Goal: Task Accomplishment & Management: Manage account settings

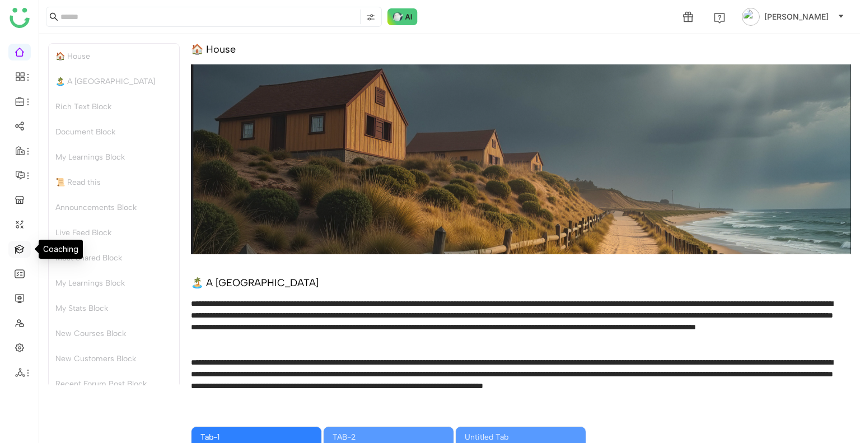
click at [20, 248] on link at bounding box center [20, 249] width 10 height 10
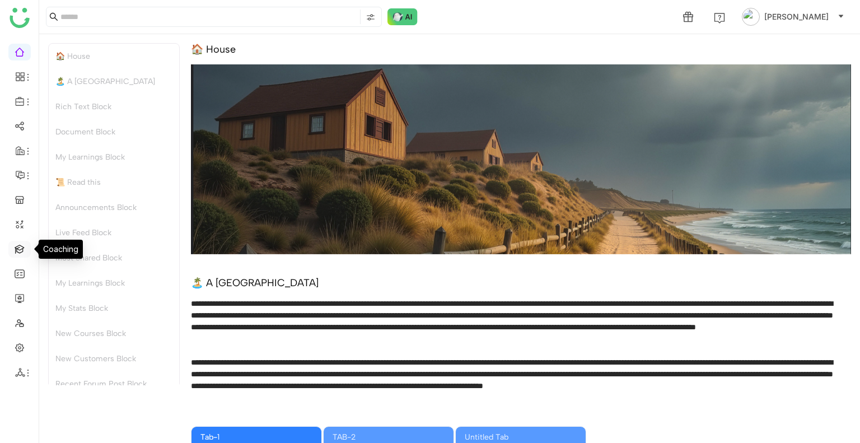
click at [20, 248] on link at bounding box center [20, 249] width 10 height 10
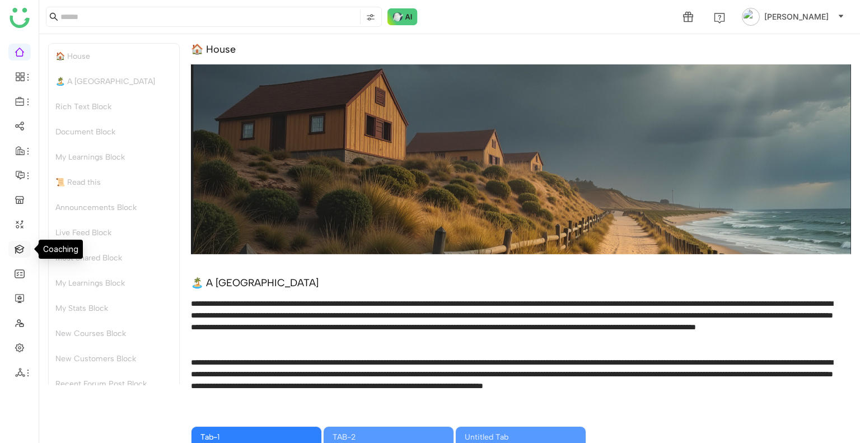
click at [20, 248] on link at bounding box center [20, 249] width 10 height 10
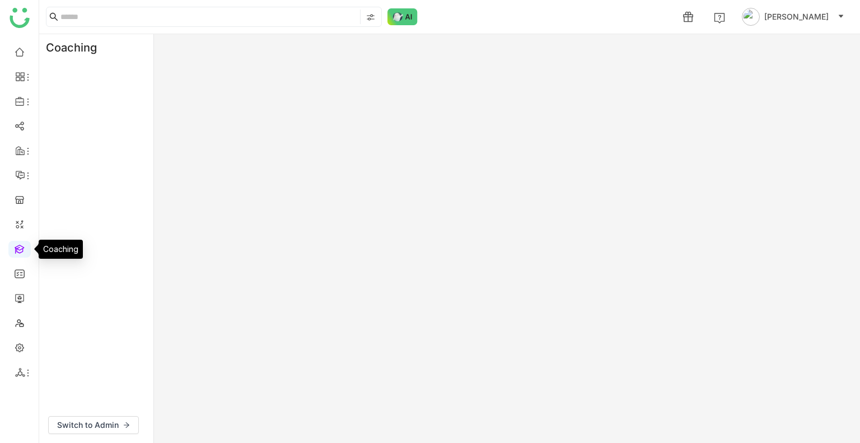
click at [20, 248] on link at bounding box center [20, 249] width 10 height 10
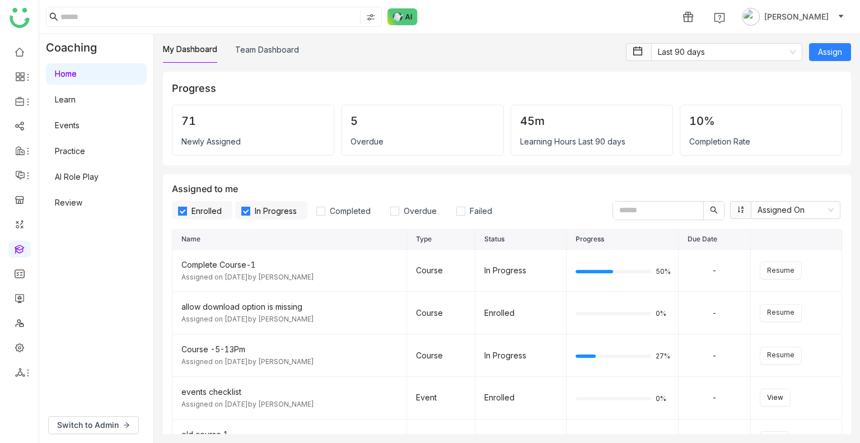
click at [76, 99] on link "Learn" at bounding box center [65, 100] width 21 height 10
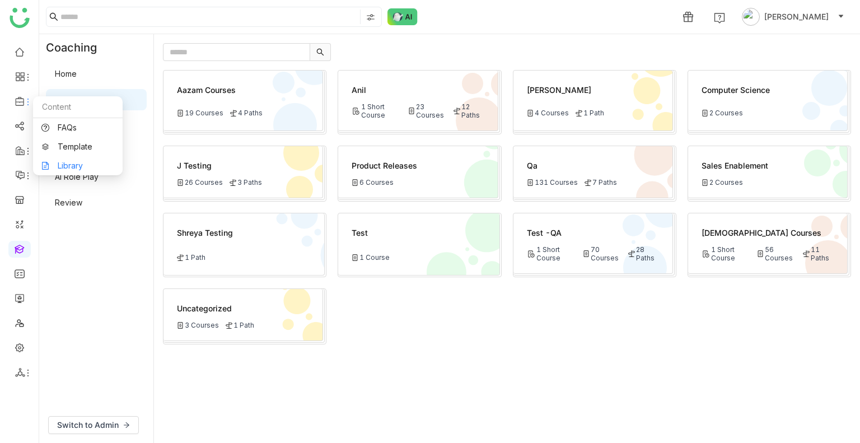
click at [71, 164] on link "Library" at bounding box center [77, 166] width 73 height 8
click at [71, 164] on body "1 Uday Bhanu Coaching Home Learn Events Practice AI Role Play Review Switch to …" at bounding box center [430, 221] width 860 height 443
click at [76, 165] on link "Library" at bounding box center [77, 166] width 73 height 8
click at [76, 165] on body "1 Uday Bhanu Coaching Home Learn Events Practice AI Role Play Review Switch to …" at bounding box center [430, 221] width 860 height 443
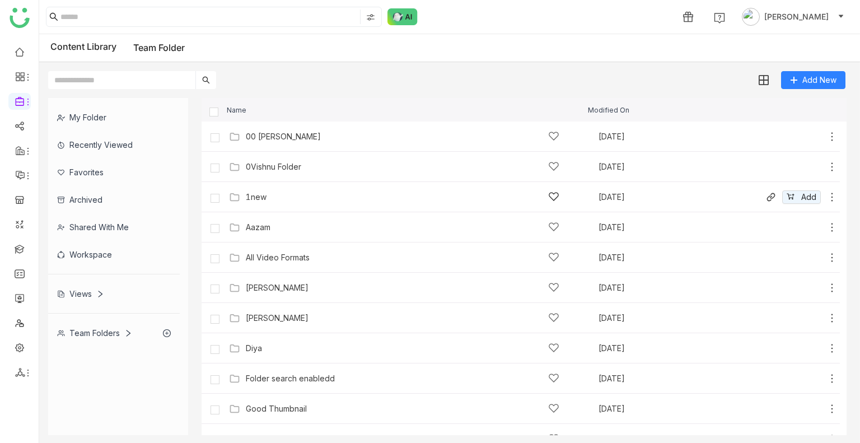
scroll to position [381, 0]
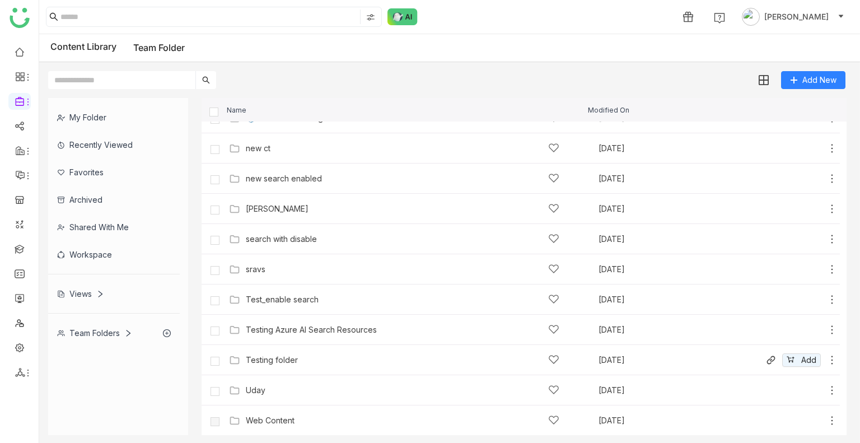
click at [296, 364] on div "Testing folder" at bounding box center [403, 360] width 314 height 12
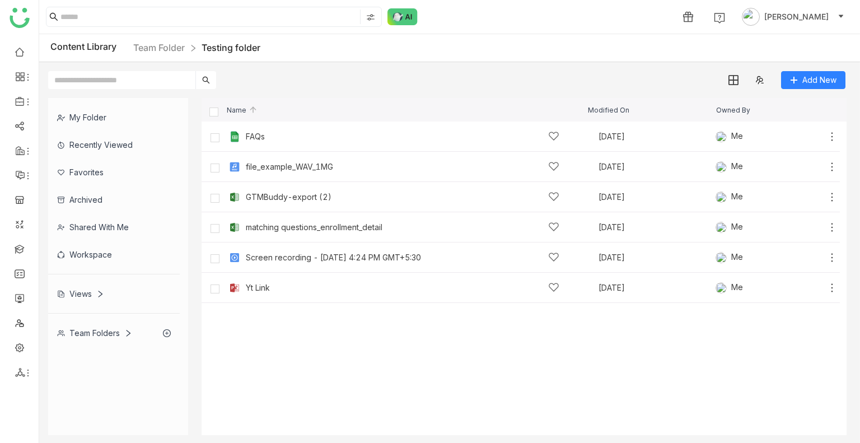
click at [549, 387] on cdk-virtual-scroll-viewport "FAQs Aug 4, 2025 Me Add file_example_WAV_1MG Aug 12, 2025 Me Add GTMBuddy-expor…" at bounding box center [524, 279] width 645 height 314
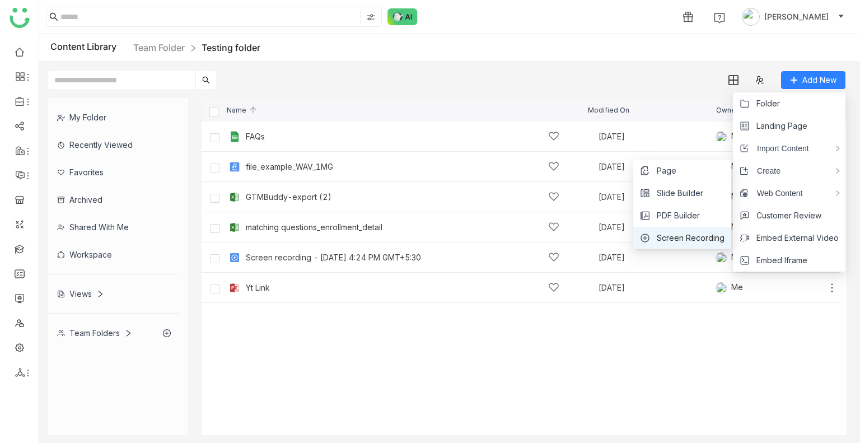
click at [696, 229] on li "Screen Recording" at bounding box center [682, 238] width 98 height 22
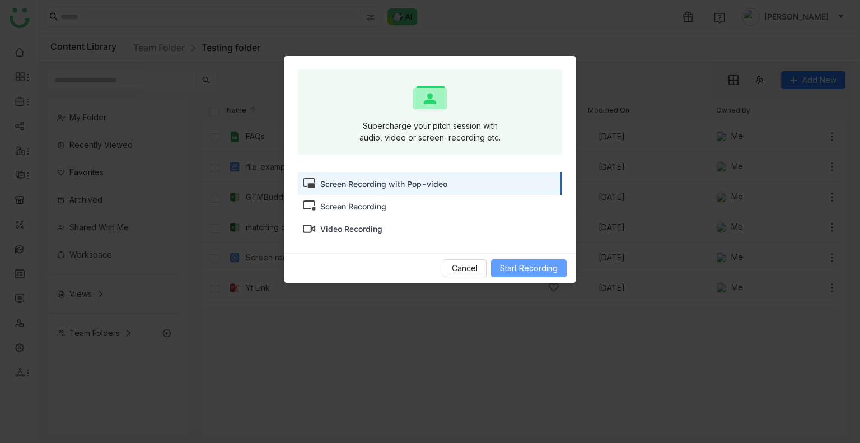
click at [530, 262] on span "Start Recording" at bounding box center [529, 268] width 58 height 12
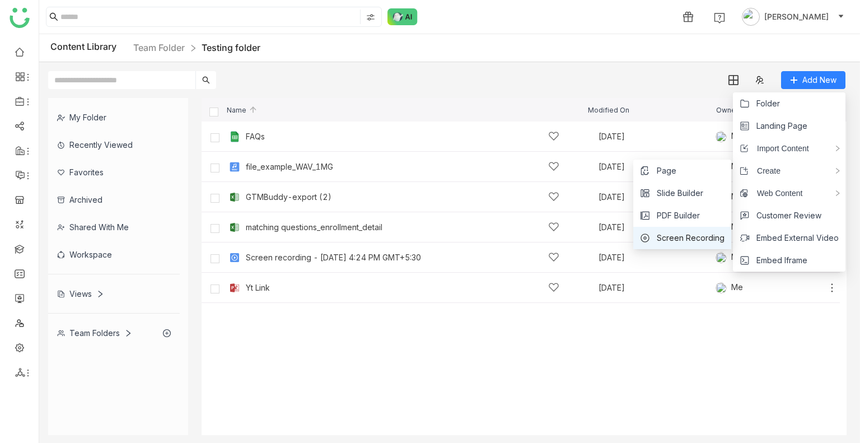
click at [690, 239] on span "Screen Recording" at bounding box center [691, 238] width 68 height 12
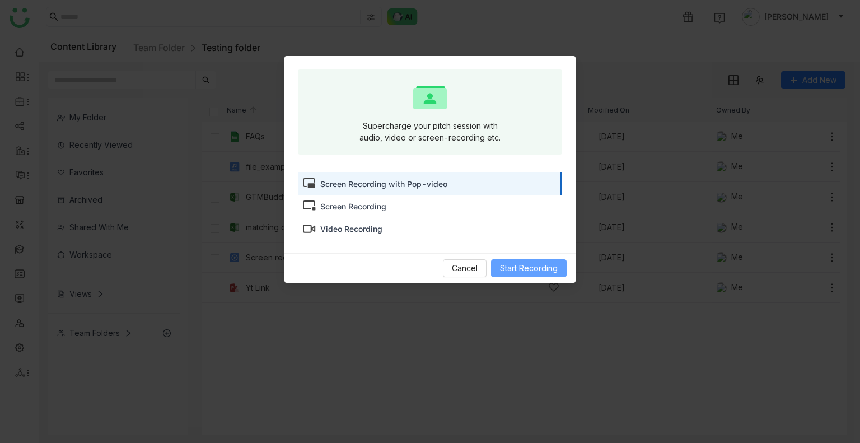
click at [537, 265] on span "Start Recording" at bounding box center [529, 268] width 58 height 12
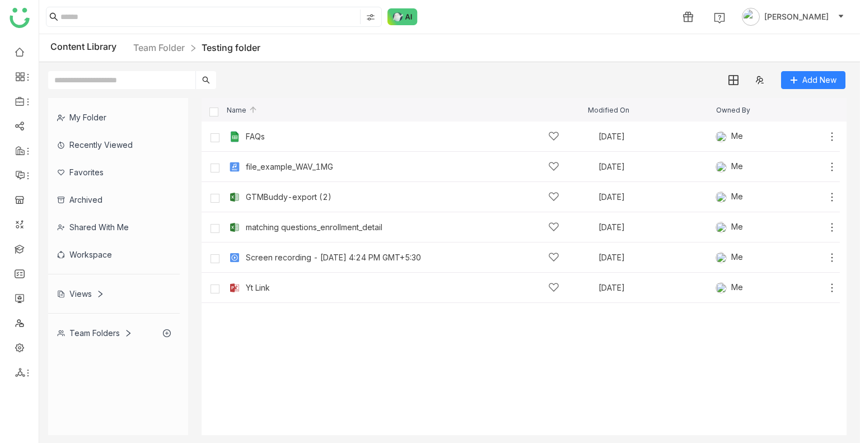
click at [400, 44] on div "Content Library Team Folder Testing folder" at bounding box center [449, 48] width 821 height 28
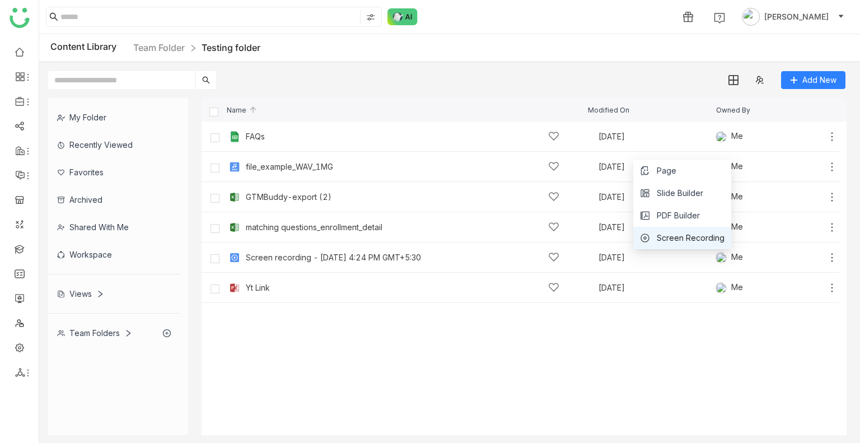
click at [694, 230] on li "Screen Recording" at bounding box center [682, 238] width 98 height 22
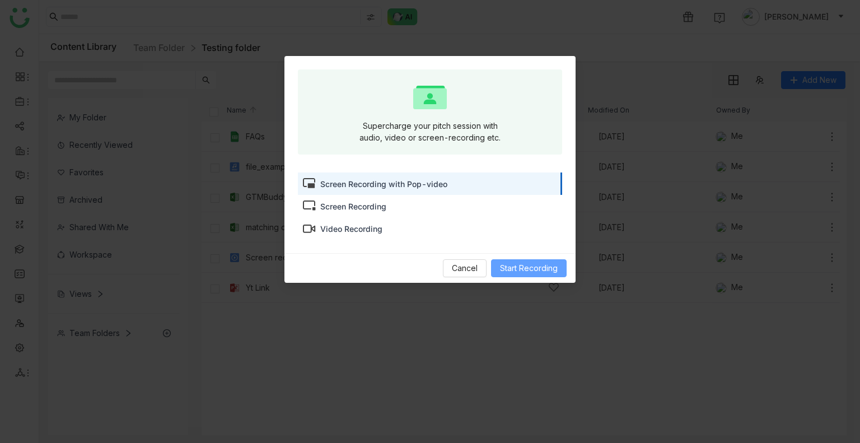
click at [542, 261] on button "Start Recording" at bounding box center [529, 268] width 76 height 18
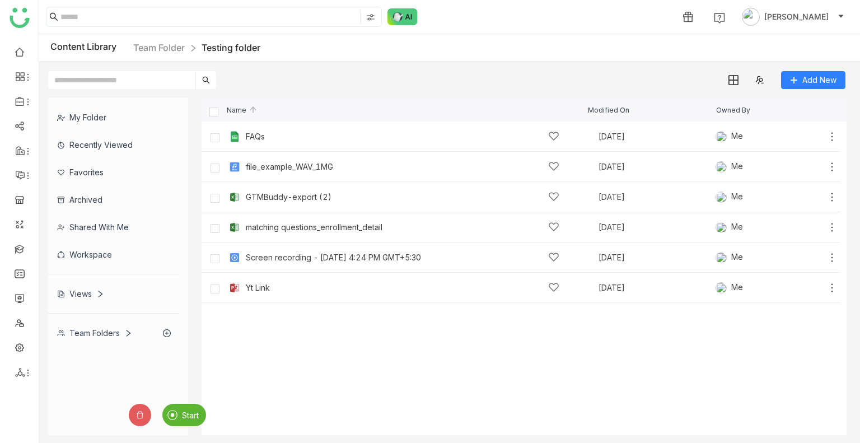
click at [175, 418] on img at bounding box center [172, 415] width 10 height 10
click at [157, 421] on div "Stop" at bounding box center [149, 415] width 41 height 22
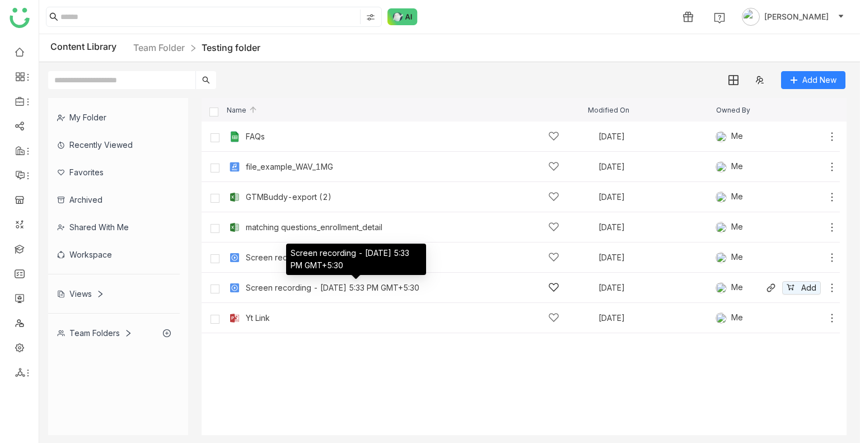
click at [325, 283] on div "Screen recording - [DATE] 5:33 PM GMT+5:30" at bounding box center [333, 287] width 174 height 9
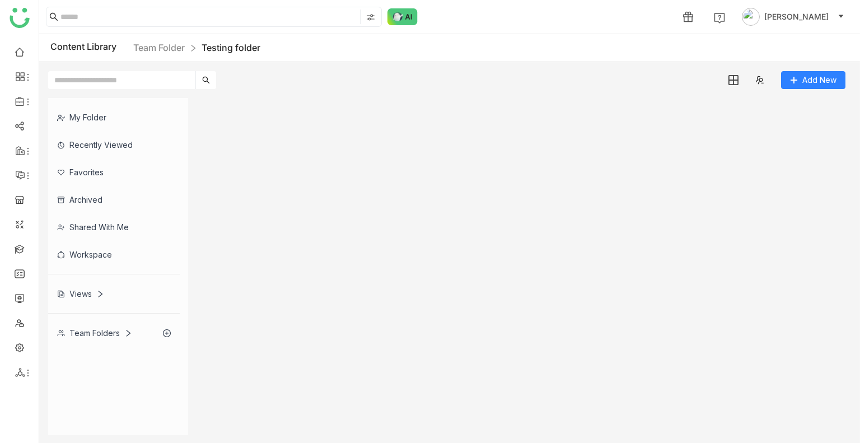
click at [325, 283] on gtmb-list-view at bounding box center [524, 266] width 645 height 337
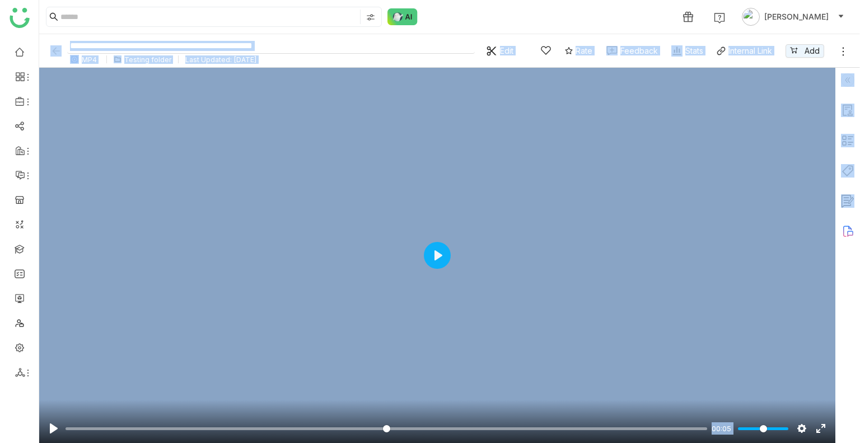
click at [416, 42] on input "**********" at bounding box center [271, 46] width 408 height 15
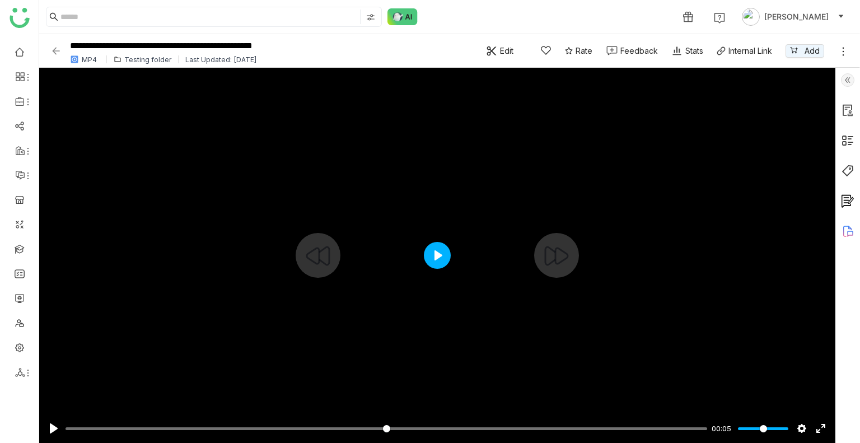
click at [432, 253] on button "Play" at bounding box center [437, 255] width 27 height 27
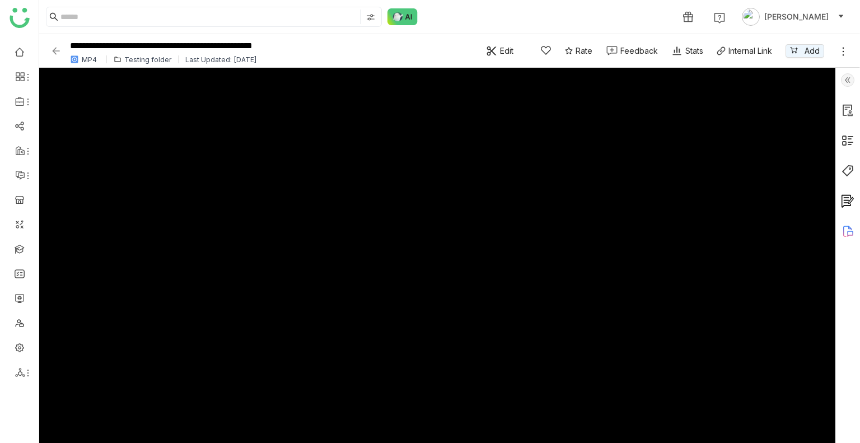
type input "*****"
click at [55, 50] on img at bounding box center [55, 50] width 11 height 11
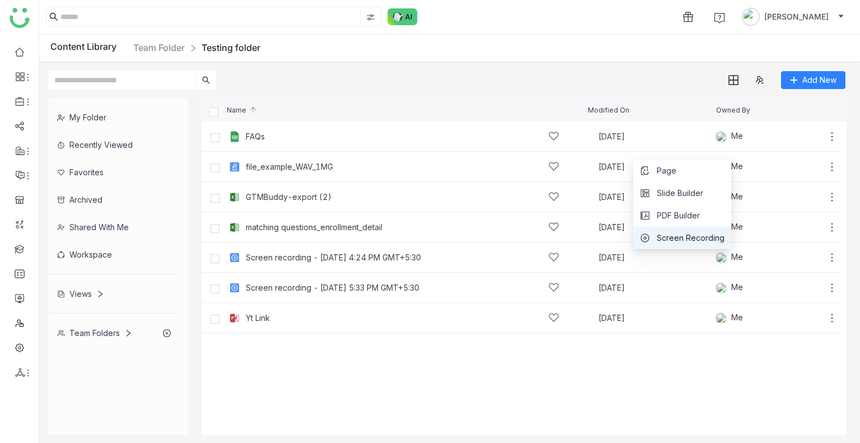
click at [690, 236] on span "Screen Recording" at bounding box center [691, 238] width 68 height 12
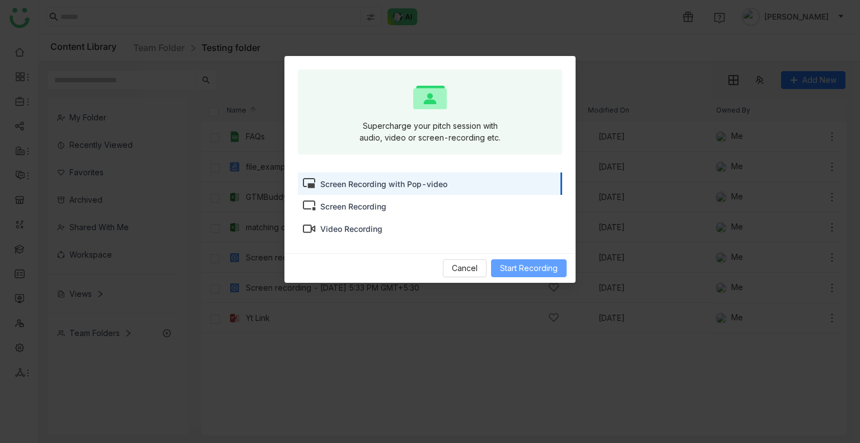
click at [529, 269] on span "Start Recording" at bounding box center [529, 268] width 58 height 12
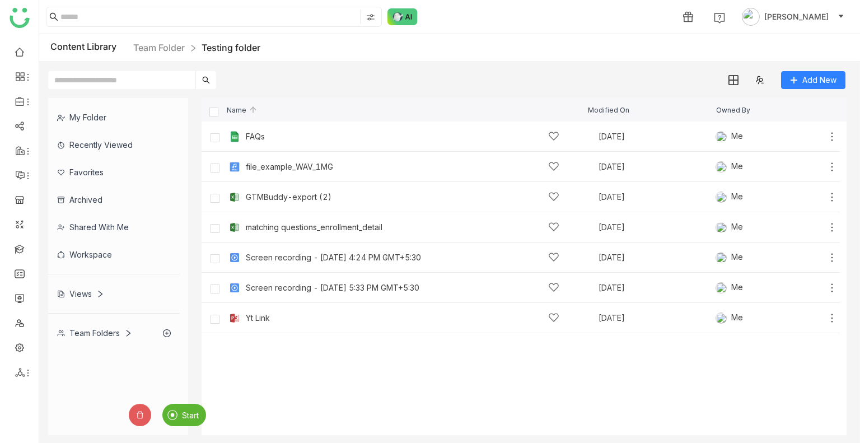
click at [177, 411] on img at bounding box center [172, 415] width 10 height 10
click at [150, 418] on span "Stop" at bounding box center [156, 416] width 17 height 10
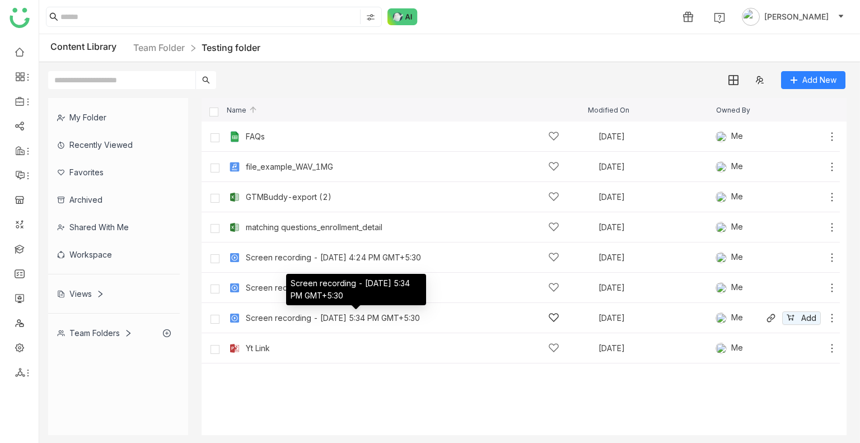
click at [331, 318] on div "Screen recording - August 14, 2025 at 5:34 PM GMT+5:30" at bounding box center [333, 318] width 174 height 9
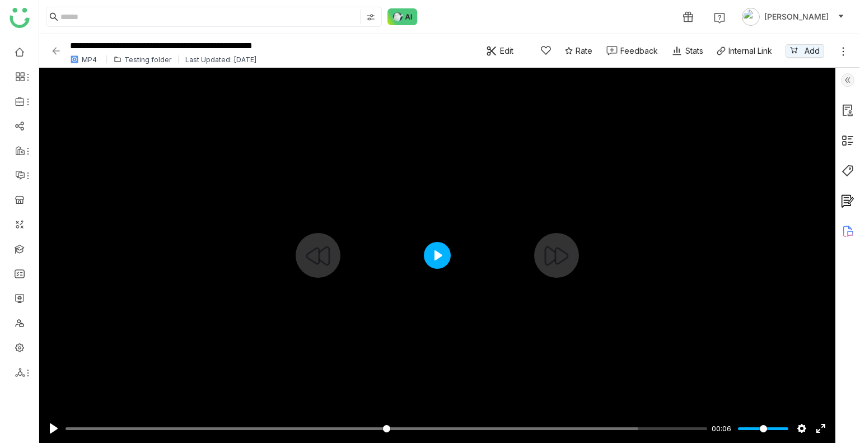
click at [426, 249] on button "Play" at bounding box center [437, 255] width 27 height 27
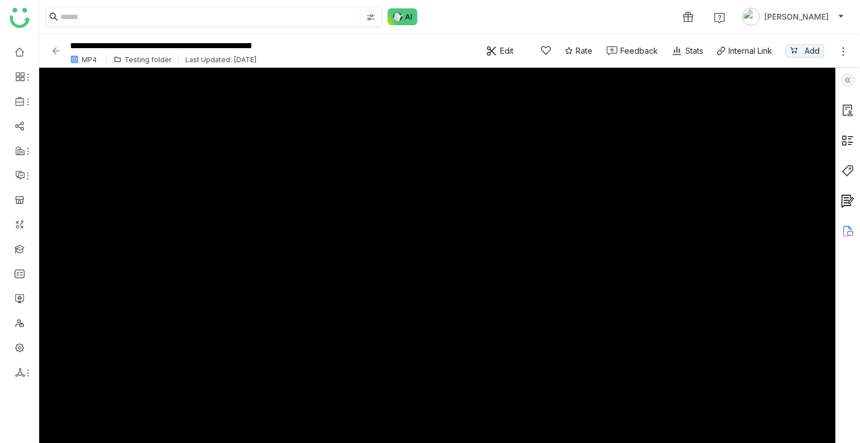
type input "***"
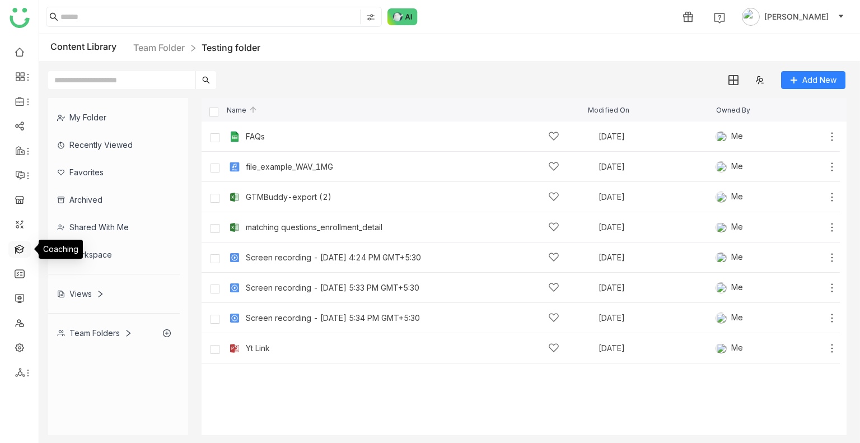
click at [15, 248] on link at bounding box center [20, 249] width 10 height 10
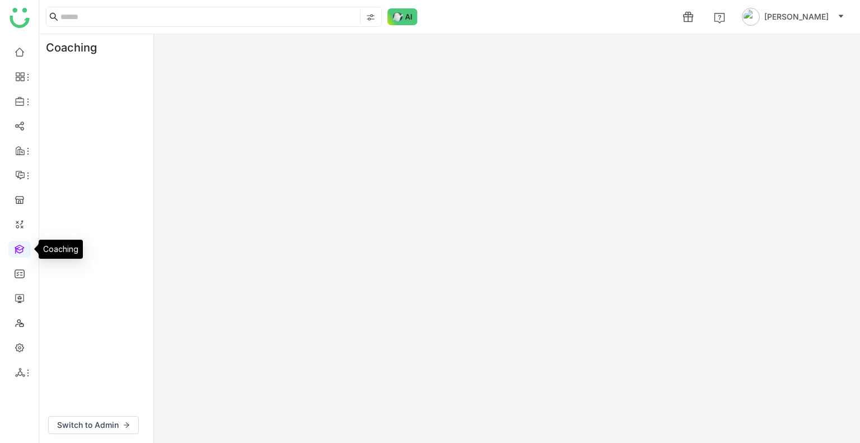
click at [15, 248] on link at bounding box center [20, 249] width 10 height 10
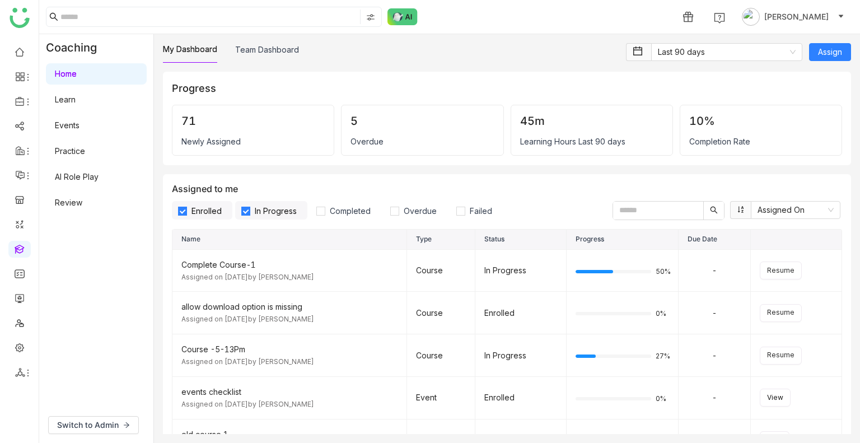
click at [76, 101] on link "Learn" at bounding box center [65, 100] width 21 height 10
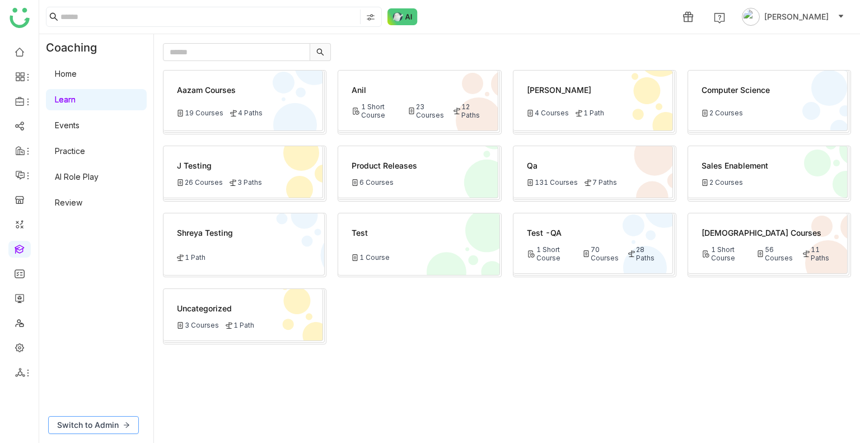
click at [96, 423] on span "Switch to Admin" at bounding box center [88, 425] width 62 height 12
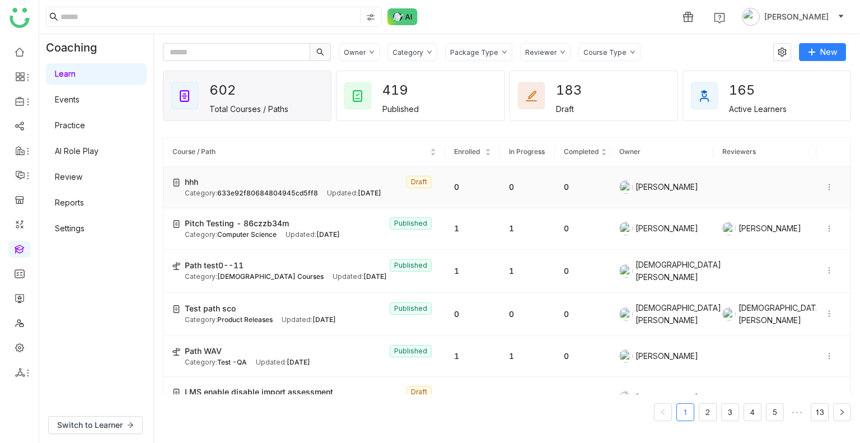
click at [311, 185] on div "hhh Draft" at bounding box center [310, 182] width 251 height 12
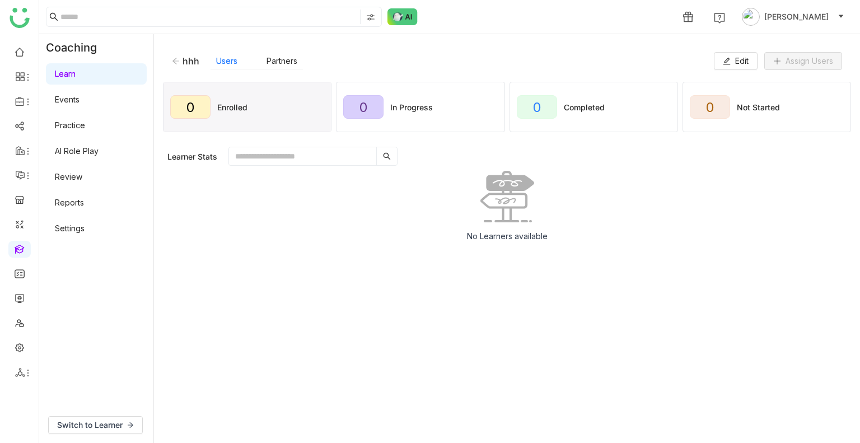
click at [176, 64] on div "hhh" at bounding box center [185, 60] width 27 height 11
click at [175, 60] on icon at bounding box center [176, 61] width 7 height 6
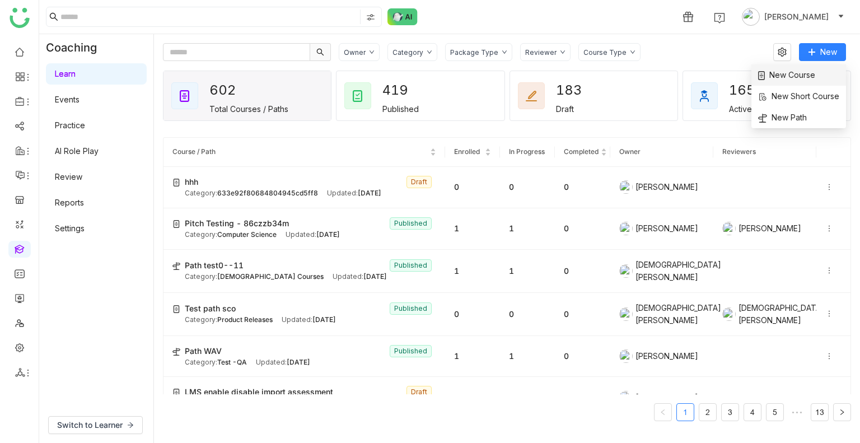
click at [804, 67] on li "New Course" at bounding box center [799, 74] width 95 height 21
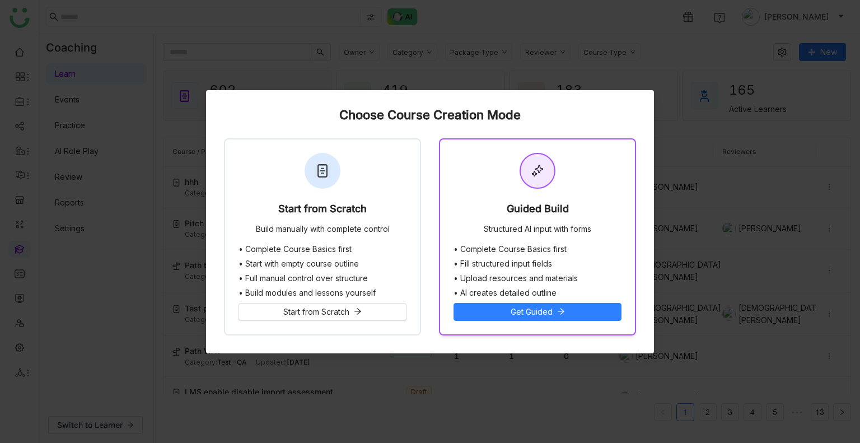
click at [527, 204] on div "Guided Build" at bounding box center [538, 211] width 62 height 16
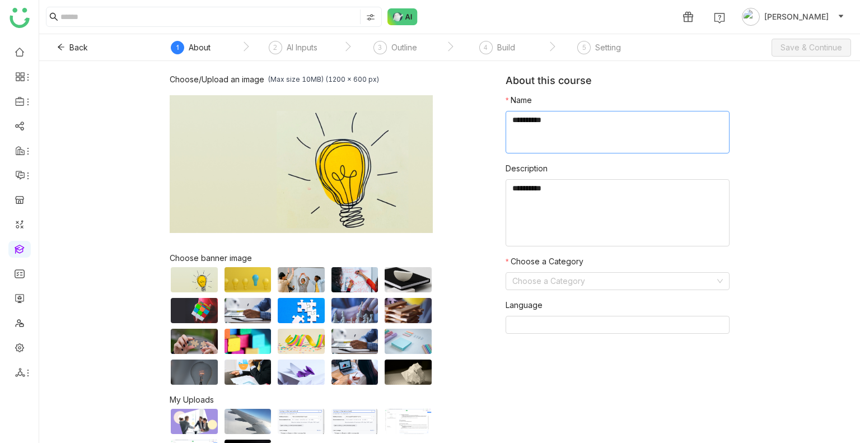
click at [569, 131] on textarea at bounding box center [618, 132] width 224 height 43
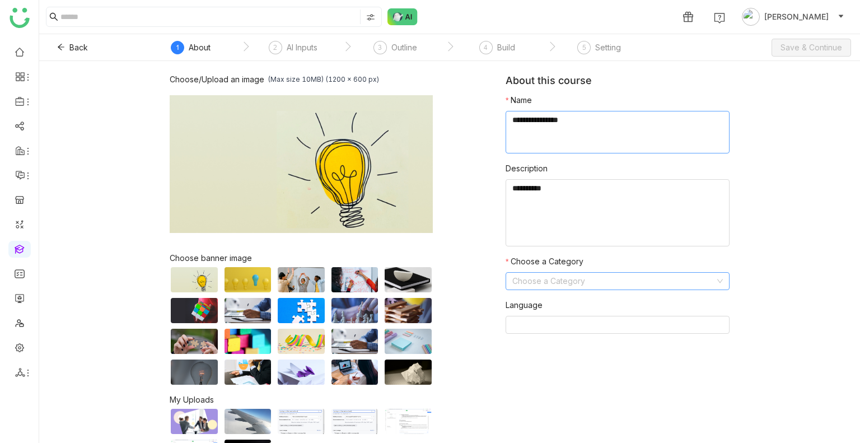
type textarea "**********"
click at [540, 287] on input at bounding box center [613, 281] width 203 height 17
type input "**"
click at [811, 44] on span "Save & Continue" at bounding box center [812, 47] width 62 height 12
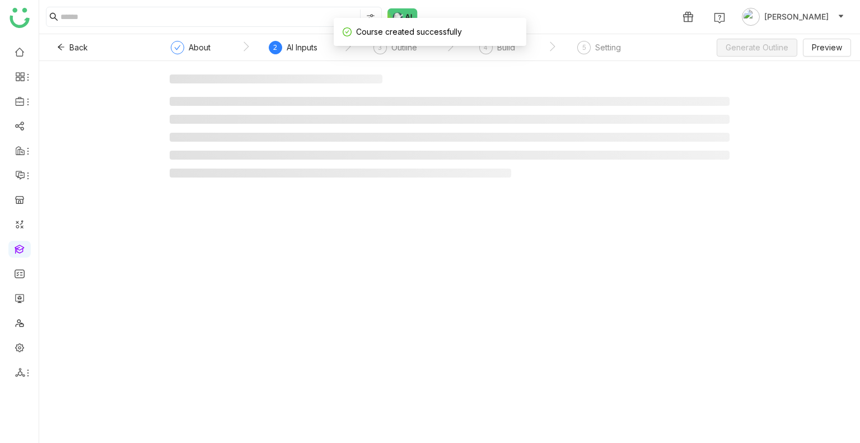
click at [765, 49] on div "Back About 2 AI Inputs 3 Outline 4 Build 5 Setting Generate Outline Preview" at bounding box center [449, 47] width 821 height 27
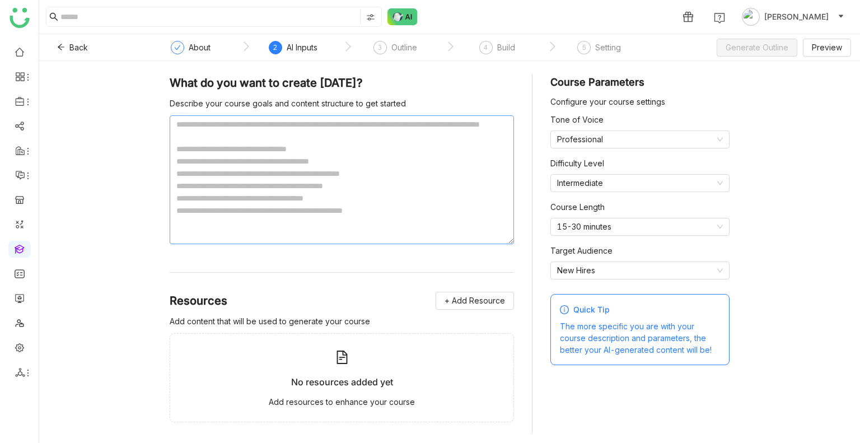
click at [369, 169] on textarea at bounding box center [342, 179] width 344 height 129
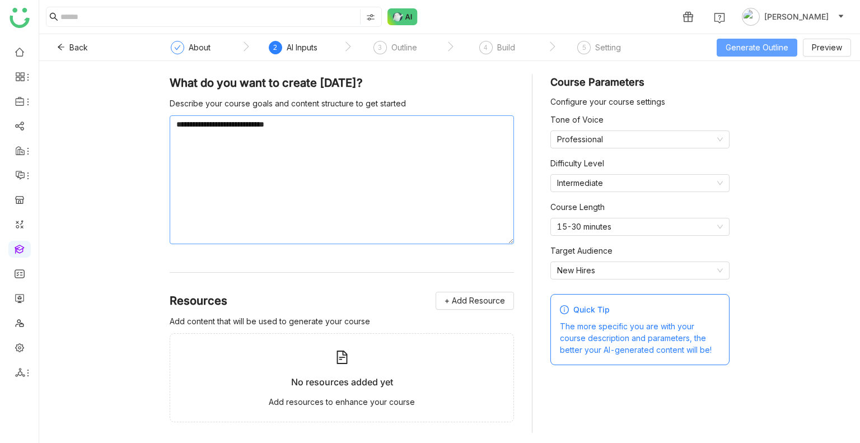
type textarea "**********"
click at [764, 51] on span "Generate Outline" at bounding box center [757, 47] width 63 height 12
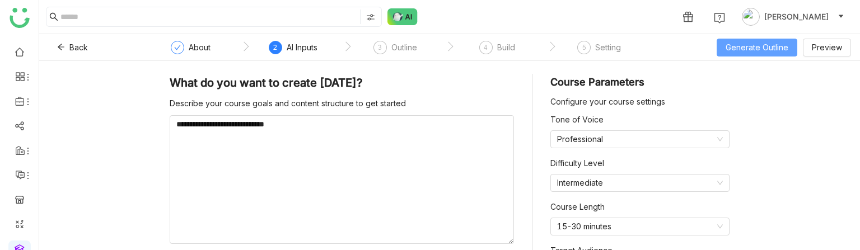
click at [762, 48] on button "Generate Outline" at bounding box center [757, 48] width 81 height 18
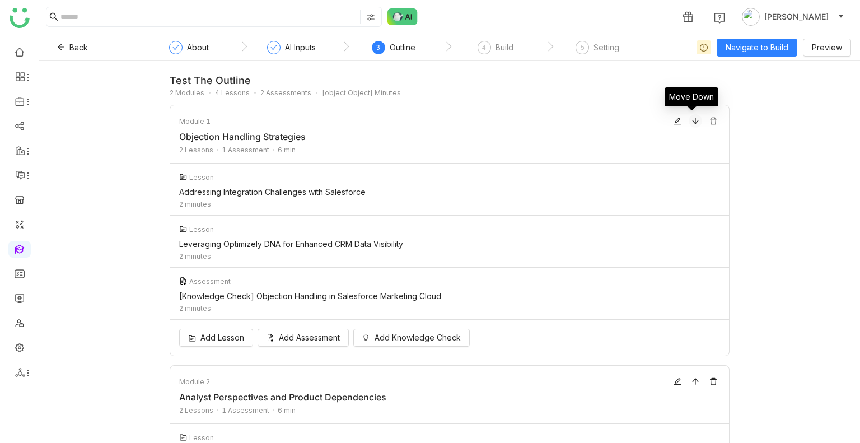
click at [692, 121] on icon at bounding box center [696, 121] width 8 height 8
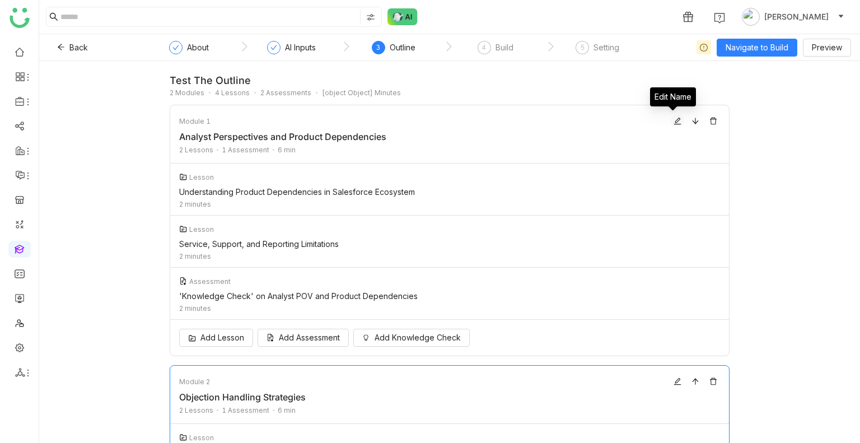
click at [674, 121] on icon at bounding box center [677, 121] width 7 height 7
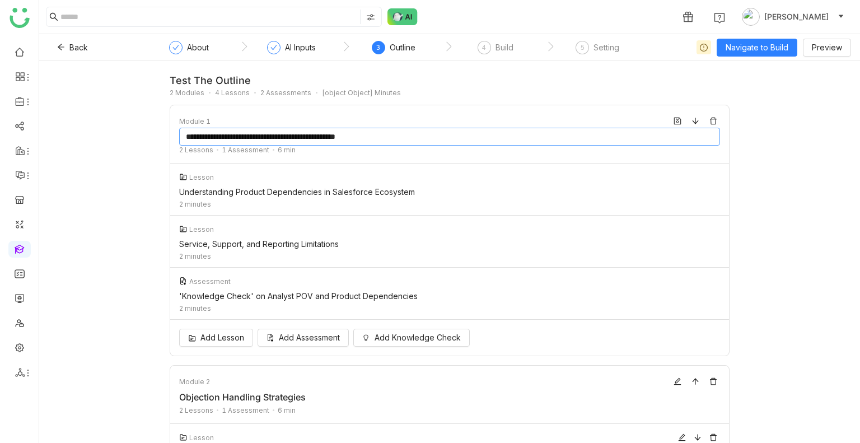
type input "**********"
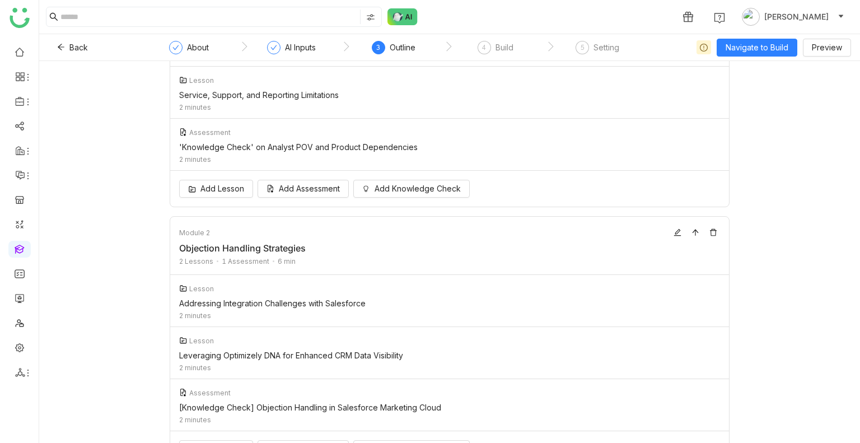
scroll to position [217, 0]
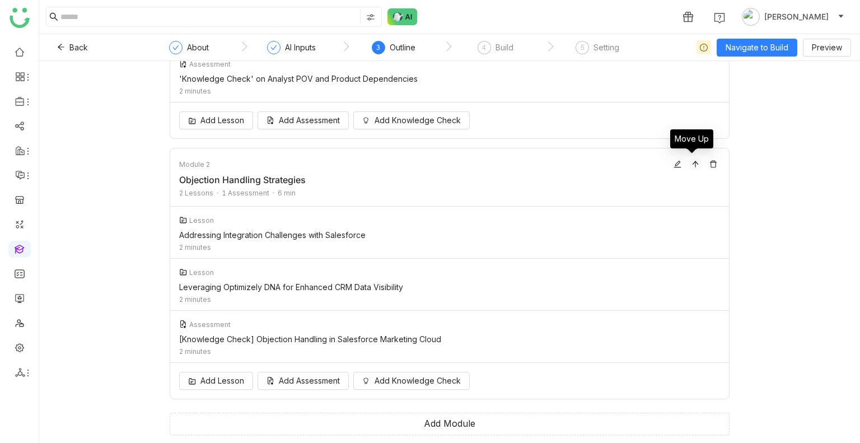
click at [692, 164] on icon at bounding box center [696, 164] width 8 height 8
click at [469, 417] on span "Add Module" at bounding box center [450, 424] width 52 height 14
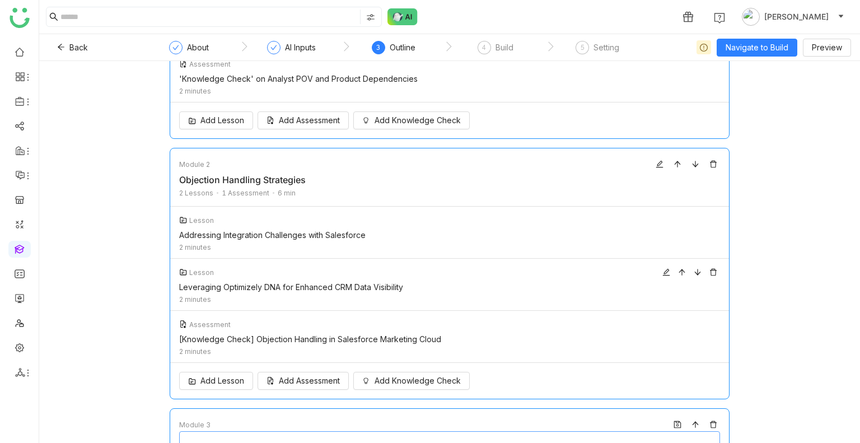
type input "********"
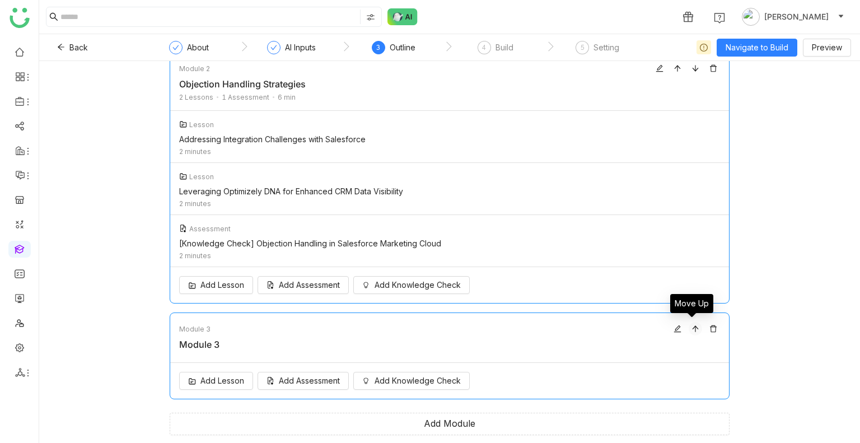
click at [692, 331] on icon at bounding box center [696, 329] width 8 height 8
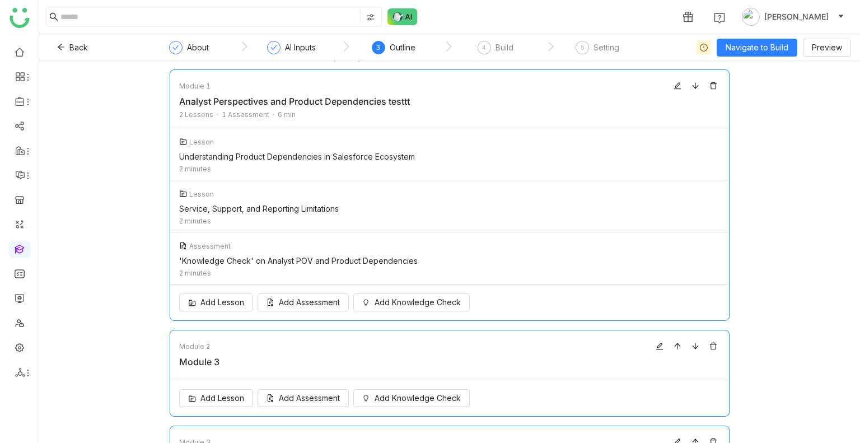
scroll to position [0, 0]
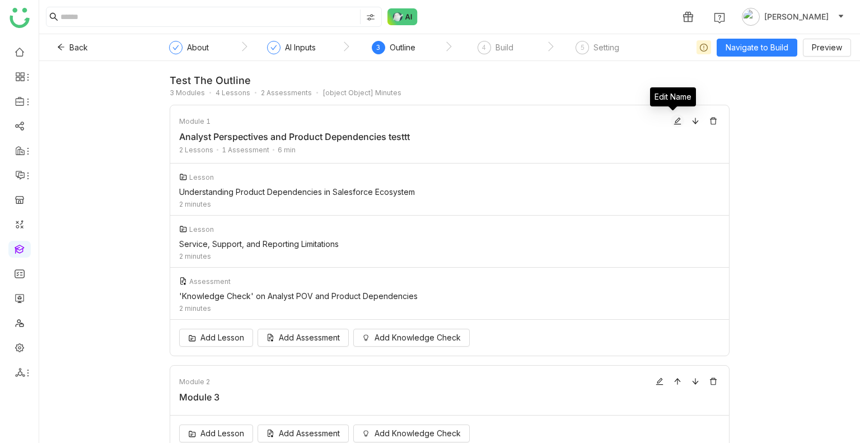
click at [675, 121] on icon at bounding box center [678, 121] width 8 height 8
click at [679, 180] on icon at bounding box center [682, 177] width 7 height 7
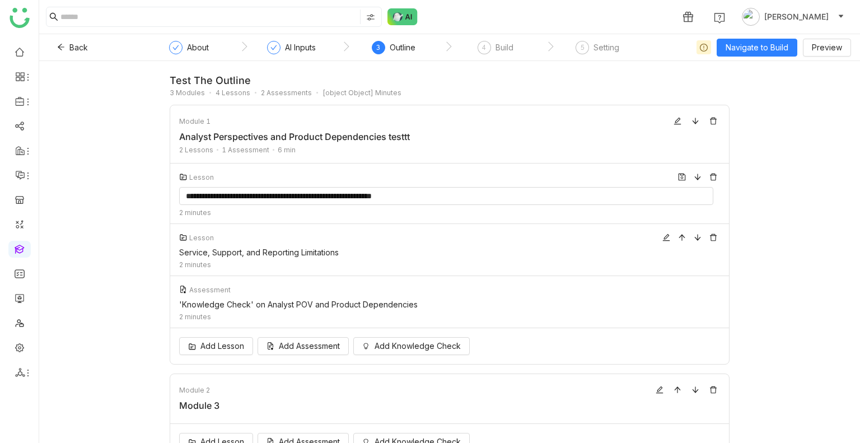
type input "**********"
click at [579, 261] on div "Lesson Service, Support, and Reporting Limitations 2 minutes" at bounding box center [449, 250] width 559 height 52
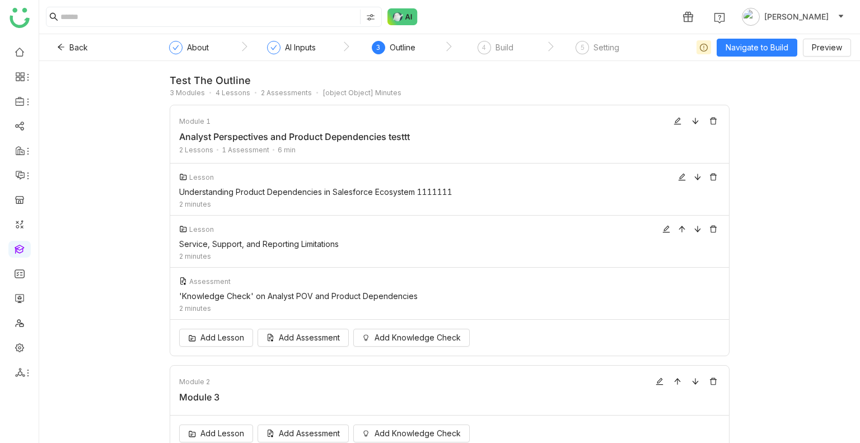
click at [666, 243] on div "Service, Support, and Reporting Limitations" at bounding box center [446, 244] width 534 height 10
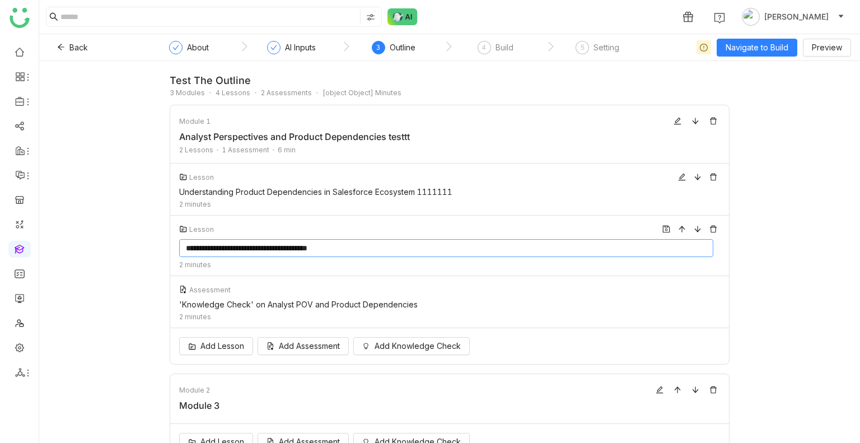
click at [610, 245] on input "**********" at bounding box center [446, 248] width 534 height 18
type input "**********"
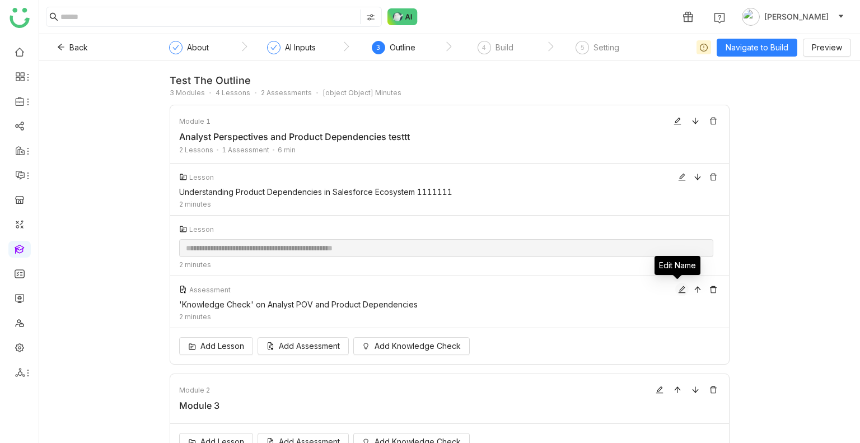
click at [679, 290] on icon at bounding box center [682, 289] width 7 height 7
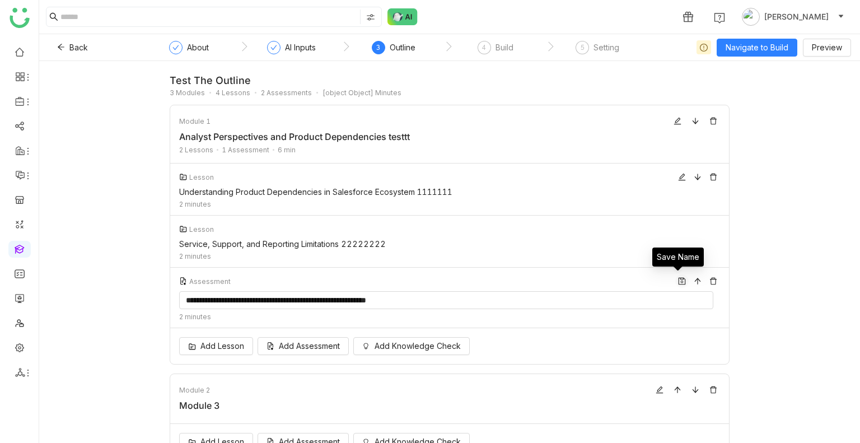
type input "**********"
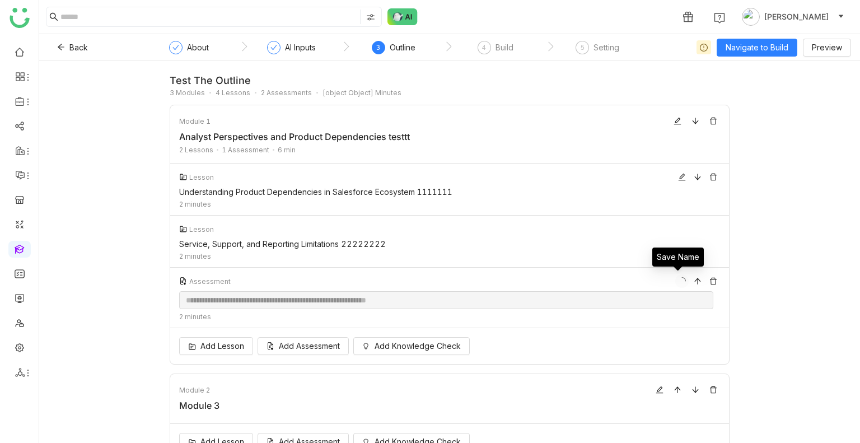
click at [677, 279] on button at bounding box center [681, 280] width 13 height 13
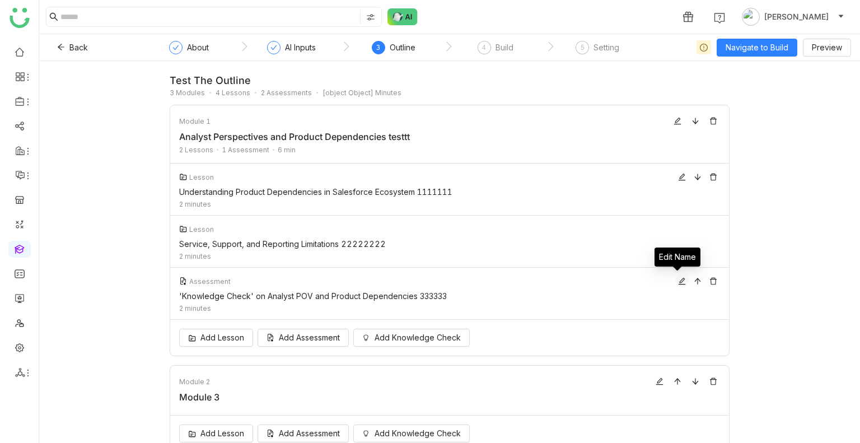
click at [678, 279] on icon at bounding box center [682, 281] width 8 height 8
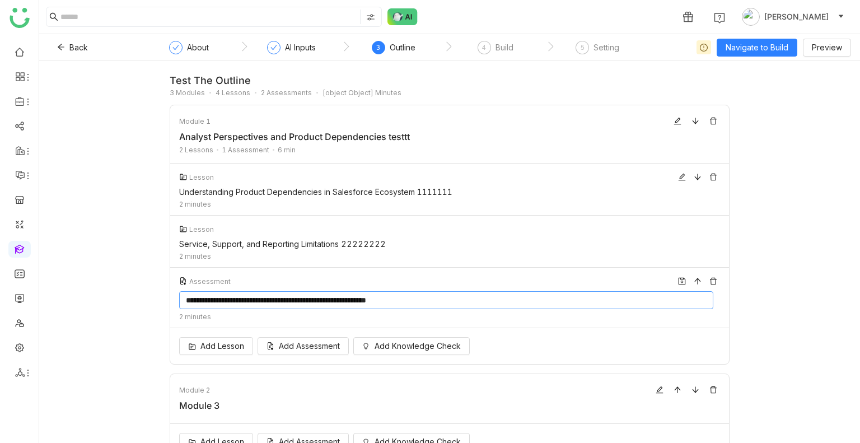
click at [679, 279] on icon at bounding box center [682, 281] width 7 height 7
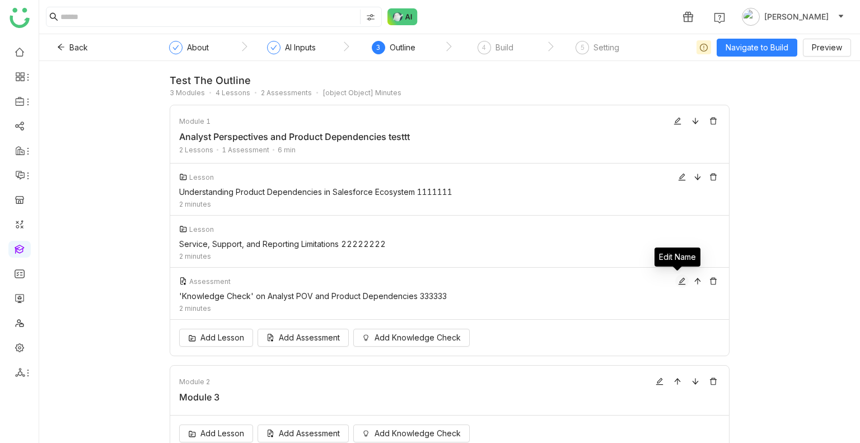
click at [678, 279] on icon at bounding box center [682, 281] width 8 height 8
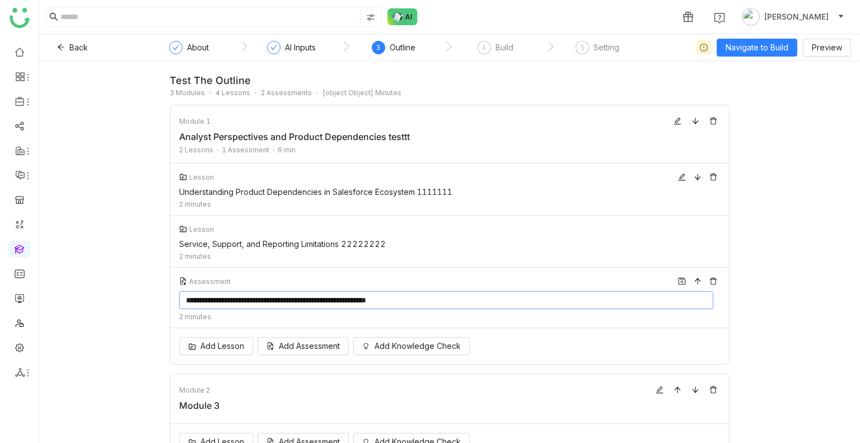
click at [679, 279] on icon at bounding box center [682, 281] width 7 height 7
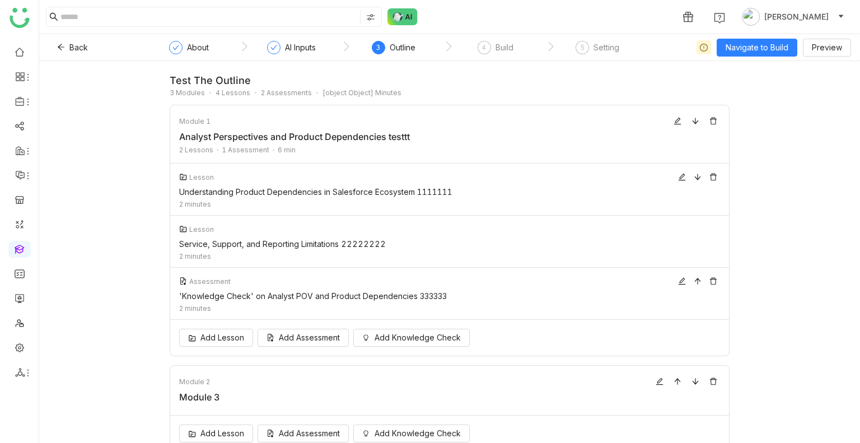
click at [678, 279] on icon at bounding box center [682, 281] width 8 height 8
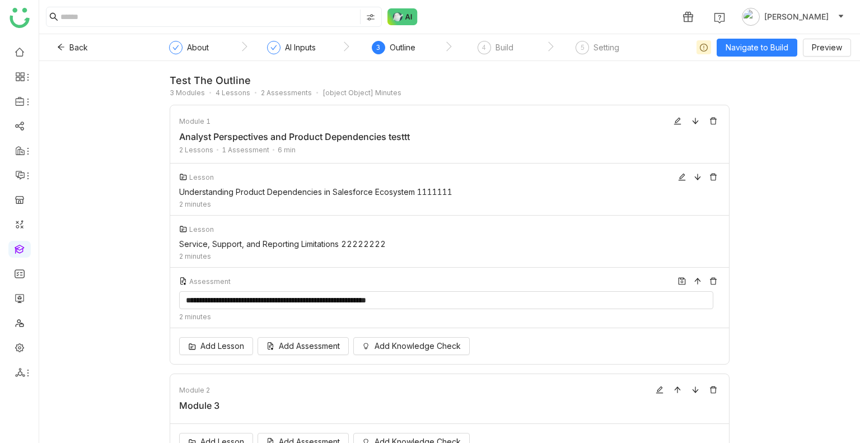
click at [679, 279] on icon at bounding box center [682, 281] width 7 height 7
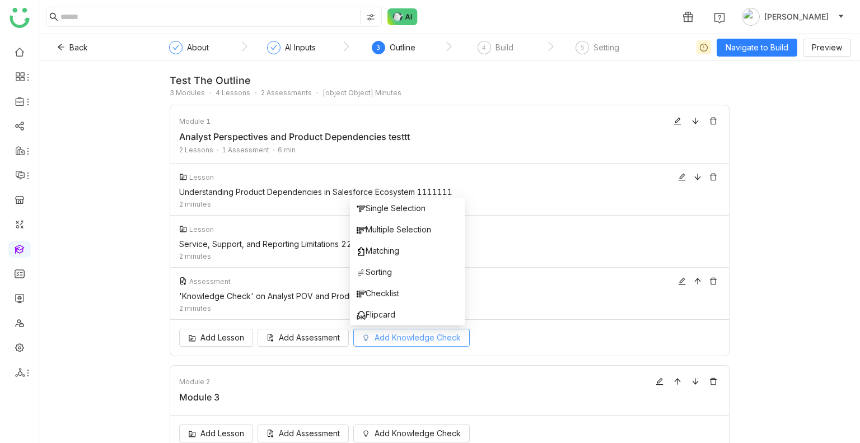
click at [428, 341] on span "Add Knowledge Check" at bounding box center [418, 338] width 86 height 12
click at [392, 313] on span "Flipcard" at bounding box center [376, 315] width 39 height 12
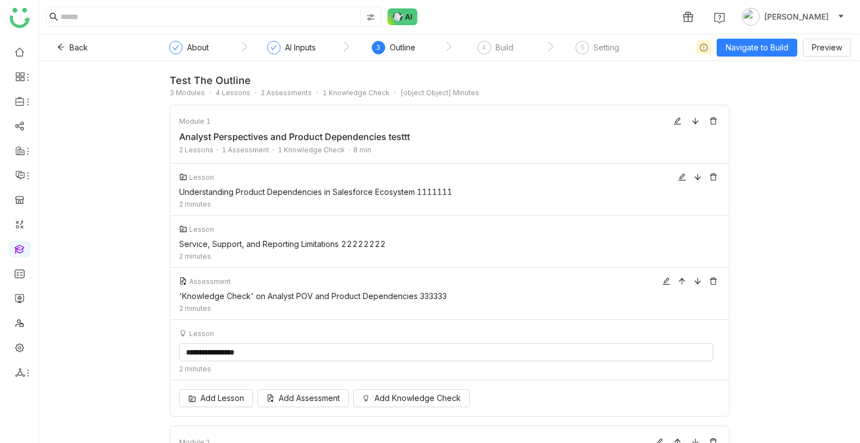
scroll to position [45, 0]
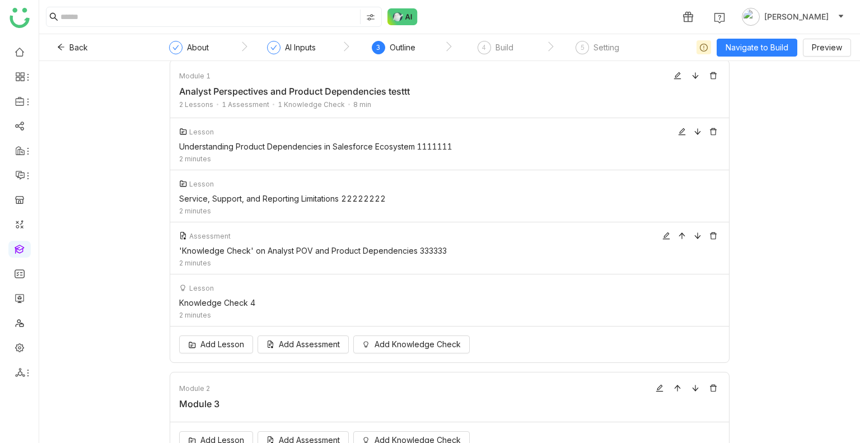
click at [726, 35] on div "Back About AI Inputs 3 Outline 4 Build 5 Setting Navigate to Build Preview" at bounding box center [449, 47] width 821 height 27
click at [737, 44] on span "Navigate to Build" at bounding box center [757, 47] width 63 height 12
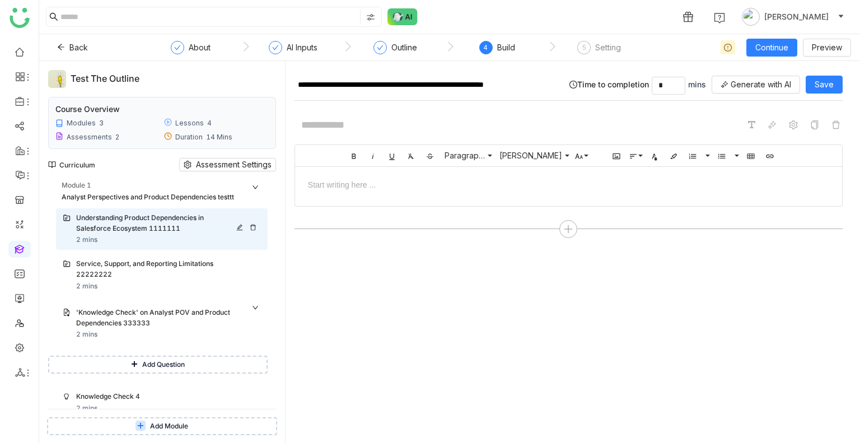
click at [239, 227] on icon at bounding box center [239, 227] width 7 height 7
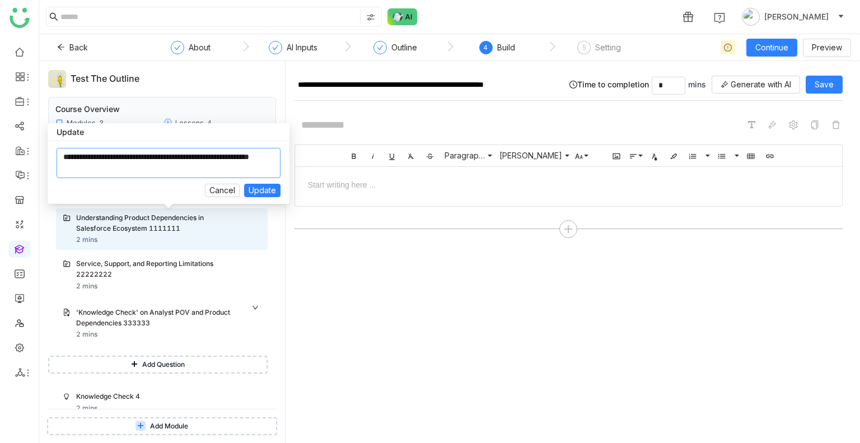
click at [189, 164] on textarea at bounding box center [169, 163] width 224 height 30
type textarea "**********"
click at [222, 184] on span "Cancel" at bounding box center [222, 190] width 26 height 12
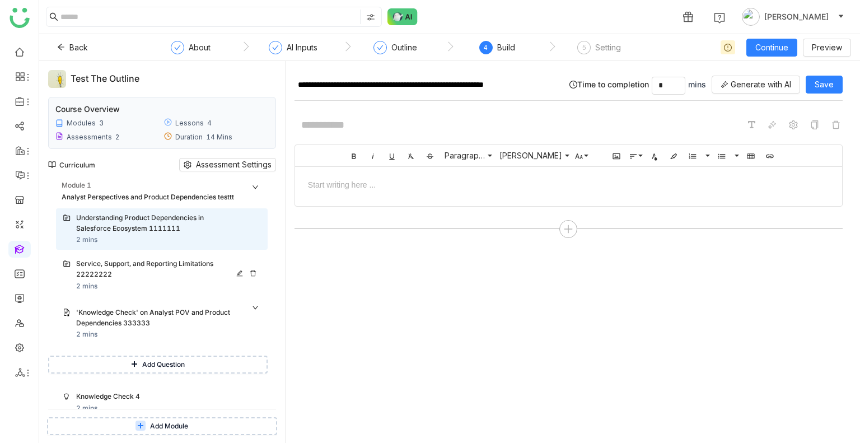
click at [232, 265] on div "Service, Support, and Reporting Limitations 22222222" at bounding box center [157, 269] width 162 height 21
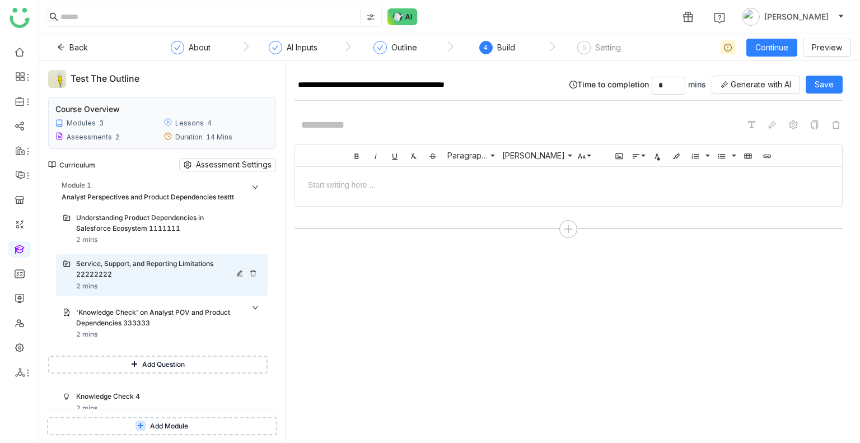
click at [253, 274] on icon at bounding box center [253, 273] width 7 height 7
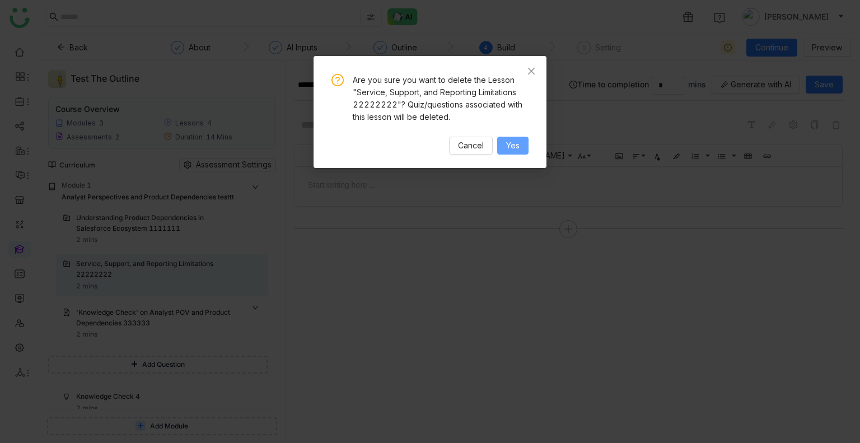
click at [513, 143] on span "Yes" at bounding box center [512, 145] width 13 height 12
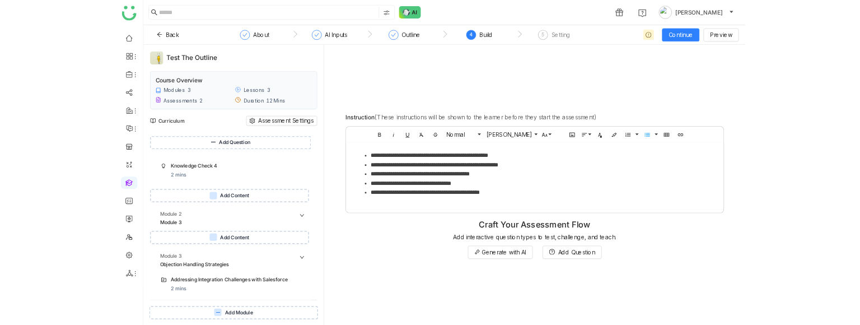
scroll to position [125, 0]
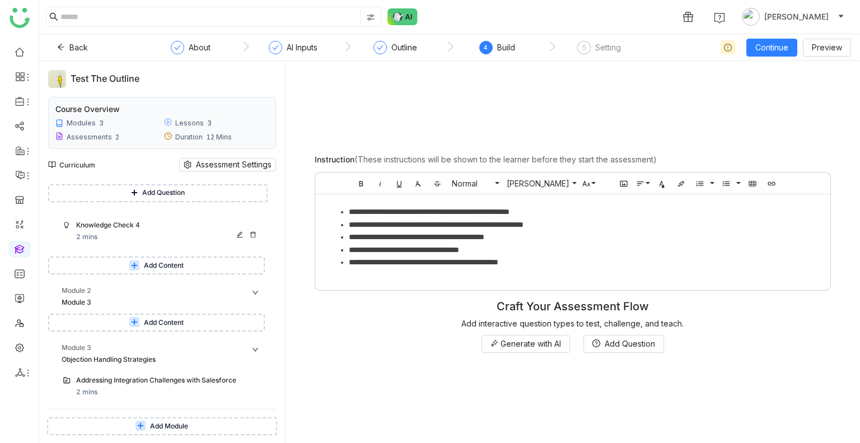
click at [252, 236] on icon at bounding box center [253, 234] width 7 height 7
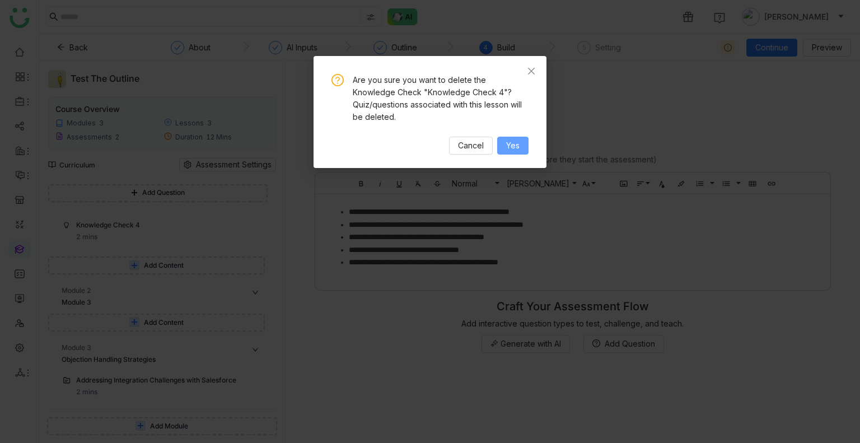
click at [518, 140] on button "Yes" at bounding box center [512, 146] width 31 height 18
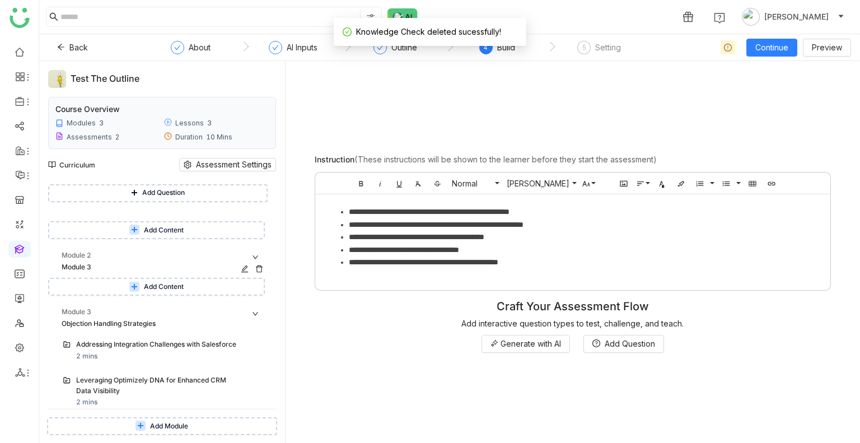
click at [183, 260] on div "Module 2" at bounding box center [165, 255] width 206 height 11
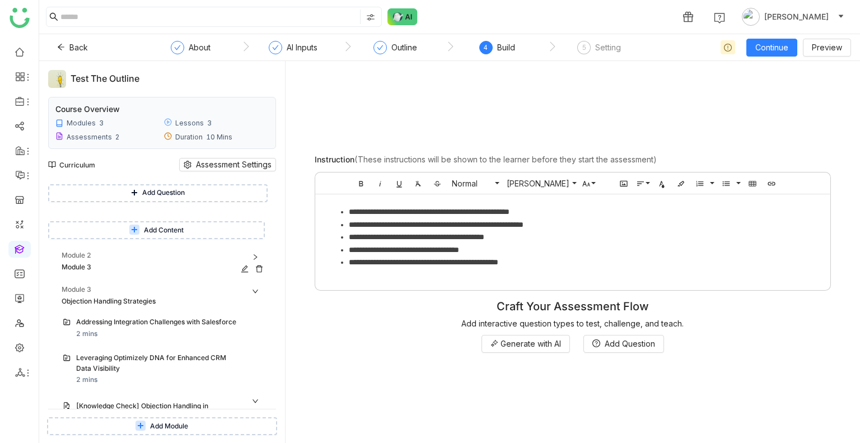
click at [260, 265] on icon at bounding box center [259, 268] width 7 height 7
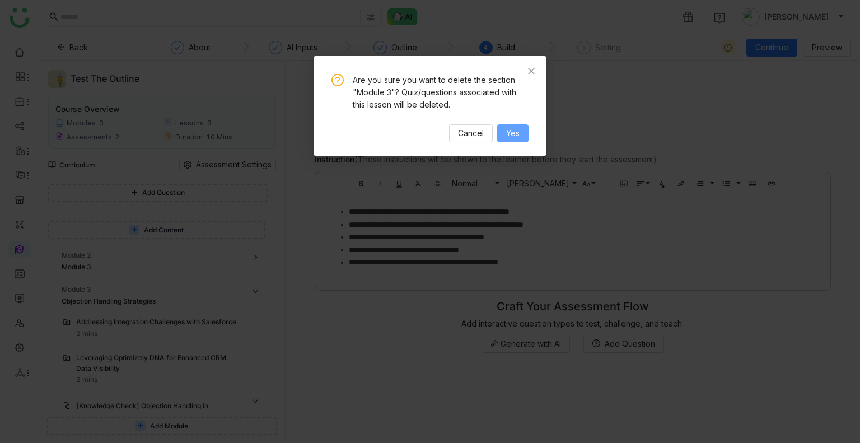
click at [510, 137] on span "Yes" at bounding box center [512, 133] width 13 height 12
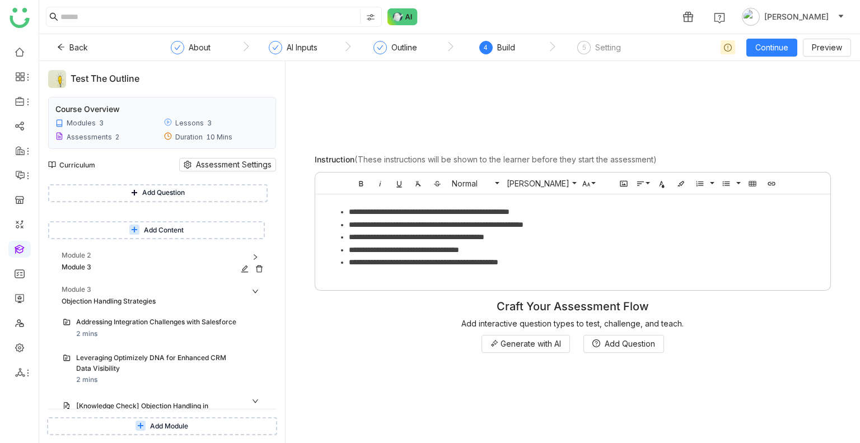
click at [259, 265] on icon at bounding box center [259, 269] width 8 height 8
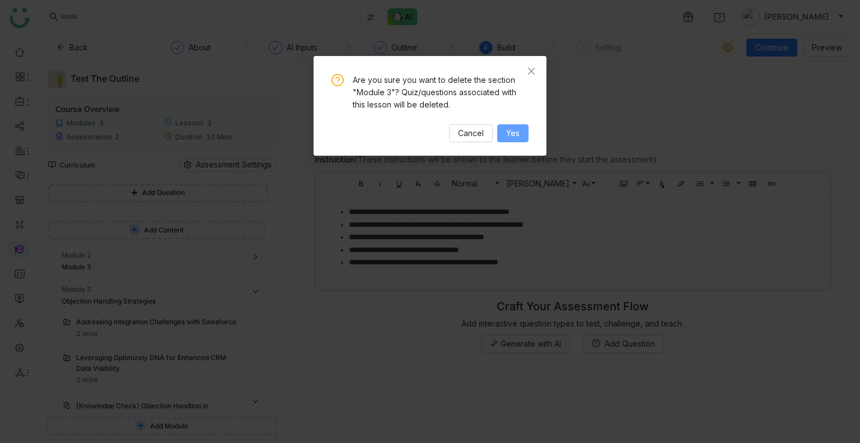
click at [509, 134] on span "Yes" at bounding box center [512, 133] width 13 height 12
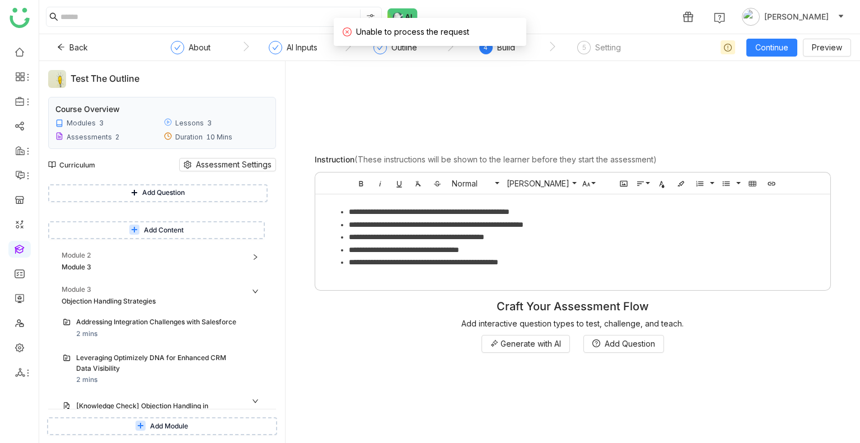
click at [257, 256] on icon at bounding box center [255, 257] width 3 height 6
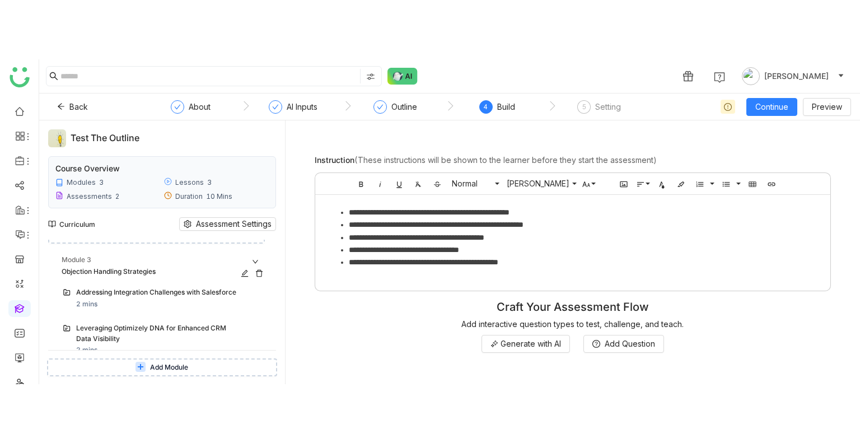
scroll to position [176, 0]
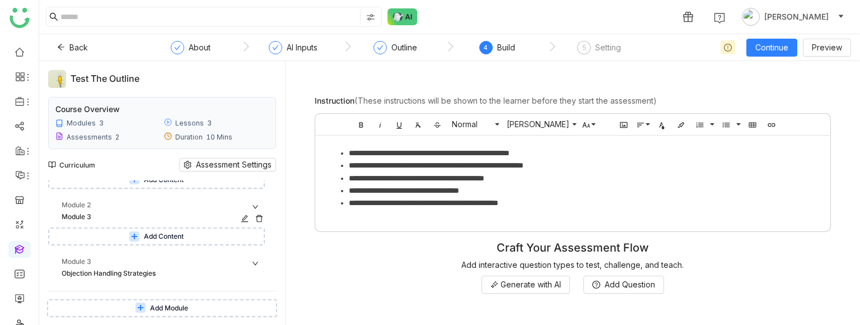
click at [257, 217] on icon at bounding box center [259, 218] width 7 height 7
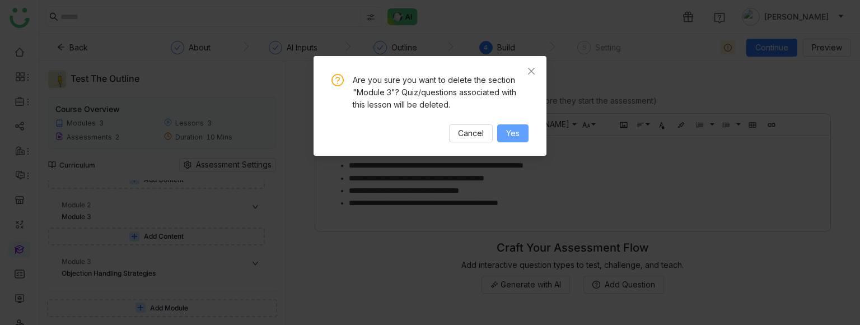
click at [516, 128] on span "Yes" at bounding box center [512, 133] width 13 height 12
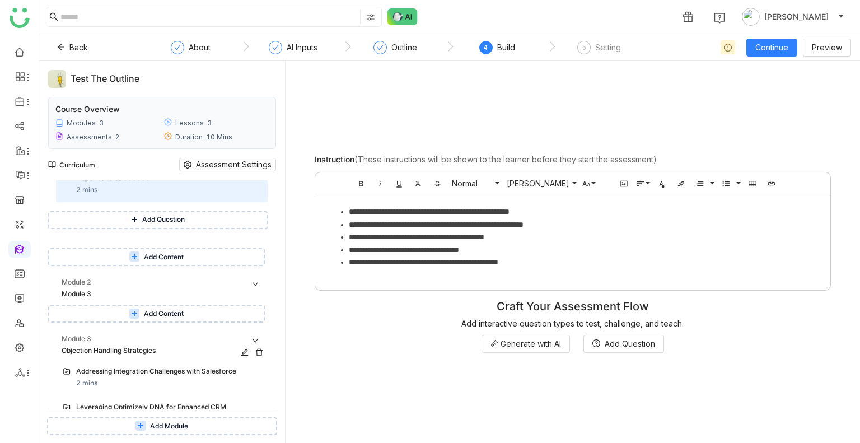
scroll to position [92, 0]
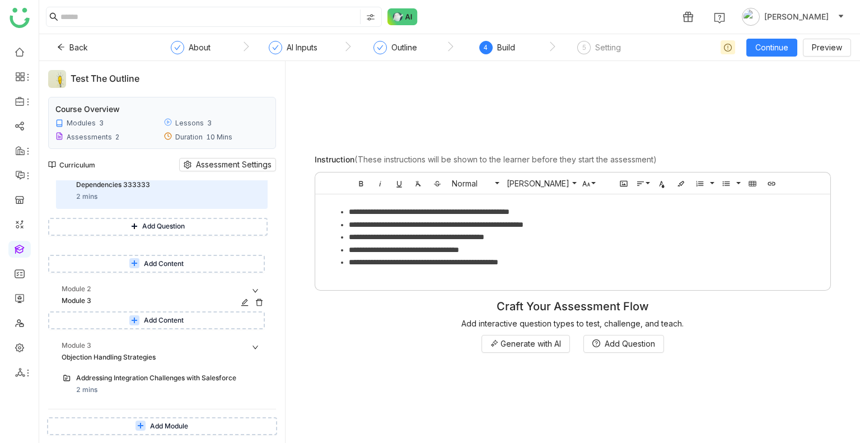
click at [178, 292] on div "Module 2" at bounding box center [165, 289] width 206 height 11
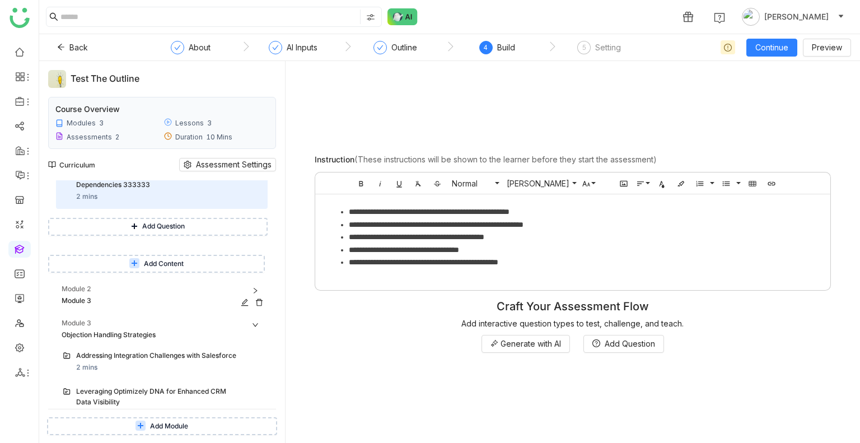
click at [178, 292] on div "Module 2" at bounding box center [165, 289] width 206 height 11
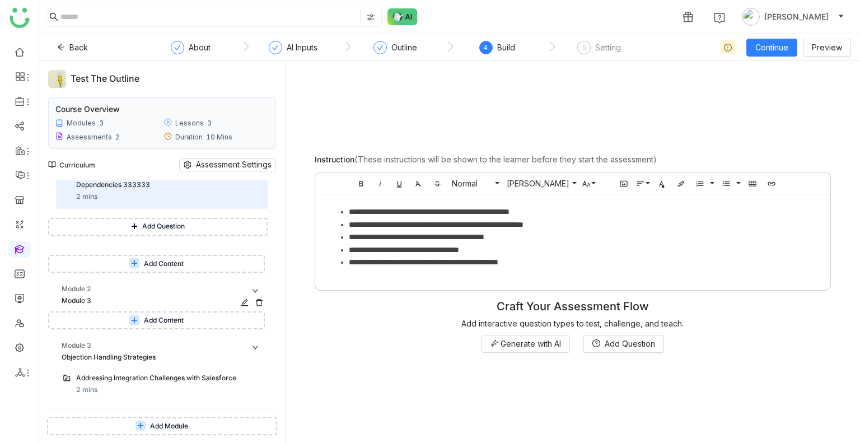
click at [262, 301] on icon at bounding box center [259, 302] width 7 height 7
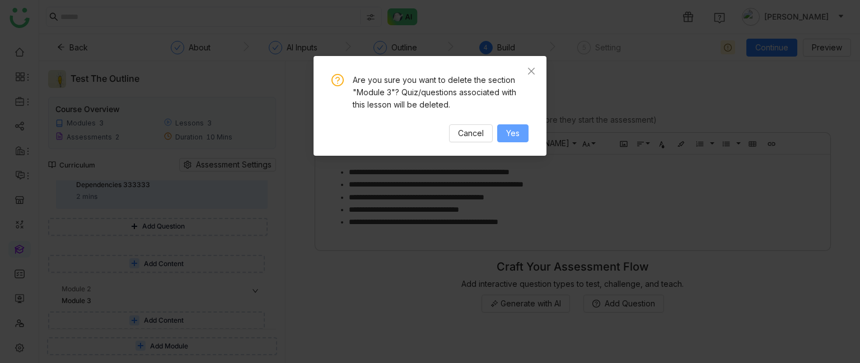
click at [518, 127] on span "Yes" at bounding box center [512, 133] width 13 height 12
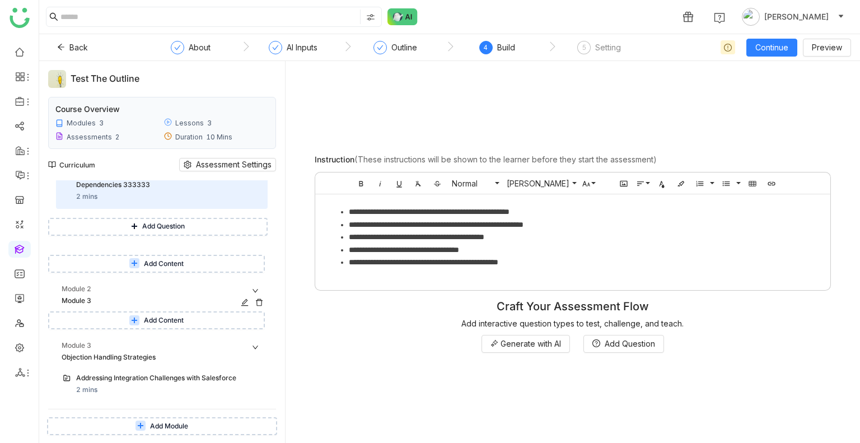
click at [256, 301] on icon at bounding box center [259, 303] width 8 height 8
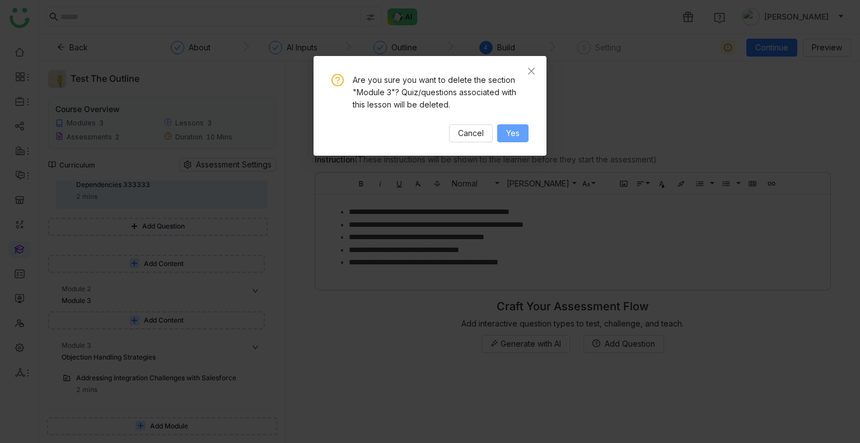
click at [517, 136] on span "Yes" at bounding box center [512, 133] width 13 height 12
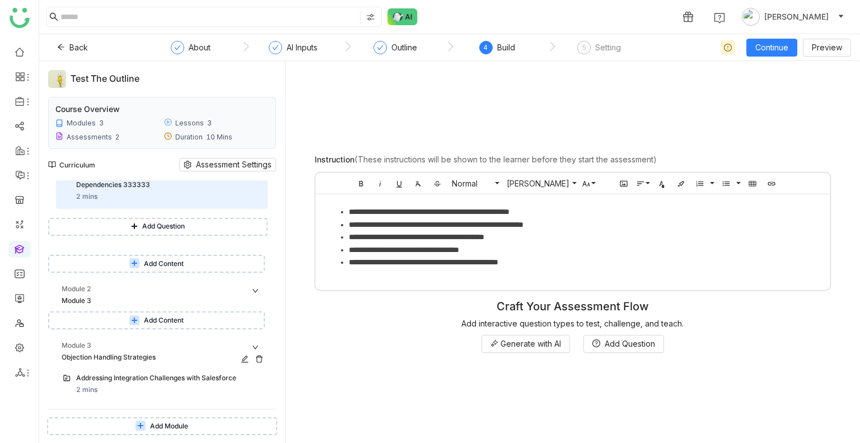
scroll to position [243, 0]
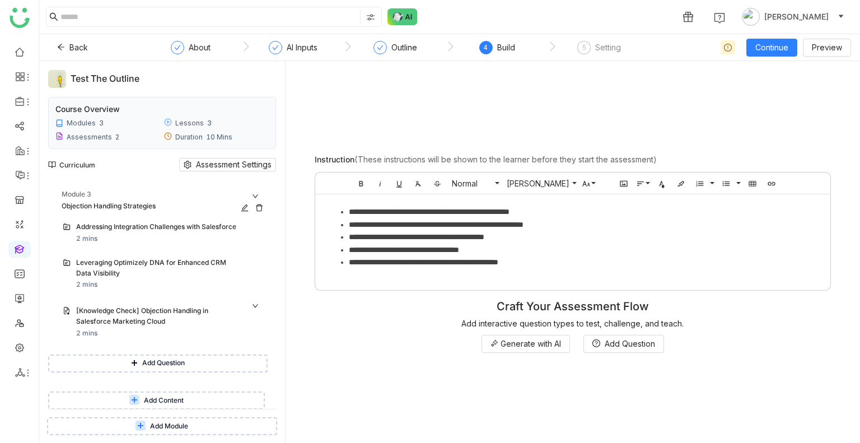
click at [258, 208] on icon at bounding box center [259, 208] width 8 height 8
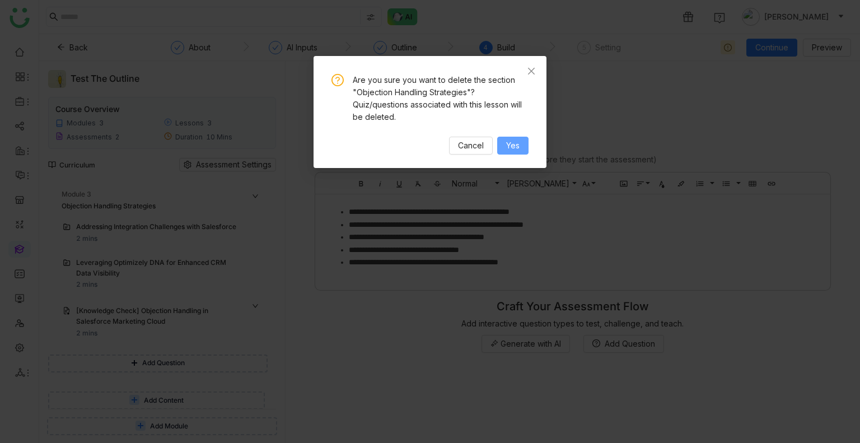
click at [511, 143] on span "Yes" at bounding box center [512, 145] width 13 height 12
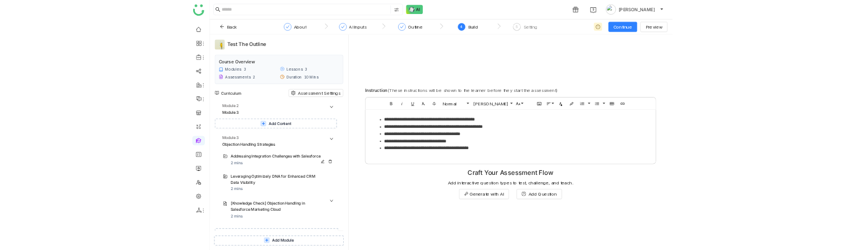
scroll to position [190, 0]
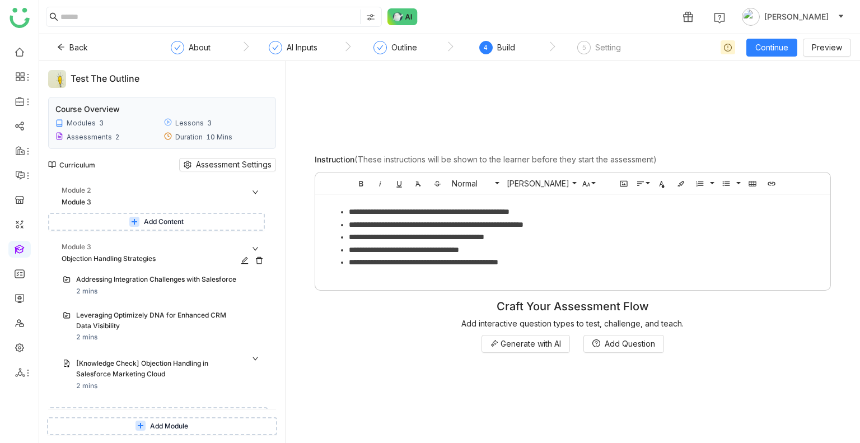
click at [260, 259] on icon at bounding box center [259, 261] width 8 height 8
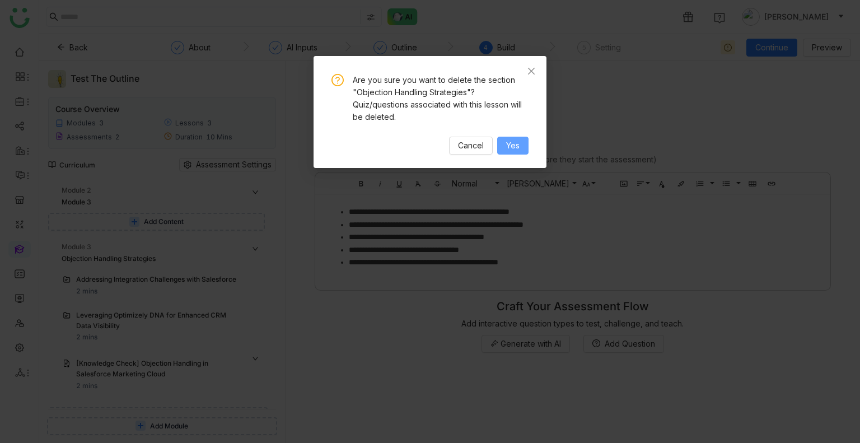
click at [523, 150] on button "Yes" at bounding box center [512, 146] width 31 height 18
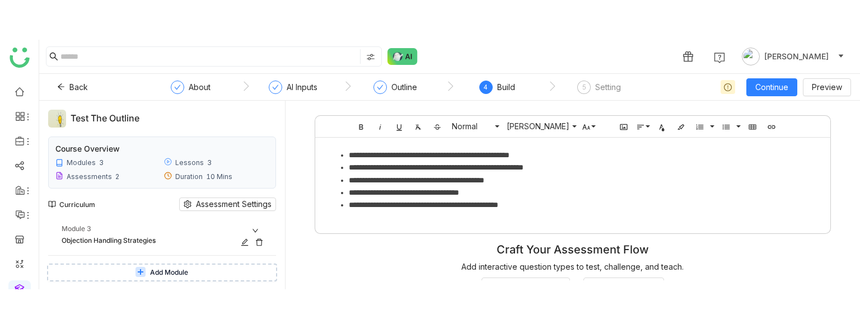
scroll to position [246, 0]
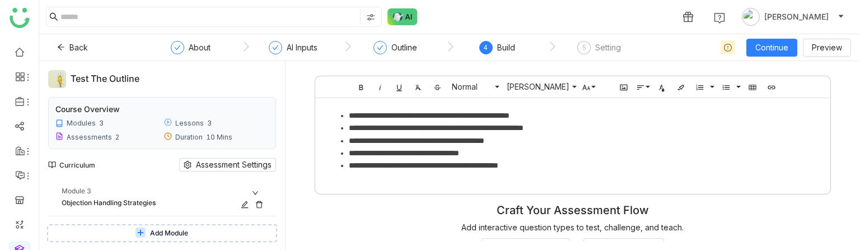
click at [259, 206] on icon at bounding box center [259, 205] width 8 height 8
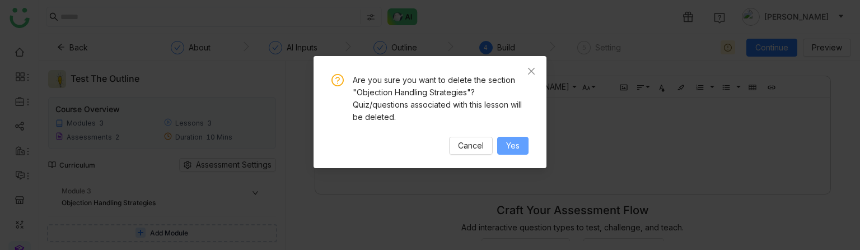
click at [524, 151] on button "Yes" at bounding box center [512, 146] width 31 height 18
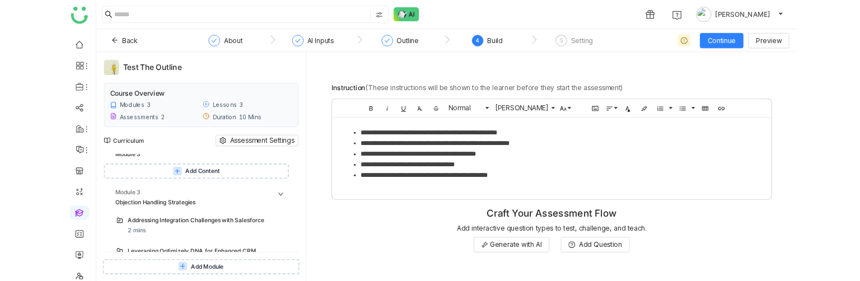
scroll to position [210, 0]
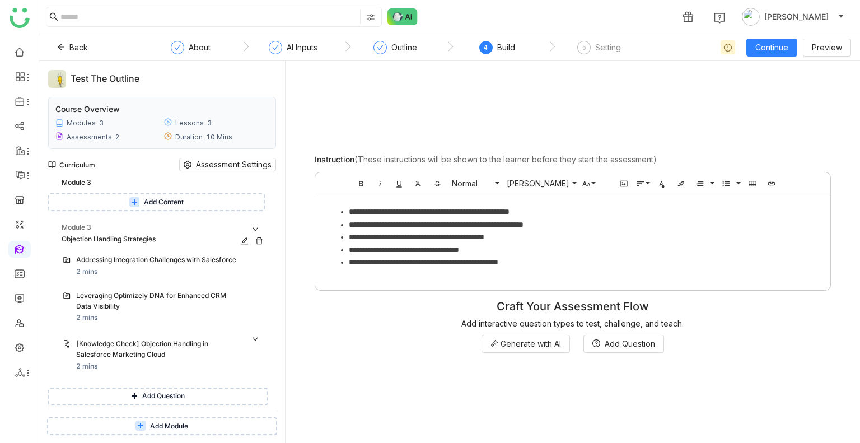
click at [259, 243] on icon at bounding box center [259, 241] width 8 height 8
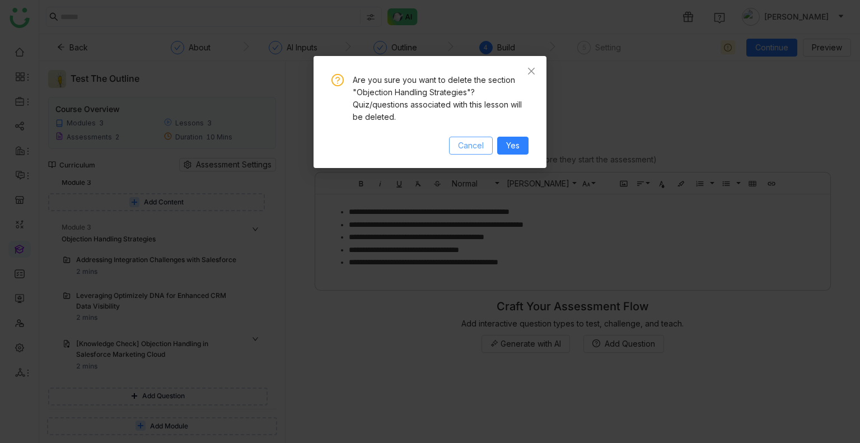
click at [475, 143] on span "Cancel" at bounding box center [471, 145] width 26 height 12
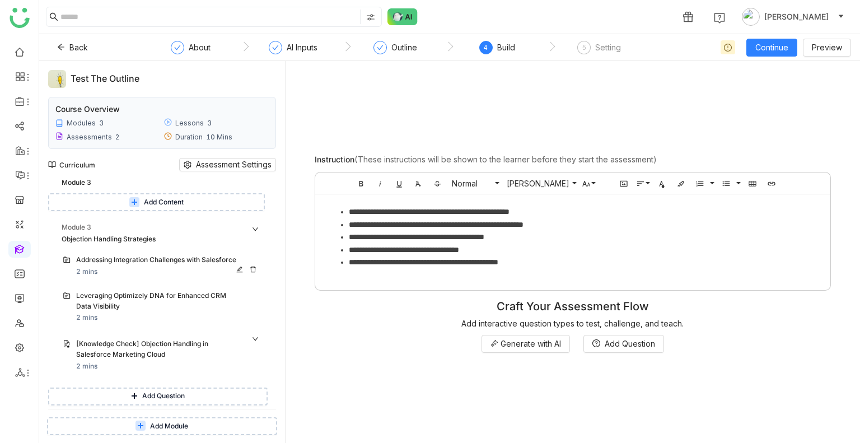
click at [147, 270] on div "Addressing Integration Challenges with Salesforce 2 mins" at bounding box center [168, 266] width 185 height 22
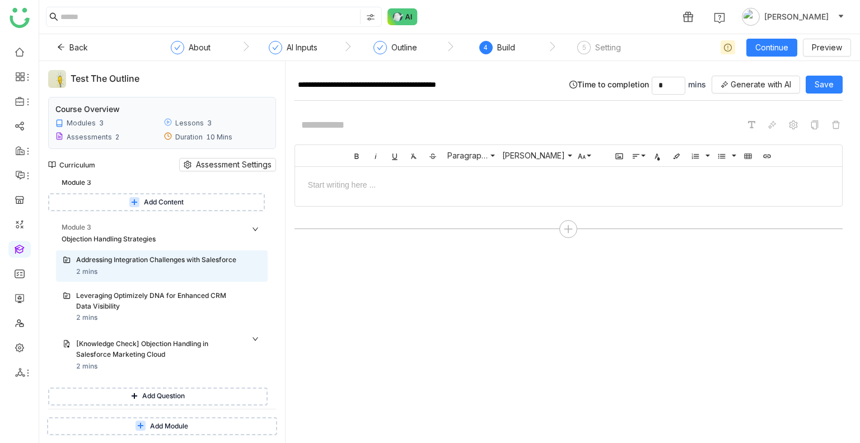
click at [154, 285] on div "Addressing Integration Challenges with Salesforce 2 mins Leveraging Optimizely …" at bounding box center [158, 332] width 220 height 164
click at [153, 302] on div "Leveraging Optimizely DNA for Enhanced CRM Data Visibility" at bounding box center [157, 301] width 162 height 21
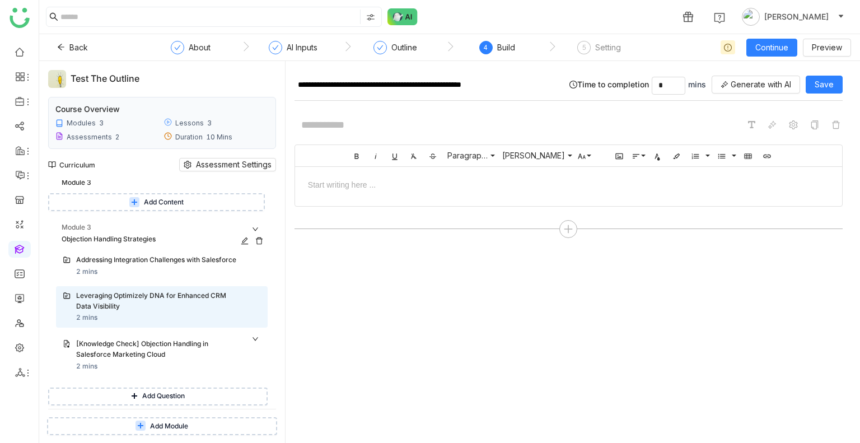
click at [258, 241] on icon at bounding box center [259, 241] width 8 height 8
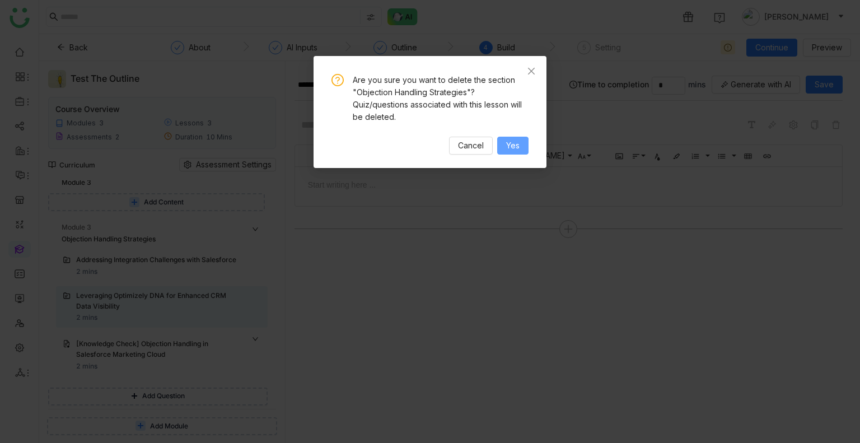
click at [513, 145] on span "Yes" at bounding box center [512, 145] width 13 height 12
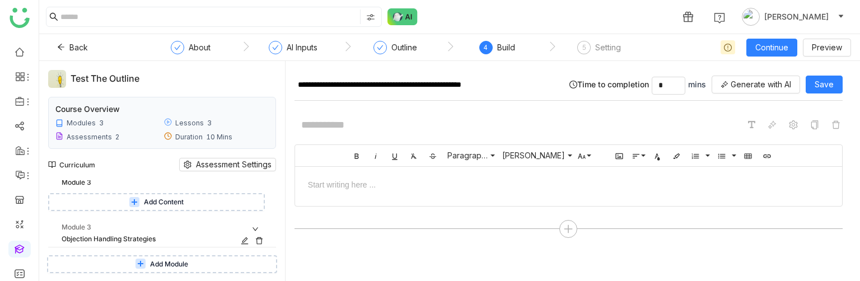
click at [259, 239] on icon at bounding box center [259, 241] width 8 height 8
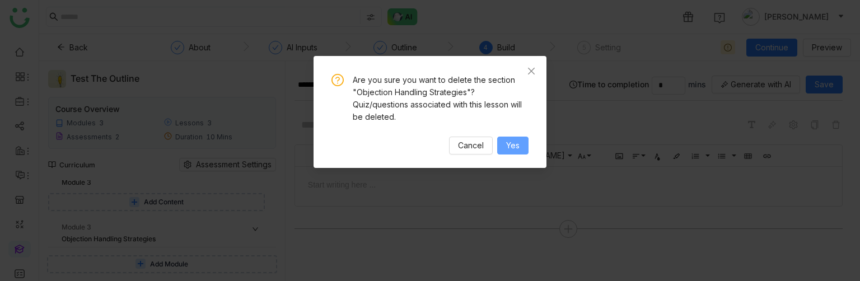
click at [518, 148] on span "Yes" at bounding box center [512, 145] width 13 height 12
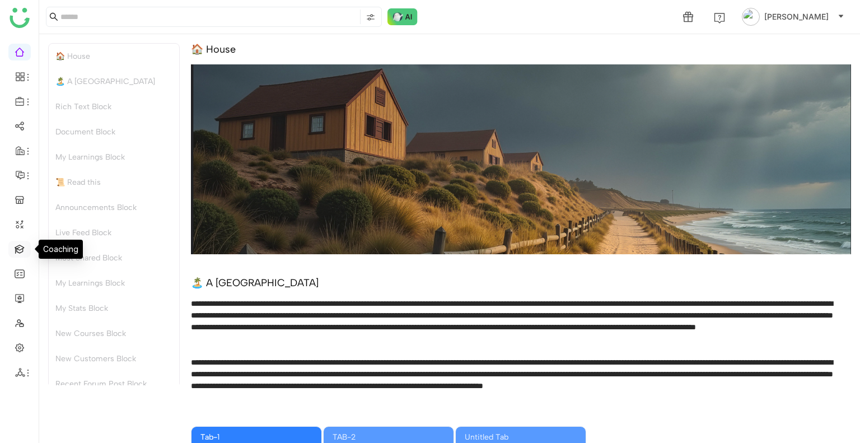
click at [18, 252] on link at bounding box center [20, 249] width 10 height 10
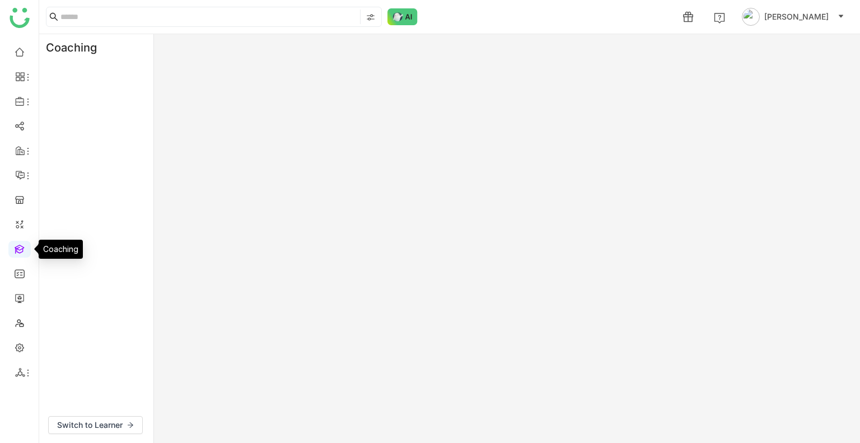
click at [18, 252] on link at bounding box center [20, 249] width 10 height 10
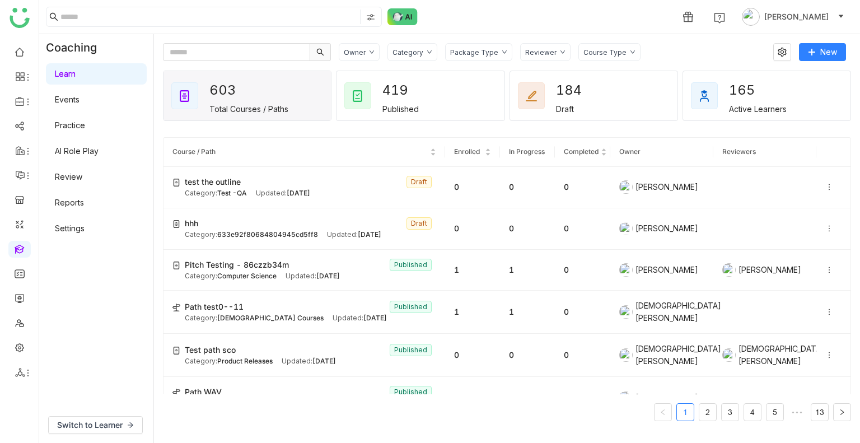
click at [80, 95] on link "Events" at bounding box center [67, 100] width 25 height 10
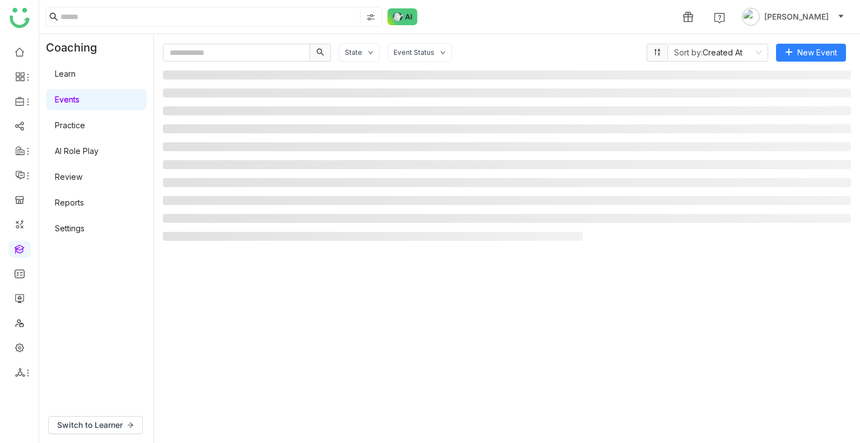
click at [78, 96] on link "Events" at bounding box center [67, 100] width 25 height 10
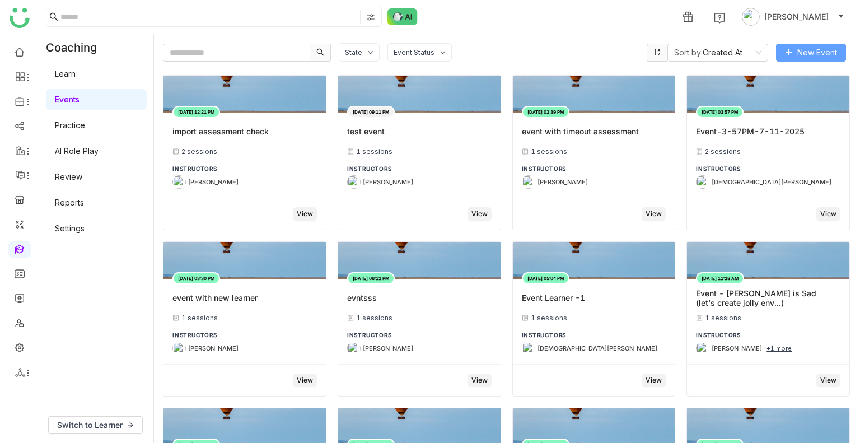
click at [816, 54] on span "New Event" at bounding box center [818, 52] width 40 height 12
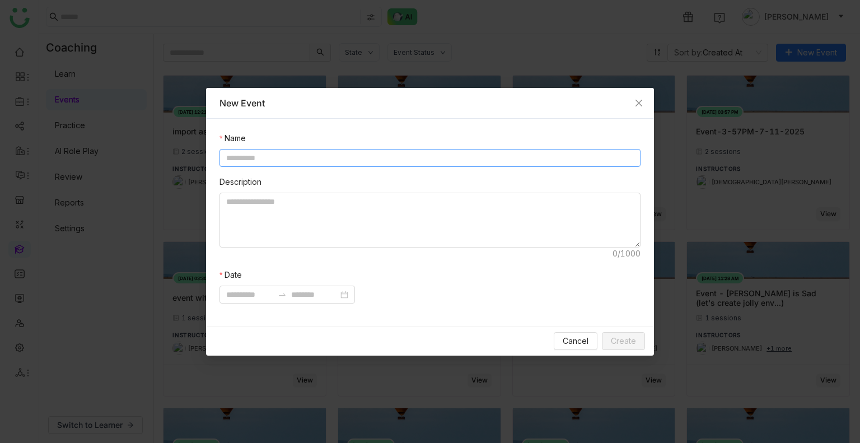
click at [333, 163] on input at bounding box center [430, 158] width 421 height 18
click at [316, 160] on input "**********" at bounding box center [430, 158] width 421 height 18
type input "**********"
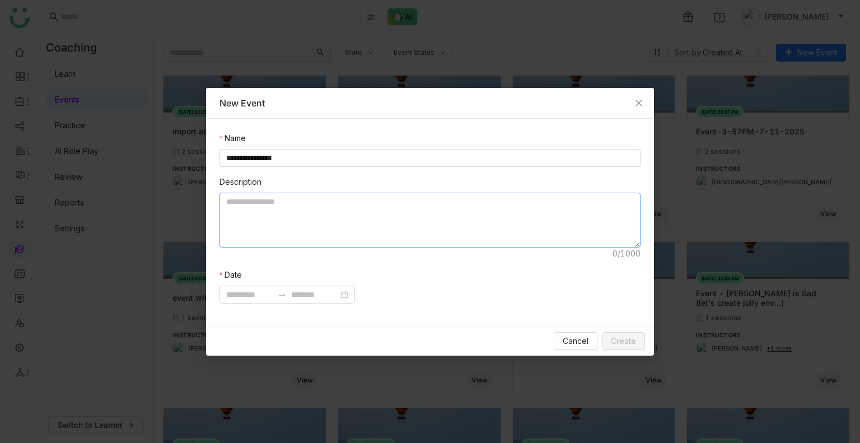
click at [297, 198] on textarea at bounding box center [430, 220] width 421 height 55
paste textarea "**********"
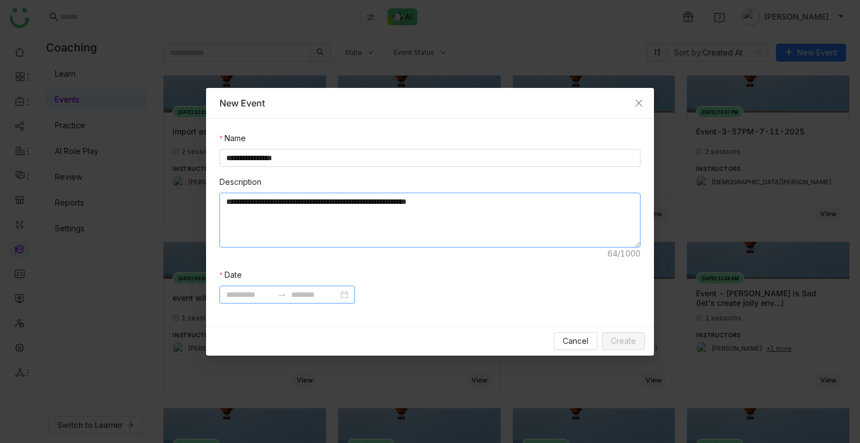
type textarea "**********"
click at [259, 291] on input at bounding box center [249, 294] width 47 height 12
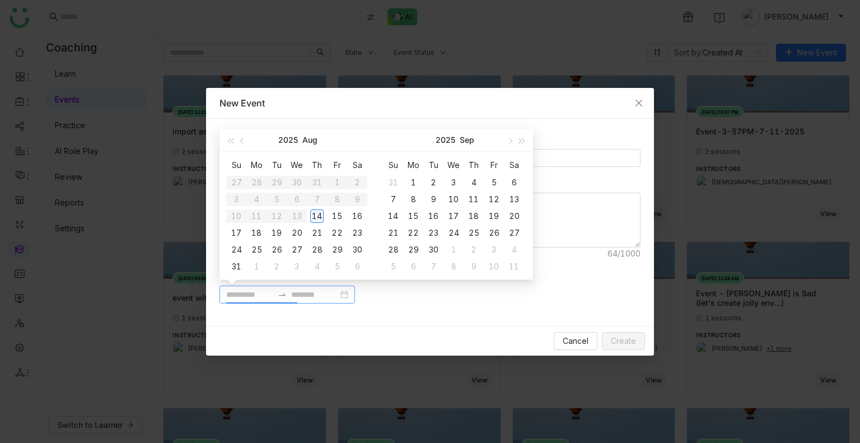
click at [317, 213] on div "14" at bounding box center [316, 215] width 13 height 13
type input "**********"
click at [359, 217] on div "16" at bounding box center [357, 215] width 13 height 13
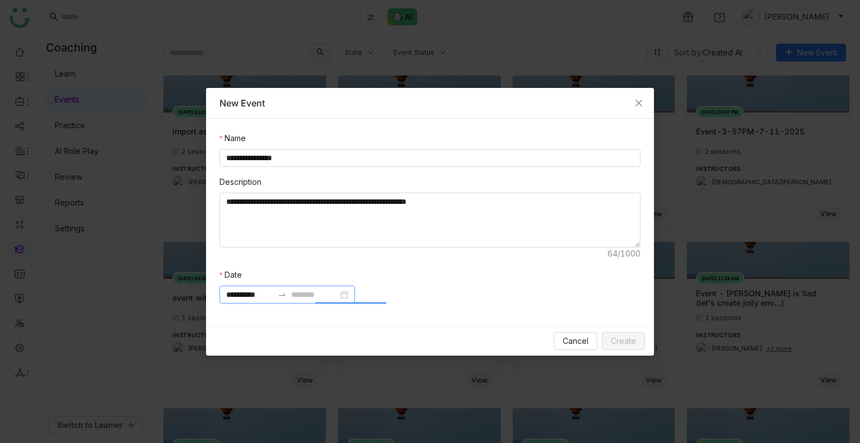
type input "**********"
click at [622, 347] on span "Create" at bounding box center [623, 341] width 25 height 12
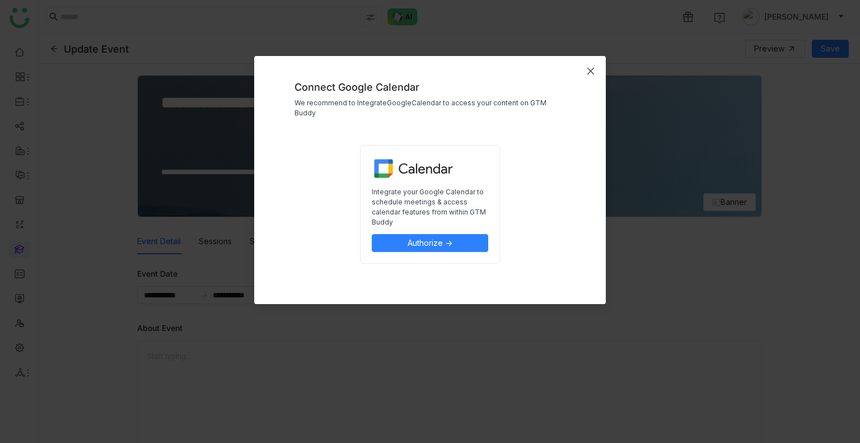
click at [592, 72] on icon "Close" at bounding box center [591, 71] width 7 height 7
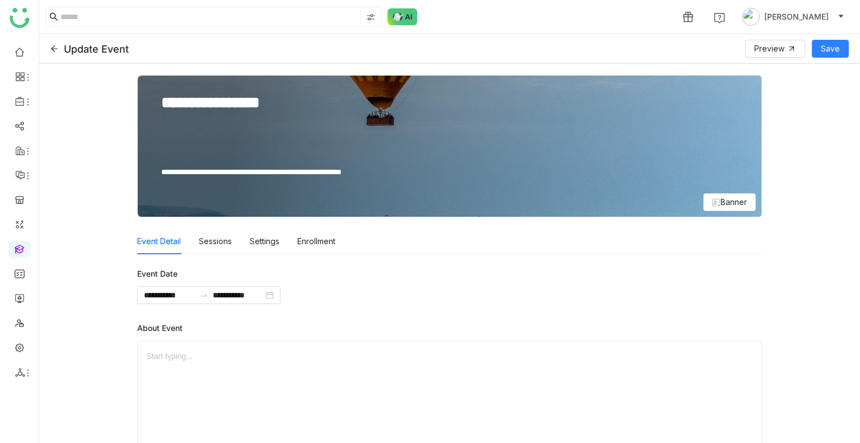
scroll to position [169, 0]
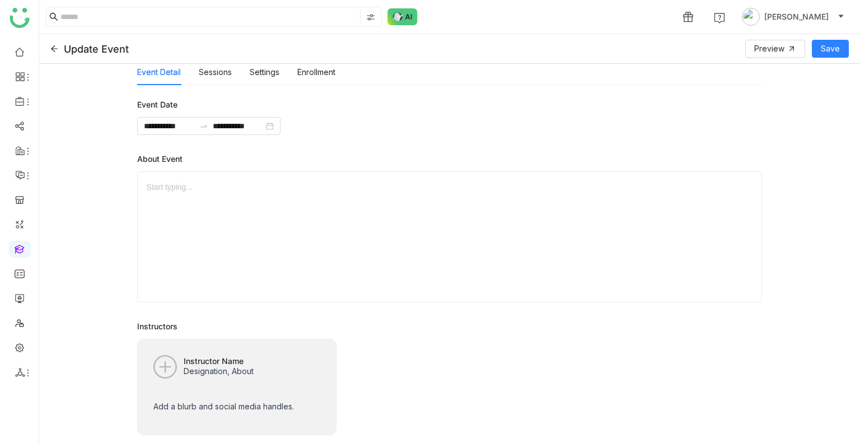
click at [237, 376] on p "Designation, About" at bounding box center [219, 376] width 70 height 18
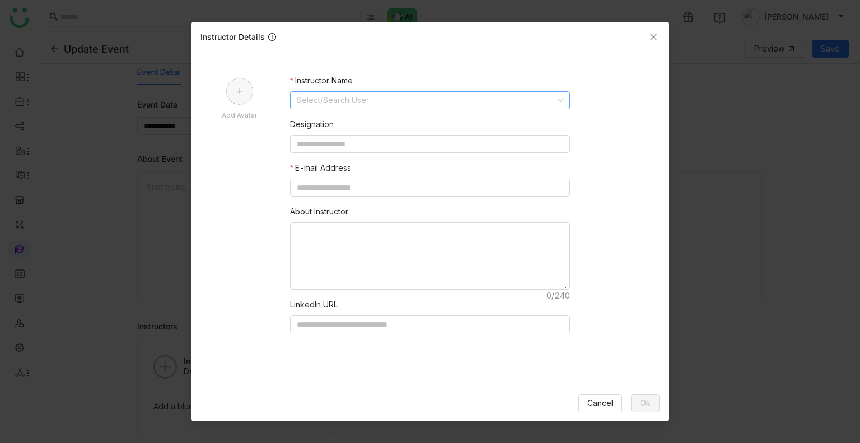
click at [387, 100] on input at bounding box center [426, 100] width 259 height 17
type input "*****"
type input "**********"
click at [359, 145] on input at bounding box center [430, 144] width 280 height 18
type input "**"
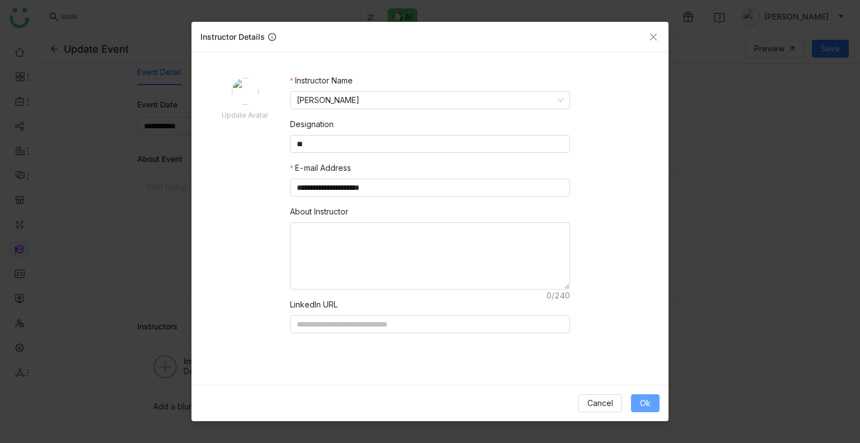
click at [634, 405] on button "Ok" at bounding box center [645, 403] width 29 height 18
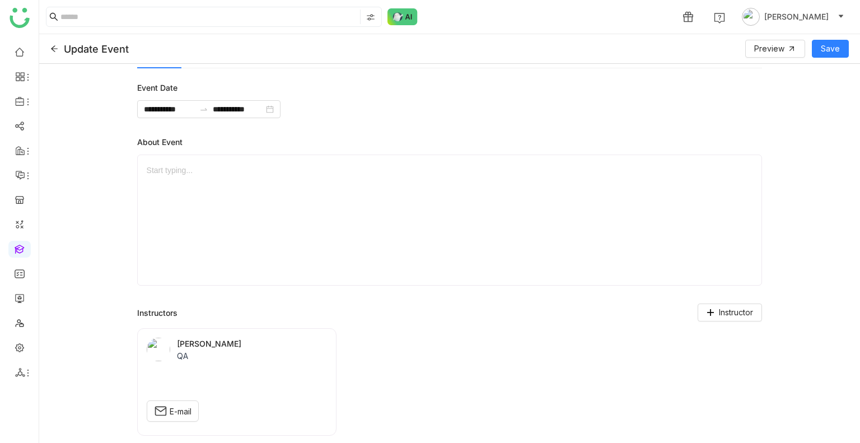
scroll to position [0, 0]
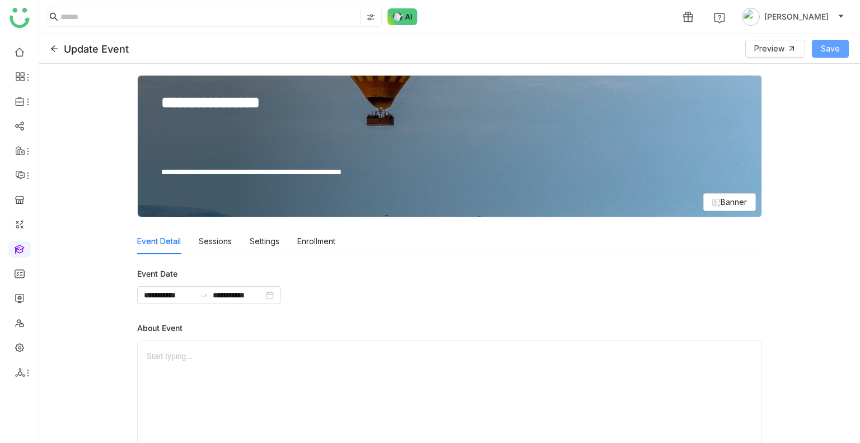
click at [833, 46] on span "Save" at bounding box center [830, 49] width 19 height 12
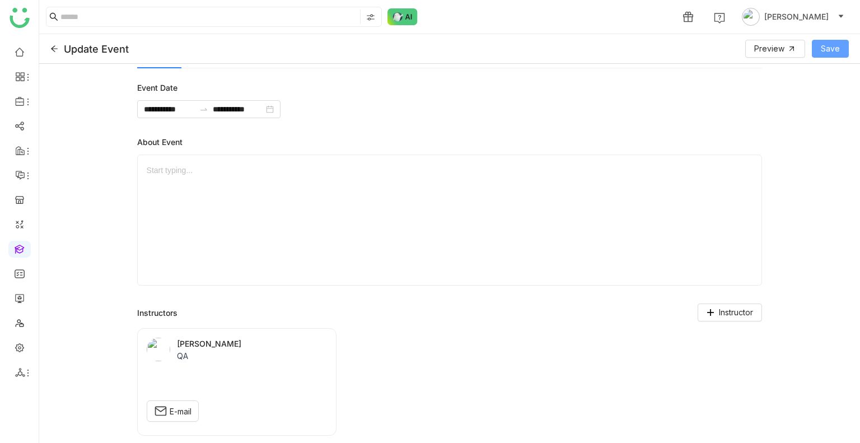
click at [819, 53] on button "Save" at bounding box center [830, 49] width 37 height 18
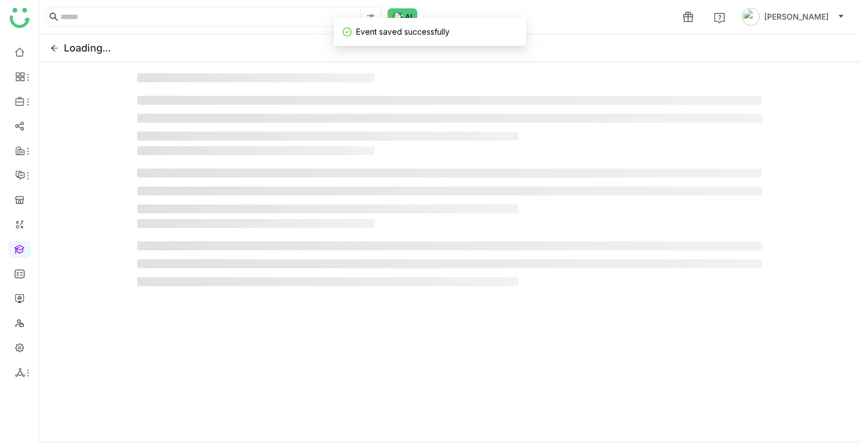
scroll to position [0, 0]
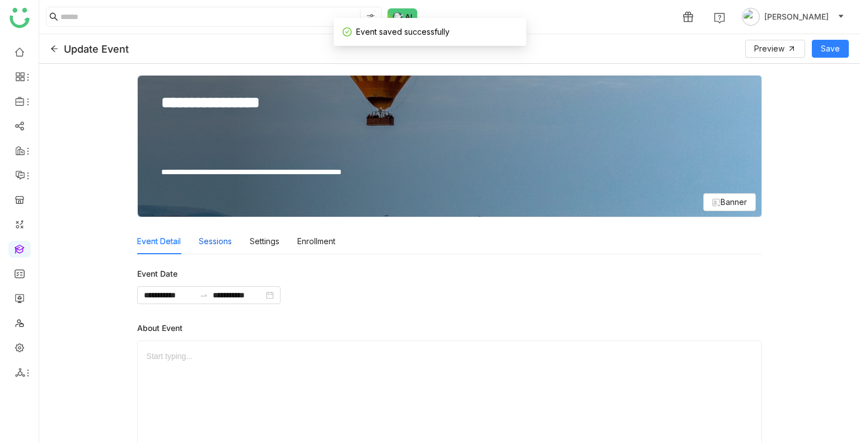
click at [222, 236] on div "Sessions" at bounding box center [215, 242] width 33 height 26
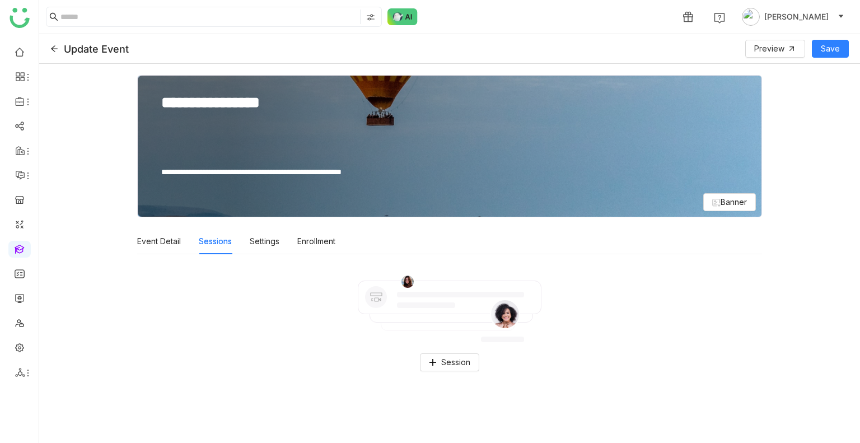
click at [445, 305] on div "Session" at bounding box center [450, 322] width 626 height 119
click at [448, 283] on img at bounding box center [450, 308] width 184 height 68
click at [458, 363] on span "Session" at bounding box center [455, 362] width 29 height 12
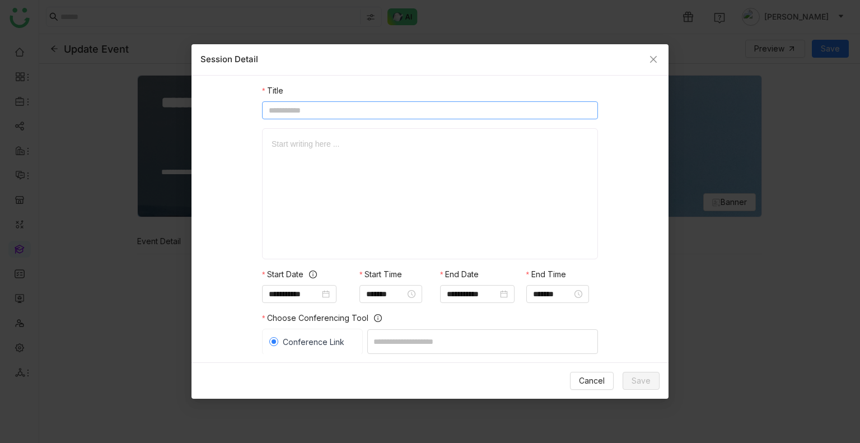
click at [365, 111] on input at bounding box center [430, 110] width 336 height 18
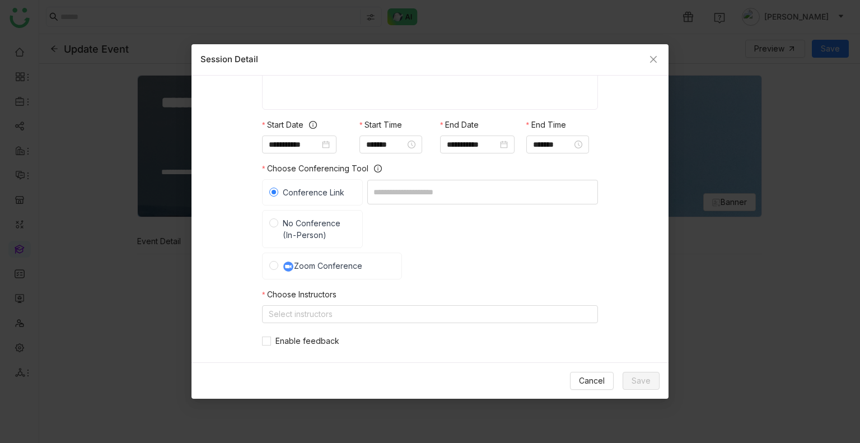
scroll to position [155, 0]
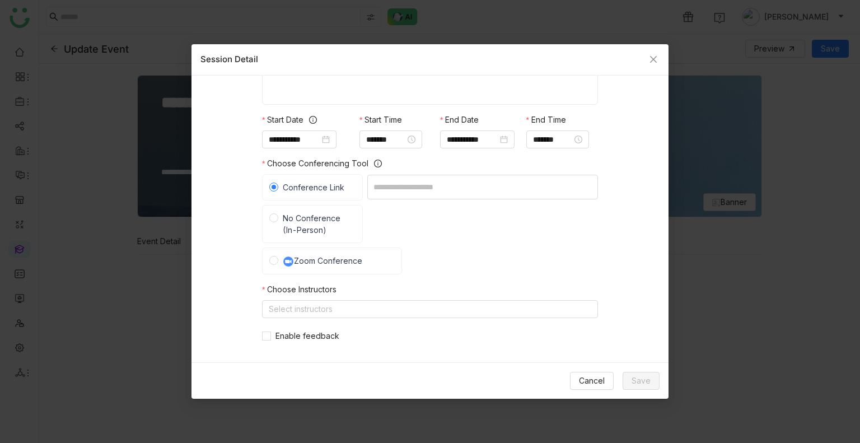
type input "***"
click at [350, 221] on span "No Conference (In-Person)" at bounding box center [316, 224] width 77 height 24
click at [419, 221] on input at bounding box center [482, 224] width 231 height 25
type input "*****"
click at [327, 298] on nz-form-label "Choose Instructors" at bounding box center [299, 291] width 74 height 17
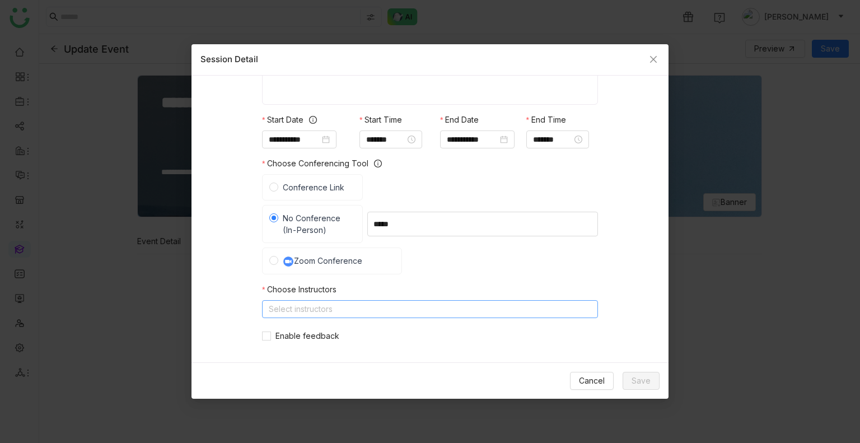
click at [329, 307] on nz-select-top-control "Select instructors" at bounding box center [430, 309] width 336 height 18
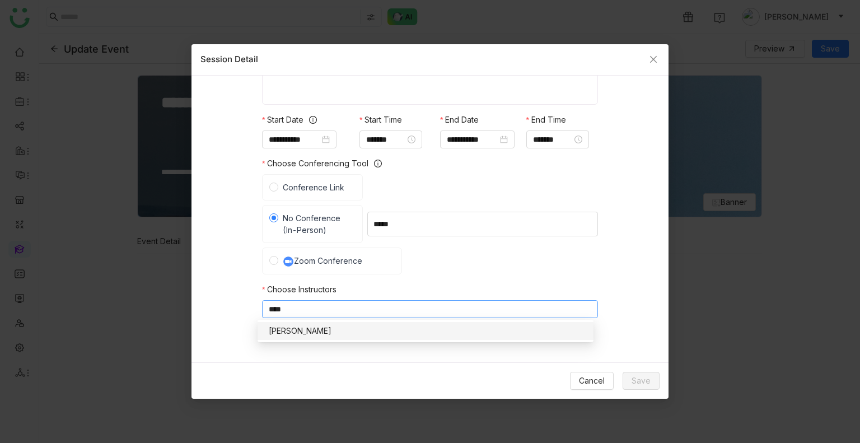
type input "*****"
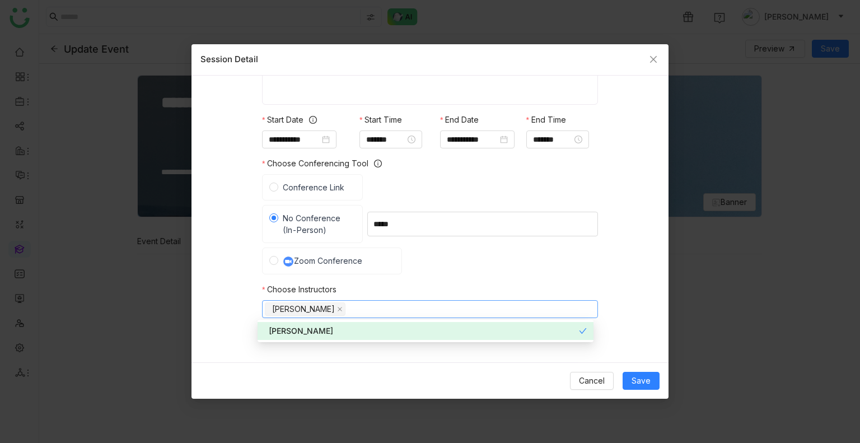
click at [609, 300] on div "**********" at bounding box center [430, 215] width 477 height 279
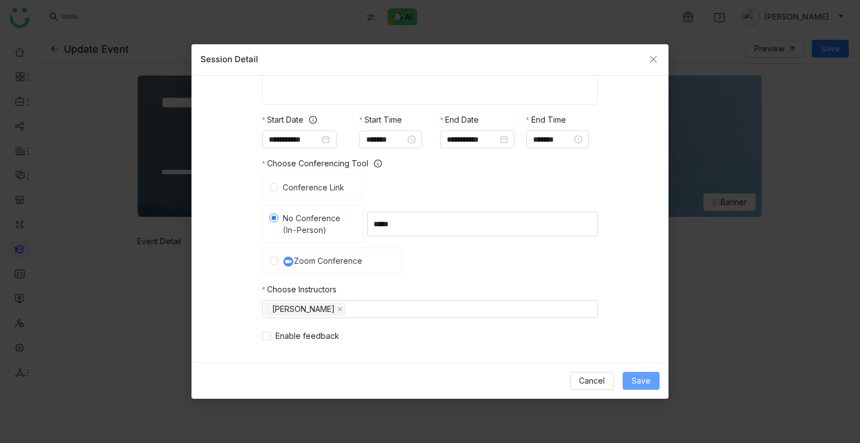
click at [658, 387] on button "Save" at bounding box center [641, 381] width 37 height 18
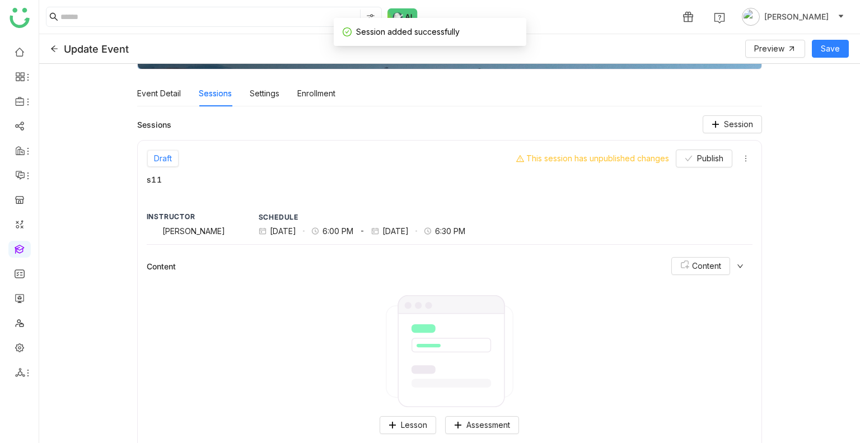
scroll to position [161, 0]
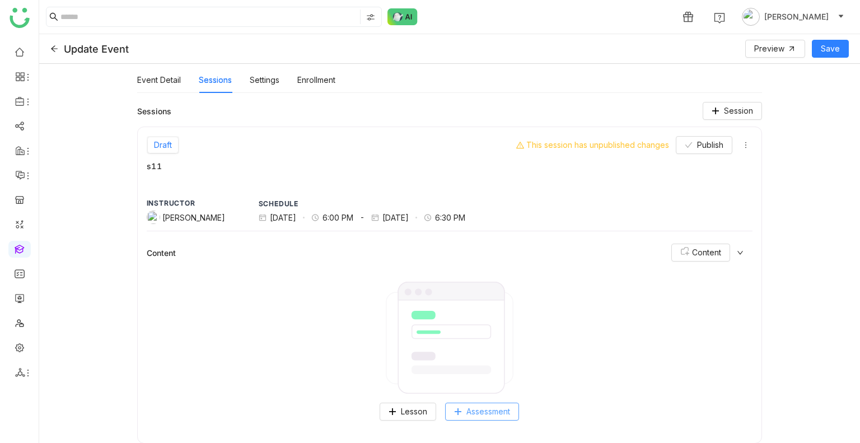
click at [483, 406] on span "Assessment" at bounding box center [489, 411] width 44 height 12
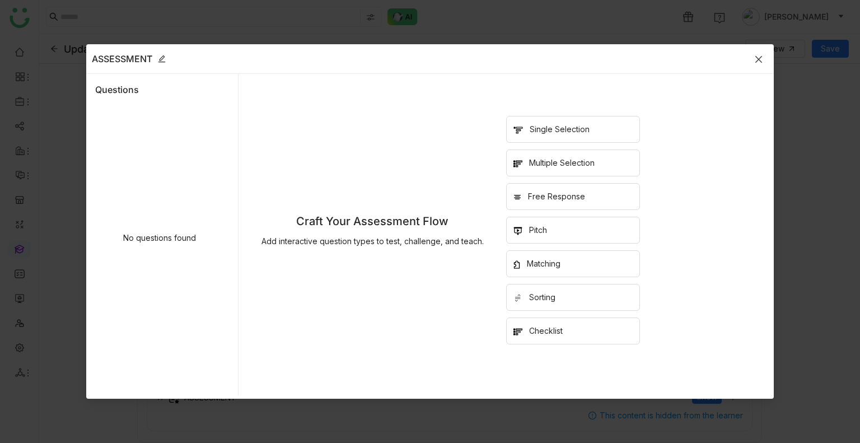
scroll to position [51, 0]
click at [556, 153] on div "Multiple Selection" at bounding box center [573, 163] width 134 height 27
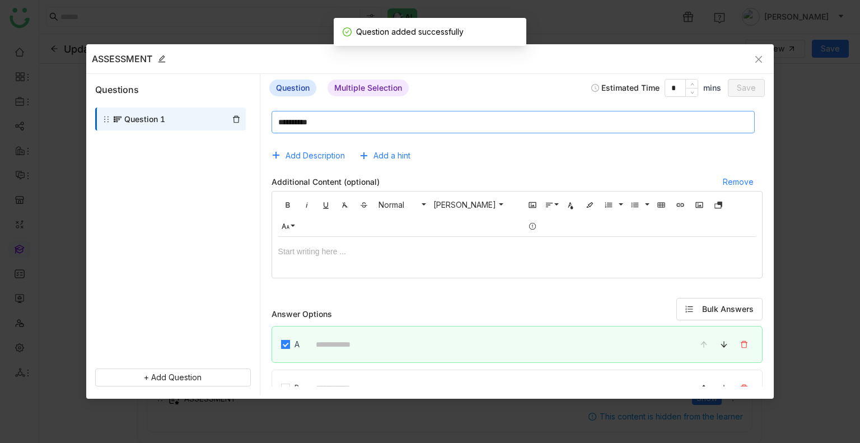
click at [423, 127] on textarea at bounding box center [513, 122] width 483 height 22
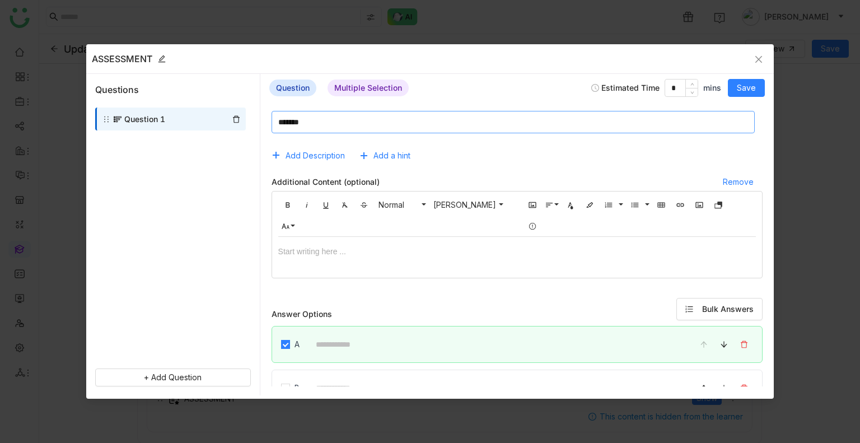
type textarea "******"
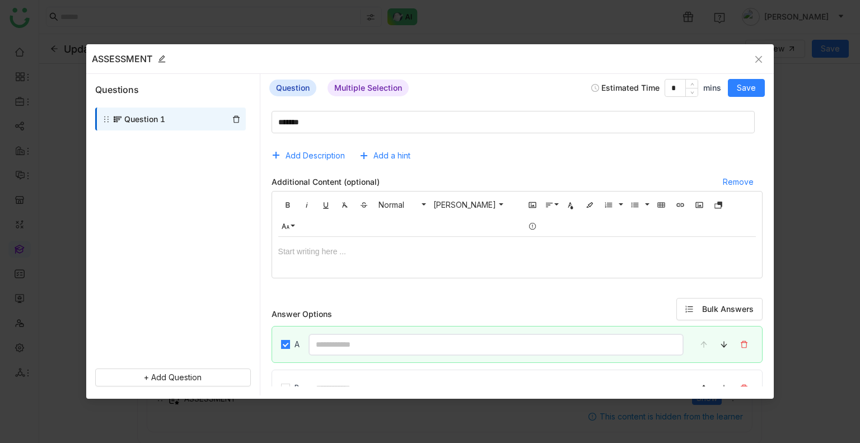
click at [403, 334] on input at bounding box center [497, 345] width 376 height 22
type input "********"
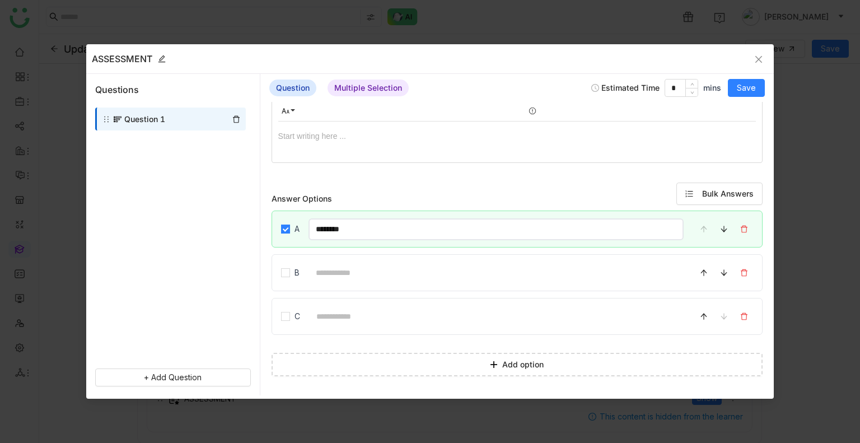
scroll to position [115, 0]
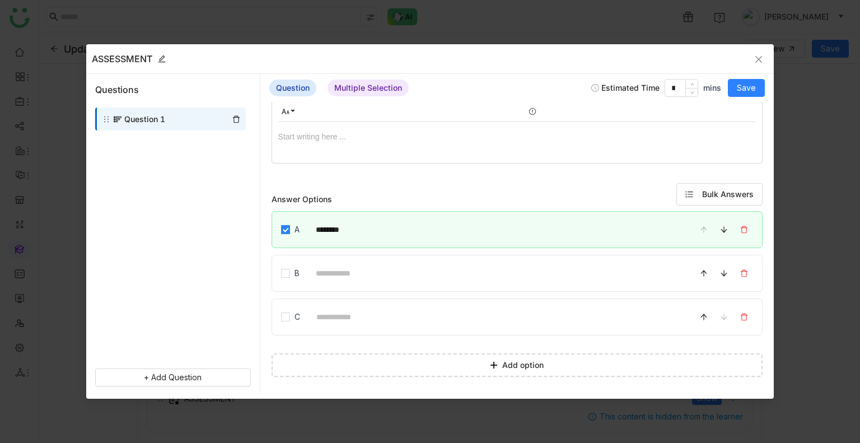
click at [343, 258] on div "B" at bounding box center [518, 273] width 492 height 37
click at [350, 268] on input at bounding box center [497, 274] width 376 height 22
type input "********"
click at [366, 313] on input at bounding box center [496, 317] width 375 height 22
type input "********"
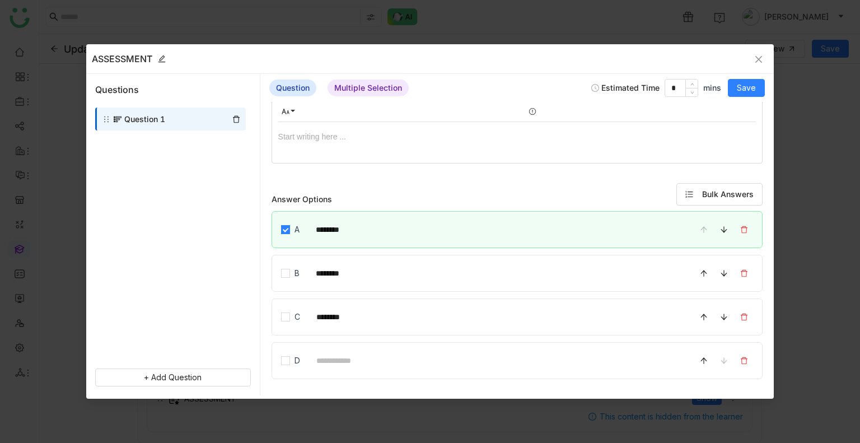
click at [729, 87] on div "Estimated Time * mins Save" at bounding box center [678, 88] width 174 height 18
click at [744, 90] on span "Save" at bounding box center [746, 88] width 19 height 12
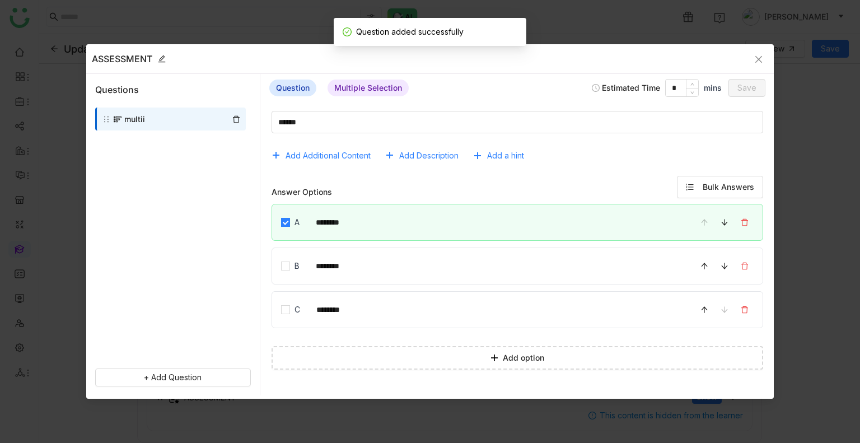
scroll to position [51, 0]
click at [756, 59] on icon "Close" at bounding box center [758, 59] width 9 height 9
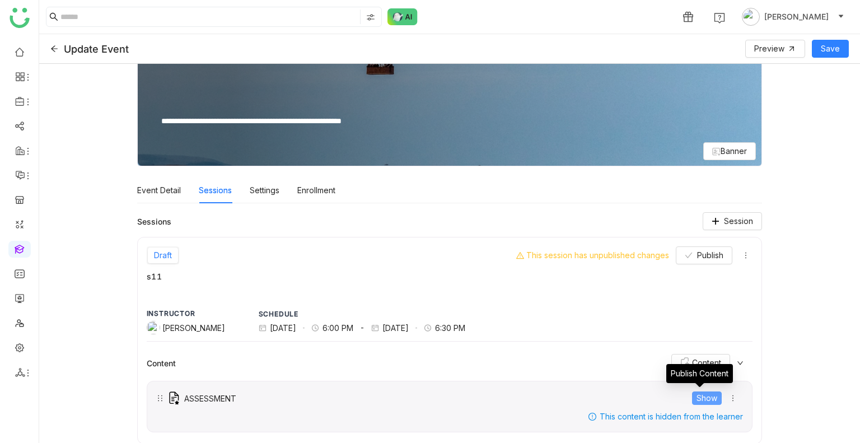
click at [697, 395] on span "Show" at bounding box center [707, 398] width 21 height 12
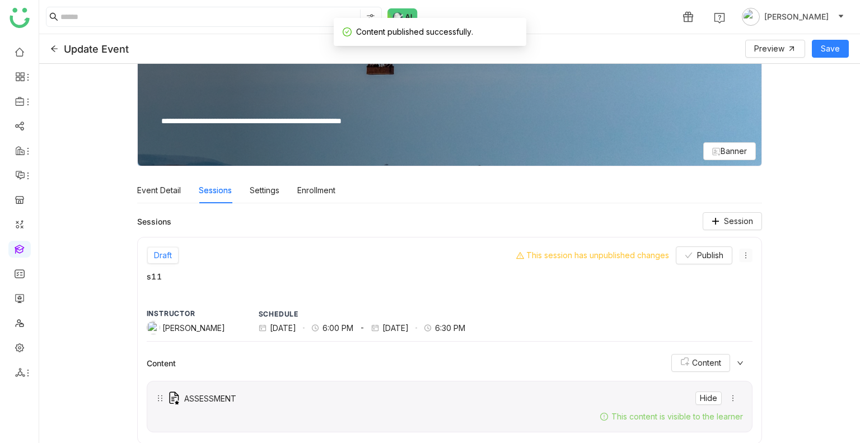
click at [742, 254] on icon at bounding box center [746, 255] width 8 height 8
click at [751, 277] on span "Edit" at bounding box center [752, 275] width 27 height 12
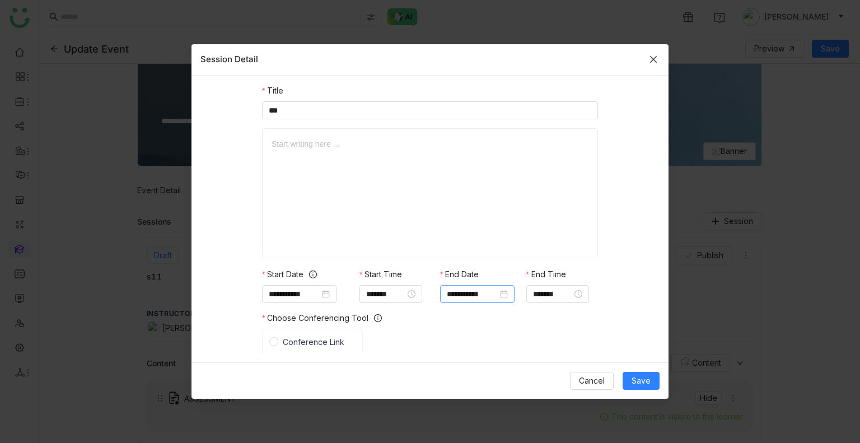
scroll to position [172, 0]
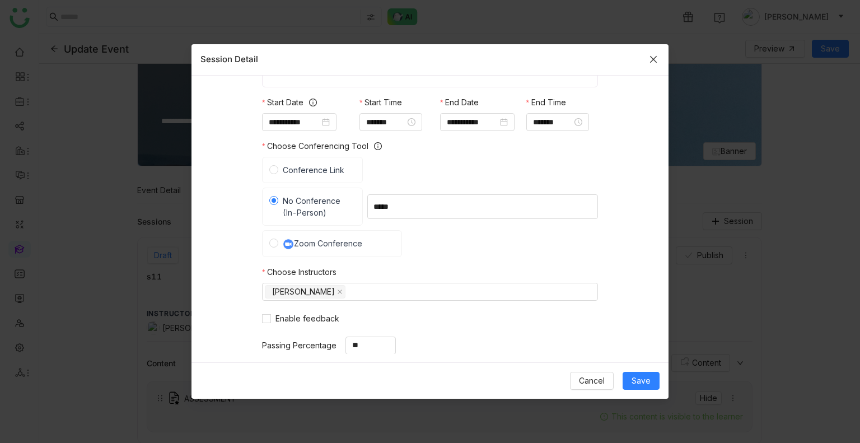
click at [652, 53] on span "Close" at bounding box center [653, 59] width 30 height 30
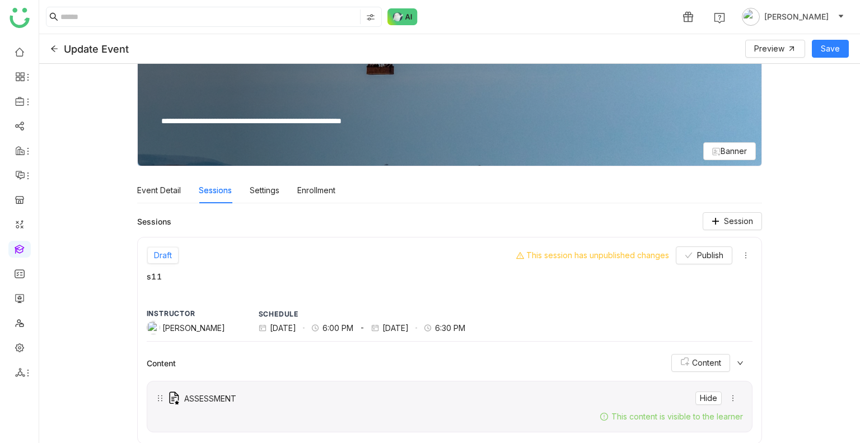
click at [737, 358] on div "Content Content" at bounding box center [450, 362] width 607 height 31
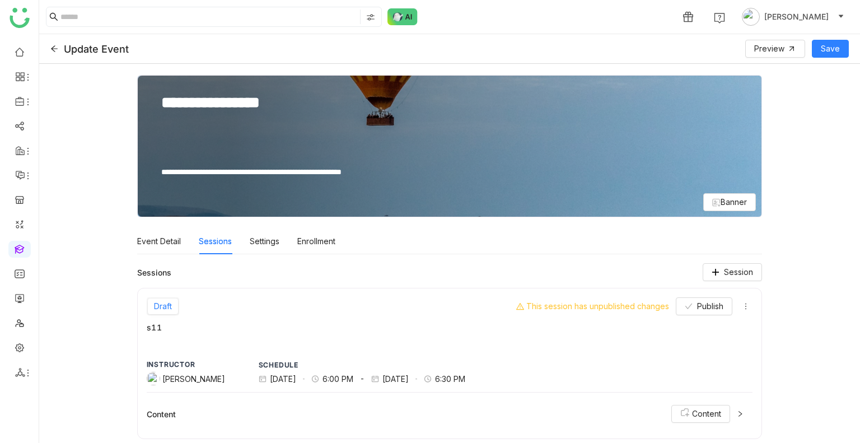
scroll to position [0, 0]
click at [735, 275] on span "Session" at bounding box center [738, 272] width 29 height 12
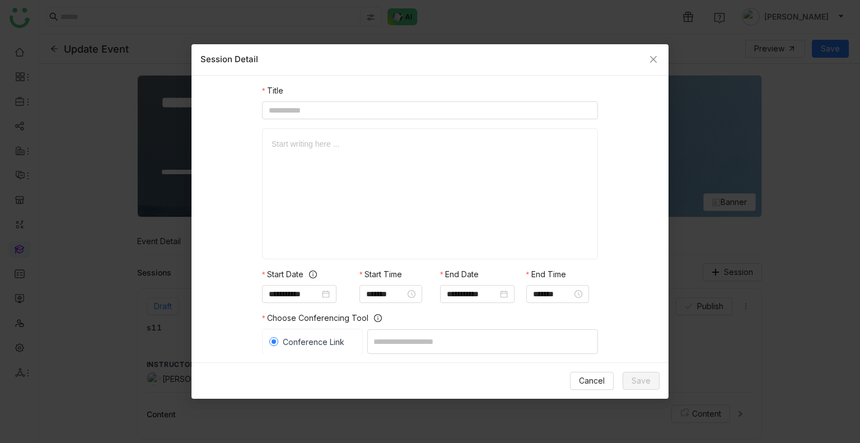
click at [353, 121] on div "Title Start writing here ..." at bounding box center [430, 172] width 336 height 175
click at [336, 109] on input at bounding box center [430, 110] width 336 height 18
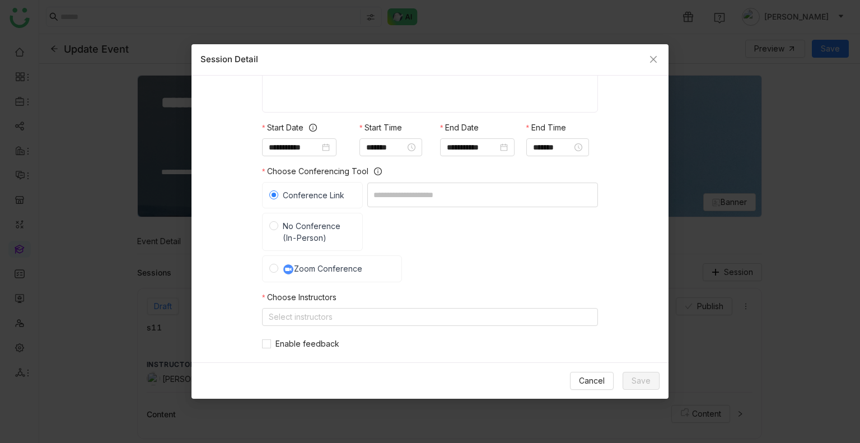
scroll to position [148, 0]
type input "***"
click at [297, 230] on span "No Conference (In-Person)" at bounding box center [316, 231] width 77 height 24
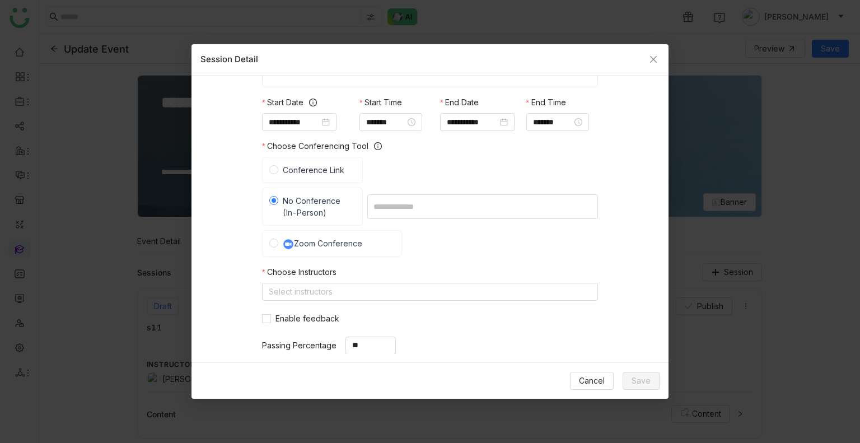
click at [325, 282] on nz-form-label "Choose Instructors" at bounding box center [299, 274] width 74 height 17
click at [319, 293] on nz-select-top-control "Select instructors" at bounding box center [430, 292] width 336 height 18
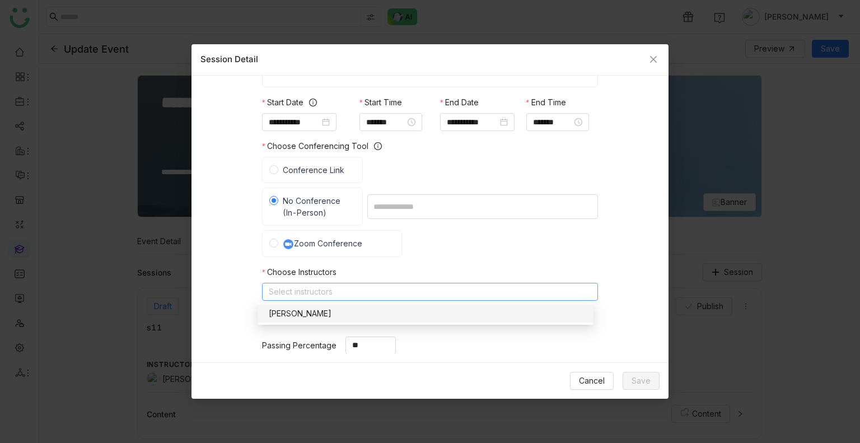
click at [319, 317] on div "[PERSON_NAME]" at bounding box center [425, 313] width 323 height 12
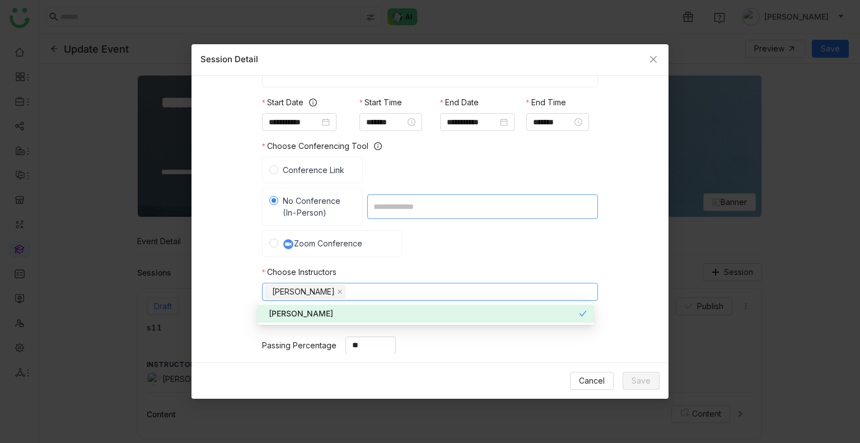
click at [426, 213] on input at bounding box center [482, 206] width 231 height 25
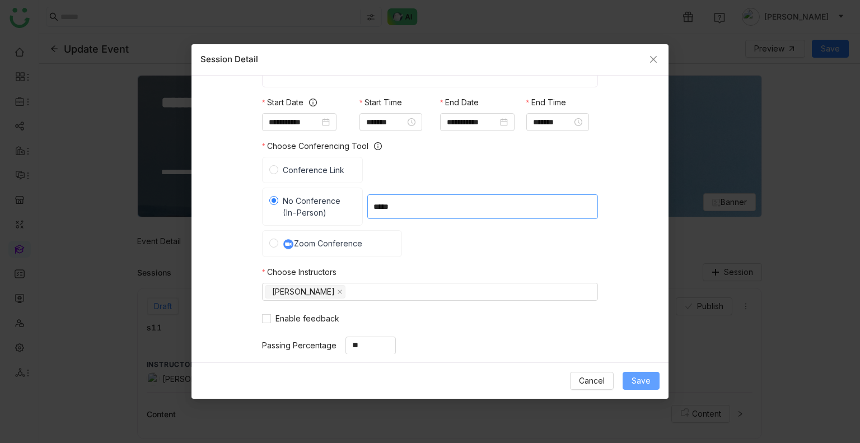
type input "*****"
click at [642, 384] on span "Save" at bounding box center [641, 381] width 19 height 12
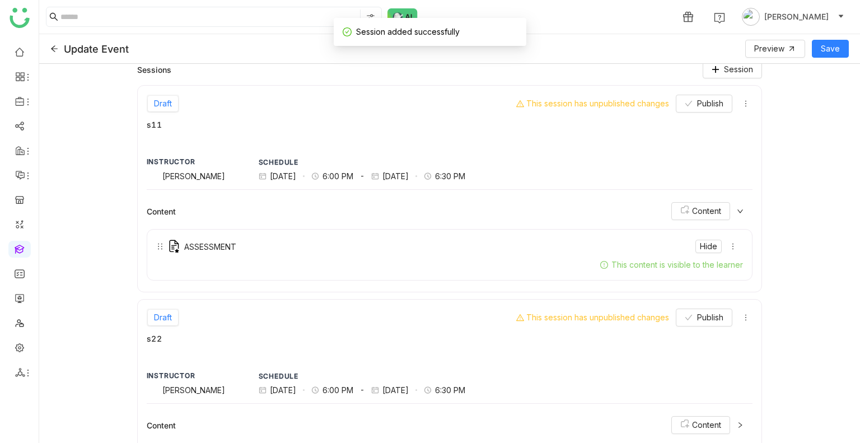
scroll to position [208, 0]
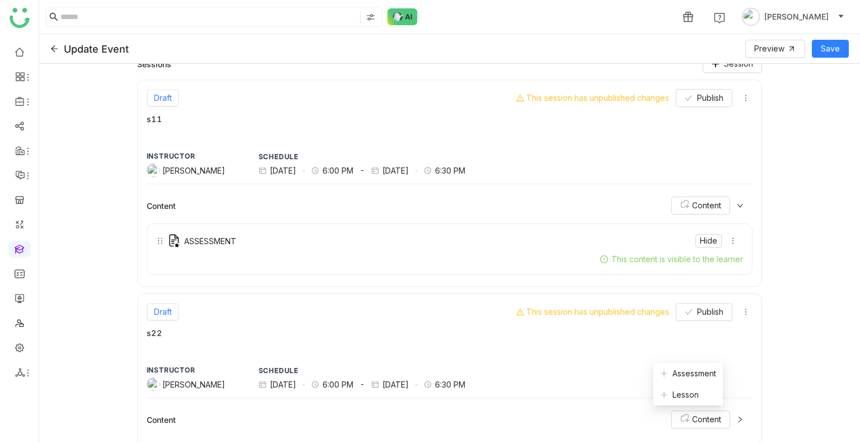
click at [737, 419] on icon at bounding box center [740, 419] width 7 height 7
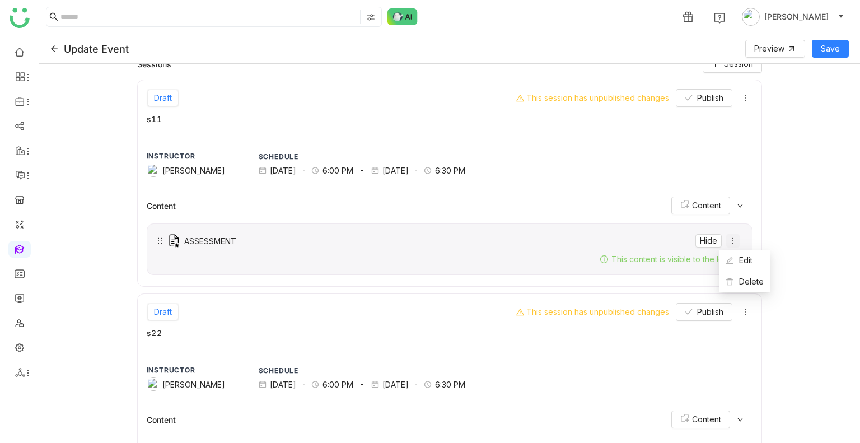
click at [729, 241] on icon at bounding box center [733, 241] width 8 height 8
click at [729, 237] on icon at bounding box center [733, 241] width 8 height 8
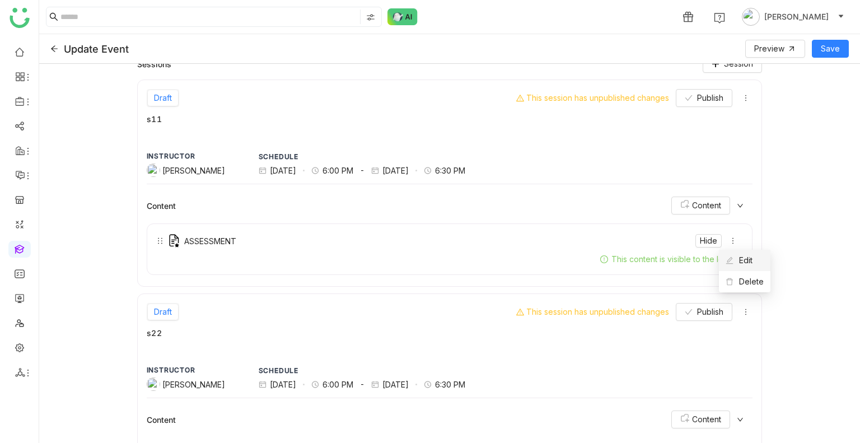
click at [734, 251] on li "Edit" at bounding box center [745, 260] width 52 height 21
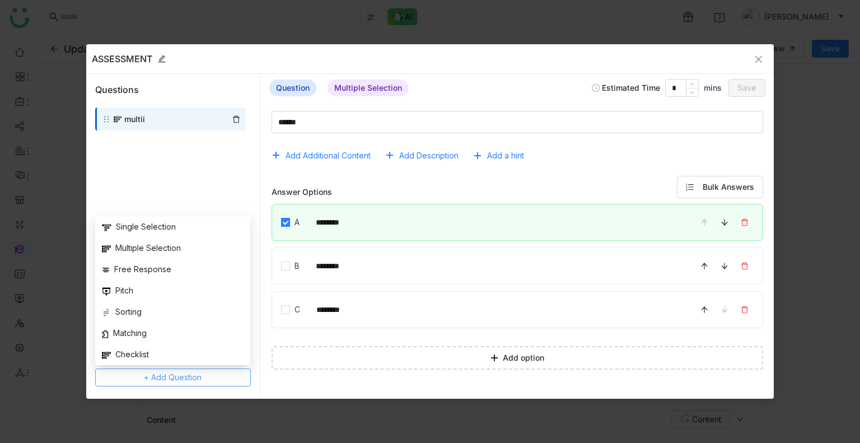
click at [198, 371] on span "+ Add Question" at bounding box center [173, 377] width 58 height 12
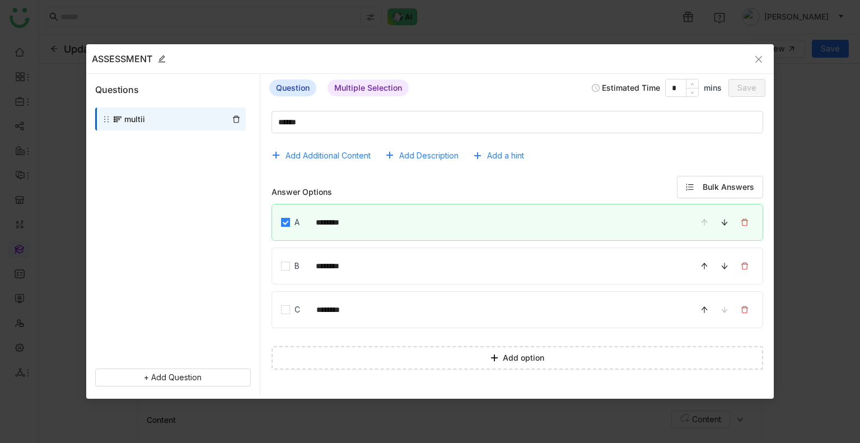
click at [257, 197] on div "multii" at bounding box center [173, 234] width 174 height 252
click at [237, 115] on icon at bounding box center [236, 119] width 8 height 8
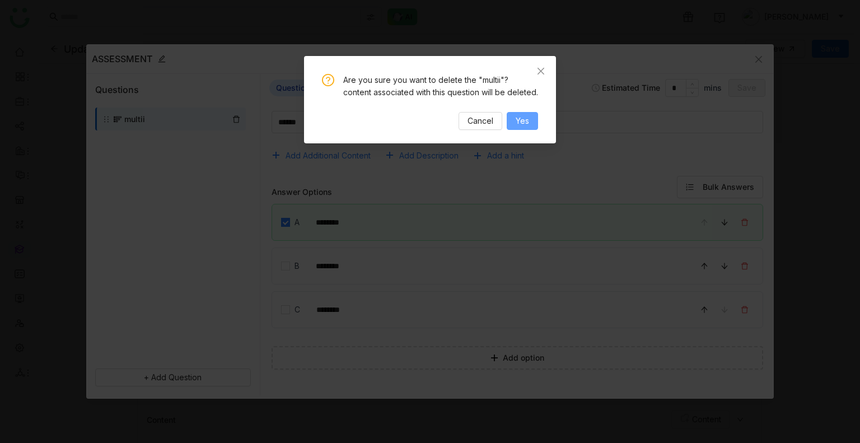
click at [521, 122] on span "Yes" at bounding box center [522, 121] width 13 height 12
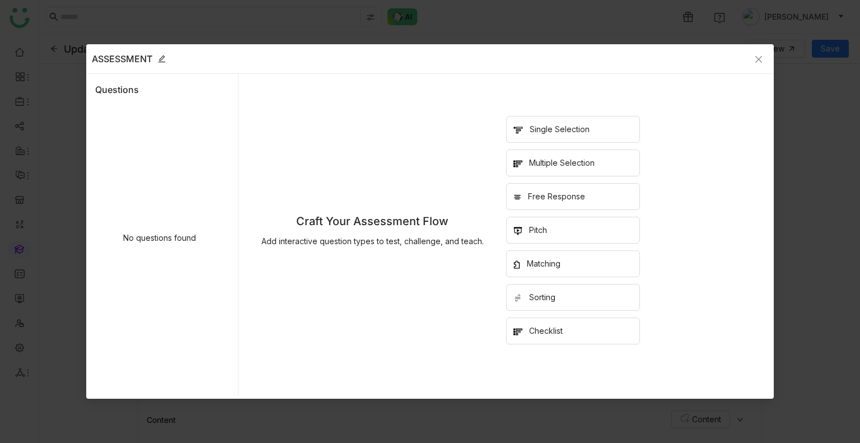
click at [159, 60] on icon at bounding box center [162, 59] width 8 height 8
click at [129, 99] on div "Questions" at bounding box center [162, 88] width 152 height 28
click at [455, 281] on div "Craft Your Assessment Flow Add interactive question types to test, challenge, a…" at bounding box center [506, 230] width 535 height 313
click at [760, 60] on icon "Close" at bounding box center [759, 59] width 7 height 7
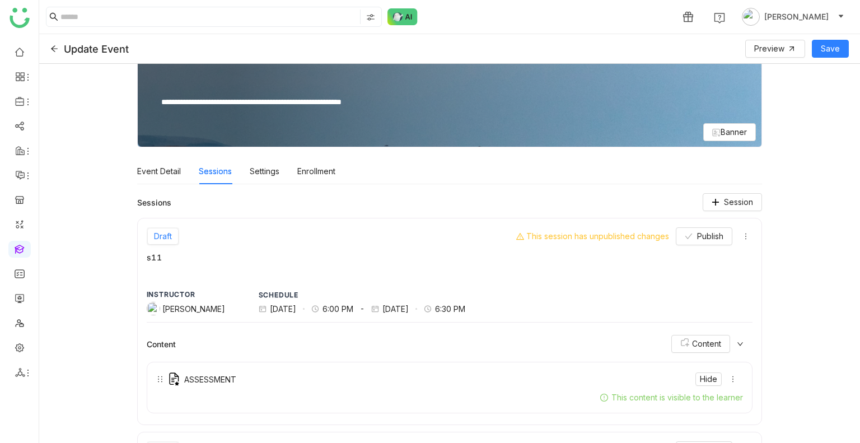
scroll to position [65, 0]
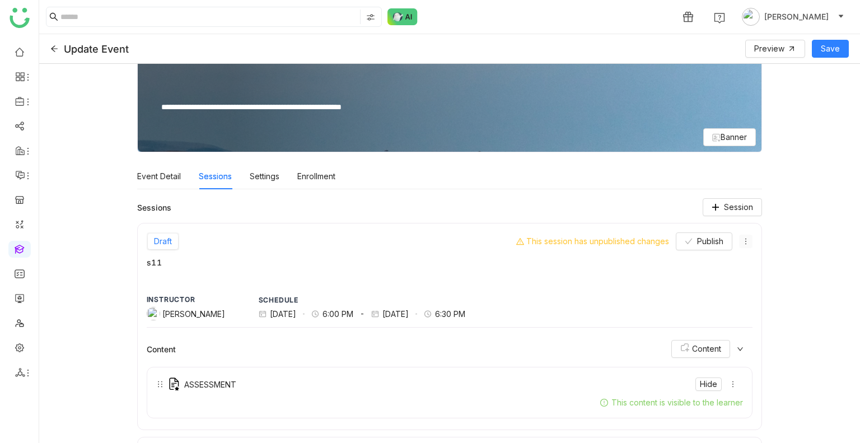
click at [742, 240] on icon at bounding box center [746, 241] width 8 height 8
click at [745, 257] on icon at bounding box center [743, 261] width 8 height 8
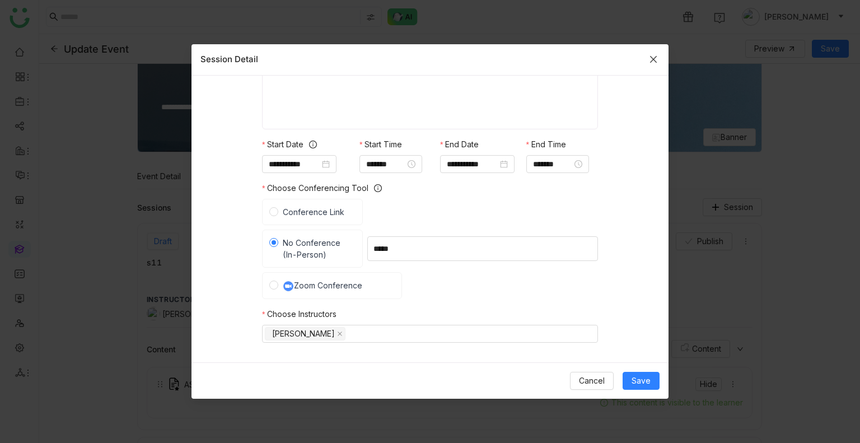
scroll to position [172, 0]
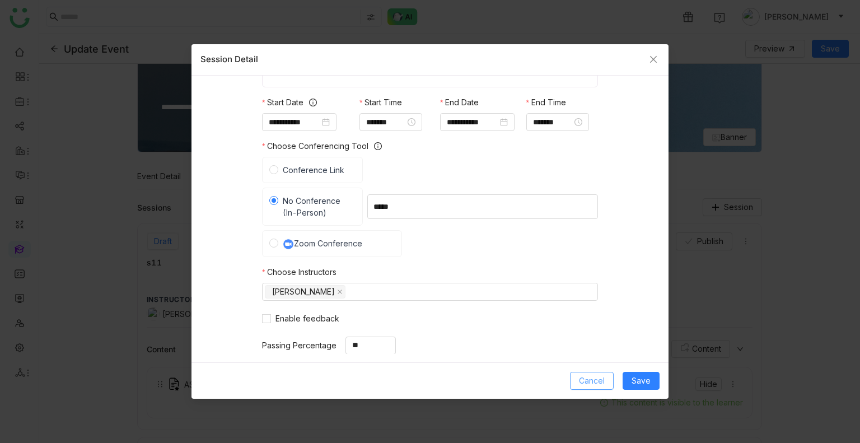
click at [596, 377] on span "Cancel" at bounding box center [592, 381] width 26 height 12
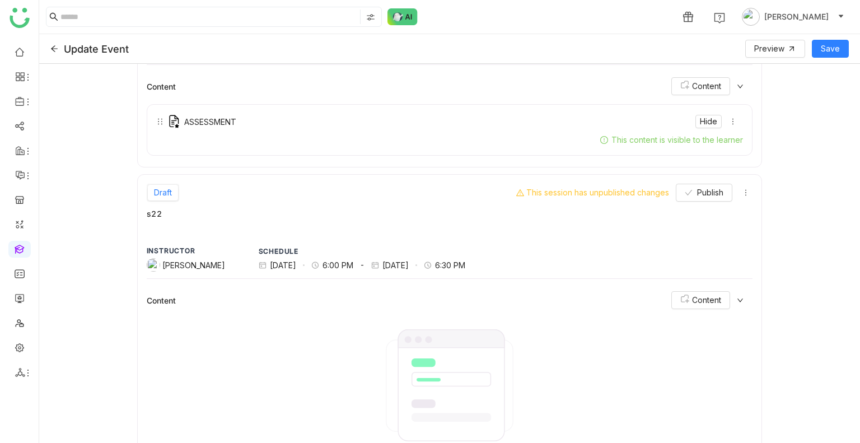
scroll to position [375, 0]
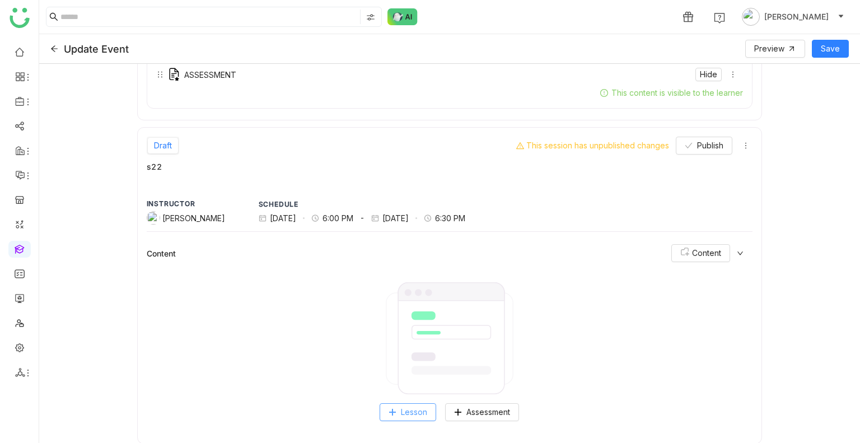
click at [404, 411] on span "Lesson" at bounding box center [414, 412] width 26 height 12
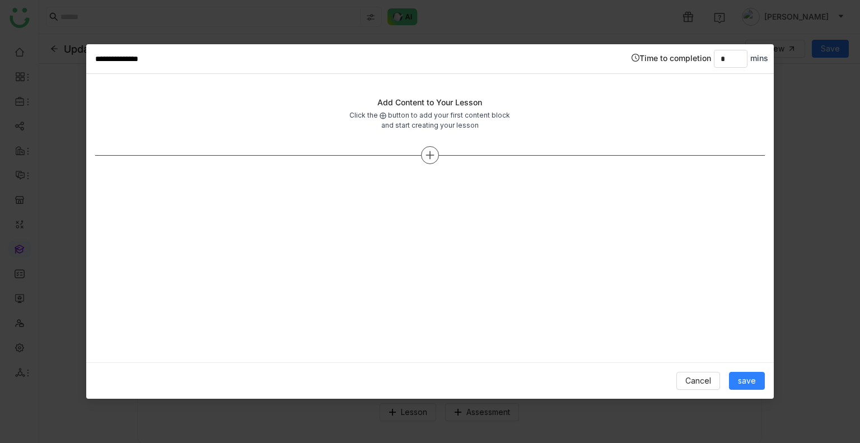
click at [432, 158] on icon at bounding box center [430, 155] width 10 height 10
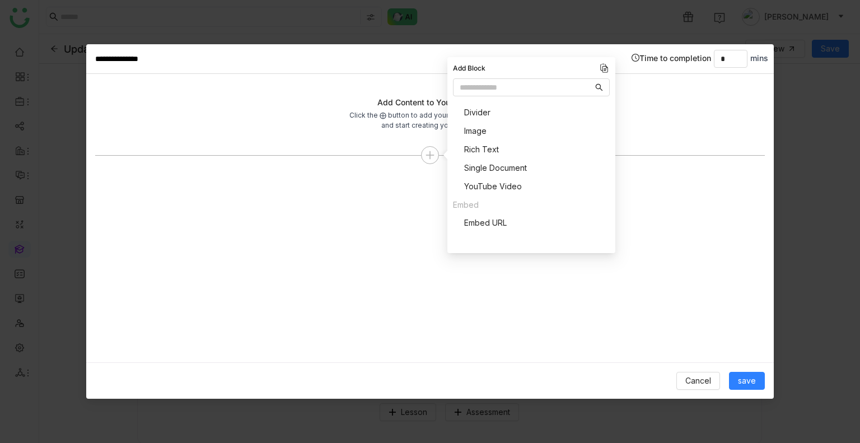
click at [486, 166] on span "Single Document" at bounding box center [495, 168] width 63 height 12
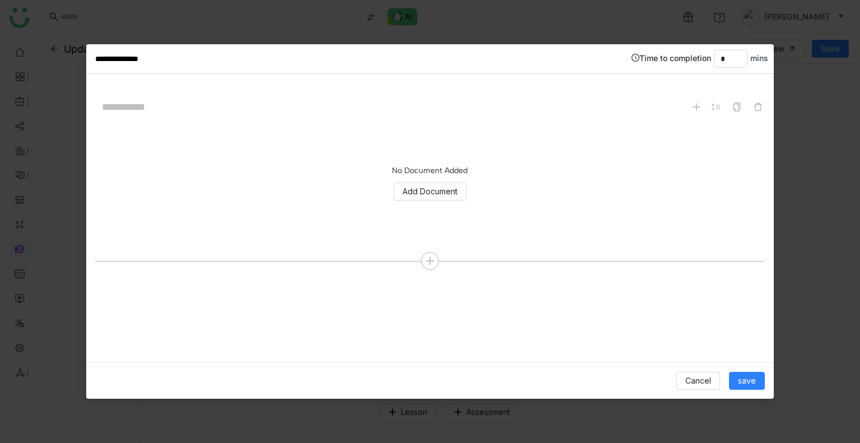
click at [736, 390] on div "Cancel save" at bounding box center [430, 380] width 688 height 36
click at [747, 383] on span "save" at bounding box center [747, 381] width 18 height 12
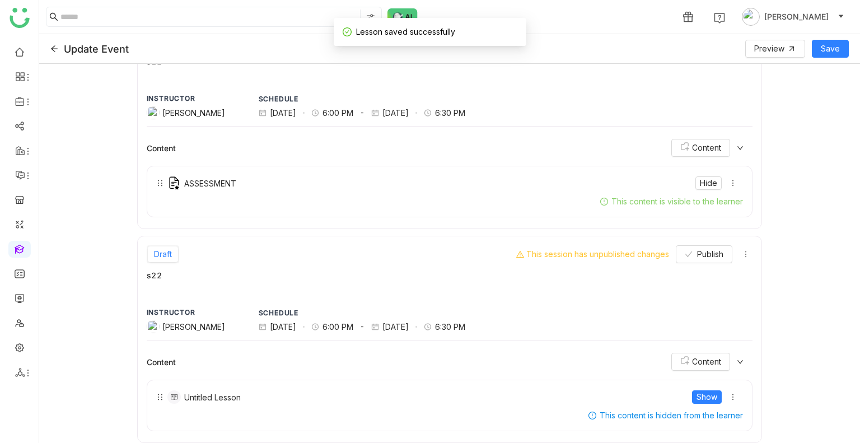
scroll to position [264, 0]
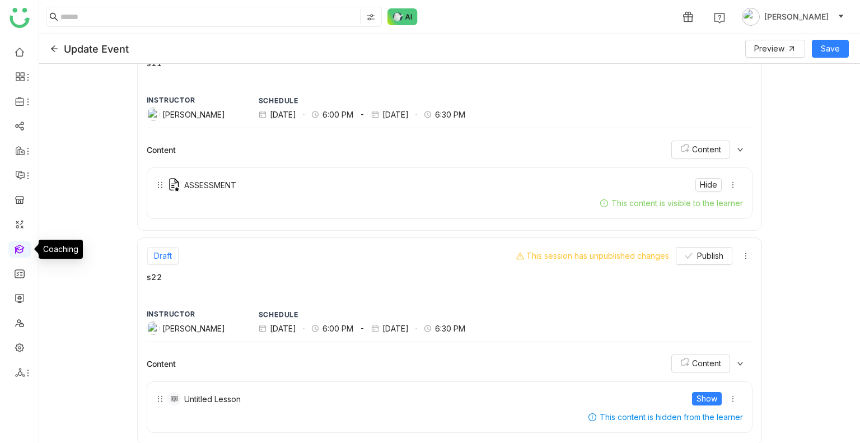
click at [20, 250] on link at bounding box center [20, 249] width 10 height 10
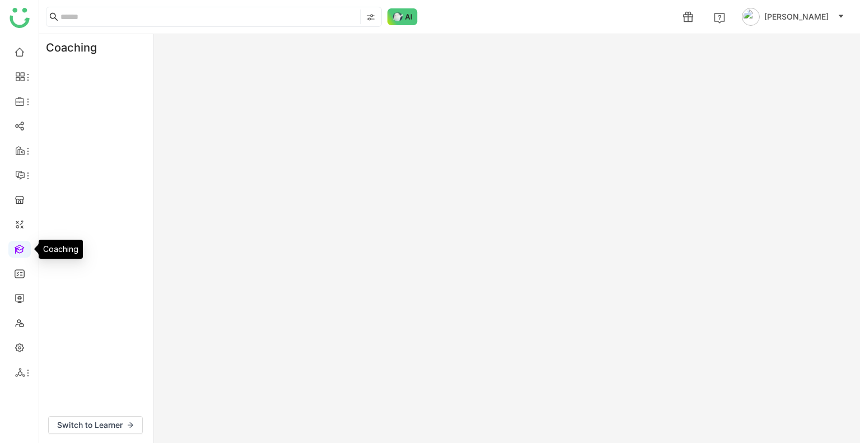
click at [20, 250] on link at bounding box center [20, 249] width 10 height 10
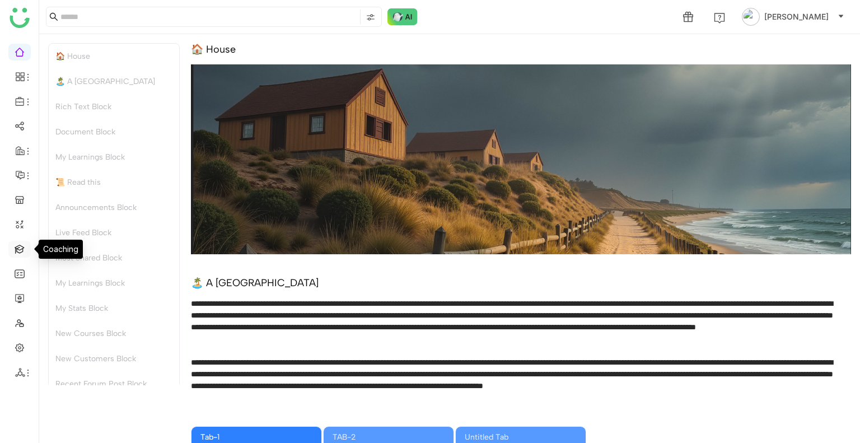
click at [17, 248] on link at bounding box center [20, 249] width 10 height 10
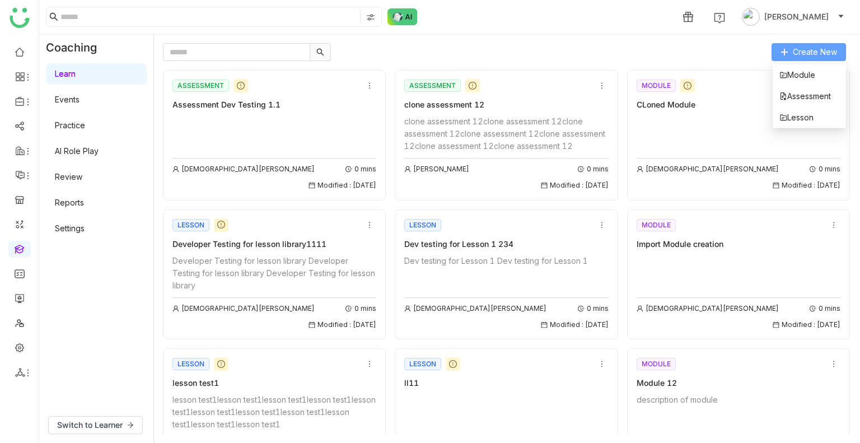
click at [786, 55] on icon at bounding box center [785, 52] width 8 height 8
click at [796, 99] on span "Assessment" at bounding box center [806, 96] width 52 height 12
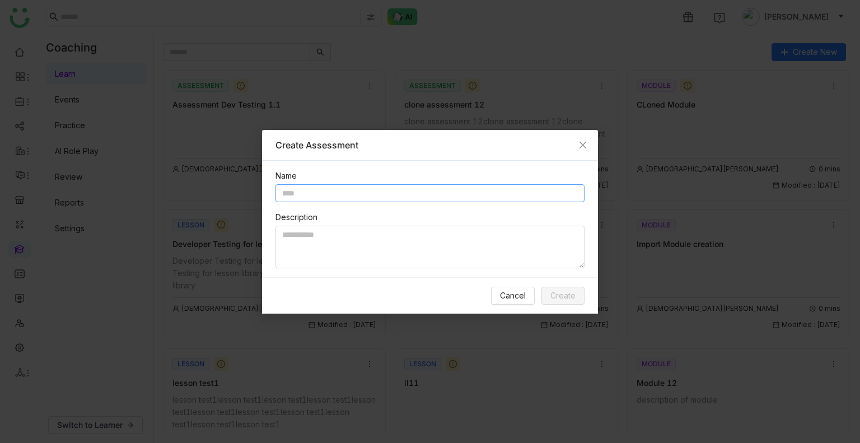
click at [350, 193] on input "text" at bounding box center [430, 193] width 309 height 18
type input "**********"
click at [338, 250] on textarea at bounding box center [430, 247] width 309 height 43
paste textarea "**********"
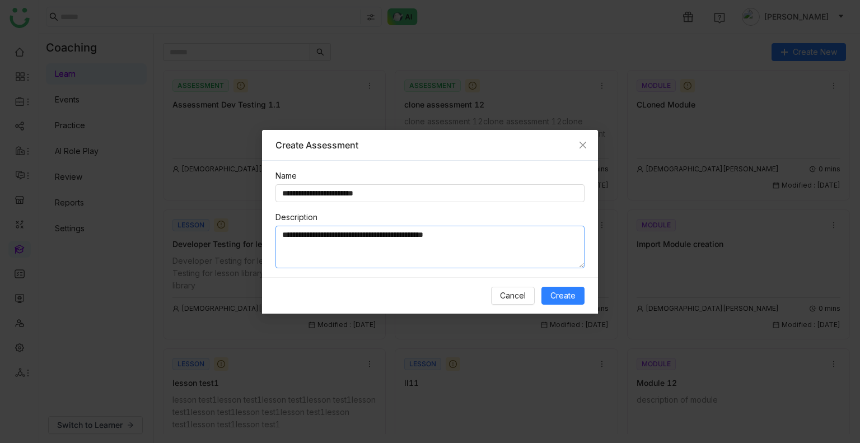
paste textarea "**********"
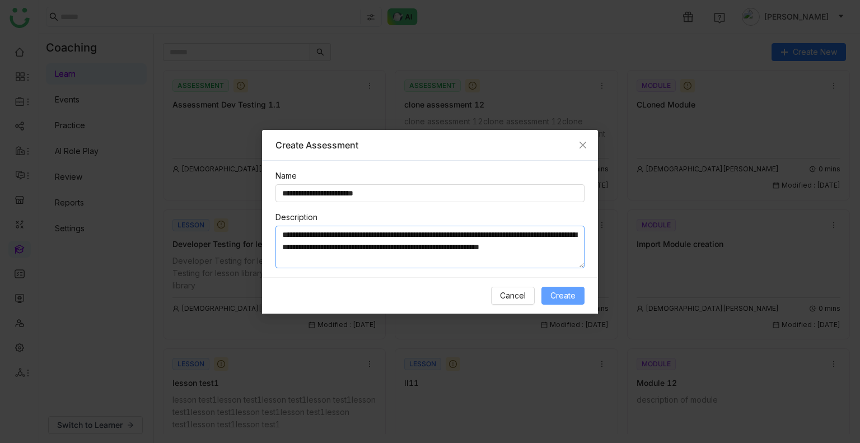
type textarea "**********"
click at [562, 293] on span "Create" at bounding box center [563, 296] width 25 height 12
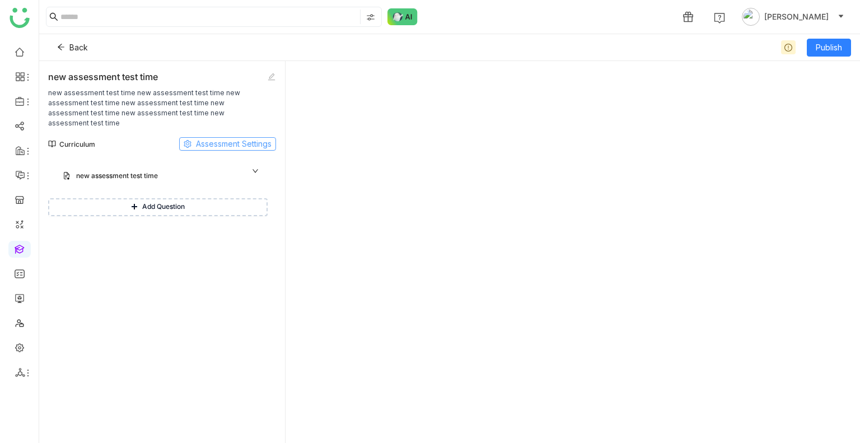
click at [229, 138] on span "Assessment Settings" at bounding box center [234, 144] width 76 height 12
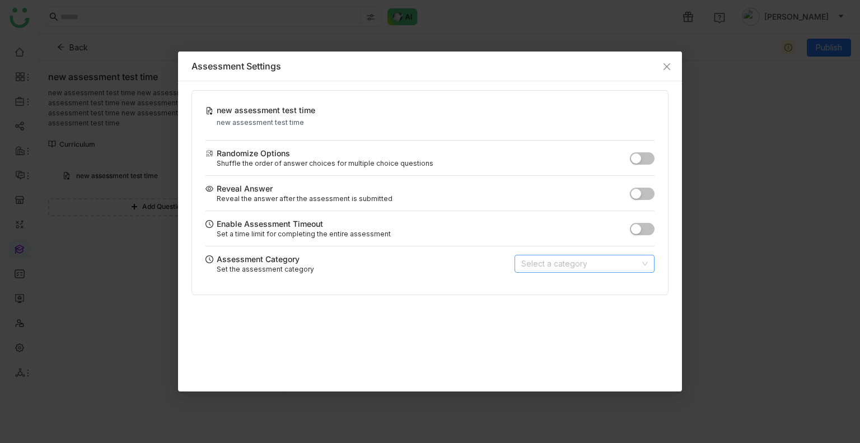
click at [552, 263] on input at bounding box center [580, 263] width 119 height 17
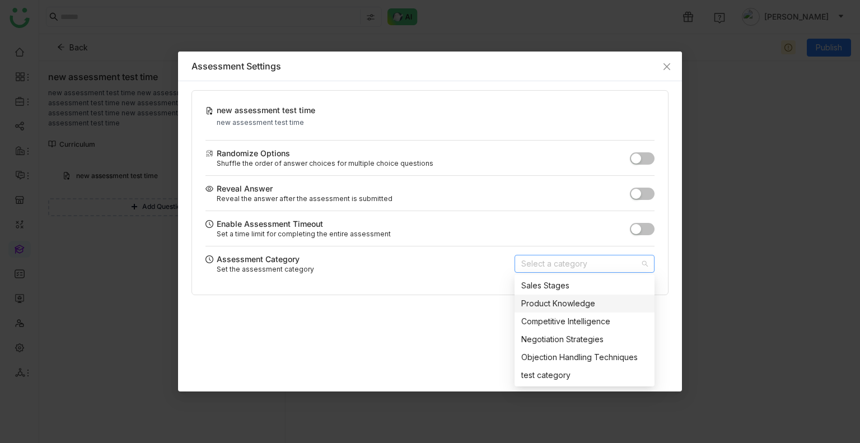
click at [539, 301] on div "Product Knowledge" at bounding box center [584, 303] width 127 height 12
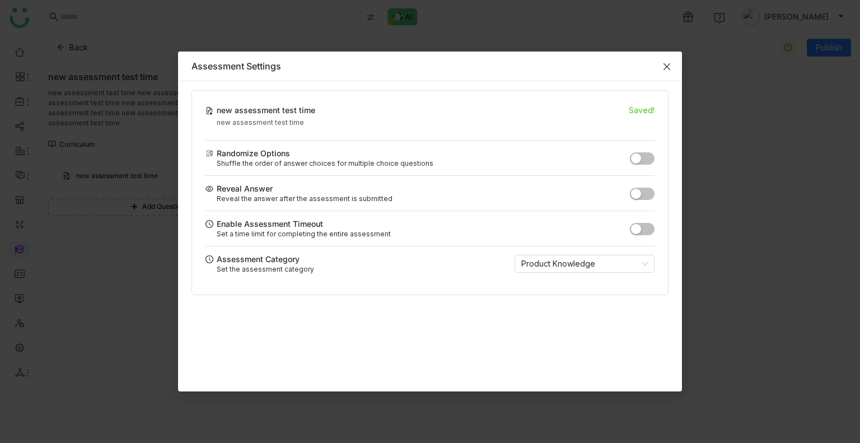
click at [664, 74] on span "Close" at bounding box center [667, 67] width 30 height 30
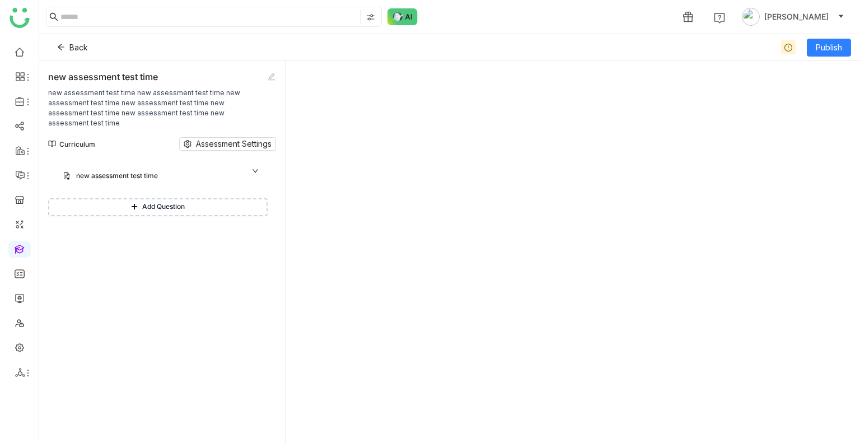
click at [169, 198] on button "Add Question" at bounding box center [158, 207] width 220 height 18
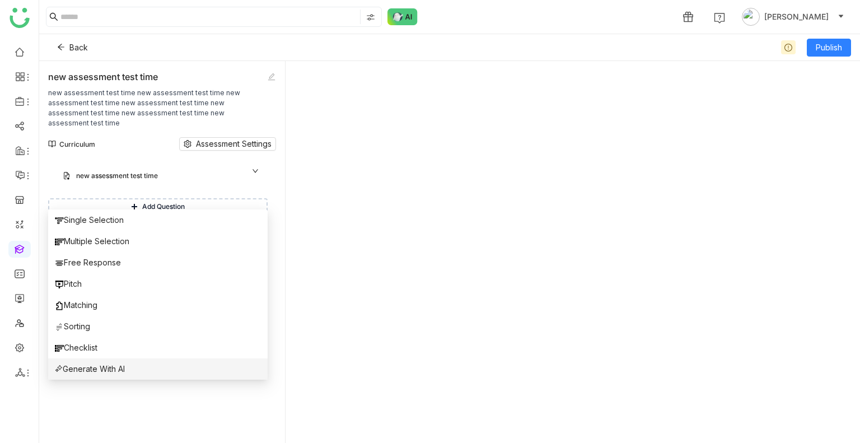
click at [116, 367] on span "Generate With AI" at bounding box center [90, 369] width 70 height 12
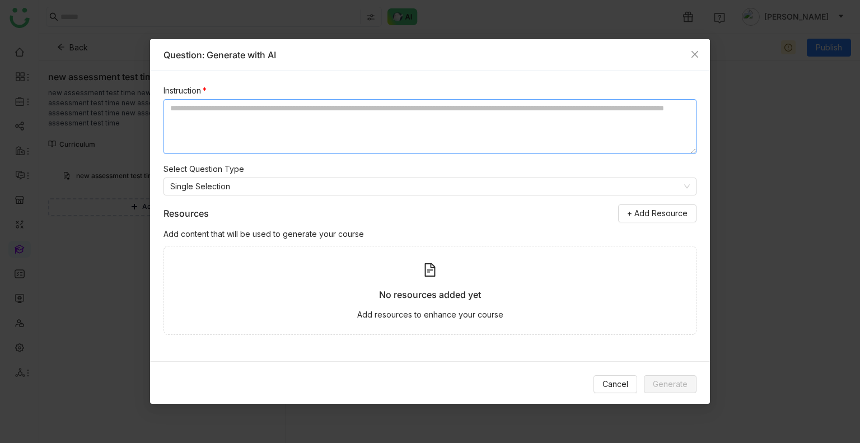
click at [250, 124] on textarea at bounding box center [430, 126] width 533 height 55
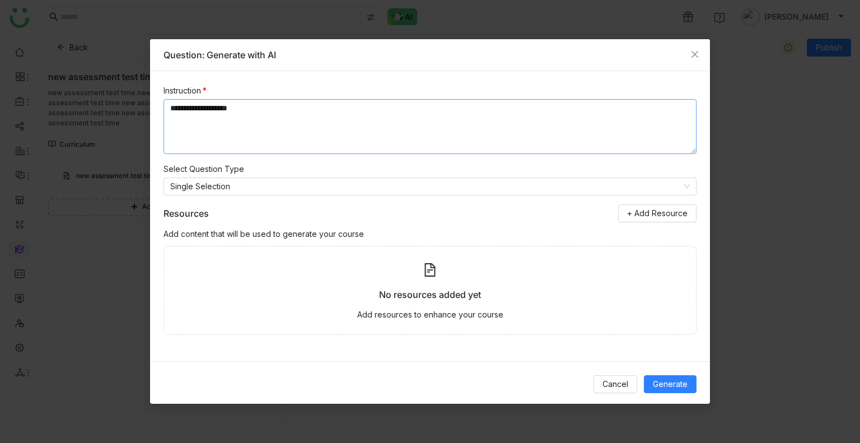
click at [250, 113] on textarea "**********" at bounding box center [430, 126] width 533 height 55
type textarea "**********"
click at [659, 379] on span "Generate" at bounding box center [670, 384] width 35 height 12
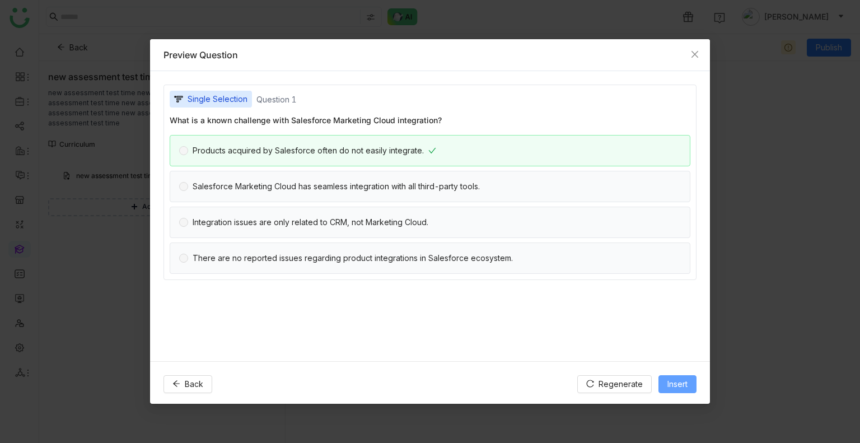
click at [659, 379] on button "Insert" at bounding box center [678, 384] width 38 height 18
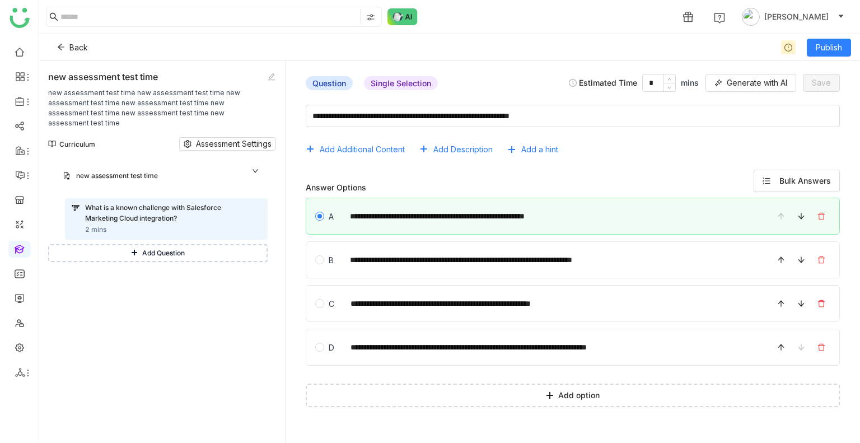
click at [193, 244] on button "Add Question" at bounding box center [158, 253] width 220 height 18
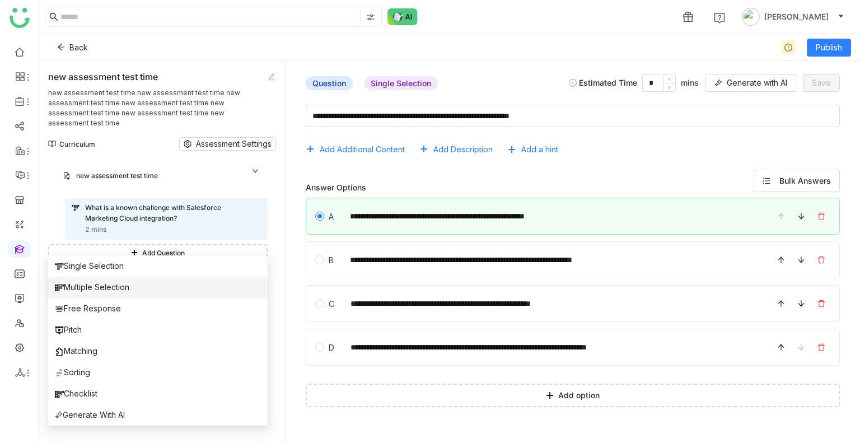
click at [108, 291] on span "Multiple Selection" at bounding box center [92, 287] width 74 height 12
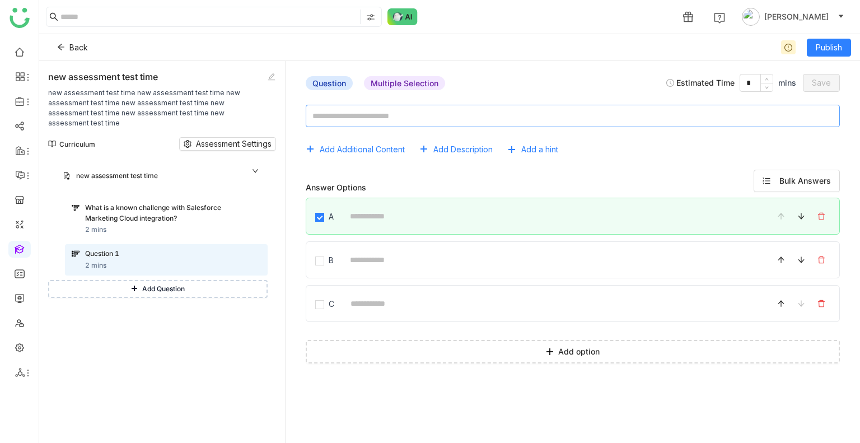
click at [381, 116] on textarea at bounding box center [573, 116] width 534 height 22
click at [156, 284] on span "Add Question" at bounding box center [163, 289] width 43 height 11
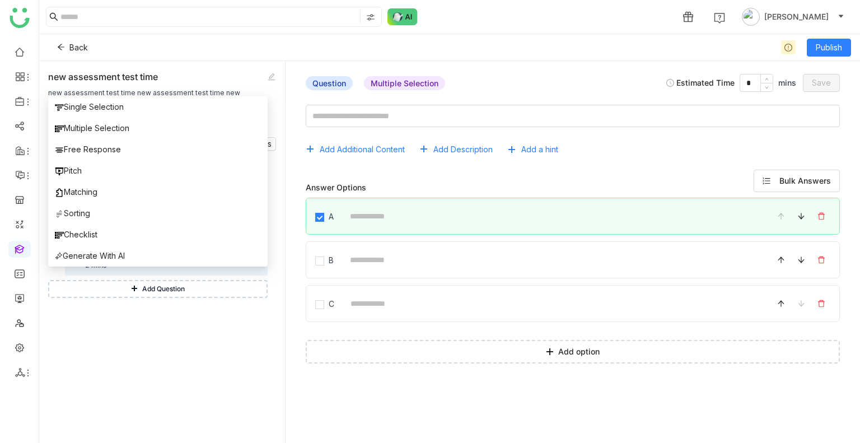
click at [156, 347] on div "Module 1 new assessment test time new assessment test time What is a known chal…" at bounding box center [162, 301] width 228 height 283
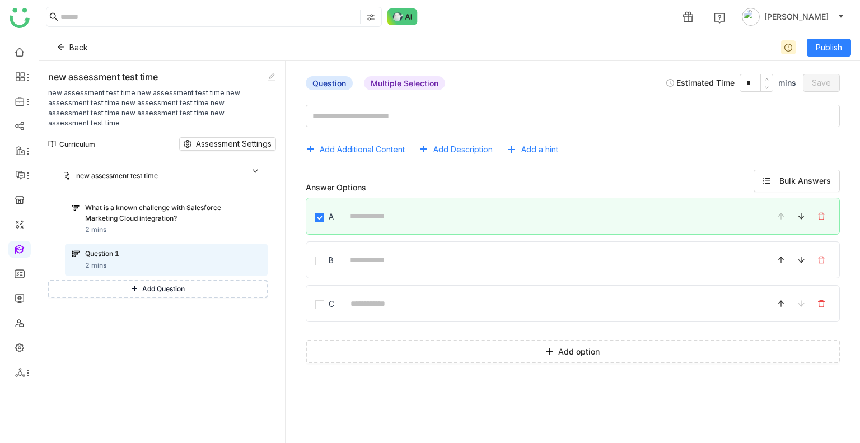
click at [155, 280] on button "Add Question" at bounding box center [158, 289] width 220 height 18
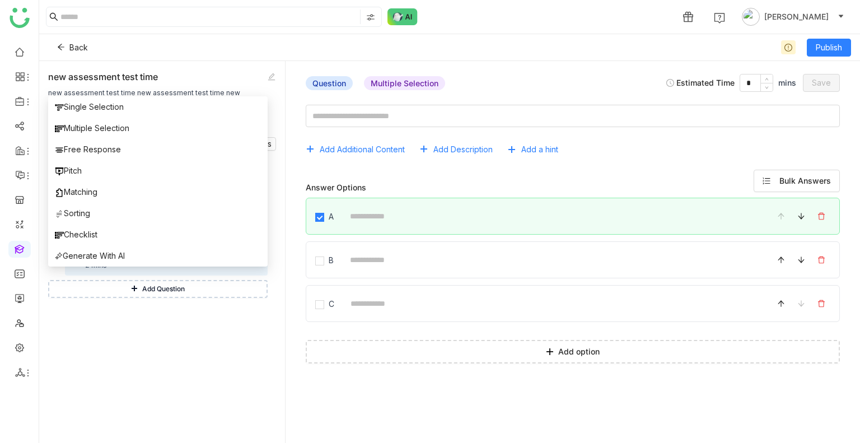
click at [332, 377] on div "Add Additional Content Add Description Add a hint Answer Options Bulk Answers A…" at bounding box center [573, 265] width 557 height 338
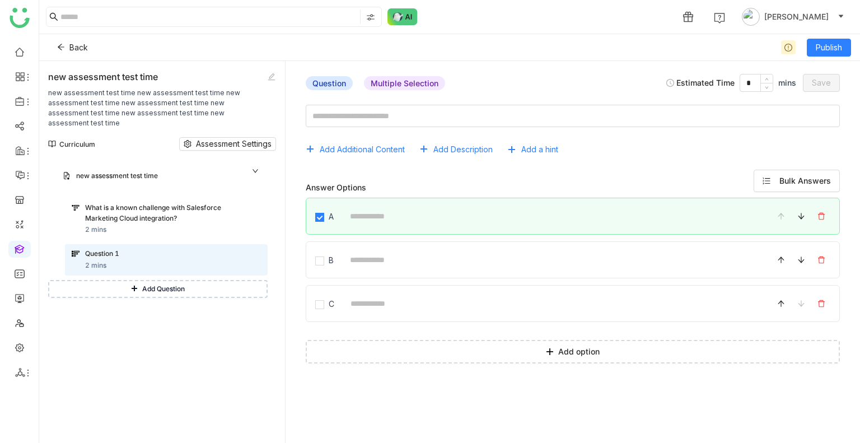
click at [134, 280] on button "Add Question" at bounding box center [158, 289] width 220 height 18
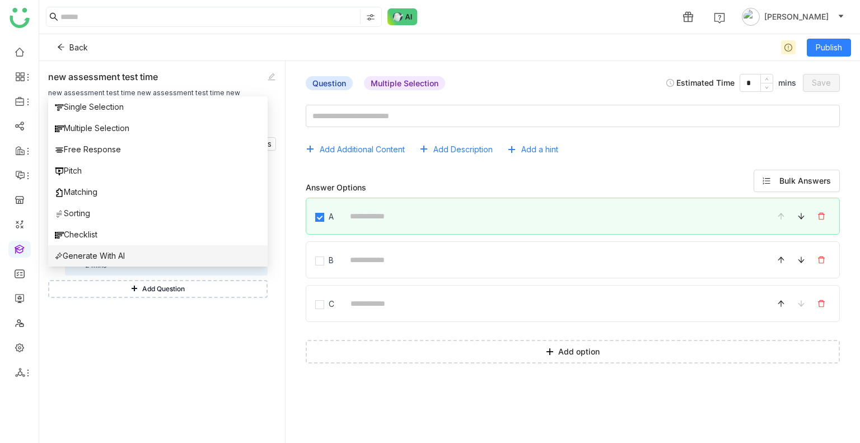
click at [119, 255] on span "Generate With AI" at bounding box center [90, 256] width 70 height 12
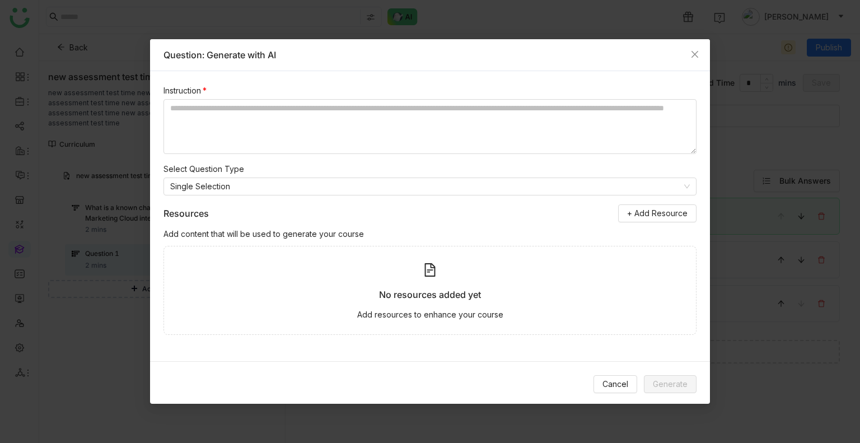
click at [230, 190] on nz-select-item "Single Selection" at bounding box center [430, 186] width 520 height 17
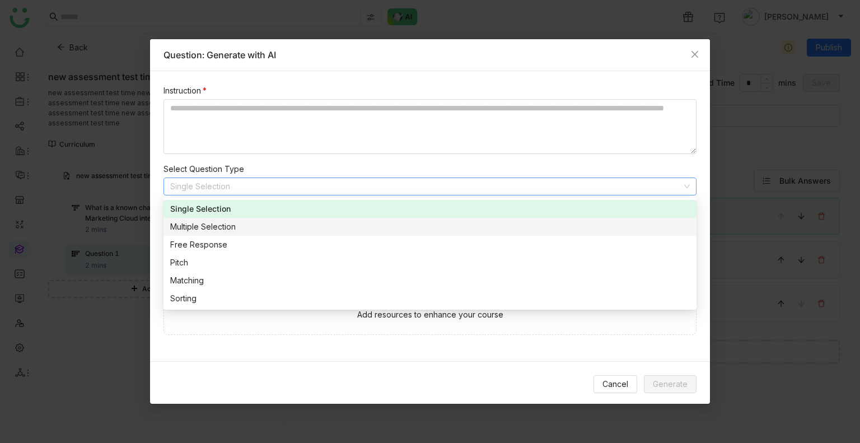
click at [208, 226] on div "Multiple Selection" at bounding box center [430, 227] width 520 height 12
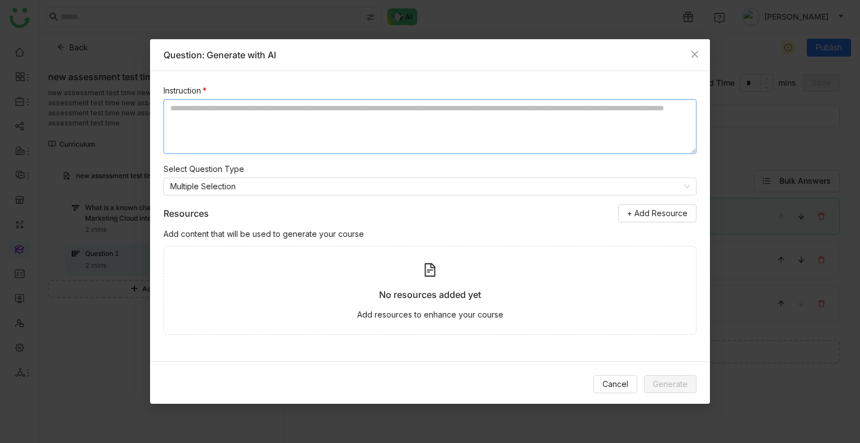
click at [251, 128] on textarea at bounding box center [430, 126] width 533 height 55
paste textarea "**********"
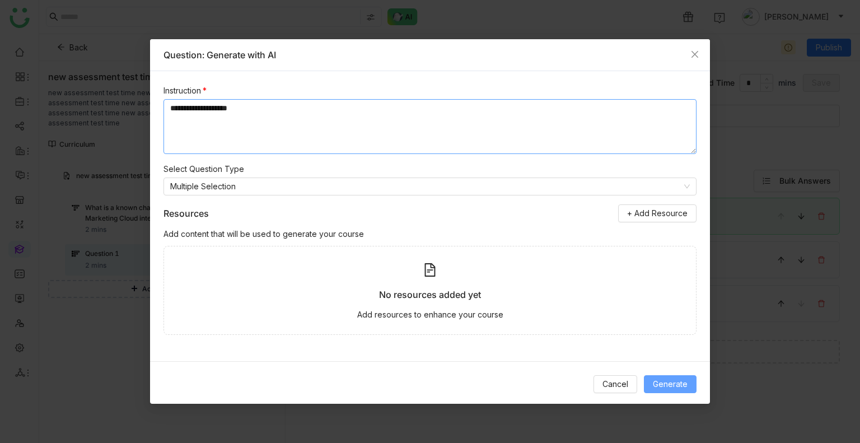
type textarea "**********"
click at [677, 378] on span "Generate" at bounding box center [670, 384] width 35 height 12
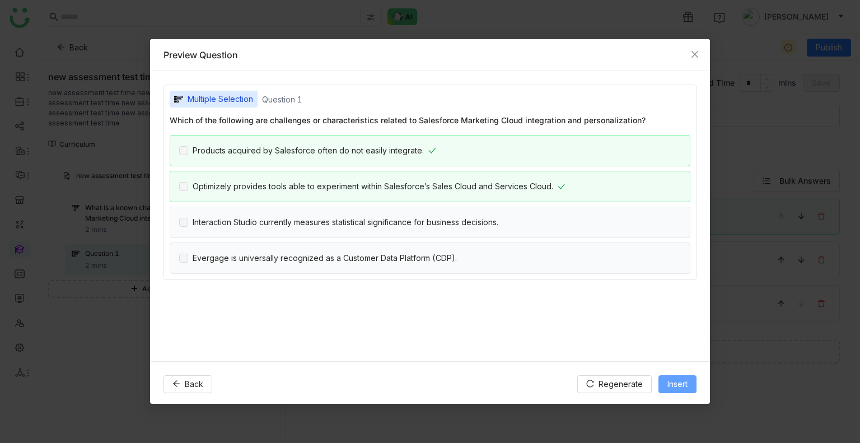
click at [677, 378] on span "Insert" at bounding box center [678, 384] width 20 height 12
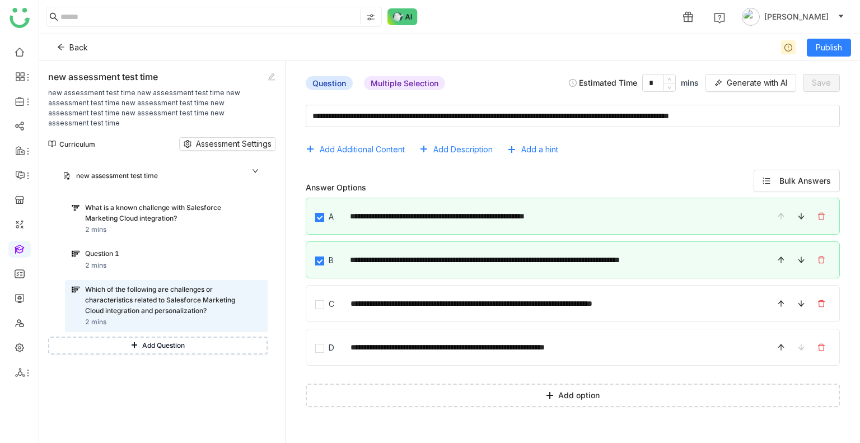
click at [187, 337] on button "Add Question" at bounding box center [158, 346] width 220 height 18
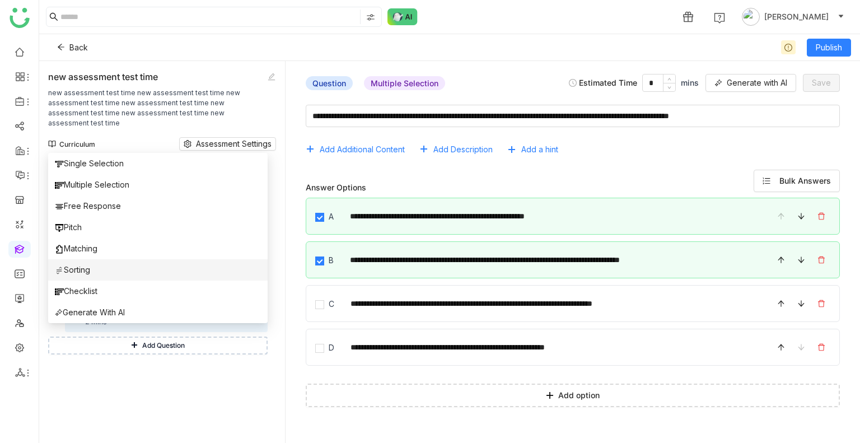
click at [110, 268] on li "Sorting" at bounding box center [158, 269] width 220 height 21
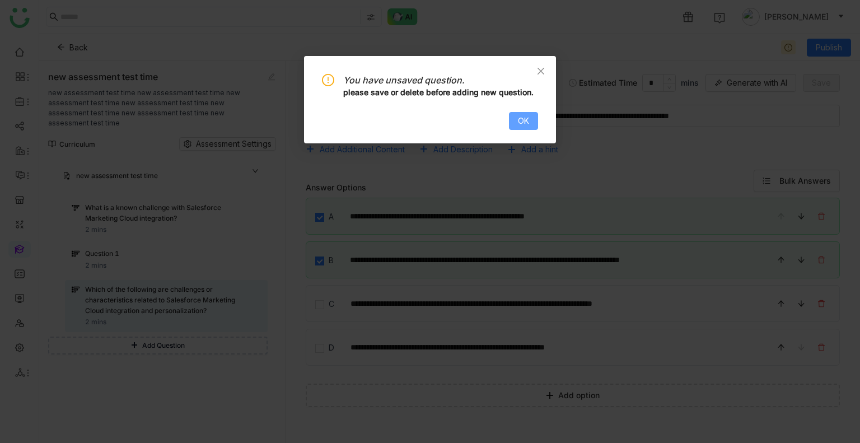
click at [518, 122] on button "OK" at bounding box center [523, 121] width 29 height 18
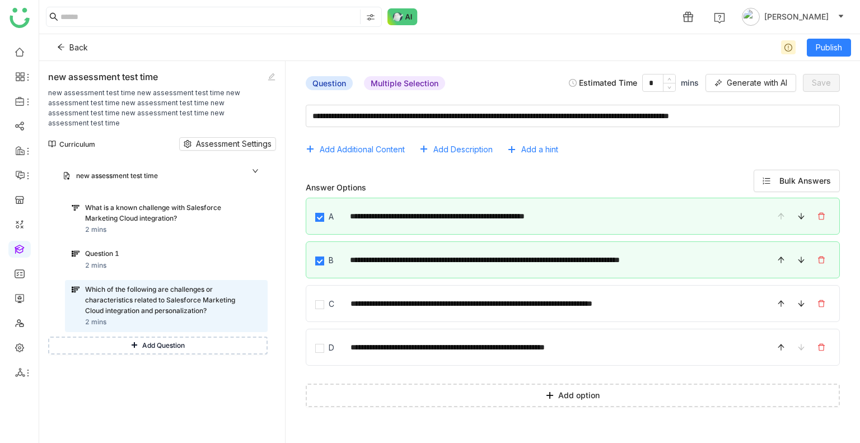
click at [100, 337] on button "Add Question" at bounding box center [158, 346] width 220 height 18
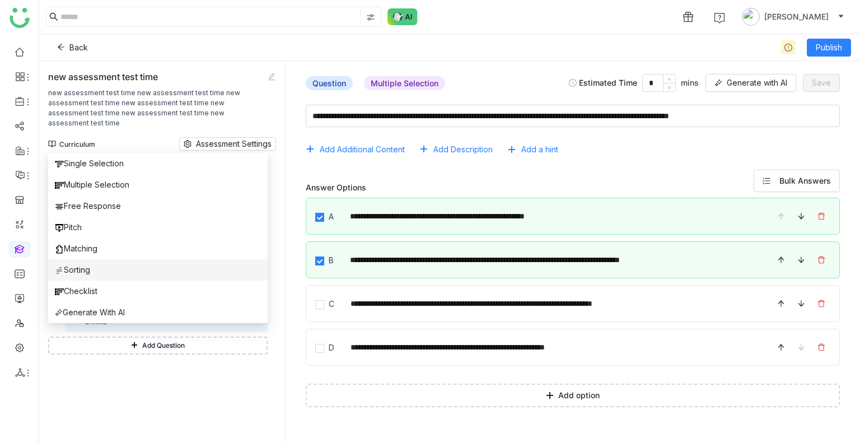
click at [95, 268] on li "Sorting" at bounding box center [158, 269] width 220 height 21
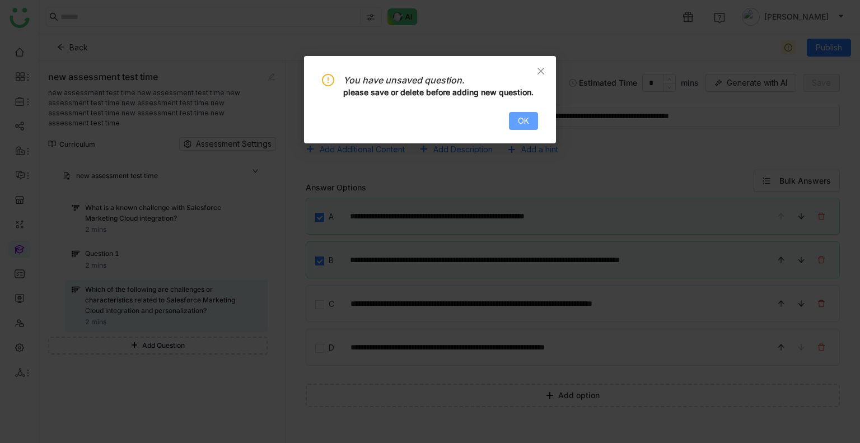
click at [531, 119] on button "OK" at bounding box center [523, 121] width 29 height 18
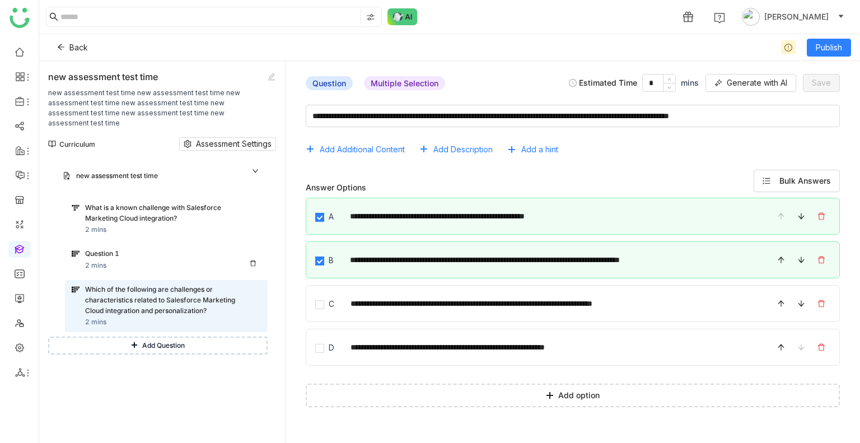
click at [108, 258] on div "Question 1 2 mins" at bounding box center [173, 260] width 176 height 22
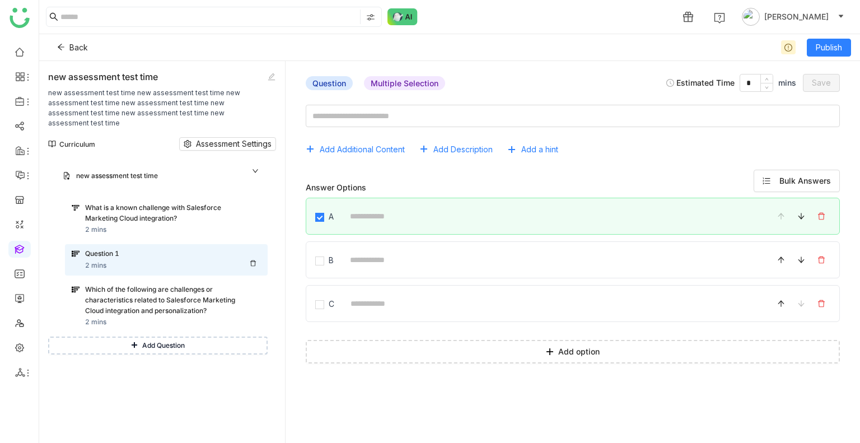
click at [253, 260] on icon at bounding box center [253, 263] width 6 height 6
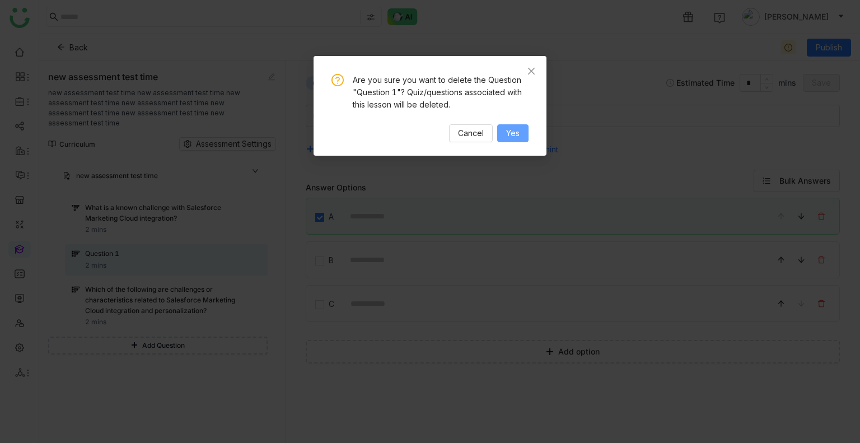
click at [520, 129] on span "Yes" at bounding box center [512, 133] width 13 height 12
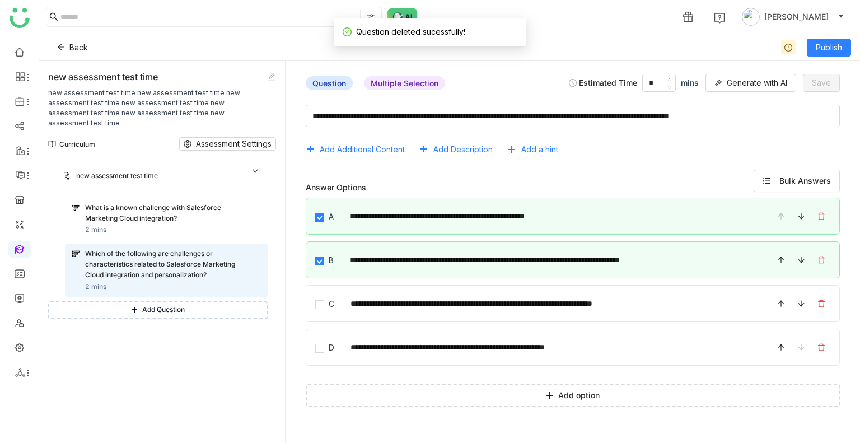
click at [139, 301] on button "Add Question" at bounding box center [158, 310] width 220 height 18
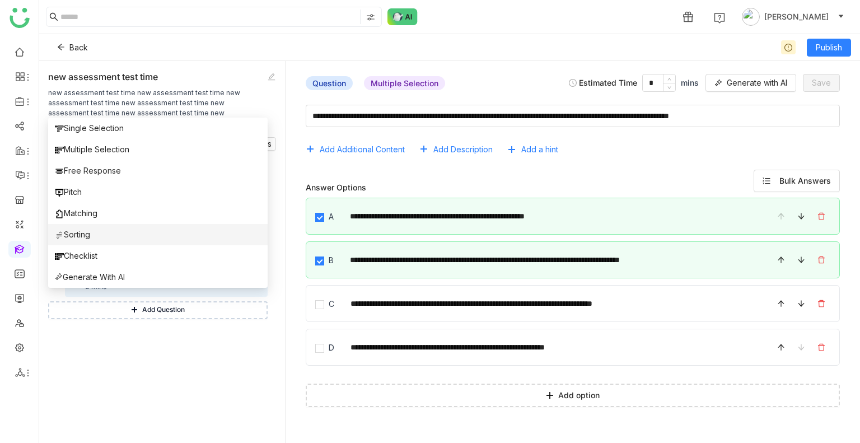
click at [86, 239] on span "Sorting" at bounding box center [72, 235] width 35 height 12
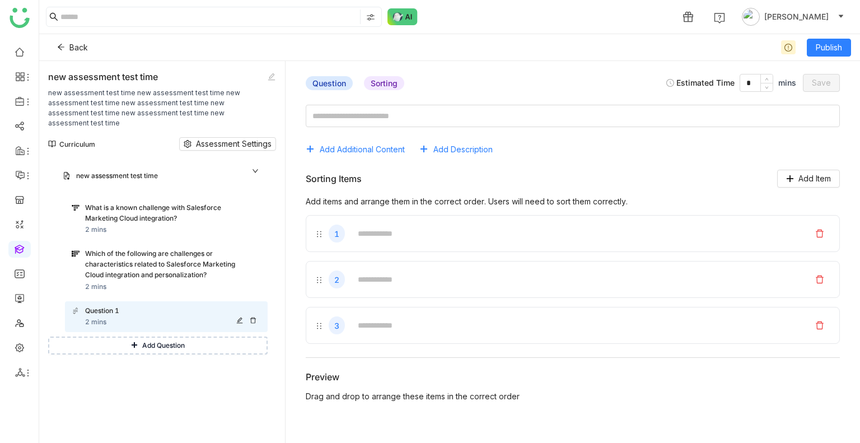
click at [252, 317] on icon at bounding box center [253, 320] width 7 height 7
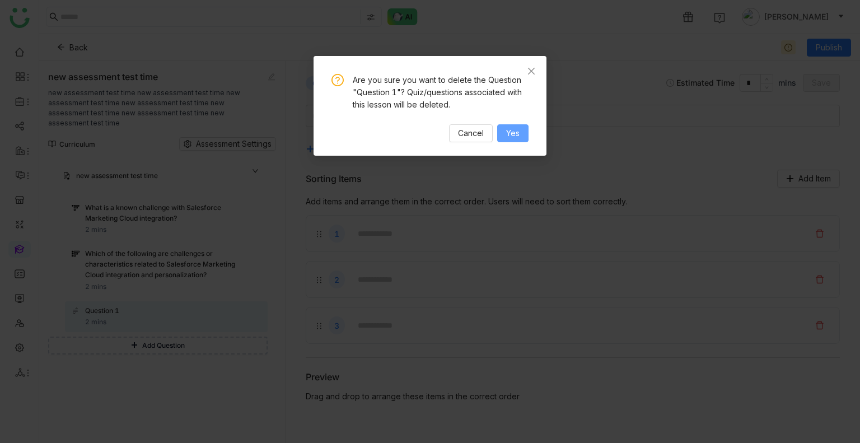
click at [506, 139] on span "Yes" at bounding box center [512, 133] width 13 height 12
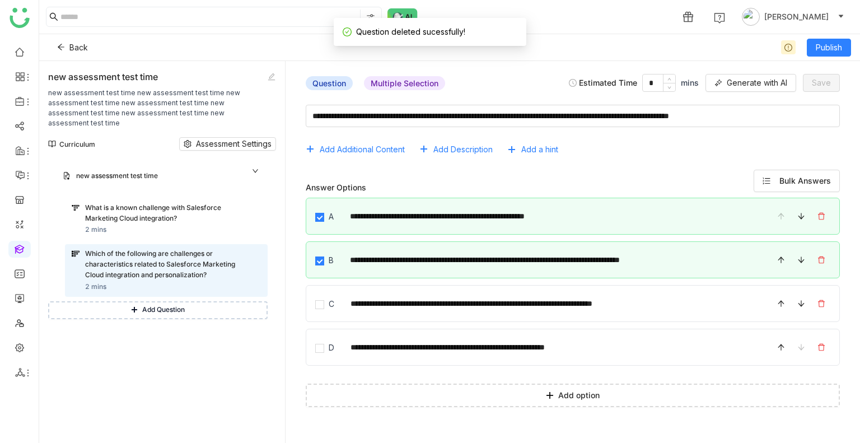
click at [159, 305] on span "Add Question" at bounding box center [163, 310] width 43 height 11
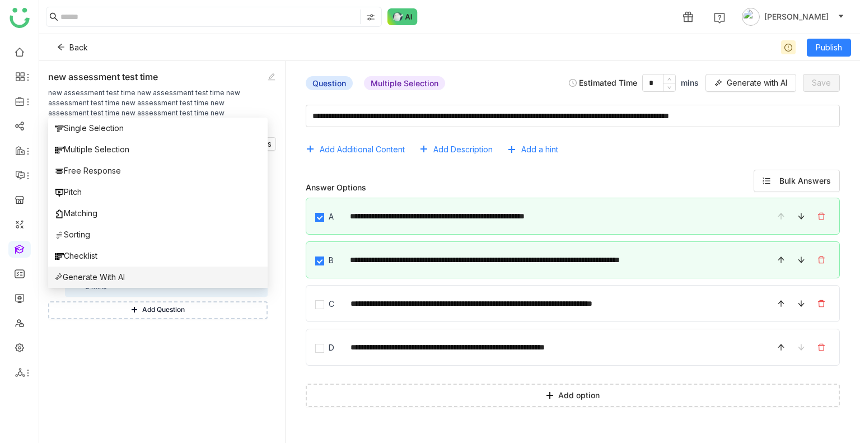
click at [90, 283] on span "Generate With AI" at bounding box center [90, 277] width 70 height 12
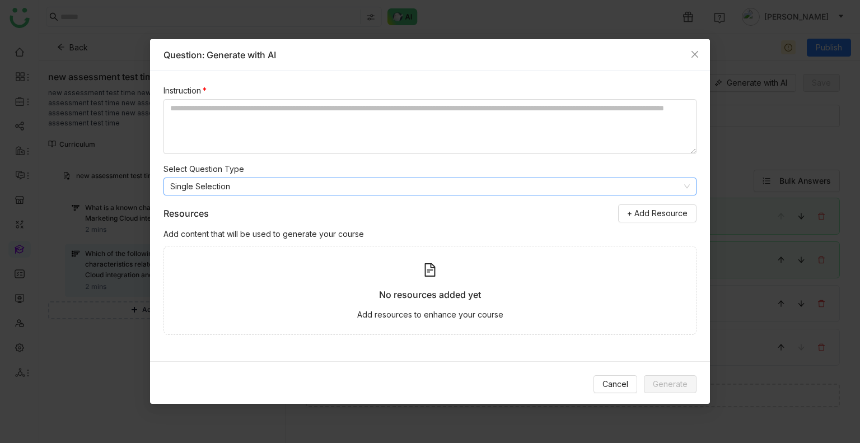
click at [212, 181] on nz-select-item "Single Selection" at bounding box center [430, 186] width 520 height 17
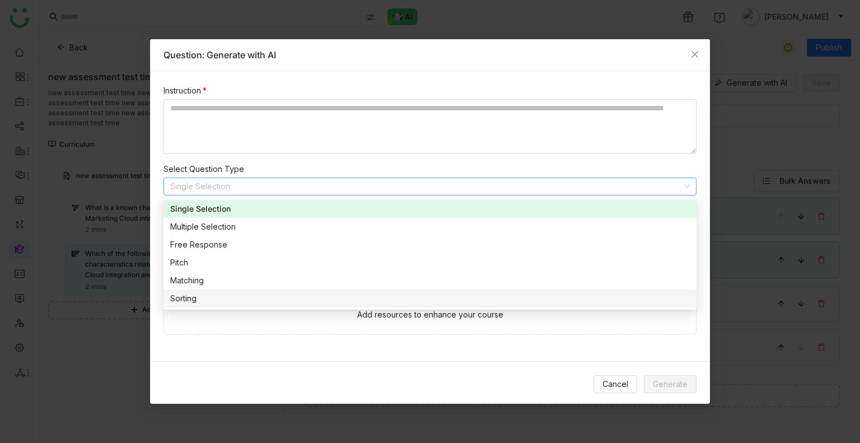
click at [212, 299] on div "Sorting" at bounding box center [430, 298] width 520 height 12
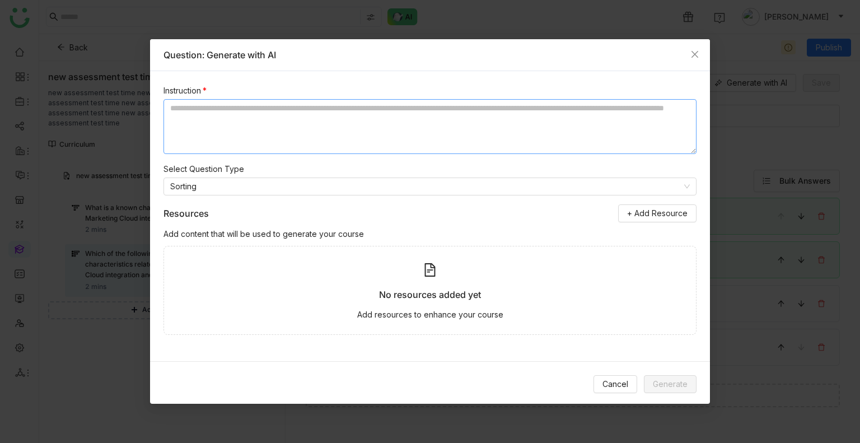
click at [193, 132] on textarea at bounding box center [430, 126] width 533 height 55
paste textarea "**********"
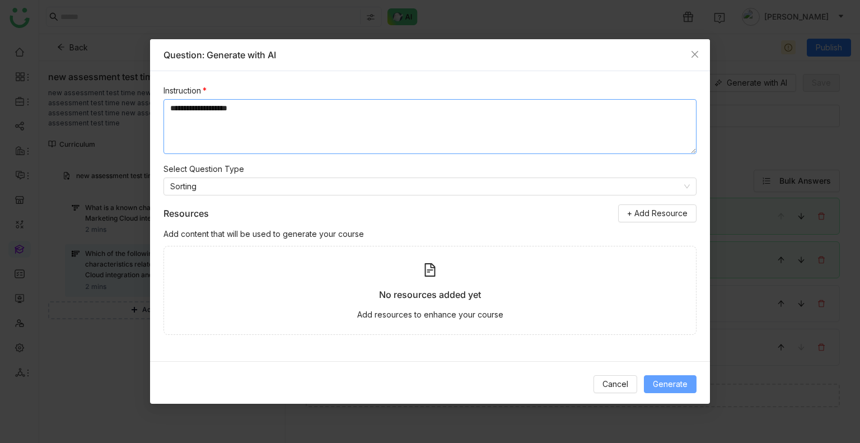
type textarea "**********"
click at [665, 384] on span "Generate" at bounding box center [670, 384] width 35 height 12
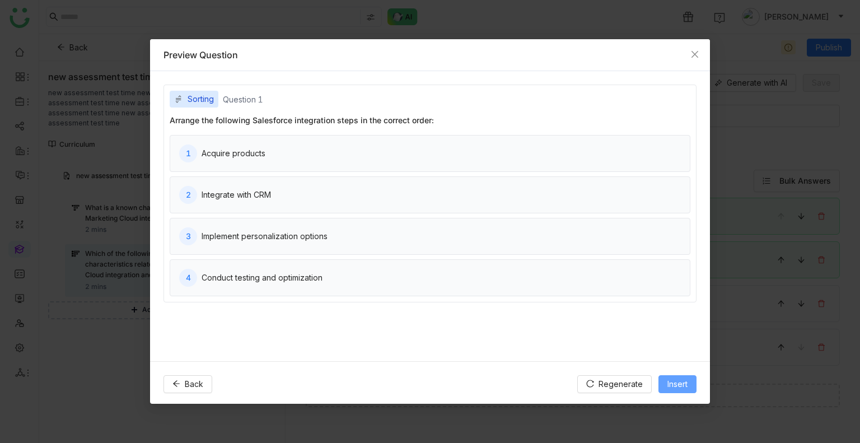
click at [674, 383] on span "Insert" at bounding box center [678, 384] width 20 height 12
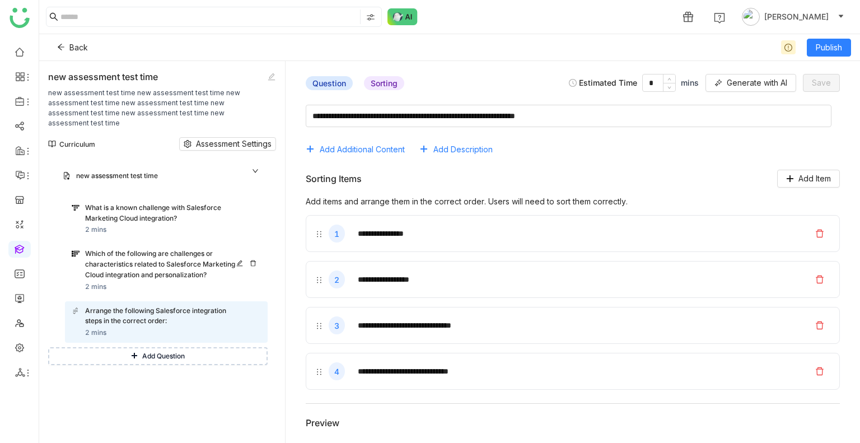
click at [142, 251] on div "Which of the following are challenges or characteristics related to Salesforce …" at bounding box center [162, 264] width 155 height 31
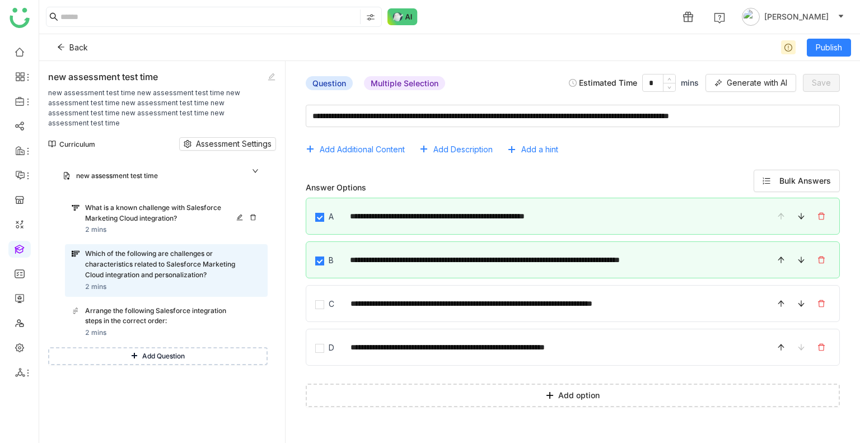
click at [150, 205] on div "What is a known challenge with Salesforce Marketing Cloud integration?" at bounding box center [162, 213] width 155 height 21
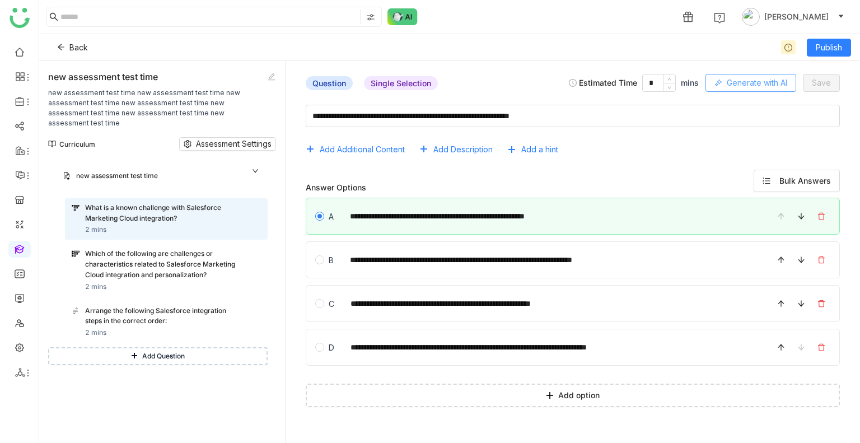
click at [740, 85] on span "Generate with AI" at bounding box center [757, 83] width 60 height 12
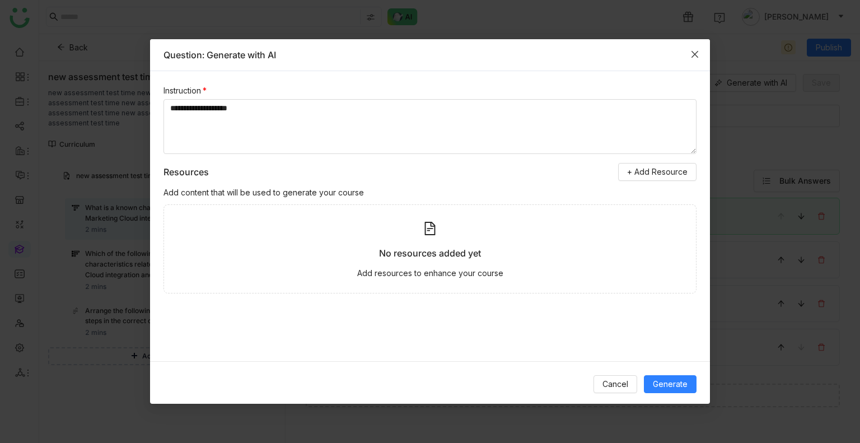
click at [691, 58] on icon "Close" at bounding box center [695, 54] width 9 height 9
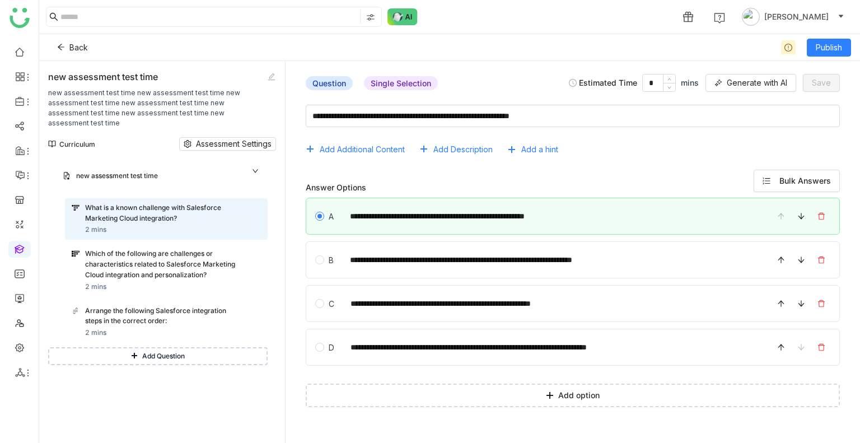
click at [146, 351] on span "Add Question" at bounding box center [163, 356] width 43 height 11
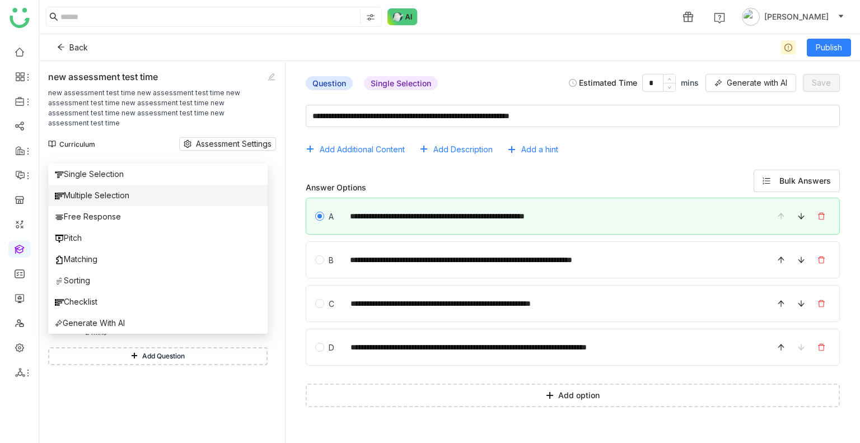
click at [88, 202] on li "Multiple Selection" at bounding box center [158, 195] width 220 height 21
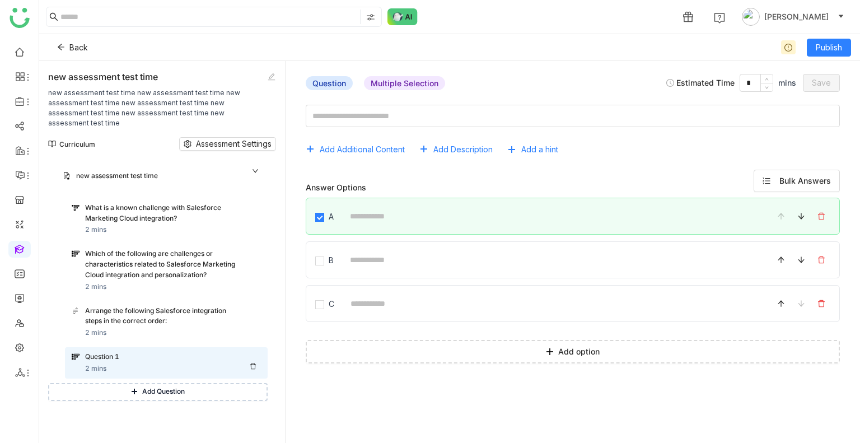
click at [251, 363] on icon at bounding box center [253, 366] width 7 height 7
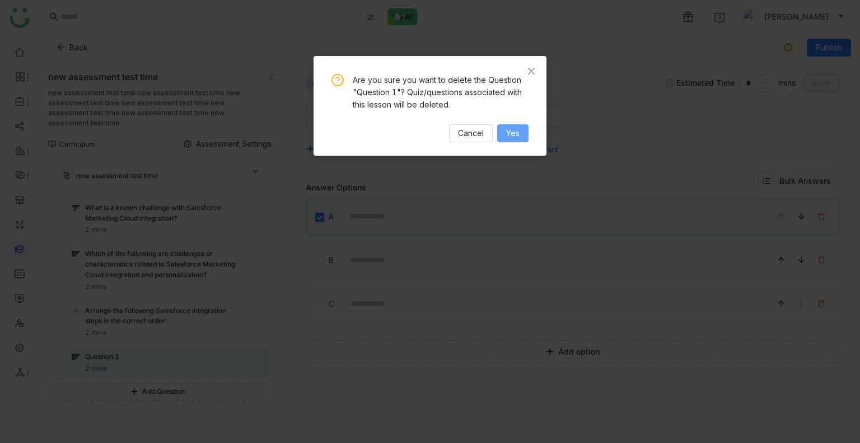
click at [511, 133] on span "Yes" at bounding box center [512, 133] width 13 height 12
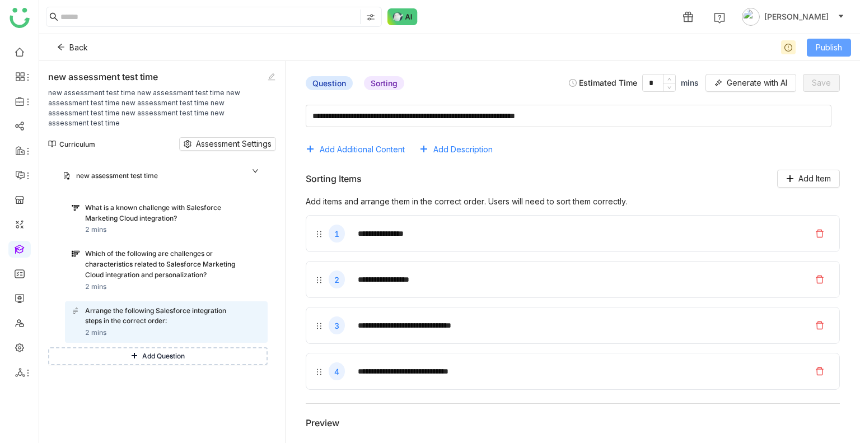
click at [822, 50] on span "Publish" at bounding box center [829, 47] width 26 height 12
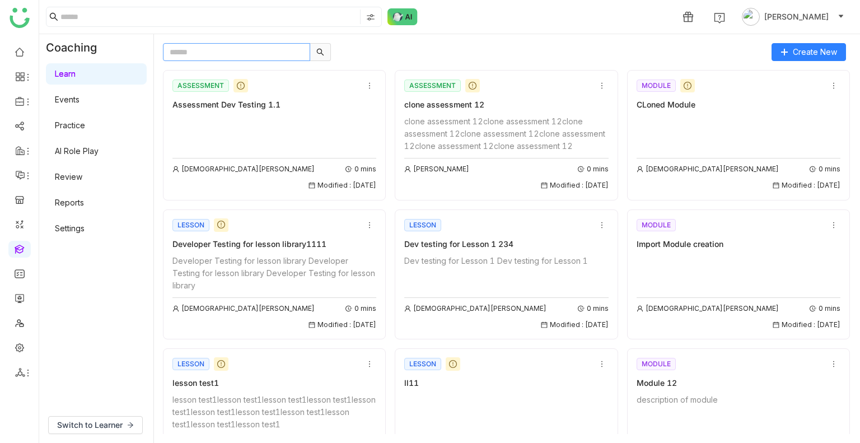
click at [253, 47] on input "text" at bounding box center [236, 52] width 147 height 18
paste input "**********"
type input "**********"
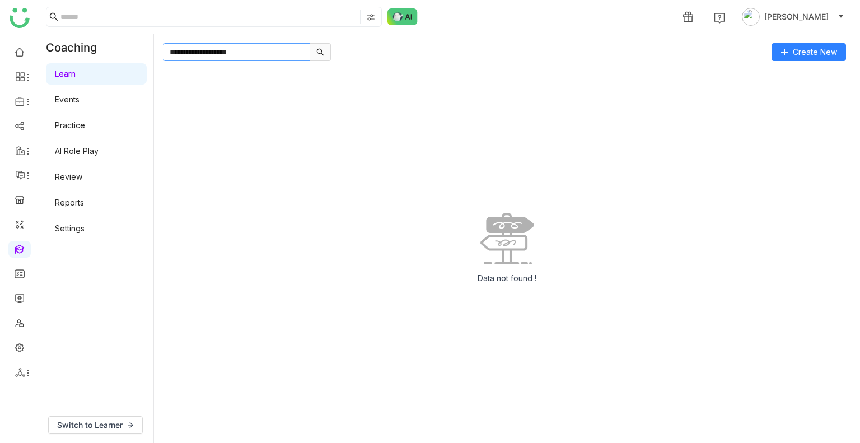
click at [253, 47] on input "**********" at bounding box center [236, 52] width 147 height 18
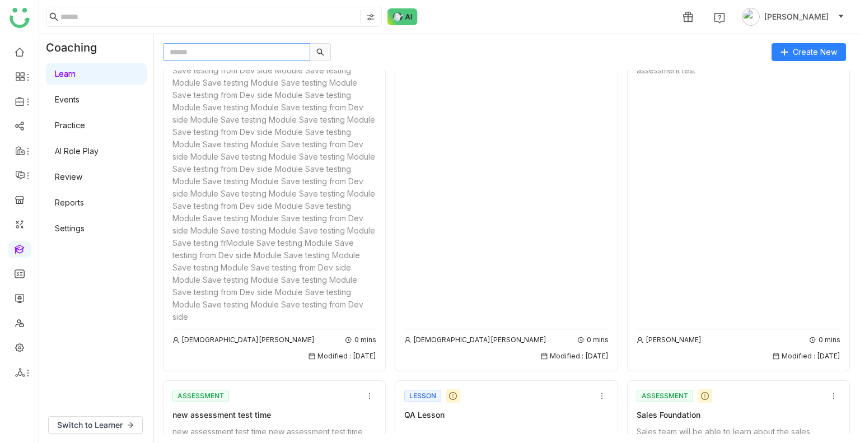
scroll to position [682, 0]
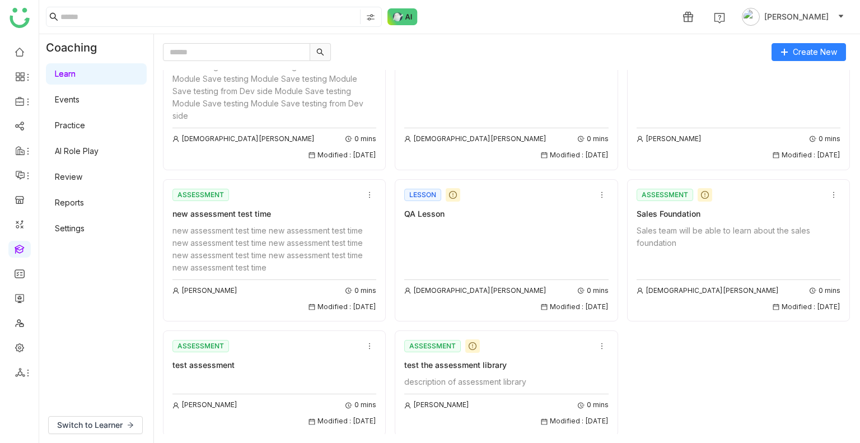
click at [319, 213] on div "new assessment test time" at bounding box center [275, 214] width 204 height 12
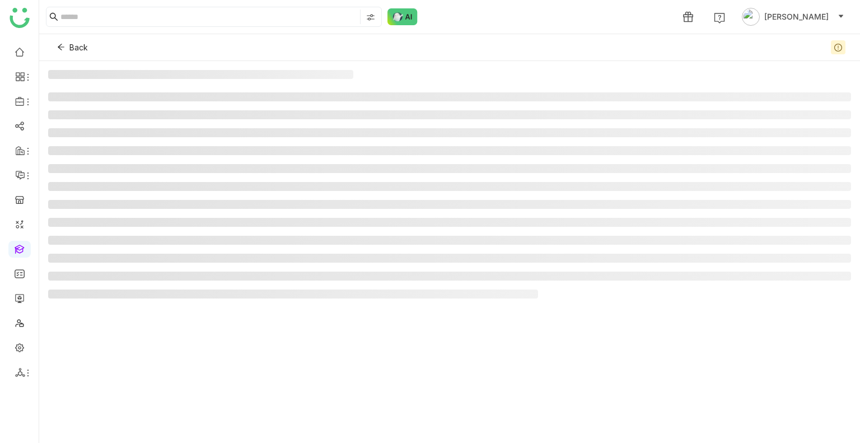
click at [319, 213] on ul at bounding box center [449, 195] width 803 height 206
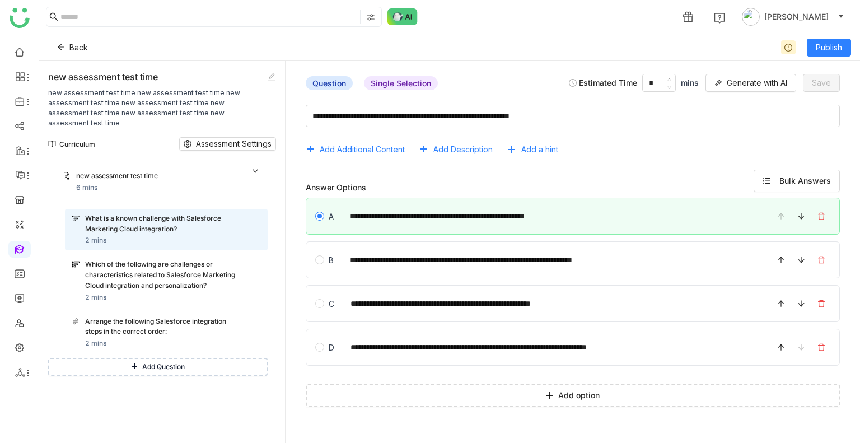
click at [179, 74] on div "new assessment test time" at bounding box center [157, 76] width 218 height 13
copy div "new assessment test time"
click at [58, 45] on icon at bounding box center [61, 47] width 8 height 8
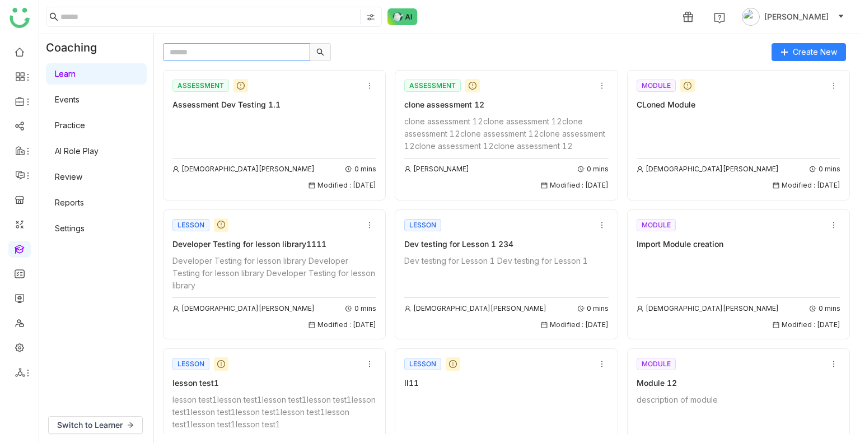
click at [211, 49] on input "text" at bounding box center [236, 52] width 147 height 18
paste input "**********"
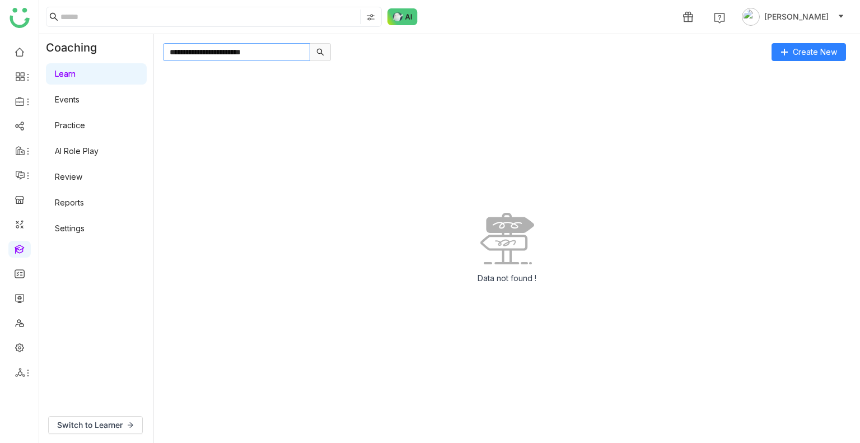
type input "**********"
click at [80, 147] on link "AI Role Play" at bounding box center [77, 151] width 44 height 10
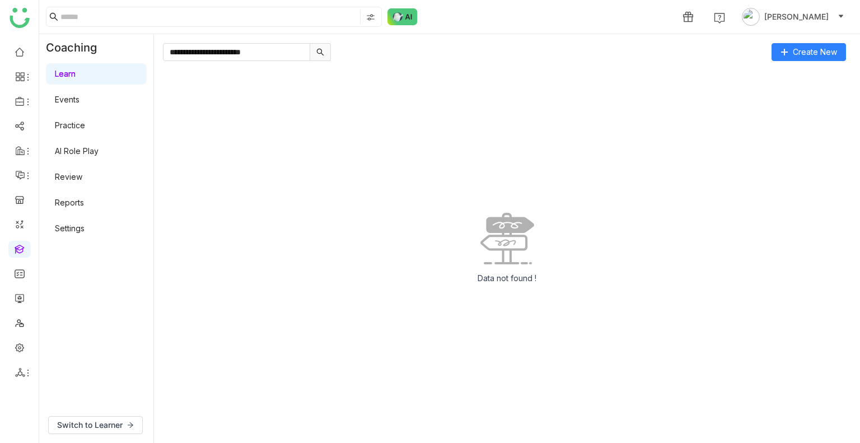
click at [80, 147] on link "AI Role Play" at bounding box center [77, 151] width 44 height 10
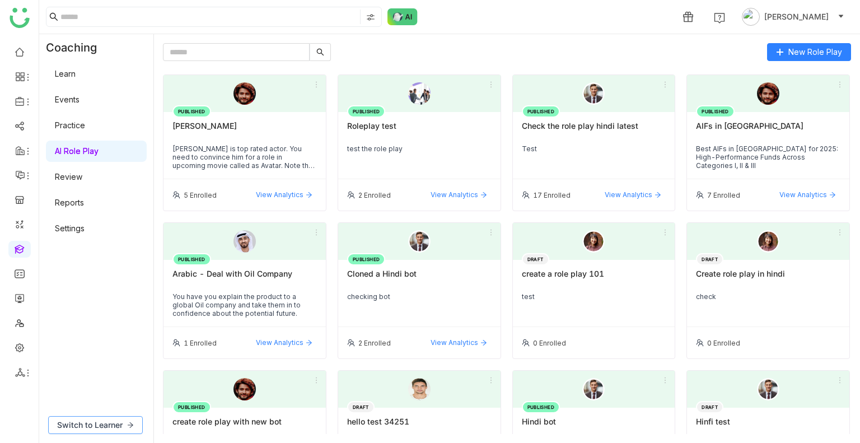
click at [94, 423] on span "Switch to Learner" at bounding box center [90, 425] width 66 height 12
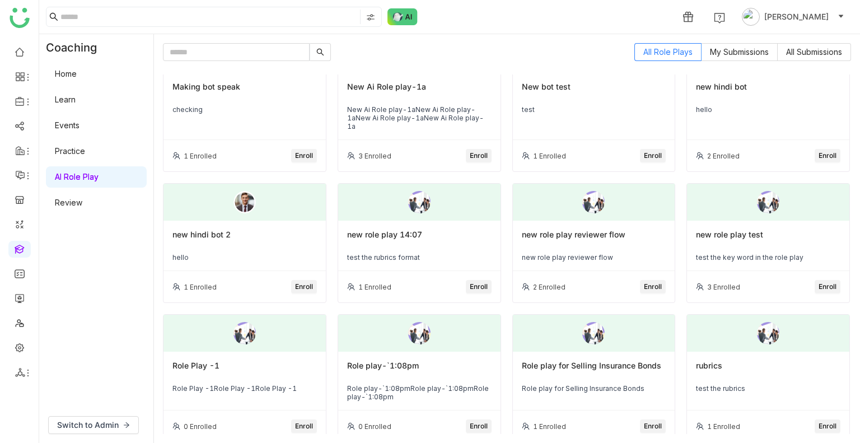
scroll to position [259, 0]
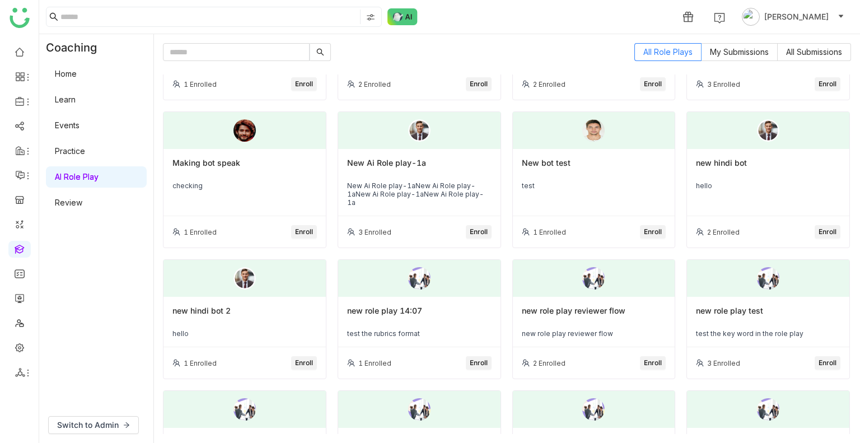
click at [644, 227] on span "Enroll" at bounding box center [653, 232] width 18 height 11
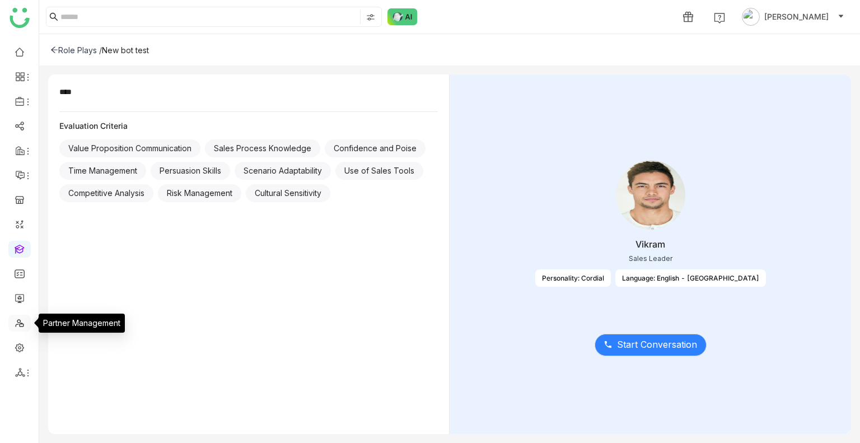
click at [20, 327] on link at bounding box center [20, 323] width 10 height 10
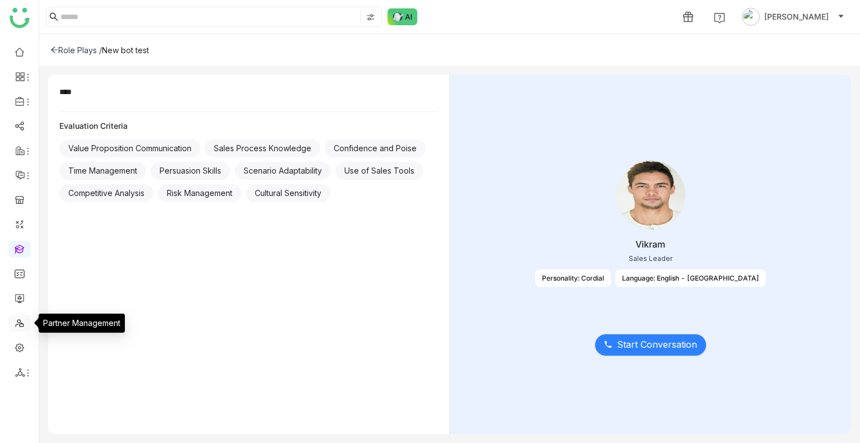
click at [20, 327] on link at bounding box center [20, 323] width 10 height 10
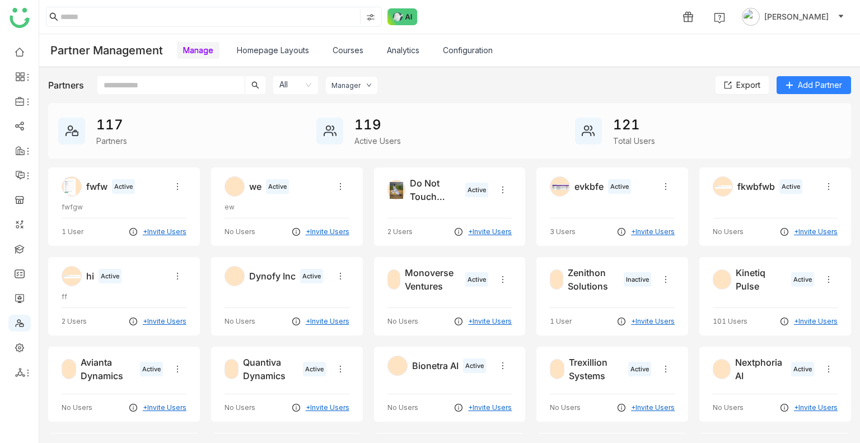
click at [347, 82] on div "Manager" at bounding box center [346, 85] width 29 height 8
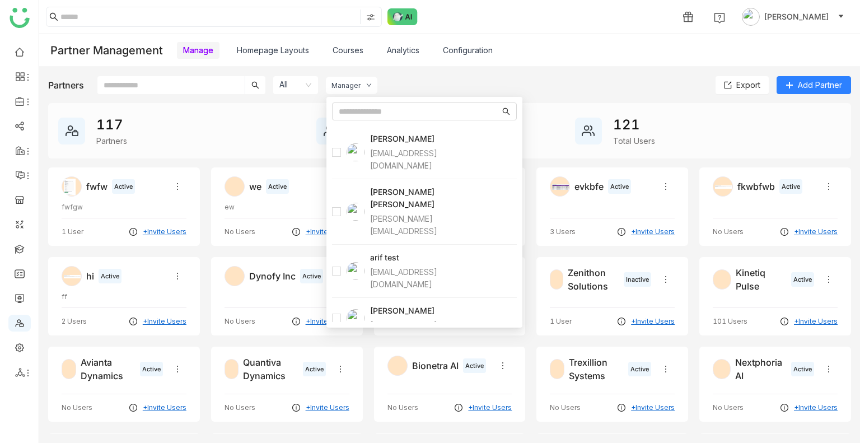
click at [306, 83] on icon at bounding box center [308, 85] width 7 height 7
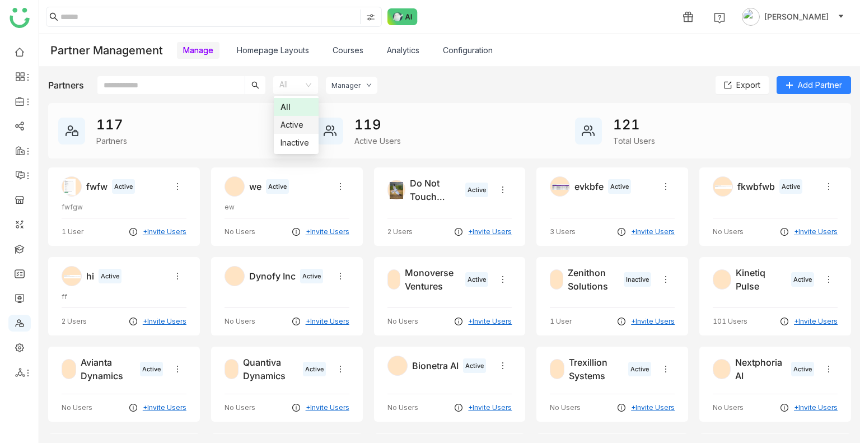
click at [296, 124] on div "Active" at bounding box center [296, 125] width 31 height 12
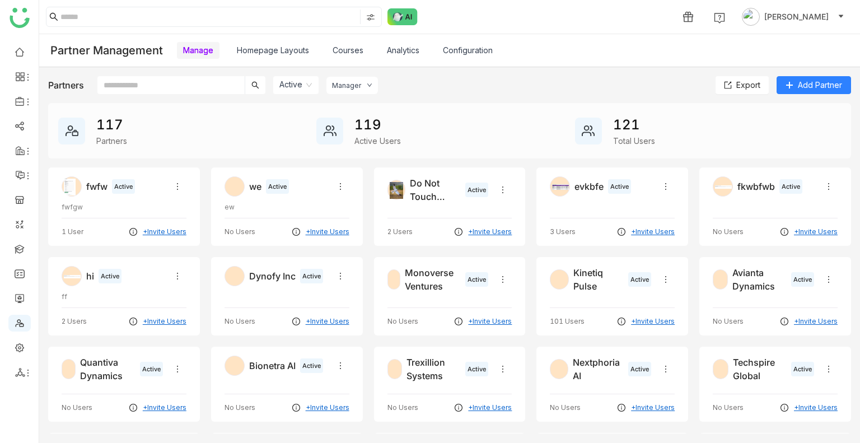
click at [290, 83] on nz-select-item "Active" at bounding box center [295, 85] width 33 height 18
click at [297, 144] on div "Inactive" at bounding box center [298, 143] width 34 height 12
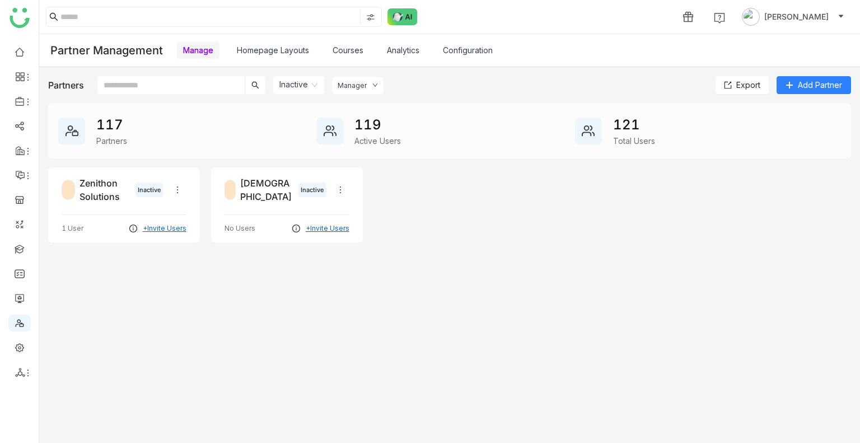
click at [299, 81] on nz-select-item "Inactive" at bounding box center [298, 85] width 39 height 18
click at [301, 122] on div "Active" at bounding box center [301, 125] width 40 height 12
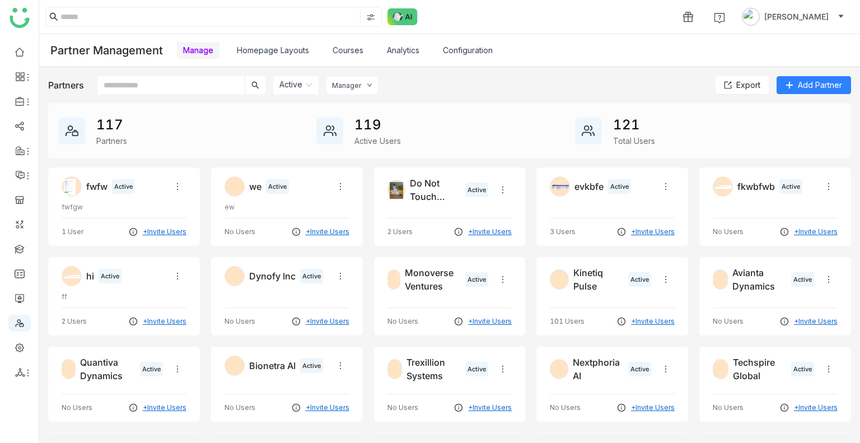
click at [290, 89] on nz-select-item "Active" at bounding box center [295, 85] width 33 height 18
click at [288, 107] on div "All" at bounding box center [298, 107] width 34 height 12
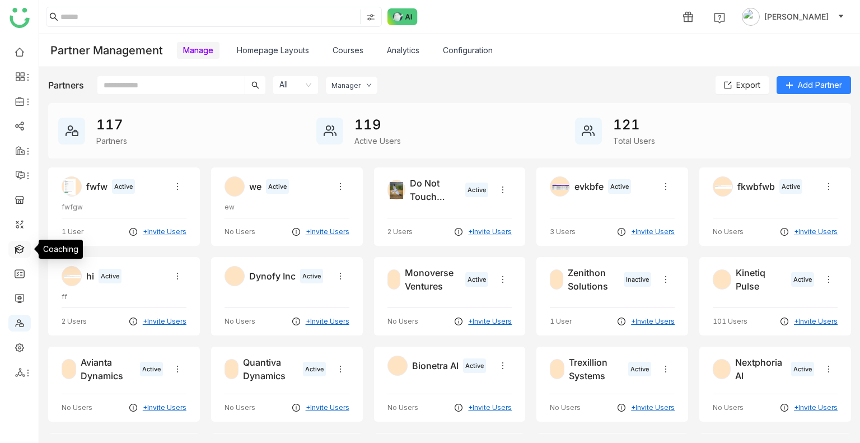
click at [15, 246] on link at bounding box center [20, 249] width 10 height 10
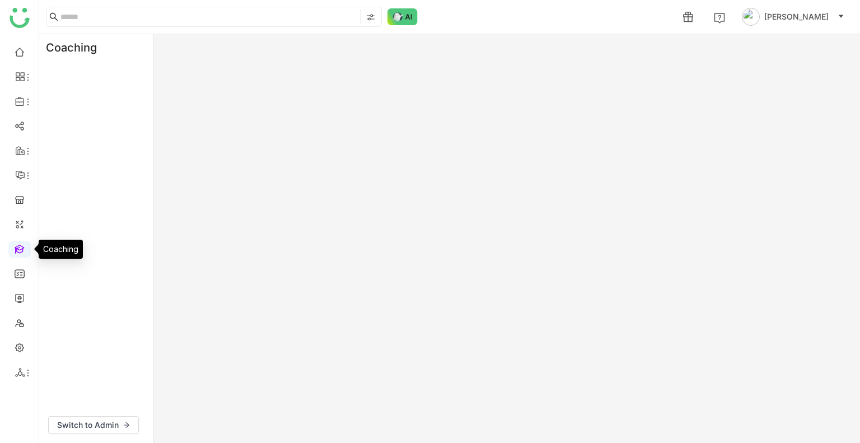
click at [15, 246] on link at bounding box center [20, 249] width 10 height 10
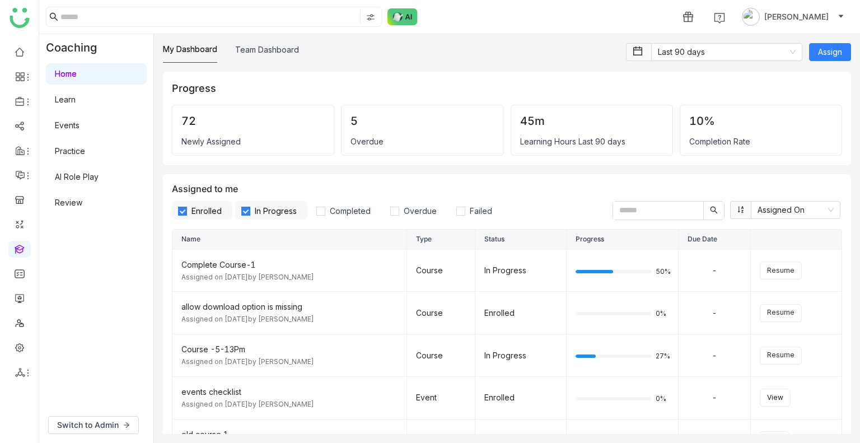
click at [76, 97] on link "Learn" at bounding box center [65, 100] width 21 height 10
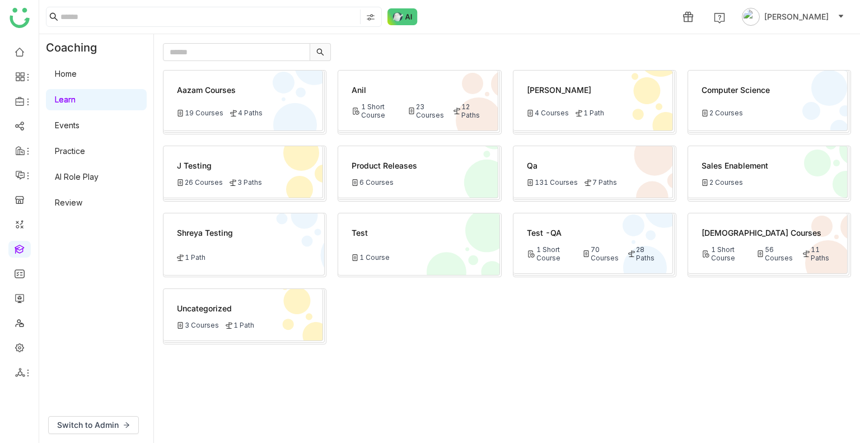
click at [560, 238] on div "Test -QA 1 Short Course 70 Courses 28 Paths" at bounding box center [594, 243] width 160 height 60
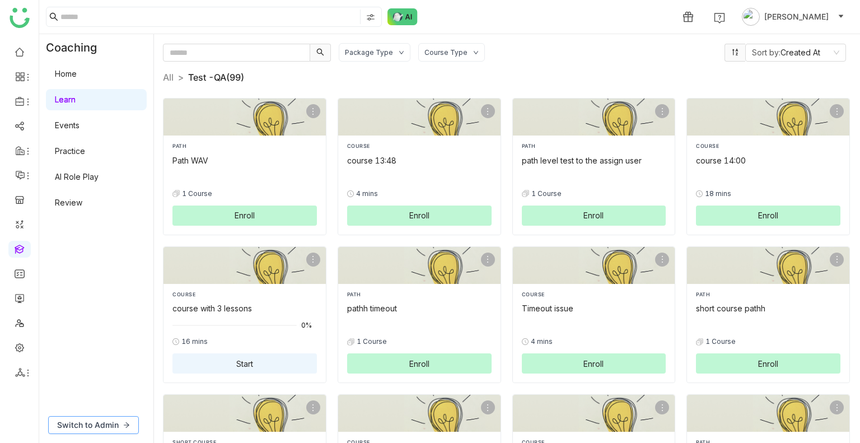
click at [104, 431] on span "Switch to Admin" at bounding box center [88, 425] width 62 height 12
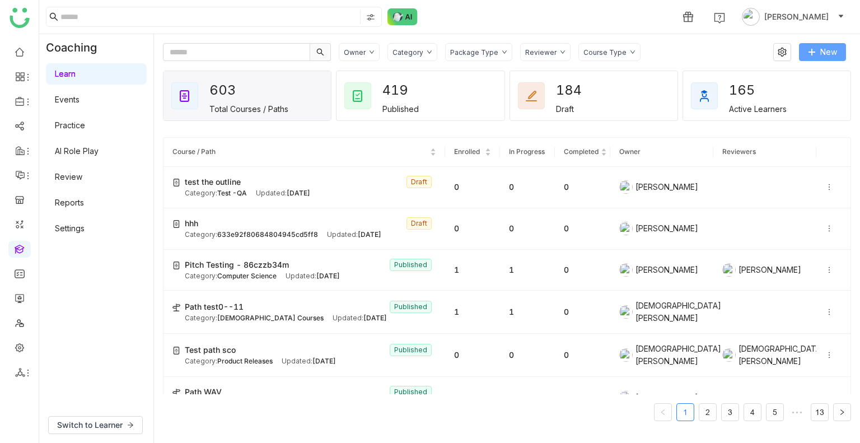
click at [824, 46] on span "New" at bounding box center [829, 52] width 17 height 12
click at [787, 73] on span "New Course" at bounding box center [786, 75] width 57 height 12
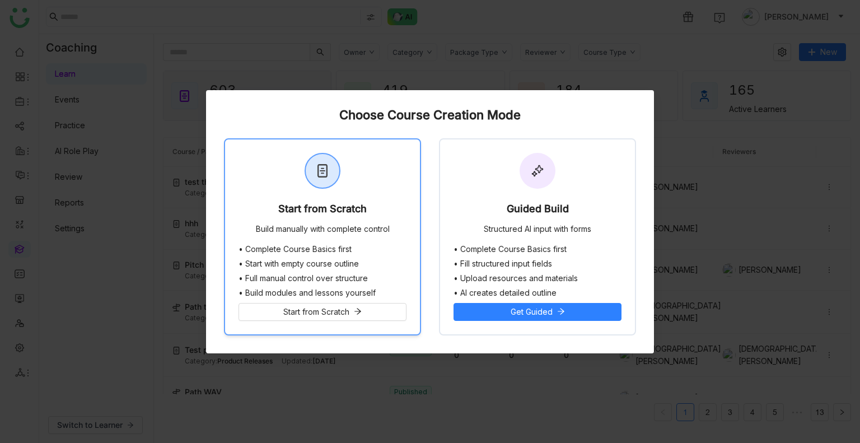
click at [340, 216] on div "Start from Scratch" at bounding box center [322, 211] width 88 height 16
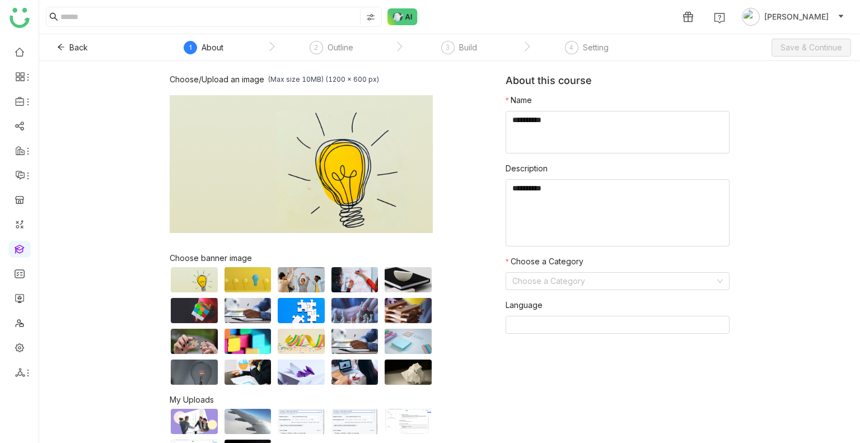
click at [533, 133] on textarea at bounding box center [618, 132] width 224 height 43
click at [533, 129] on textarea at bounding box center [618, 132] width 224 height 43
type textarea "**********"
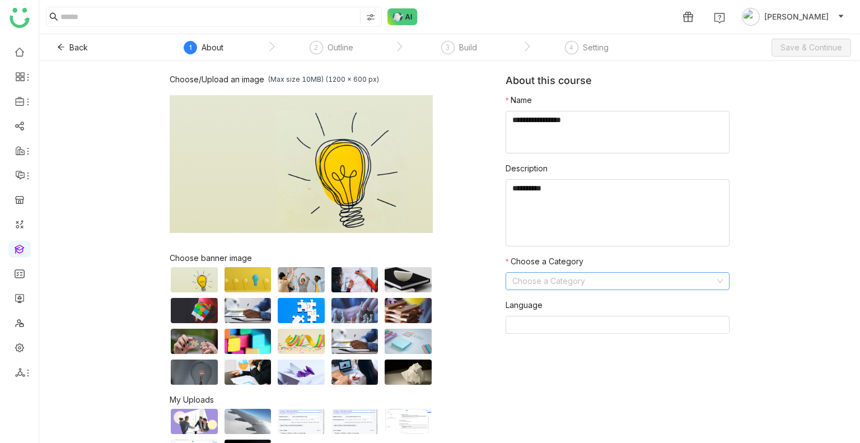
click at [545, 284] on input at bounding box center [613, 281] width 203 height 17
type input "**"
click at [805, 53] on span "Save & Continue" at bounding box center [812, 47] width 62 height 12
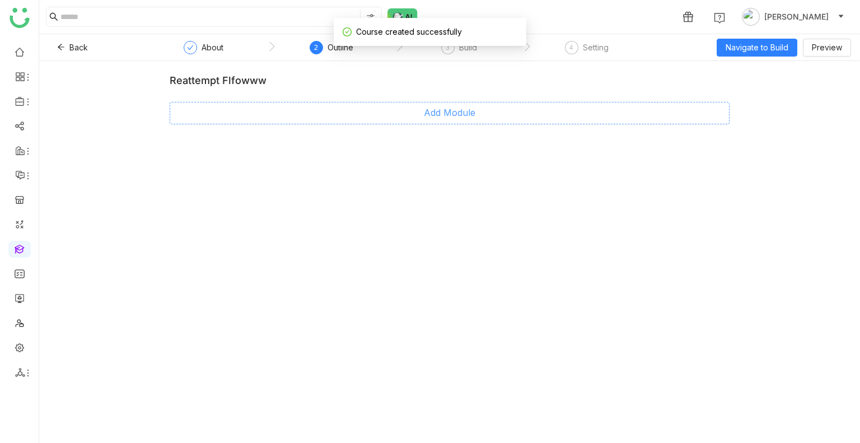
click at [462, 106] on span "Add Module" at bounding box center [450, 113] width 52 height 14
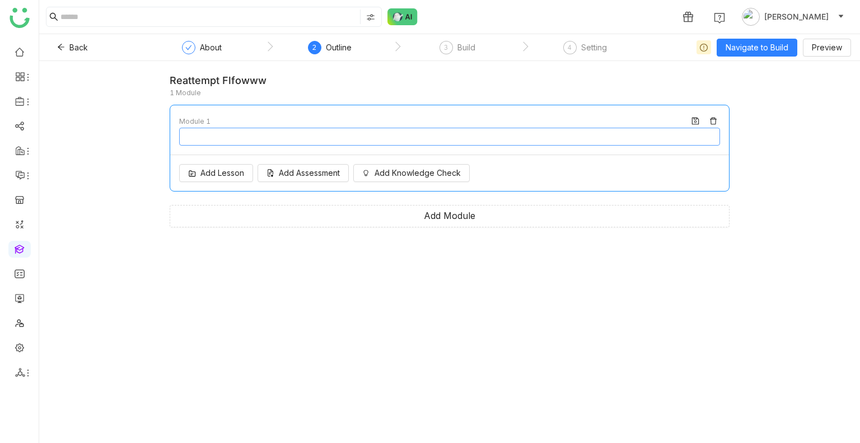
type input "********"
click at [215, 177] on span "Add Lesson" at bounding box center [223, 173] width 44 height 12
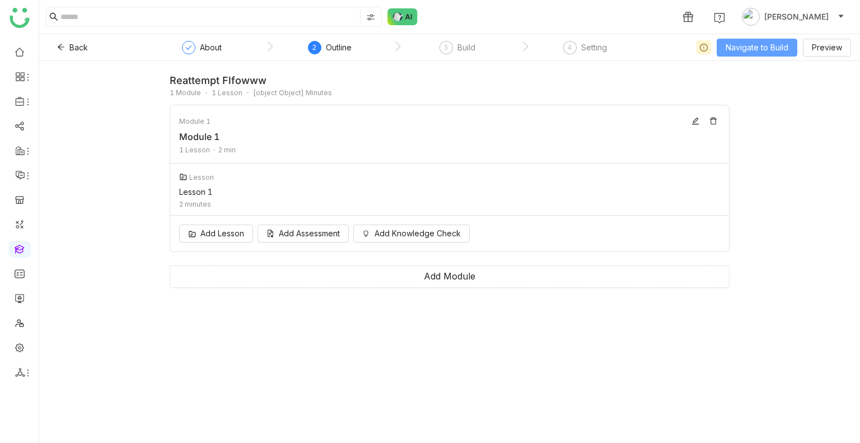
click at [748, 49] on span "Navigate to Build" at bounding box center [757, 47] width 63 height 12
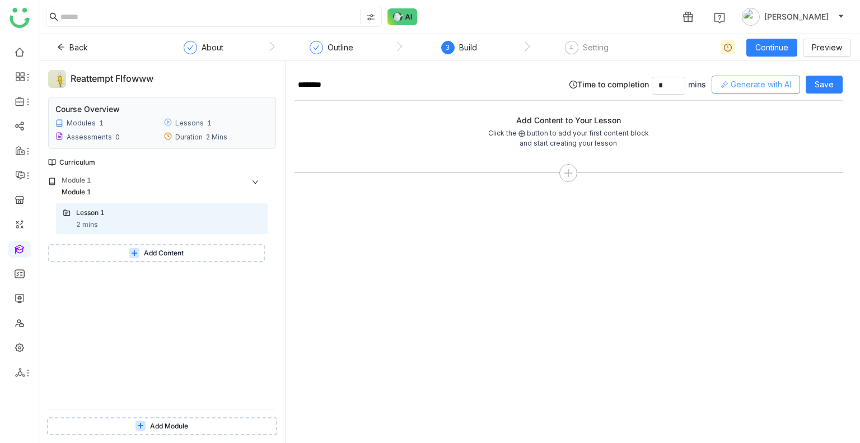
click at [726, 80] on button "Generate with AI" at bounding box center [756, 85] width 88 height 18
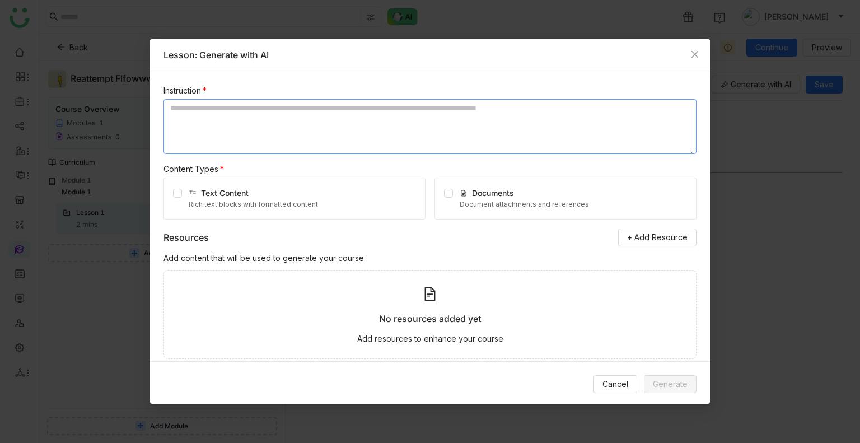
click at [321, 136] on textarea at bounding box center [430, 126] width 533 height 55
type textarea "*"
click at [692, 55] on icon "Close" at bounding box center [695, 54] width 9 height 9
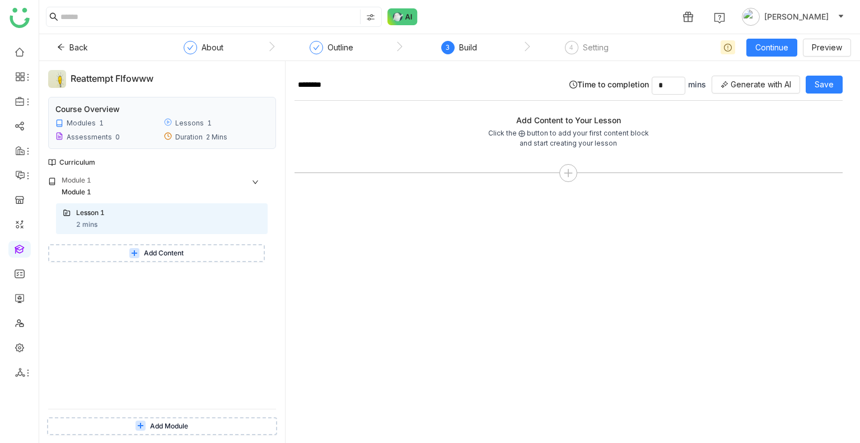
click at [169, 257] on span "Add Content" at bounding box center [164, 253] width 40 height 11
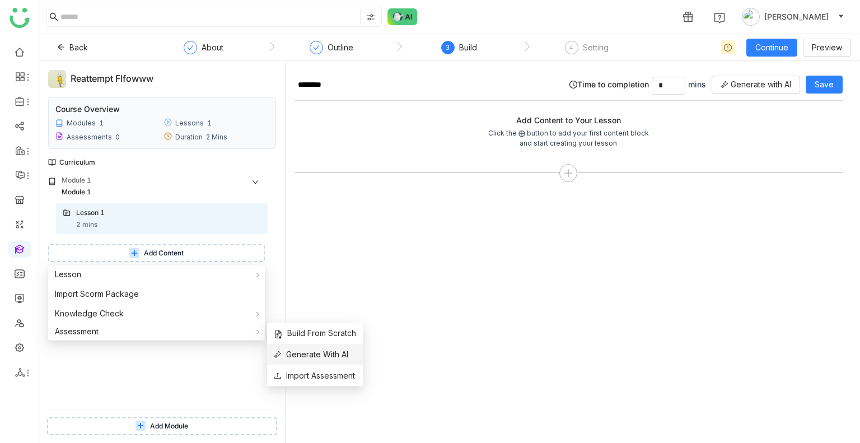
click at [315, 355] on span "Generate With AI" at bounding box center [311, 354] width 74 height 12
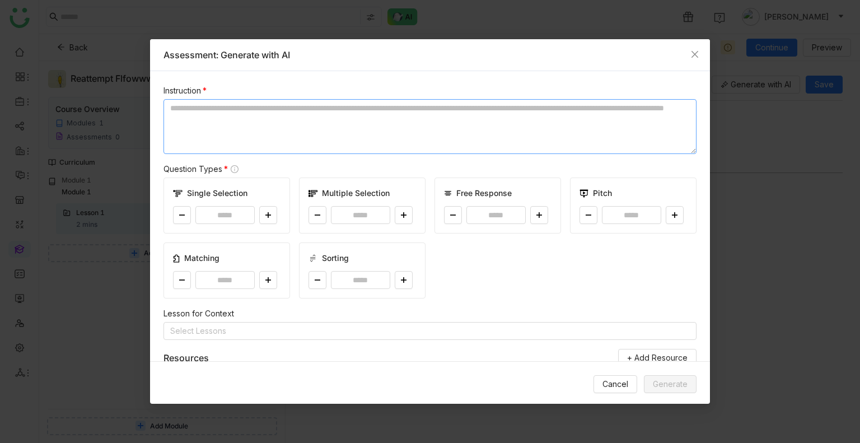
click at [240, 128] on textarea at bounding box center [430, 126] width 533 height 55
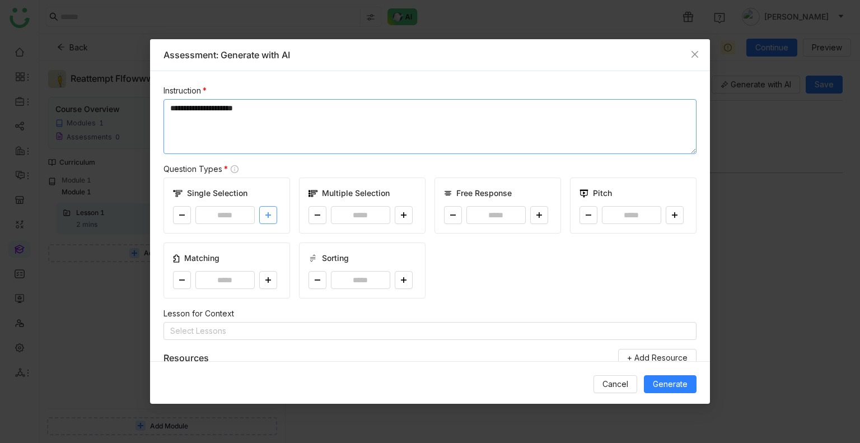
type textarea "**********"
click at [270, 217] on icon at bounding box center [268, 215] width 7 height 7
type input "*"
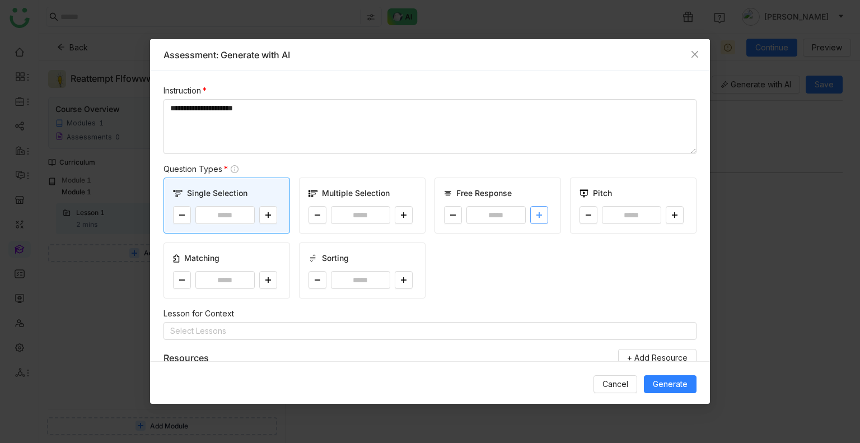
click at [539, 217] on button at bounding box center [539, 215] width 18 height 18
type input "*"
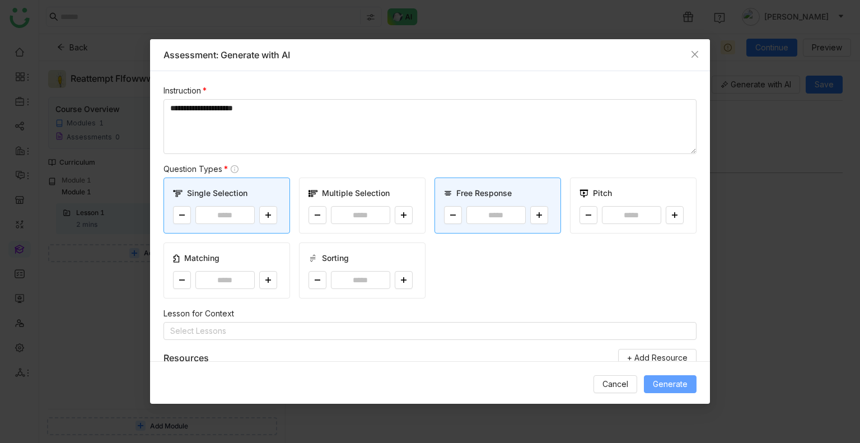
click at [658, 389] on span "Generate" at bounding box center [670, 384] width 35 height 12
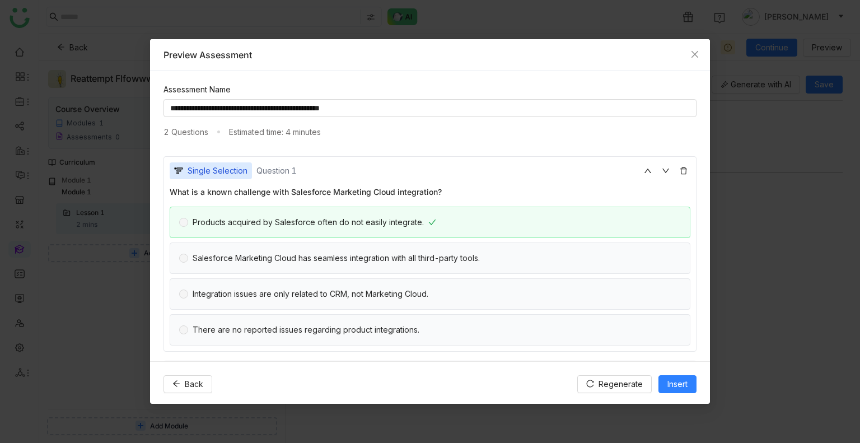
scroll to position [111, 0]
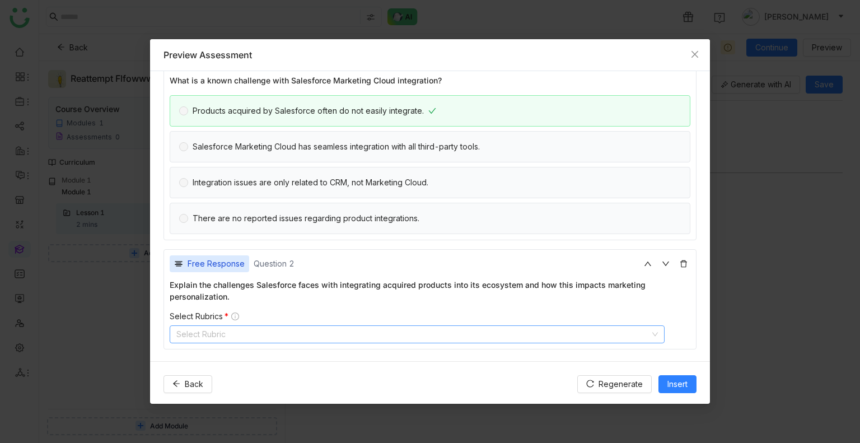
click at [203, 334] on nz-select-top-control "Select Rubric" at bounding box center [417, 334] width 495 height 18
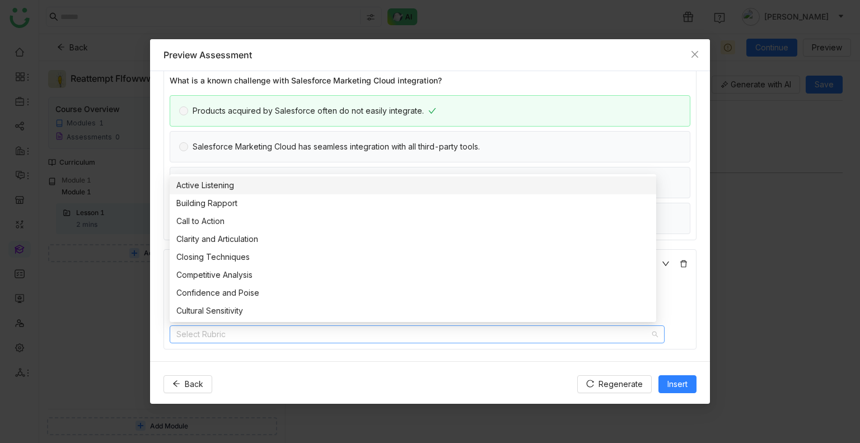
click at [204, 193] on nz-option-item "Active Listening" at bounding box center [413, 185] width 487 height 18
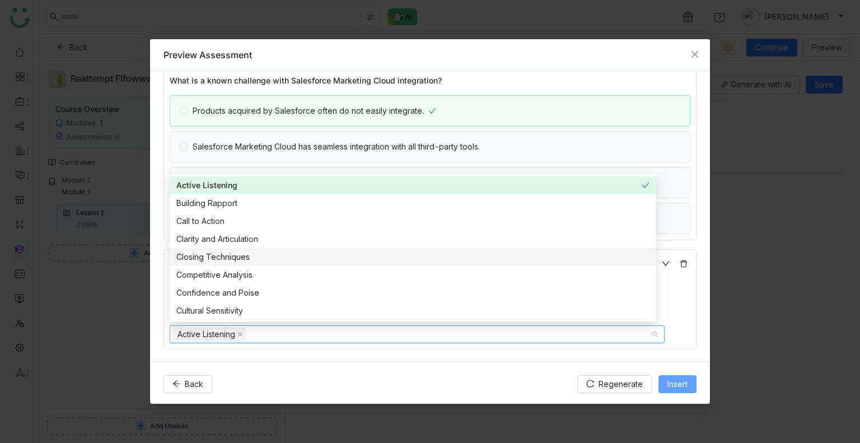
click at [681, 383] on span "Insert" at bounding box center [678, 384] width 20 height 12
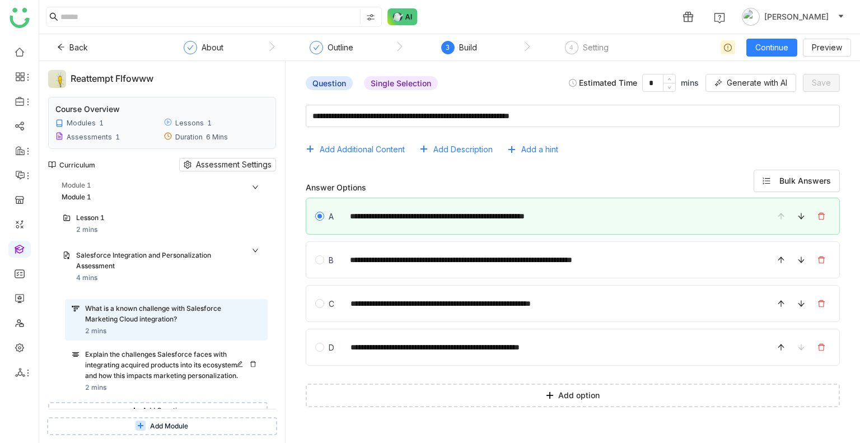
click at [115, 366] on div "Explain the challenges Salesforce faces with integrating acquired products into…" at bounding box center [162, 364] width 155 height 31
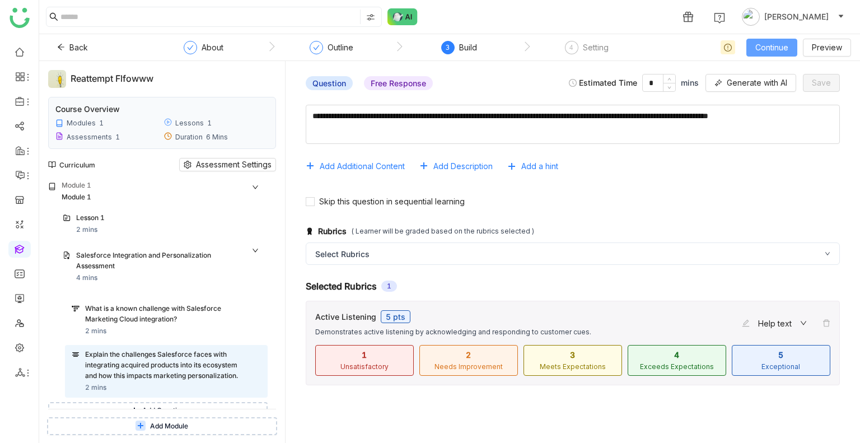
click at [754, 45] on button "Continue" at bounding box center [772, 48] width 51 height 18
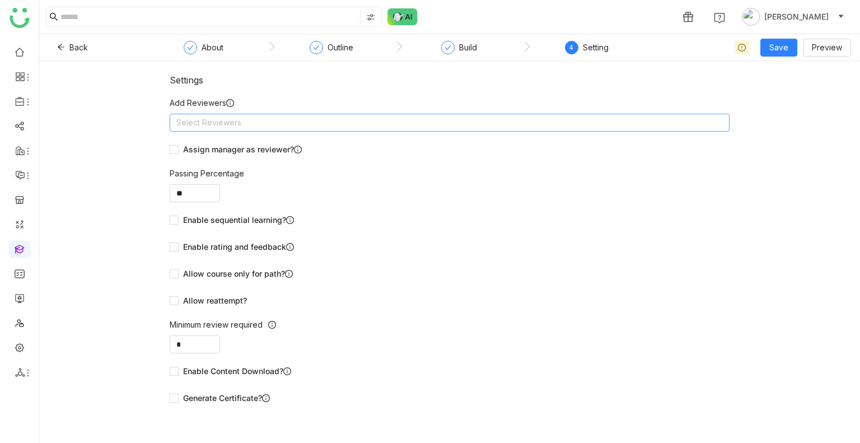
click at [403, 127] on nz-select-top-control "Select Reviewers" at bounding box center [450, 123] width 560 height 18
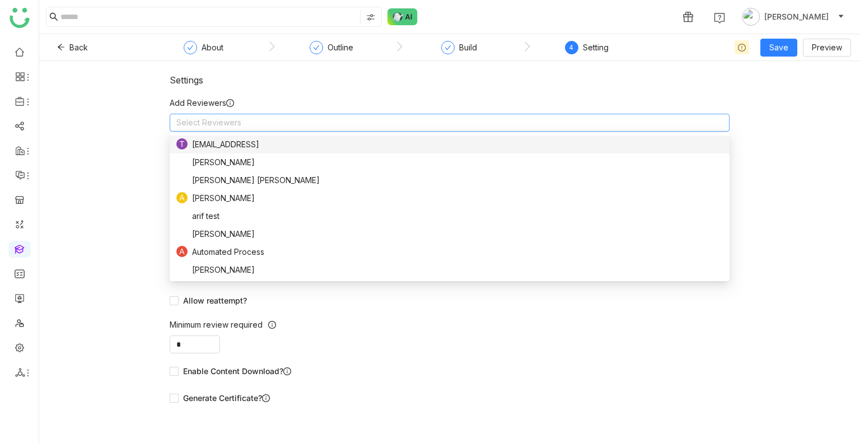
type input "*"
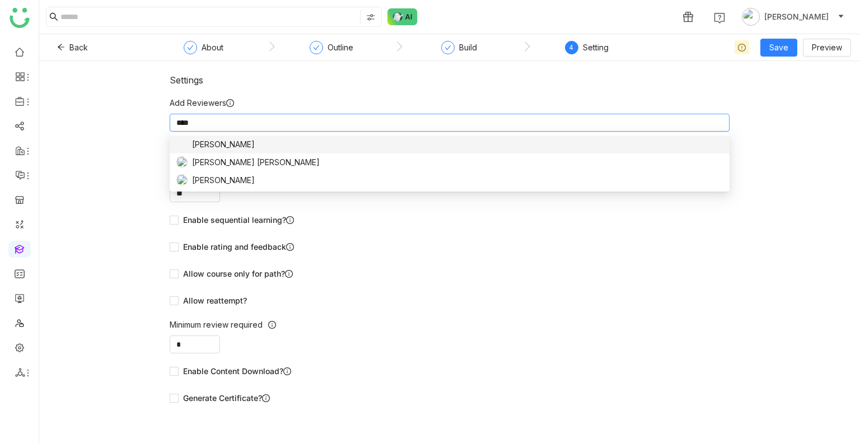
type input "*****"
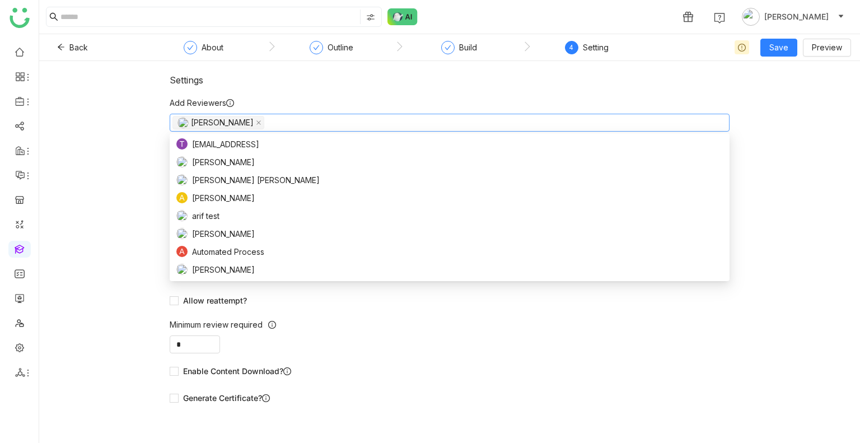
click at [400, 84] on div "Settings" at bounding box center [450, 79] width 560 height 11
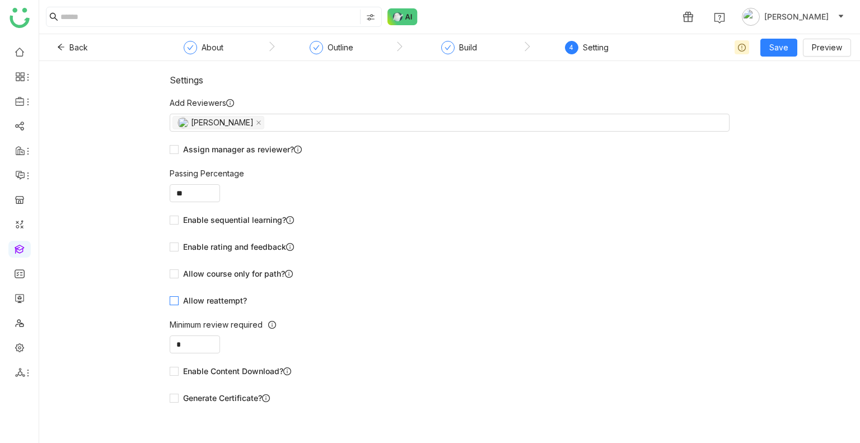
click at [213, 298] on span "Allow reattempt?" at bounding box center [215, 301] width 73 height 12
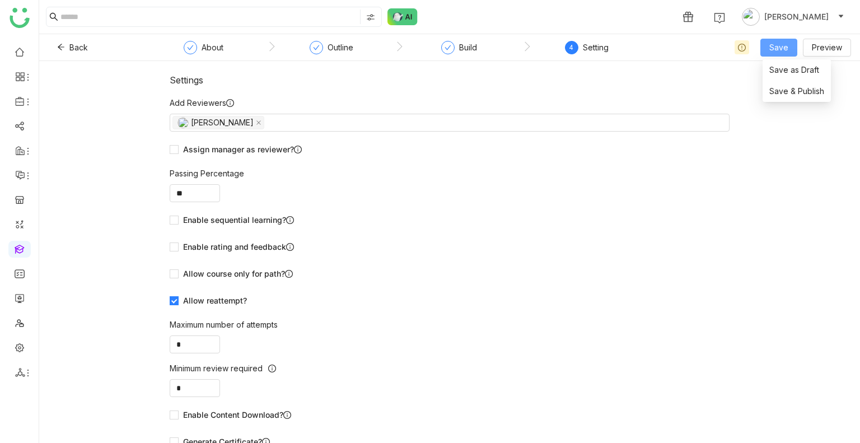
click at [771, 53] on button "Save" at bounding box center [779, 48] width 37 height 18
click at [786, 95] on span "Save & Publish" at bounding box center [797, 91] width 55 height 12
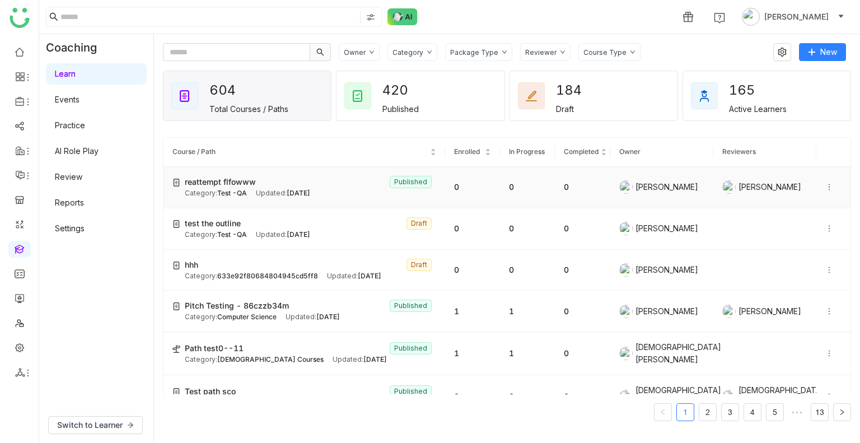
click at [826, 184] on icon at bounding box center [830, 187] width 8 height 8
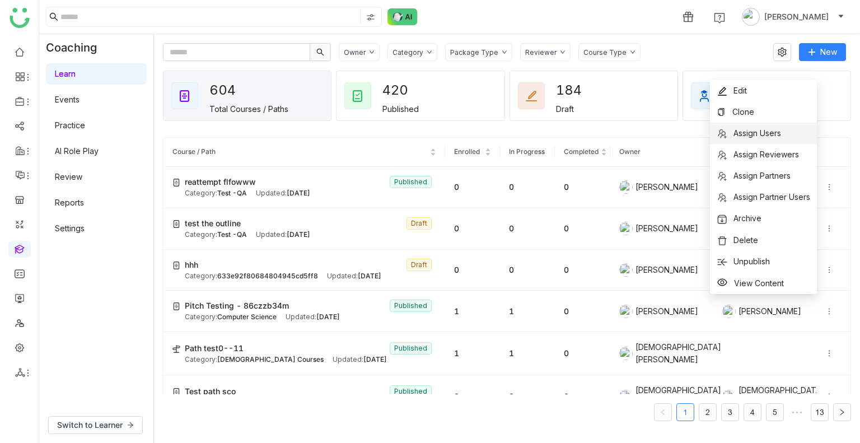
click at [730, 132] on span "Assign Users" at bounding box center [749, 133] width 64 height 12
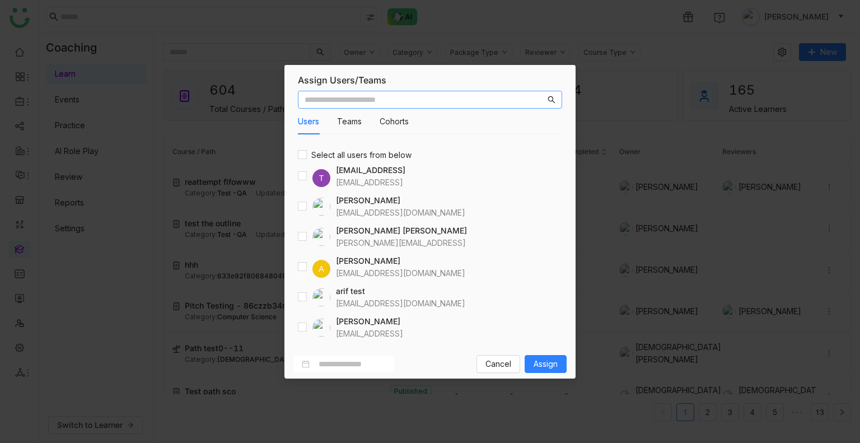
click at [393, 99] on input "text" at bounding box center [425, 100] width 241 height 12
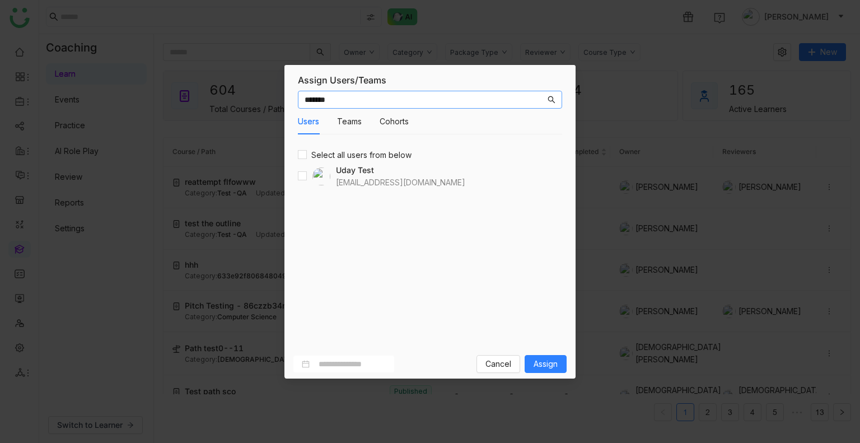
type input "*******"
click at [545, 358] on span "Assign" at bounding box center [546, 364] width 24 height 12
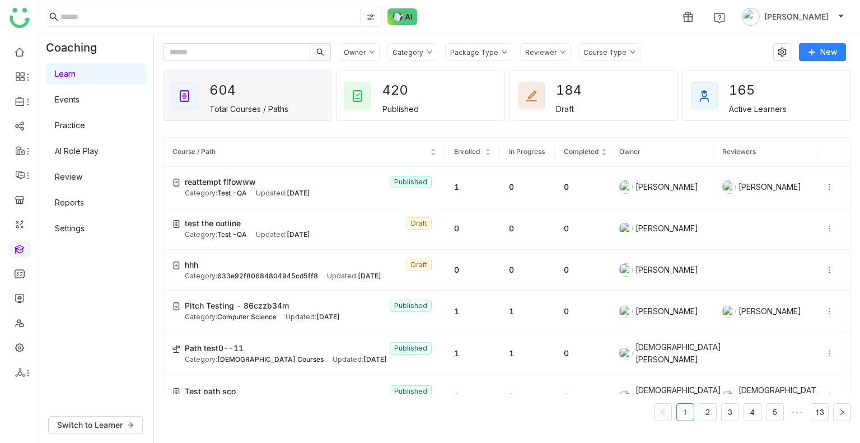
click at [72, 179] on link "Review" at bounding box center [68, 177] width 27 height 10
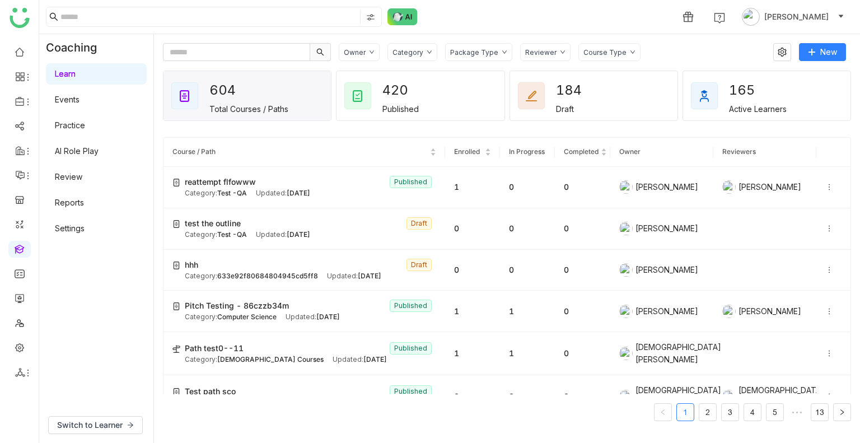
click at [72, 179] on link "Review" at bounding box center [68, 177] width 27 height 10
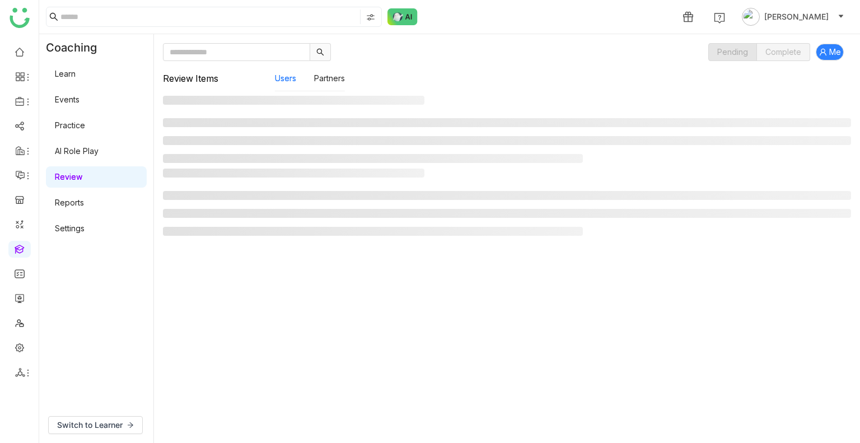
click at [72, 179] on link "Review" at bounding box center [68, 177] width 27 height 10
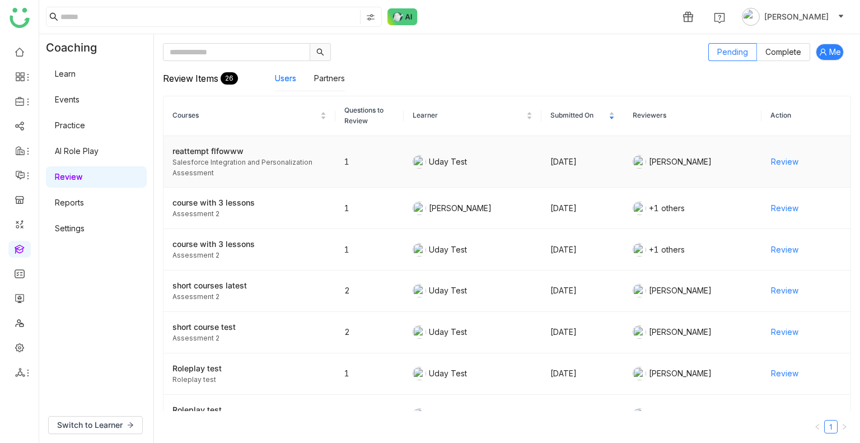
click at [773, 166] on span "Review" at bounding box center [784, 162] width 27 height 12
click at [70, 76] on link "Learn" at bounding box center [65, 74] width 21 height 10
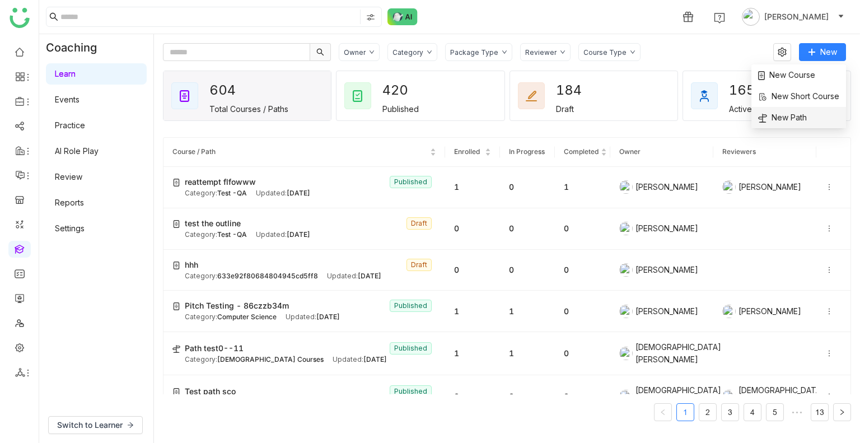
click at [800, 116] on span "New Path" at bounding box center [782, 117] width 49 height 12
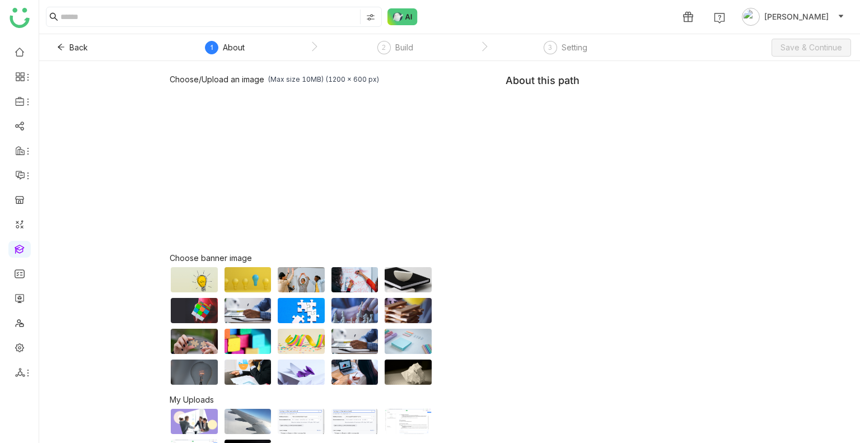
click at [561, 127] on div "Choose/Upload an image (Max size 10MB) (1200 x 600 px) Browse Image Choose bann…" at bounding box center [450, 269] width 560 height 391
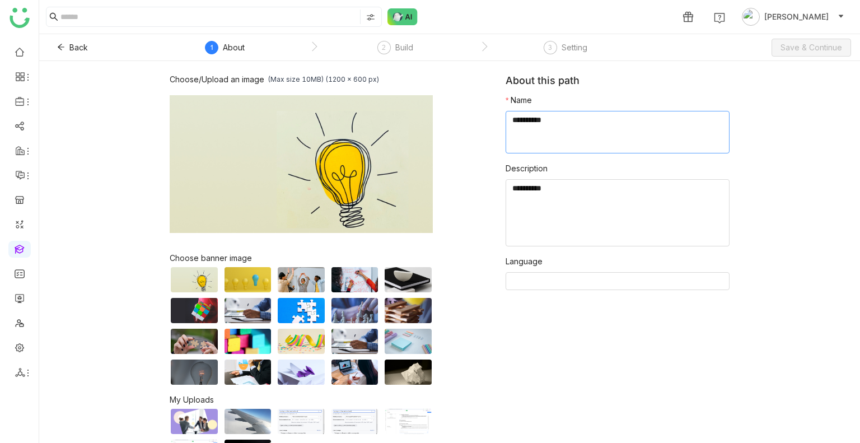
click at [561, 127] on textarea at bounding box center [618, 132] width 224 height 43
paste textarea "**********"
type textarea "**********"
click at [814, 49] on span "Save & Continue" at bounding box center [812, 47] width 62 height 12
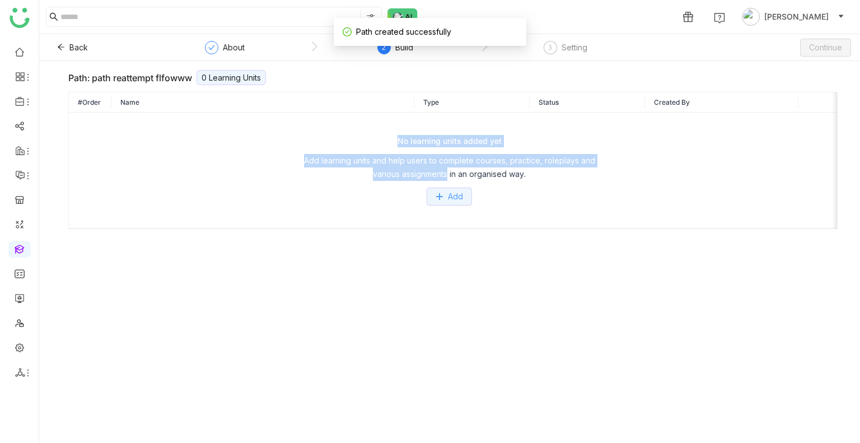
drag, startPoint x: 445, startPoint y: 179, endPoint x: 447, endPoint y: 193, distance: 13.6
click at [447, 193] on div "No learning units added yet Add learning units and help users to complete cours…" at bounding box center [449, 170] width 743 height 71
click at [447, 193] on button "Add" at bounding box center [449, 197] width 45 height 18
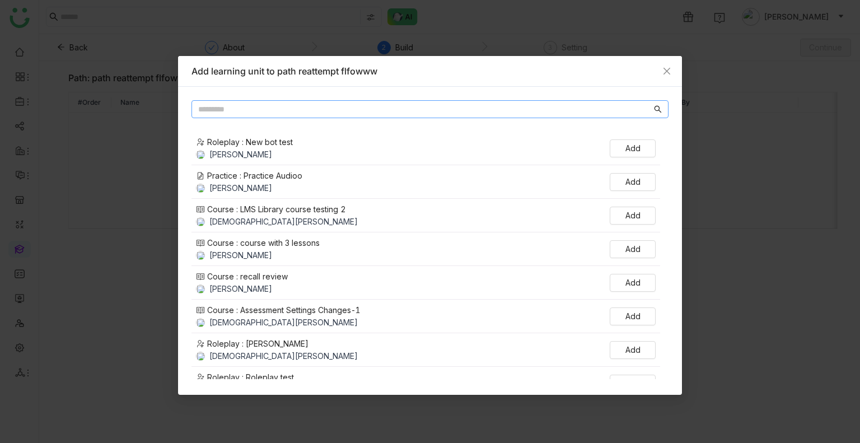
click at [310, 102] on nz-input-group at bounding box center [430, 109] width 477 height 18
paste input "**********"
click at [314, 113] on input "text" at bounding box center [425, 109] width 454 height 12
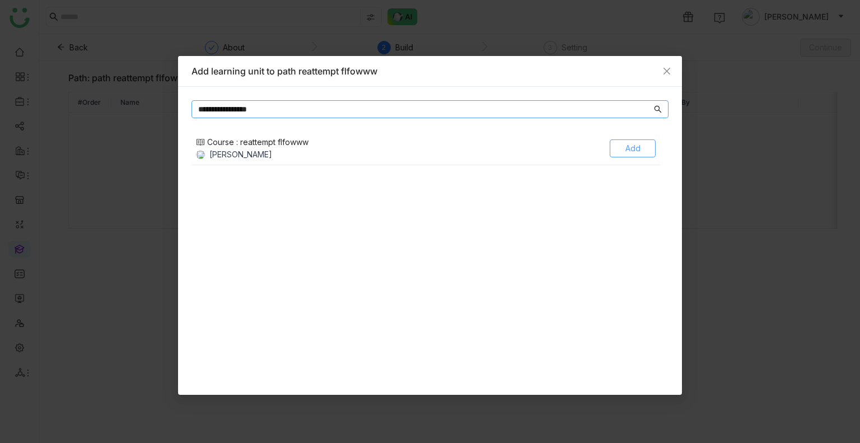
type input "**********"
click at [633, 154] on button "Add" at bounding box center [633, 148] width 46 height 18
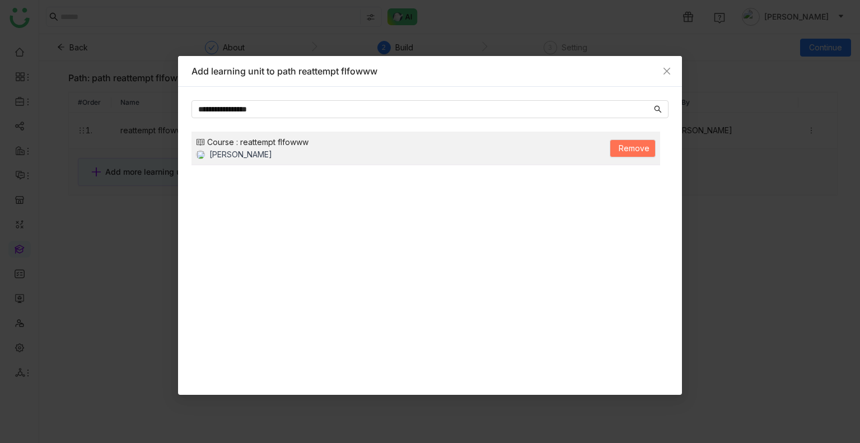
click at [719, 244] on nz-modal-container "**********" at bounding box center [430, 221] width 860 height 443
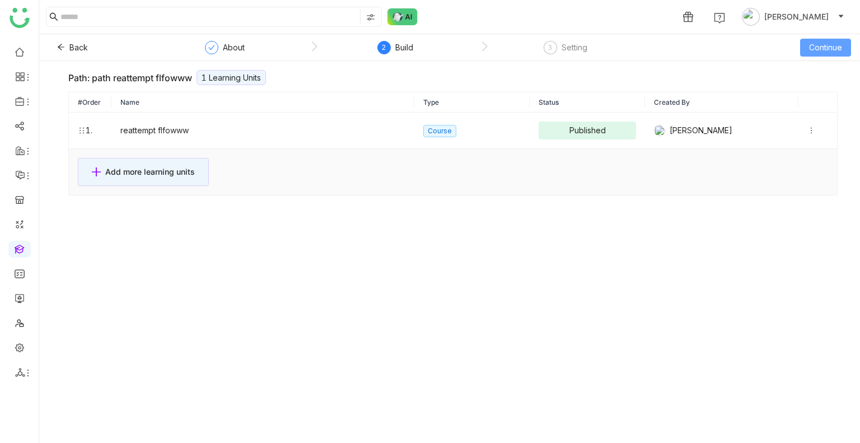
click at [827, 45] on span "Continue" at bounding box center [825, 47] width 33 height 12
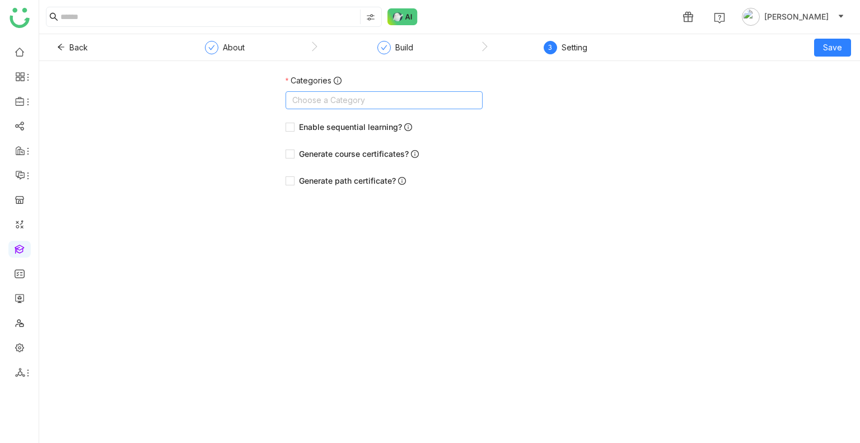
click at [379, 98] on nz-select-top-control "Choose a Category" at bounding box center [384, 100] width 197 height 18
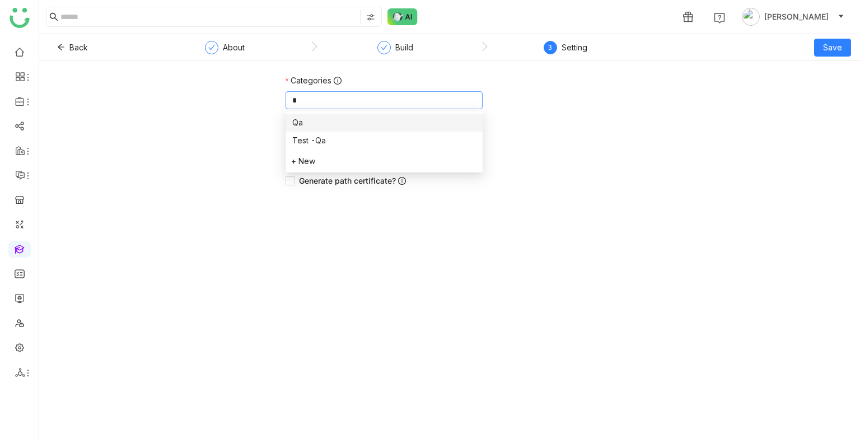
type input "**"
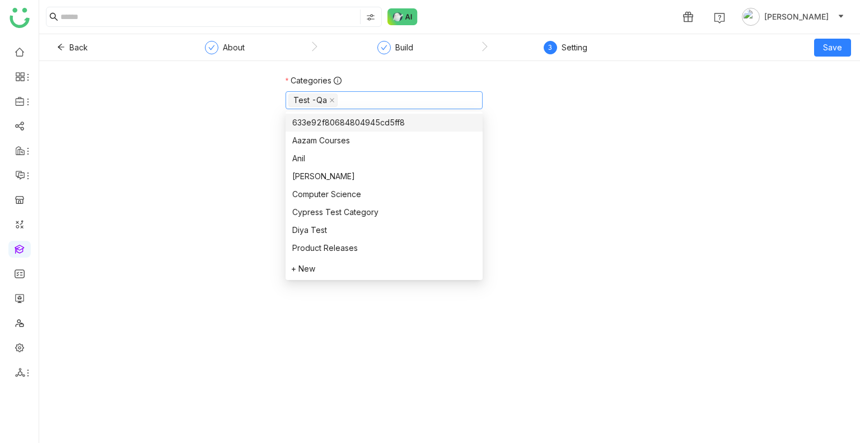
click at [656, 113] on div "Categories Test -Qa Enable sequential learning? Generate course certificates? G…" at bounding box center [449, 136] width 821 height 124
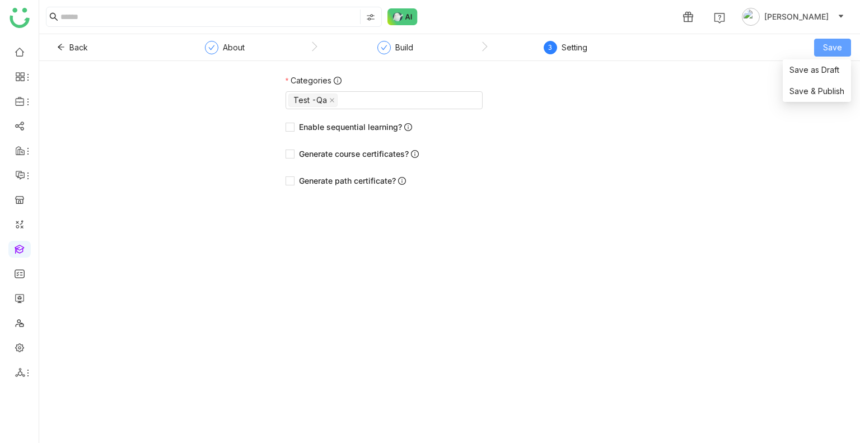
click at [839, 45] on span "Save" at bounding box center [832, 47] width 19 height 12
click at [820, 85] on li "Save & Publish" at bounding box center [817, 91] width 68 height 21
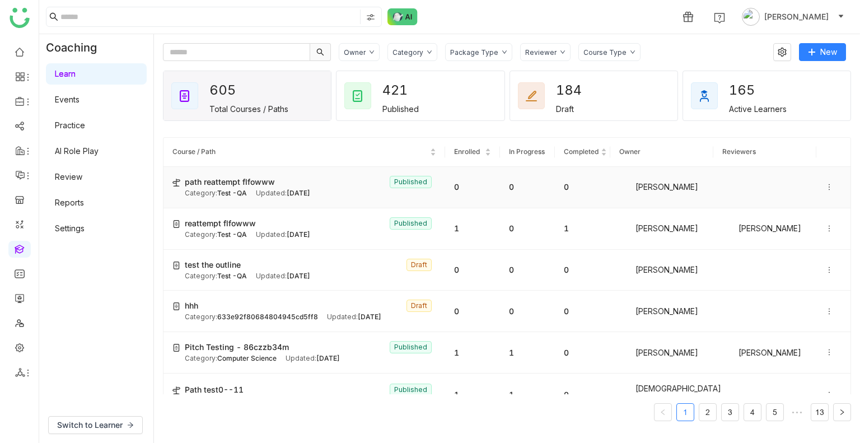
click at [826, 192] on div at bounding box center [834, 187] width 16 height 12
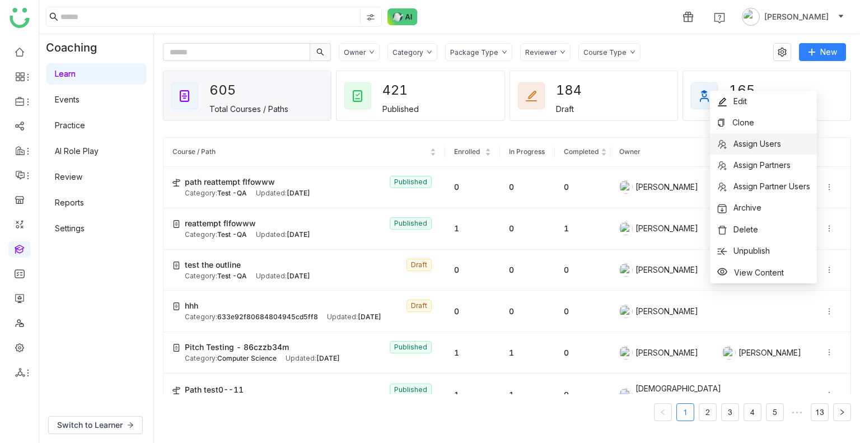
click at [770, 142] on span "Assign Users" at bounding box center [758, 144] width 48 height 10
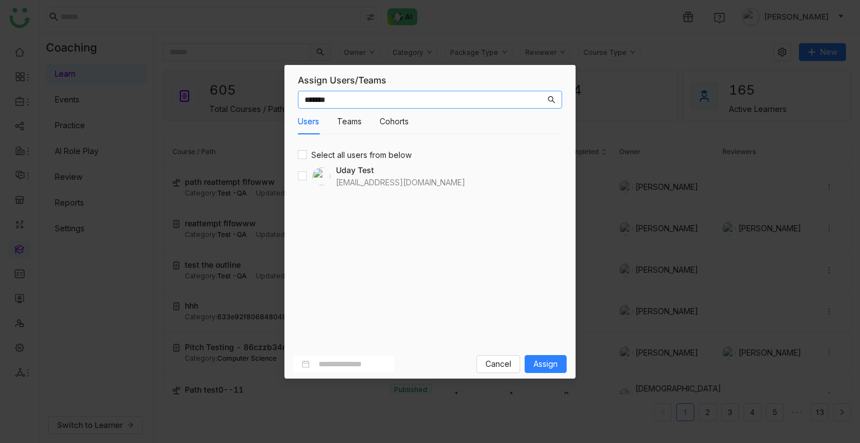
type input "*******"
click at [533, 356] on button "Assign" at bounding box center [546, 364] width 42 height 18
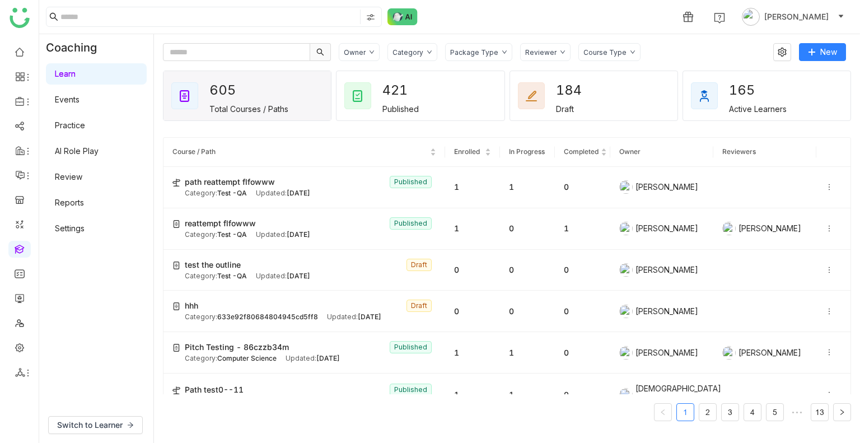
click at [82, 180] on link "Review" at bounding box center [68, 177] width 27 height 10
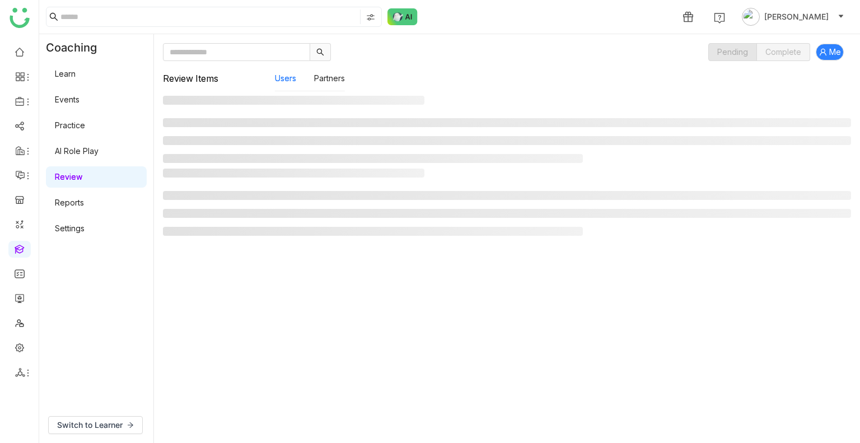
click at [82, 180] on link "Review" at bounding box center [68, 177] width 27 height 10
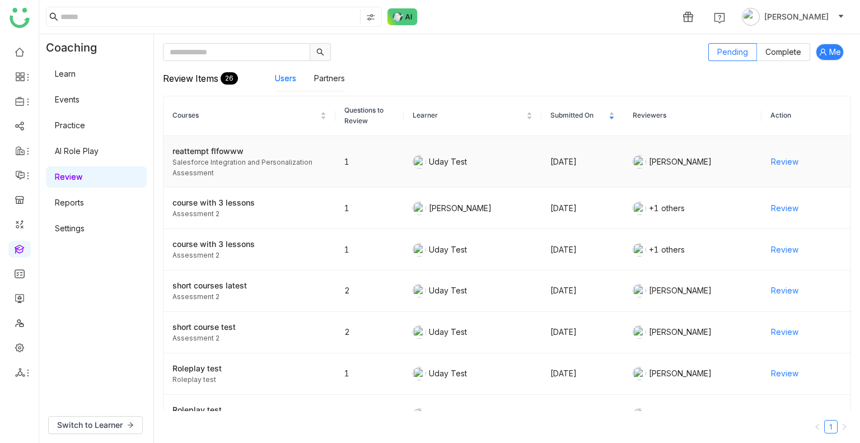
click at [779, 161] on span "Review" at bounding box center [784, 162] width 27 height 12
click at [74, 77] on link "Learn" at bounding box center [65, 74] width 21 height 10
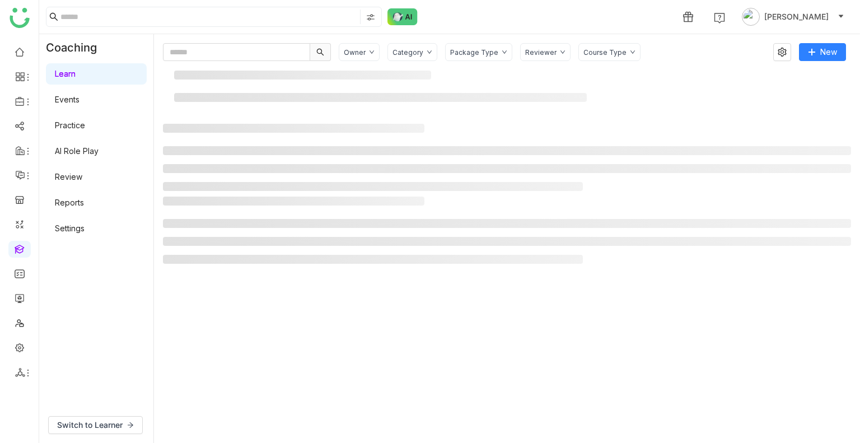
click at [74, 77] on link "Learn" at bounding box center [65, 74] width 21 height 10
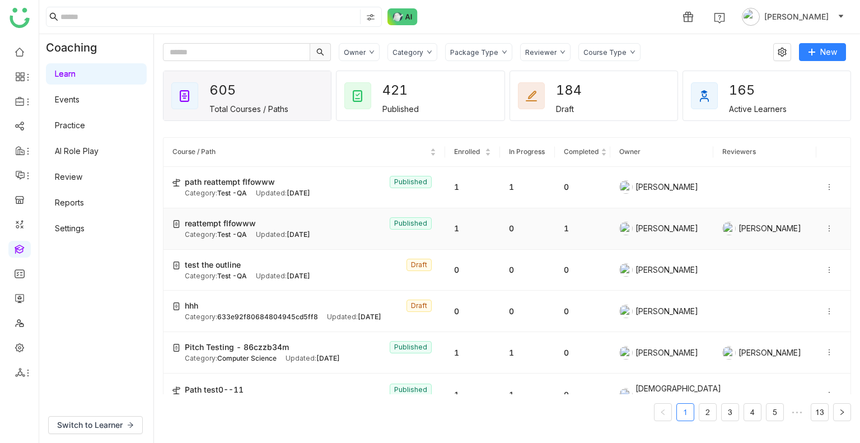
click at [310, 232] on span "[DATE]" at bounding box center [299, 234] width 24 height 8
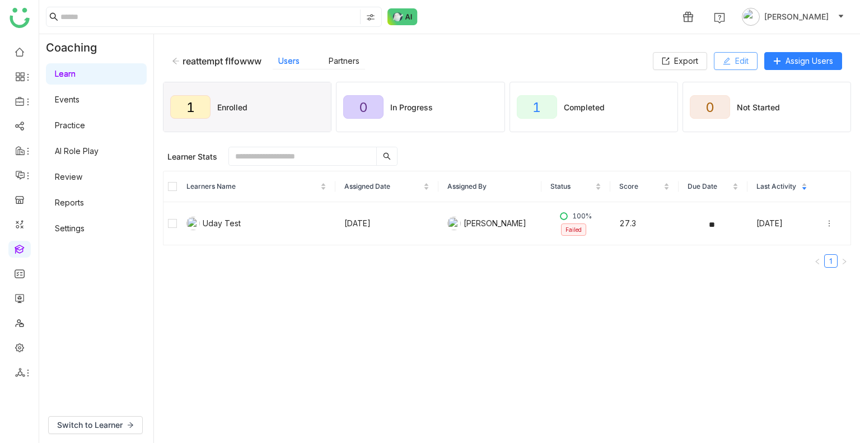
click at [739, 63] on span "Edit" at bounding box center [741, 61] width 13 height 12
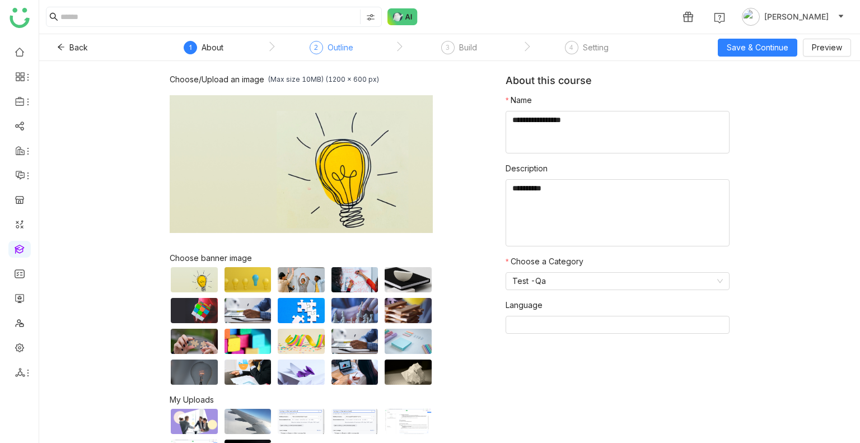
click at [332, 53] on div "Outline" at bounding box center [341, 47] width 26 height 13
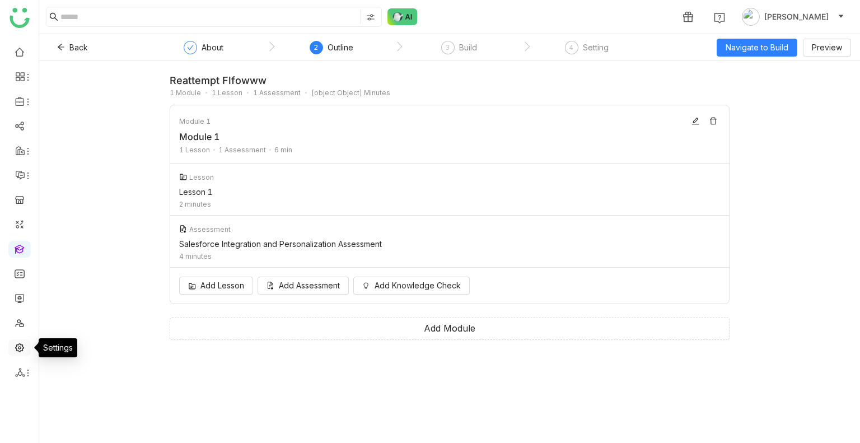
click at [16, 352] on link at bounding box center [20, 347] width 10 height 10
click at [22, 349] on link at bounding box center [20, 347] width 10 height 10
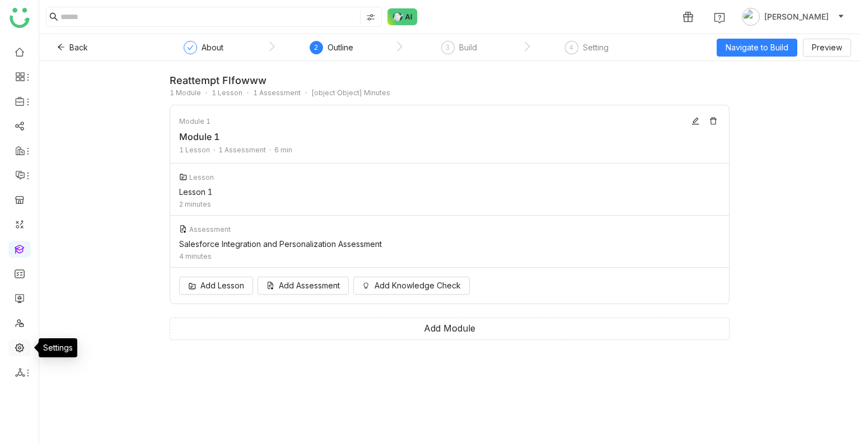
click at [22, 349] on link at bounding box center [20, 347] width 10 height 10
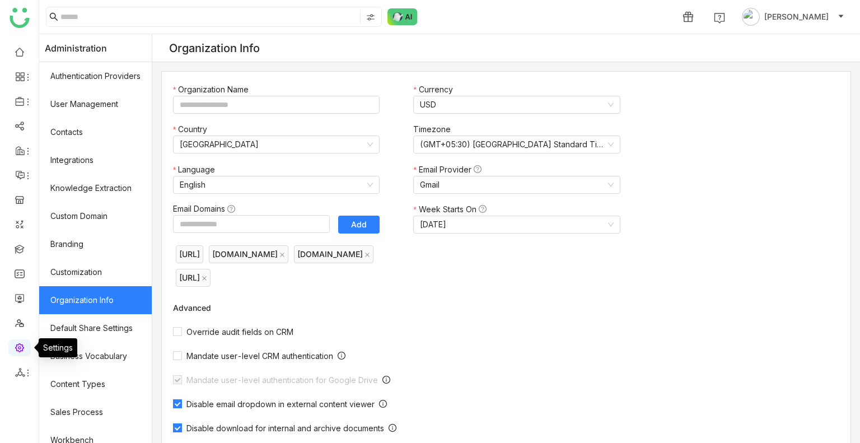
click at [22, 349] on link at bounding box center [20, 347] width 10 height 10
type input "*******"
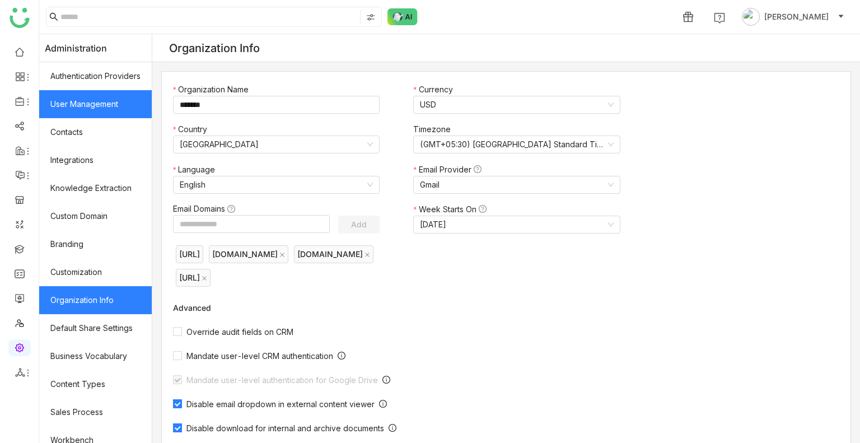
click at [95, 90] on link "User Management" at bounding box center [95, 104] width 113 height 28
click at [96, 98] on link "User Management" at bounding box center [95, 104] width 113 height 28
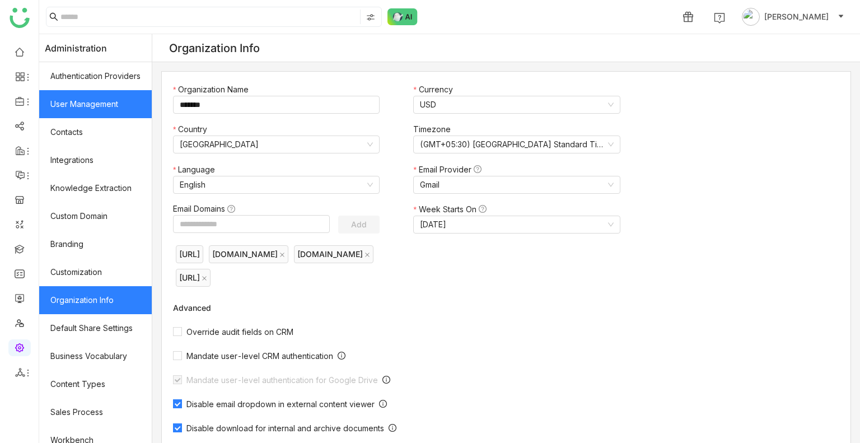
click at [96, 98] on link "User Management" at bounding box center [95, 104] width 113 height 28
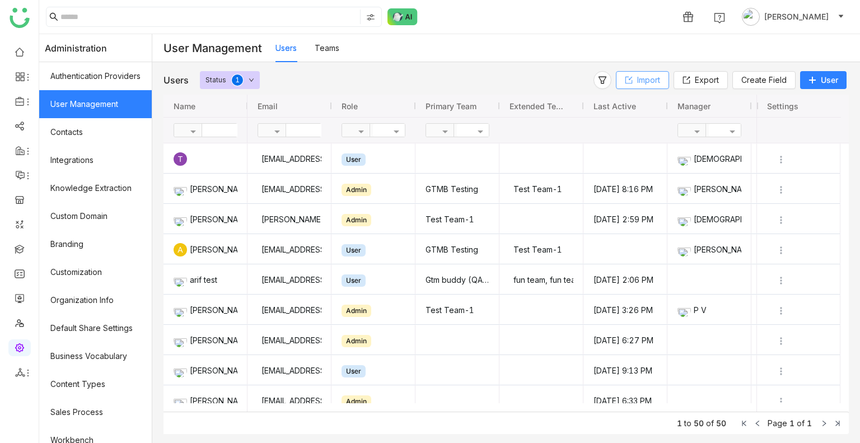
click at [630, 77] on icon at bounding box center [629, 80] width 8 height 8
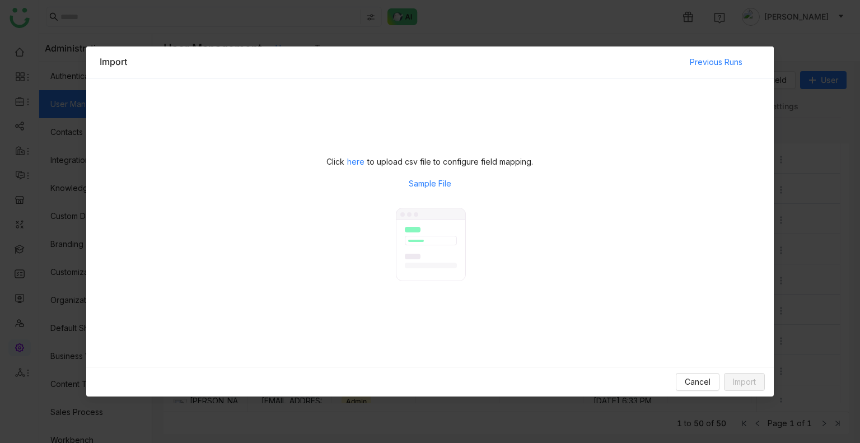
click at [435, 183] on link "Sample File" at bounding box center [430, 184] width 43 height 12
click at [703, 376] on span "Cancel" at bounding box center [698, 382] width 26 height 12
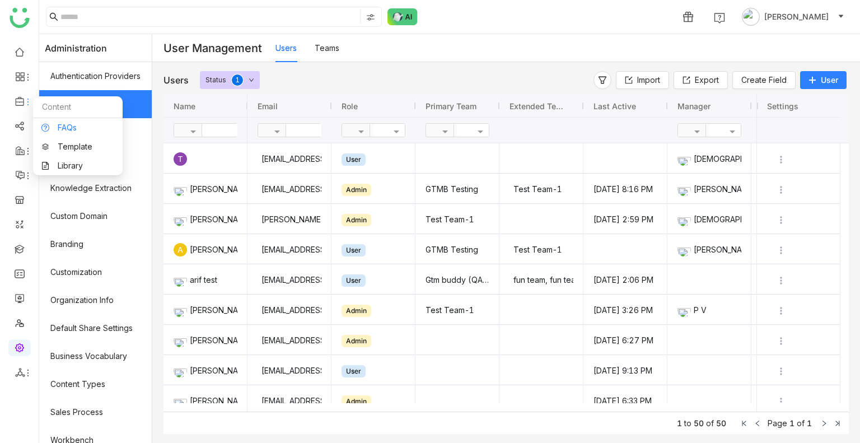
click at [50, 129] on link "FAQs" at bounding box center [77, 128] width 73 height 8
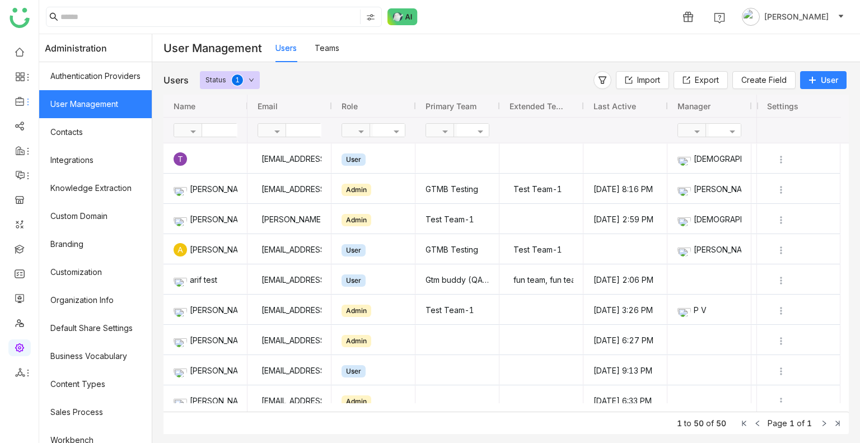
click at [50, 129] on body "1 Uday Bhanu Administration Authentication Providers User Management Contacts I…" at bounding box center [430, 221] width 860 height 443
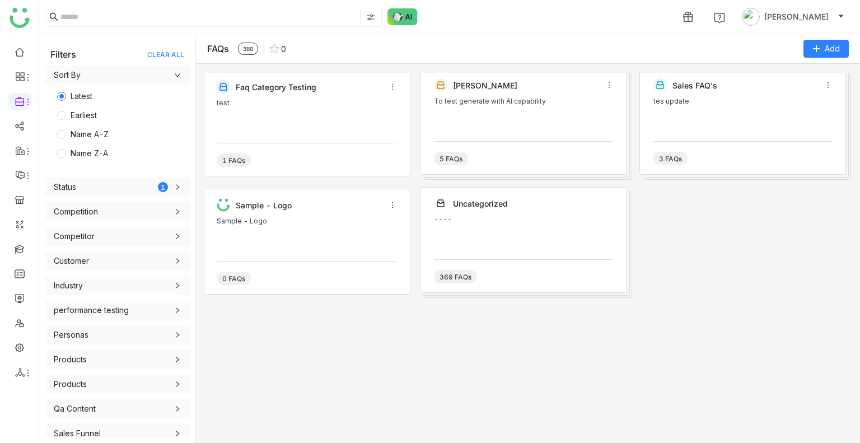
click at [327, 99] on div "test" at bounding box center [307, 103] width 180 height 8
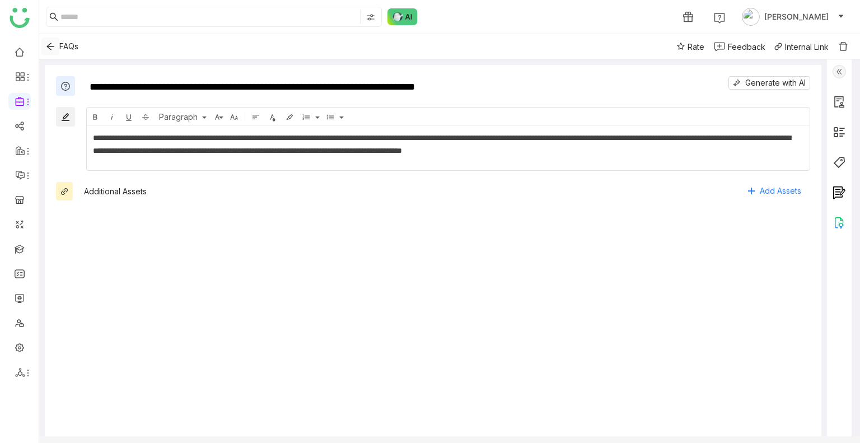
click at [53, 44] on icon "Back" at bounding box center [50, 46] width 9 height 9
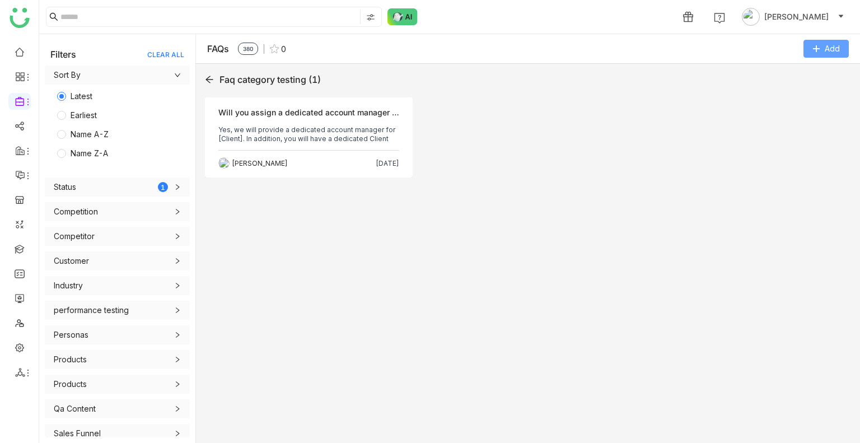
click at [815, 50] on icon at bounding box center [817, 49] width 8 height 8
click at [794, 111] on Excel "Import from Excel" at bounding box center [810, 117] width 64 height 12
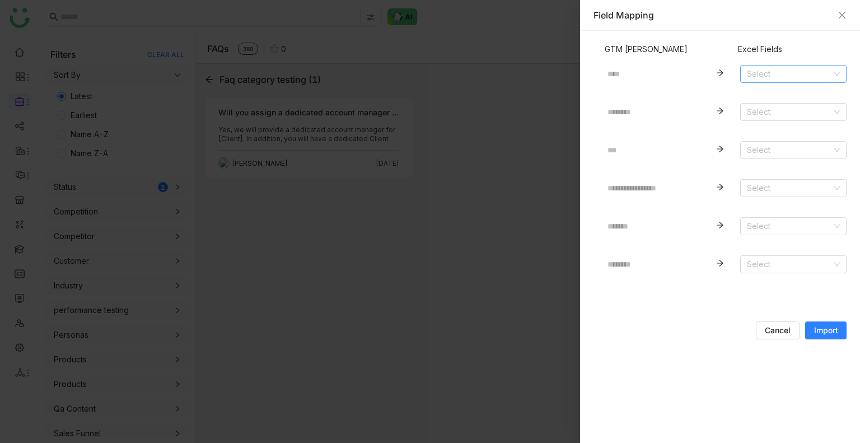
click at [767, 79] on input at bounding box center [789, 74] width 85 height 17
click at [768, 102] on div "Question" at bounding box center [793, 96] width 93 height 12
click at [762, 111] on input at bounding box center [789, 112] width 85 height 17
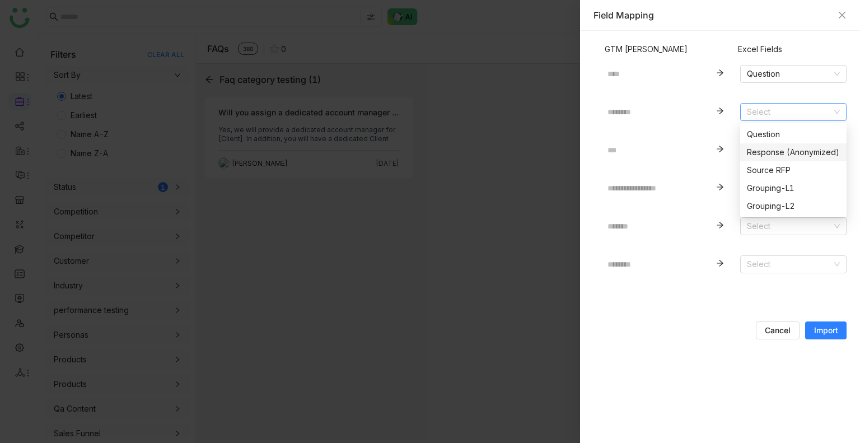
click at [770, 151] on div "Response (Anonymized)" at bounding box center [793, 152] width 93 height 12
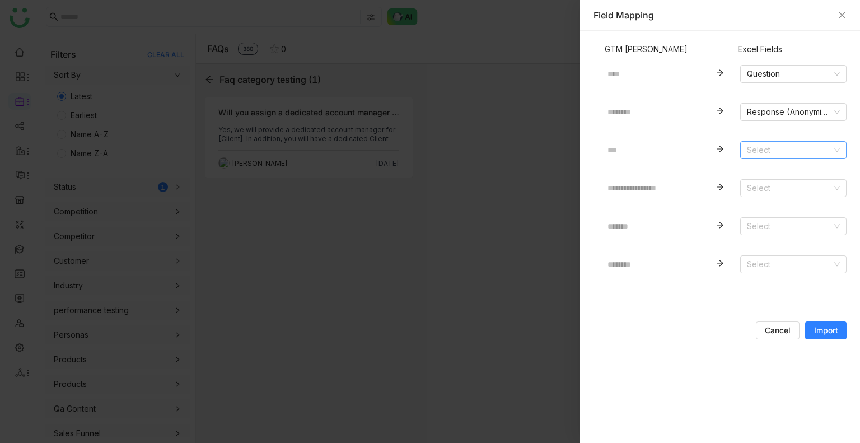
click at [770, 151] on input at bounding box center [789, 150] width 85 height 17
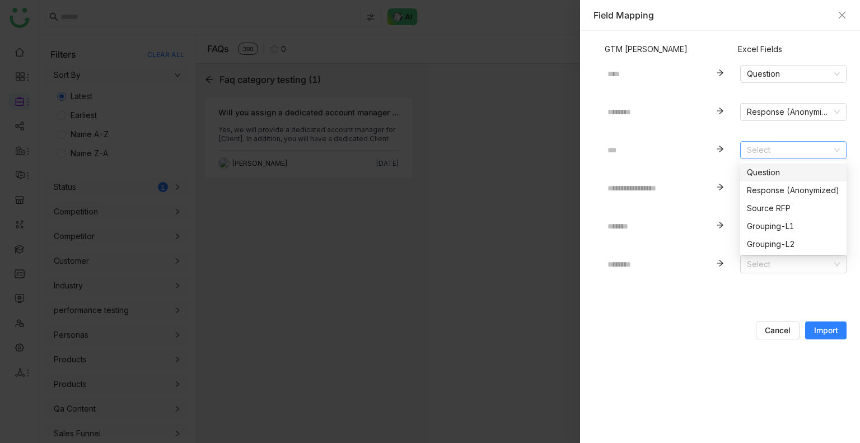
click at [752, 132] on nz-form-item "Select" at bounding box center [793, 144] width 106 height 29
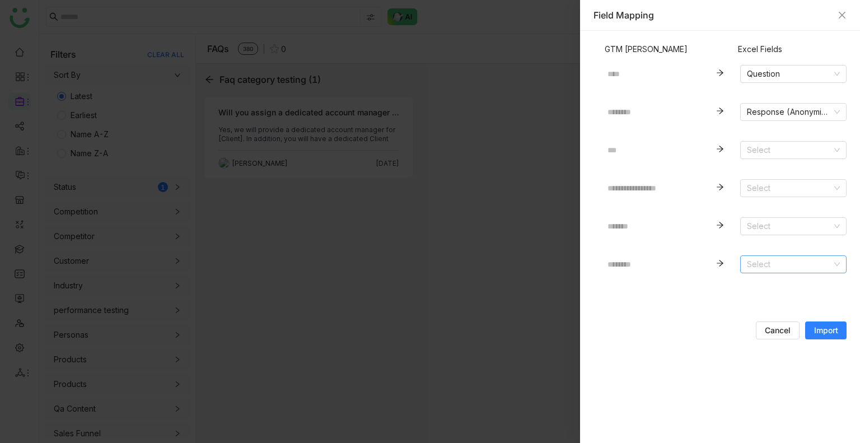
click at [762, 264] on input at bounding box center [789, 264] width 85 height 17
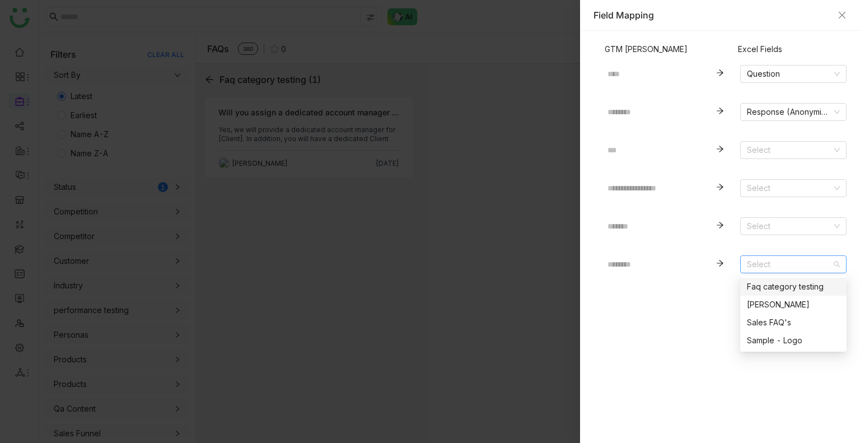
click at [762, 283] on div "Faq category testing" at bounding box center [793, 287] width 93 height 12
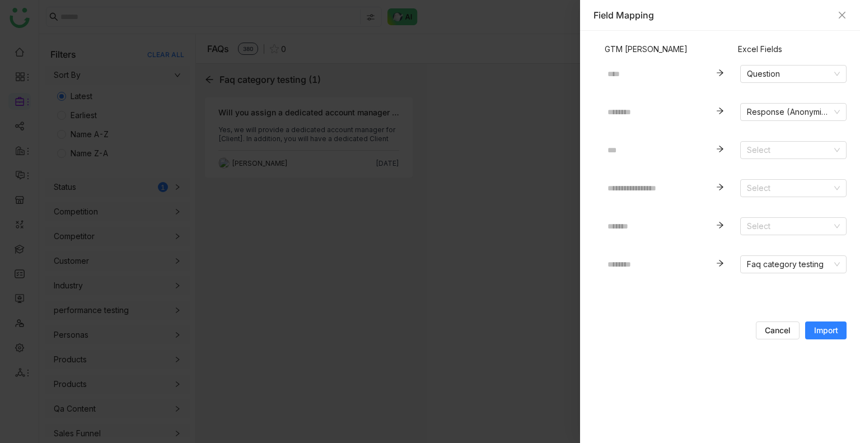
click at [822, 329] on span "Import" at bounding box center [826, 330] width 24 height 11
click at [782, 333] on span "Cancel" at bounding box center [778, 330] width 26 height 11
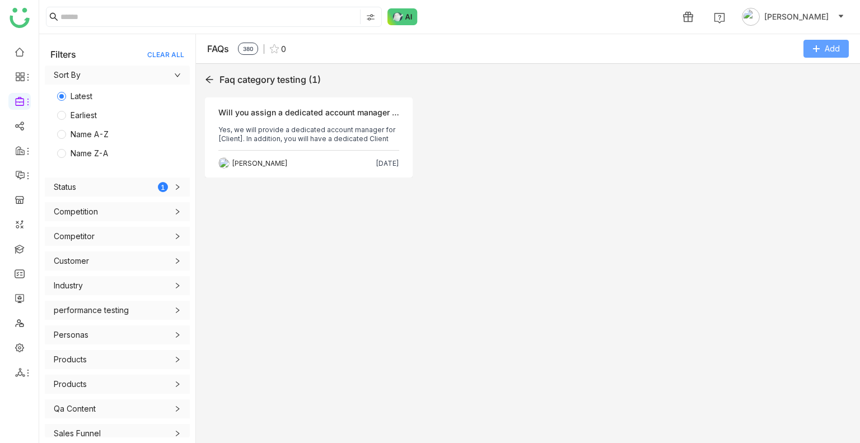
click at [826, 40] on button "Add" at bounding box center [826, 49] width 45 height 18
click at [786, 120] on Excel "Import from Excel" at bounding box center [810, 117] width 64 height 12
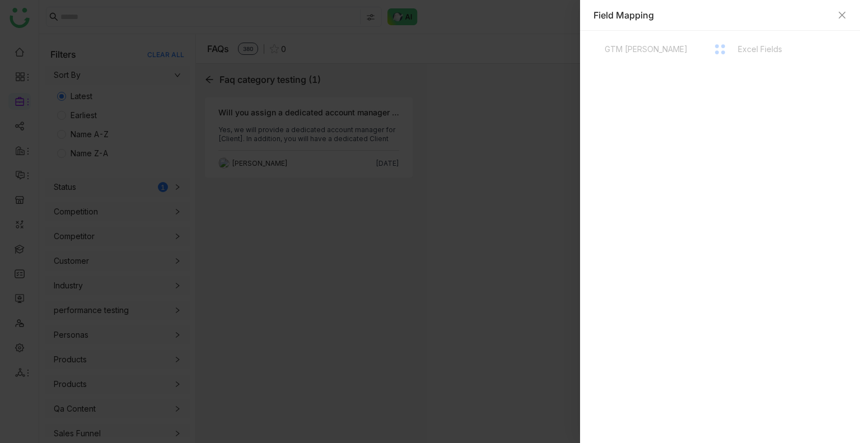
click at [754, 55] on div "GTM Buddy Fields Excel Fields" at bounding box center [720, 236] width 253 height 385
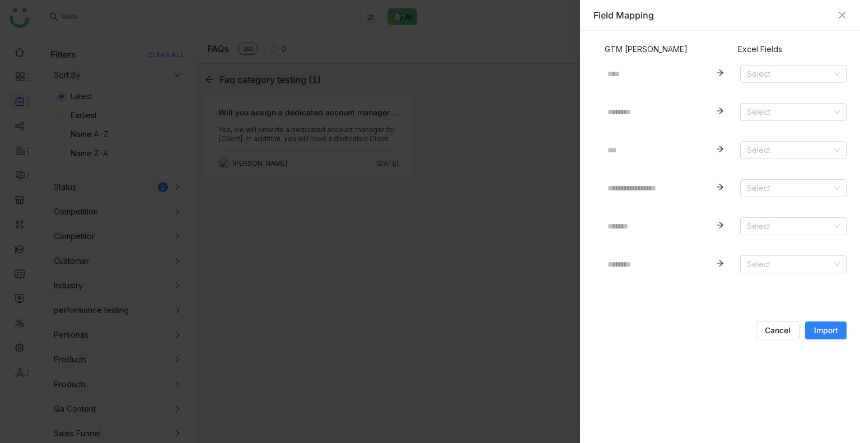
click at [754, 55] on nz-form-item "Select" at bounding box center [793, 68] width 106 height 29
click at [758, 68] on input at bounding box center [789, 74] width 85 height 17
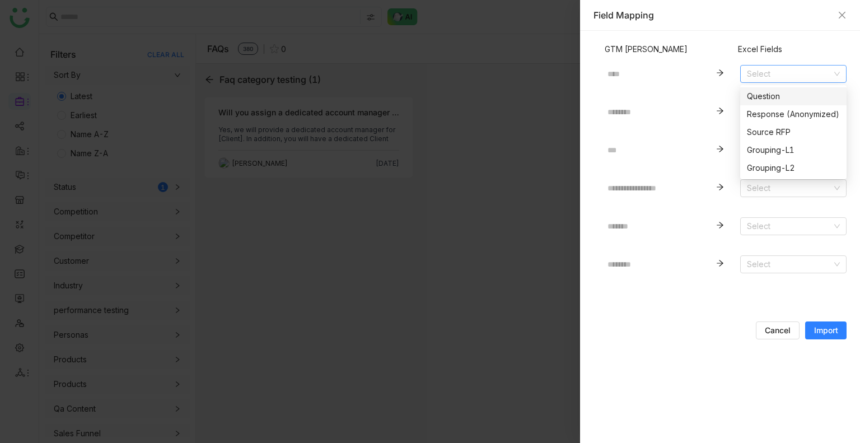
click at [761, 97] on div "Question" at bounding box center [793, 96] width 93 height 12
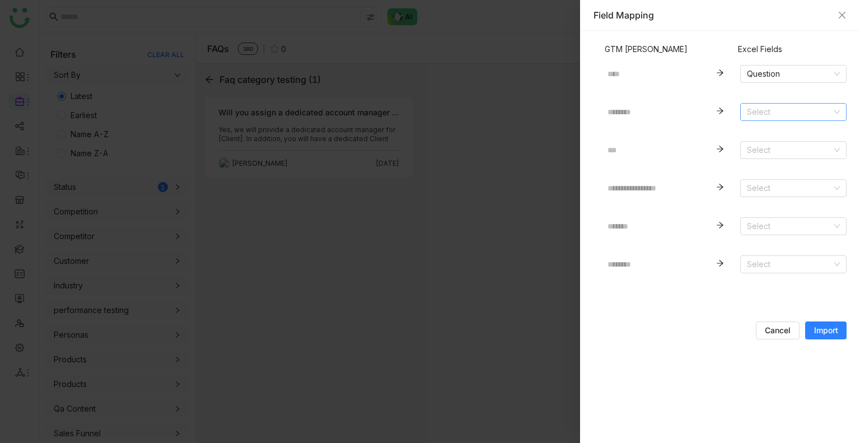
click at [768, 114] on input at bounding box center [789, 112] width 85 height 17
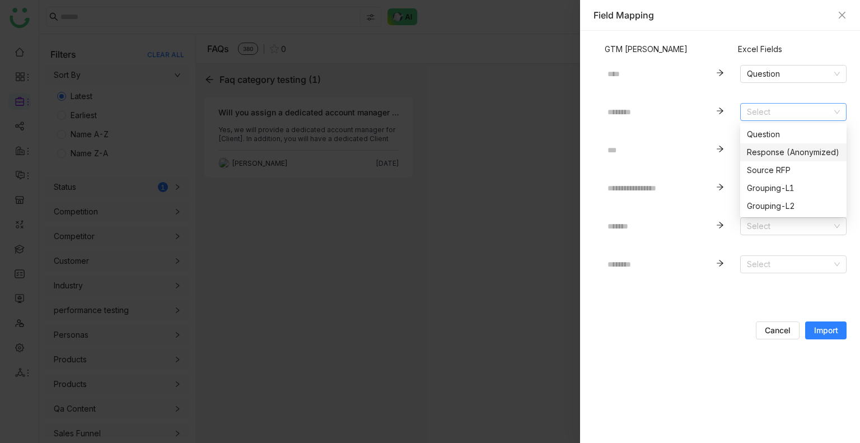
click at [771, 151] on div "Response (Anonymized)" at bounding box center [793, 152] width 93 height 12
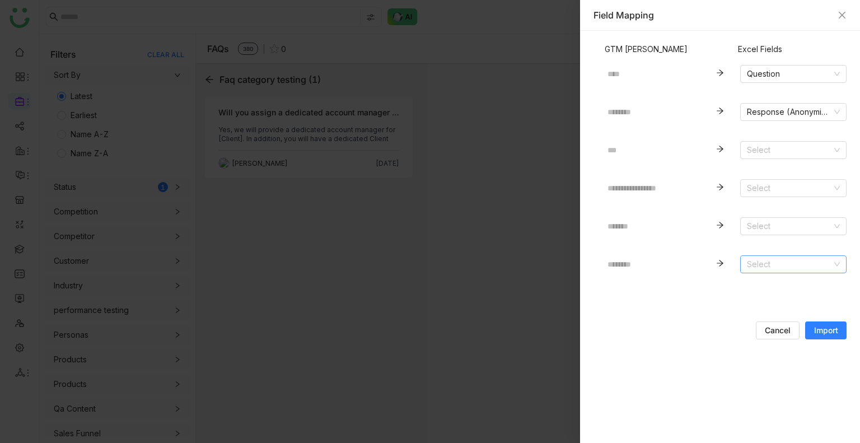
click at [776, 262] on input at bounding box center [789, 264] width 85 height 17
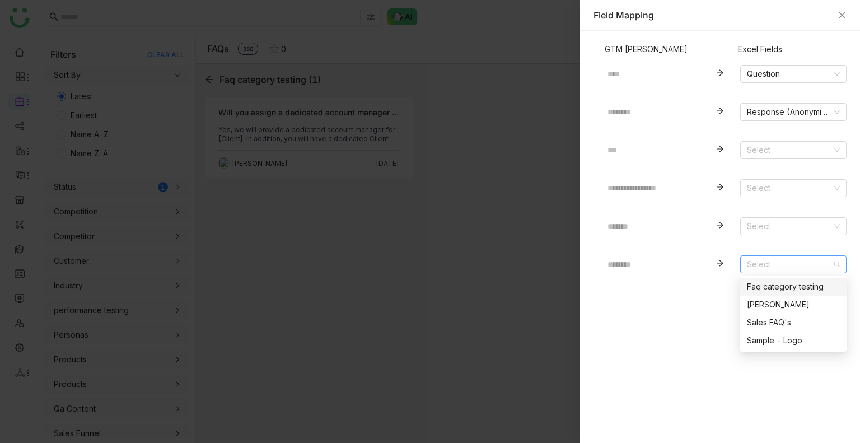
click at [753, 287] on div "Faq category testing" at bounding box center [793, 287] width 93 height 12
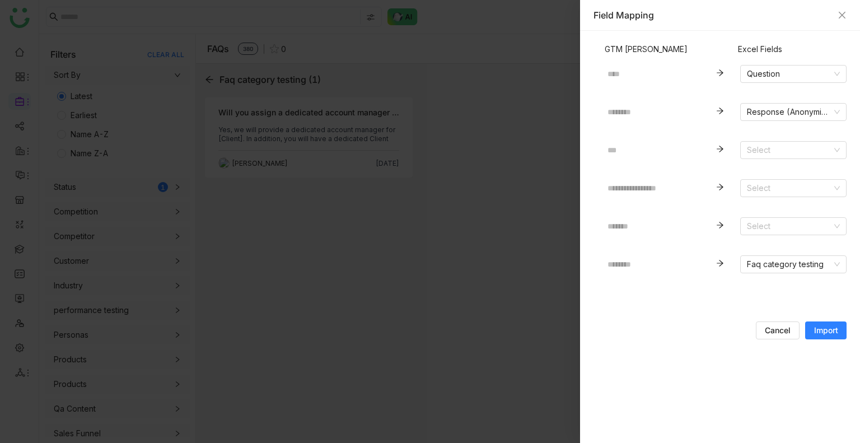
click at [822, 333] on span "Import" at bounding box center [826, 330] width 24 height 11
click at [837, 13] on div "Field Mapping" at bounding box center [720, 15] width 253 height 12
click at [840, 15] on icon "Close" at bounding box center [842, 15] width 9 height 9
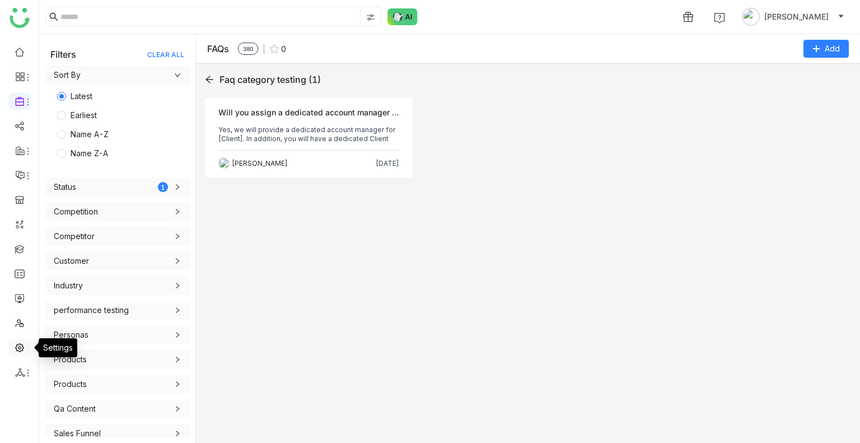
click at [20, 351] on link at bounding box center [20, 347] width 10 height 10
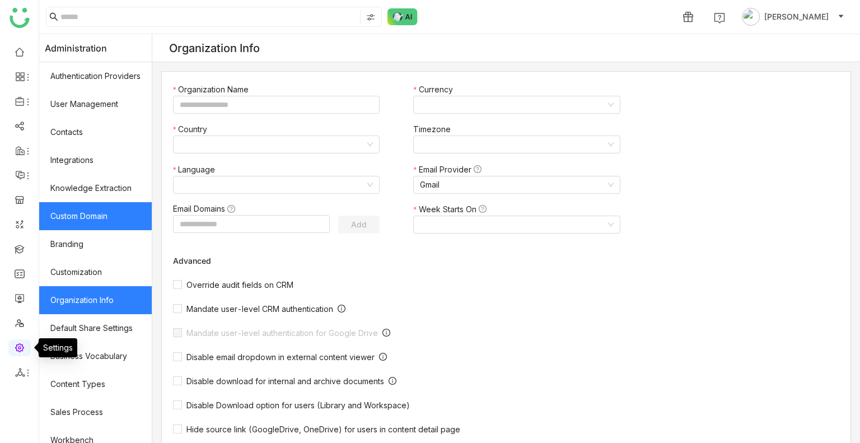
type input "*******"
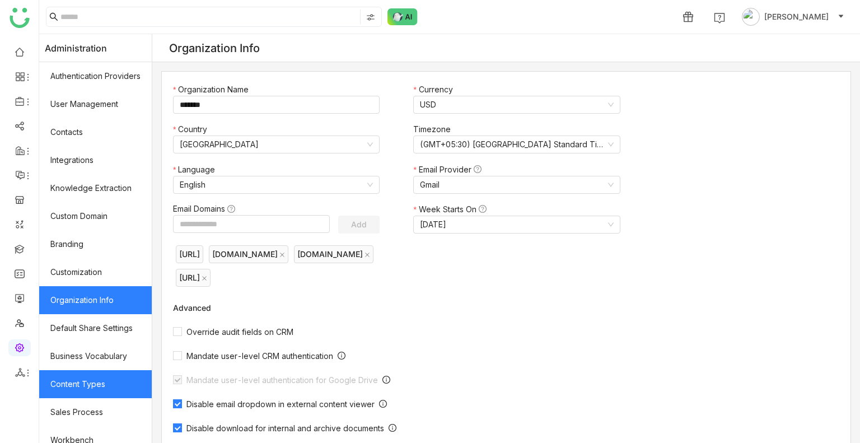
scroll to position [151, 0]
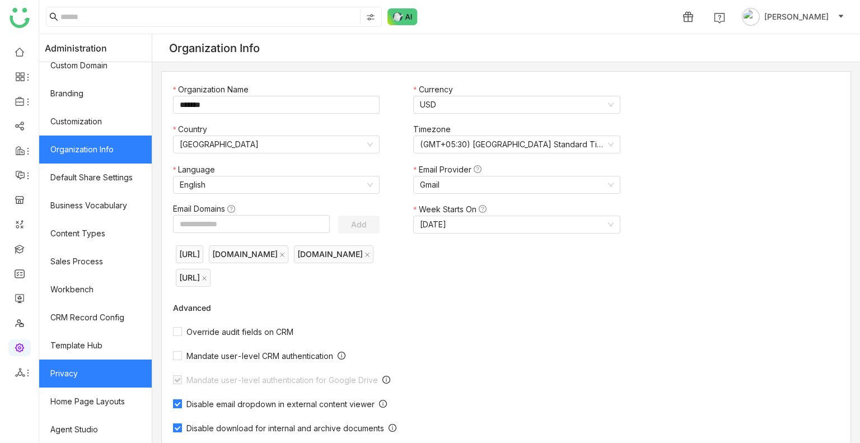
click at [76, 370] on link "Privacy" at bounding box center [95, 374] width 113 height 28
click at [104, 375] on link "Privacy" at bounding box center [95, 374] width 113 height 28
click at [101, 369] on link "Privacy" at bounding box center [95, 374] width 113 height 28
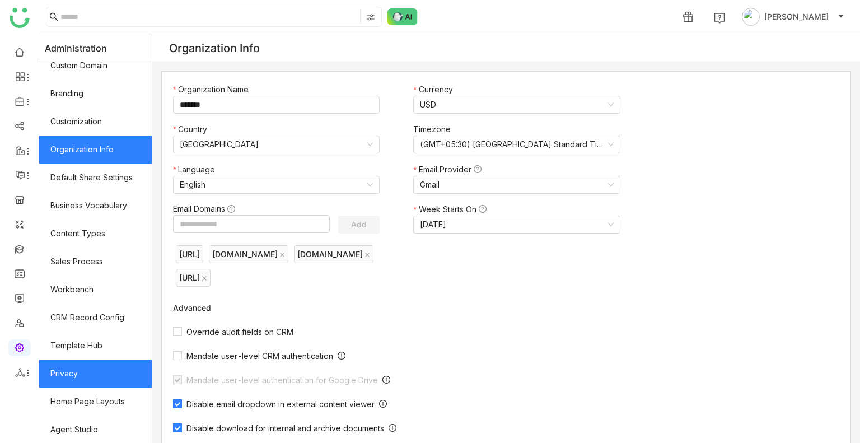
click at [101, 369] on link "Privacy" at bounding box center [95, 374] width 113 height 28
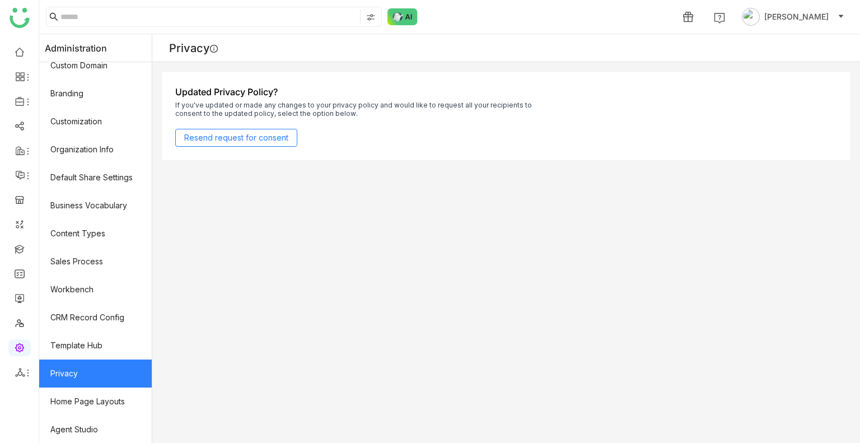
click at [101, 369] on link "Privacy" at bounding box center [95, 374] width 113 height 28
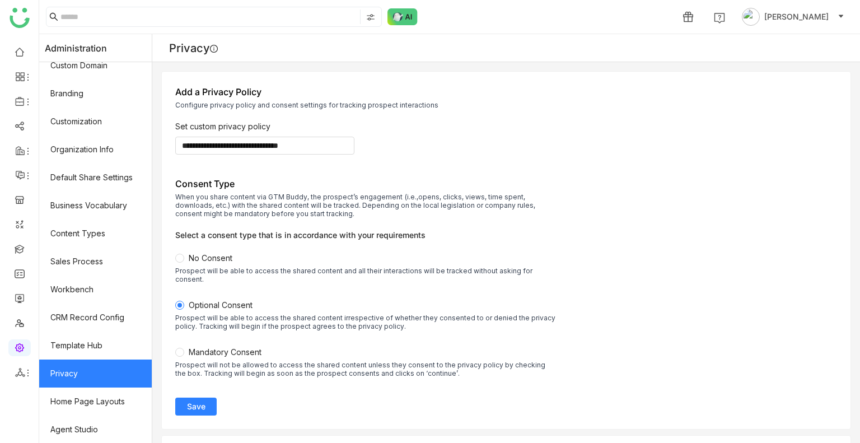
click at [206, 401] on span "Save" at bounding box center [196, 406] width 18 height 11
click at [19, 253] on link at bounding box center [20, 249] width 10 height 10
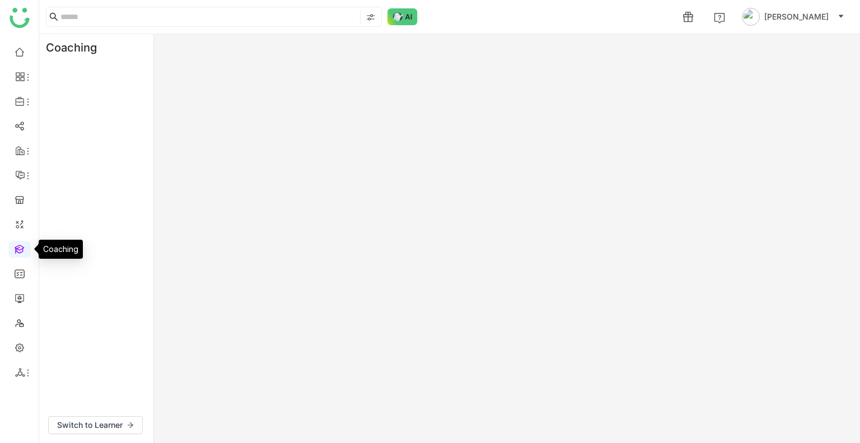
click at [19, 253] on link at bounding box center [20, 249] width 10 height 10
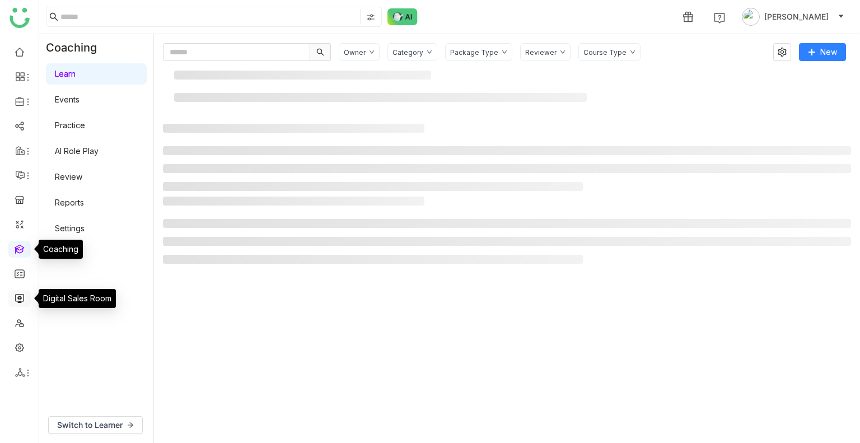
click at [19, 302] on link at bounding box center [20, 298] width 10 height 10
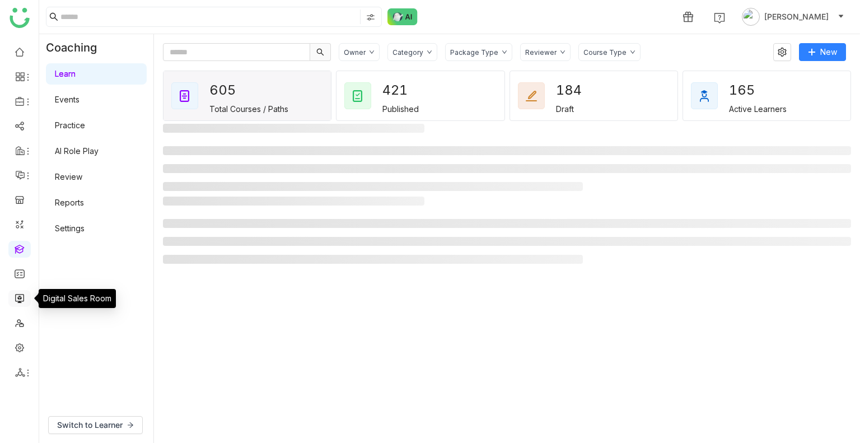
click at [19, 302] on link at bounding box center [20, 298] width 10 height 10
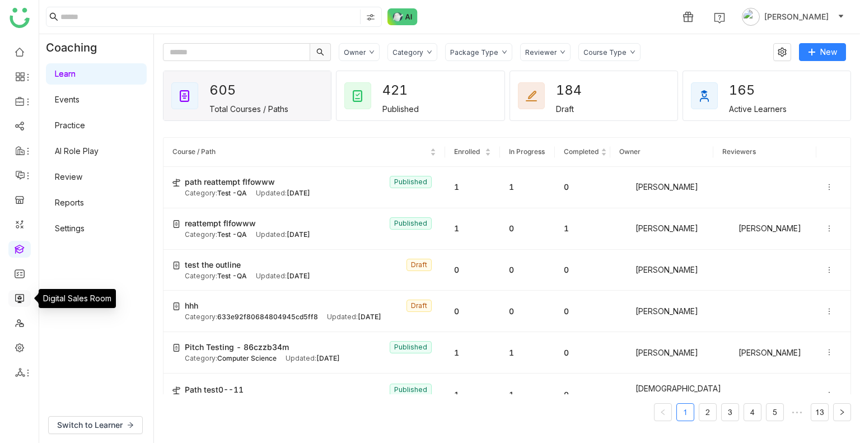
click at [19, 302] on link at bounding box center [20, 298] width 10 height 10
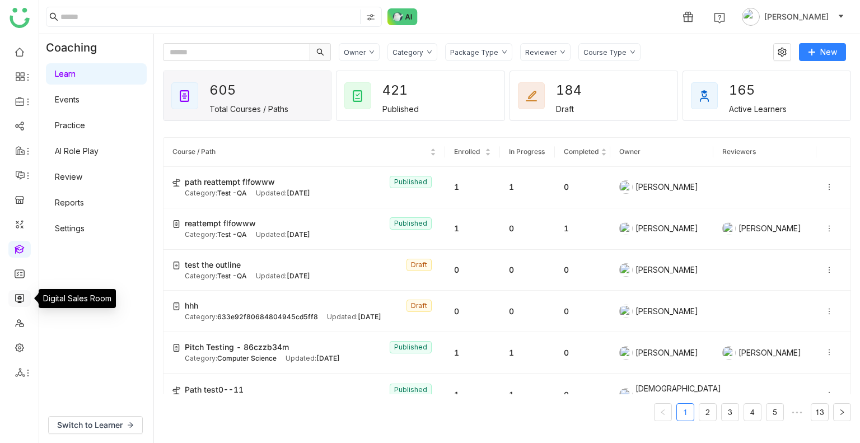
click at [19, 302] on link at bounding box center [20, 298] width 10 height 10
click at [20, 298] on link at bounding box center [20, 298] width 10 height 10
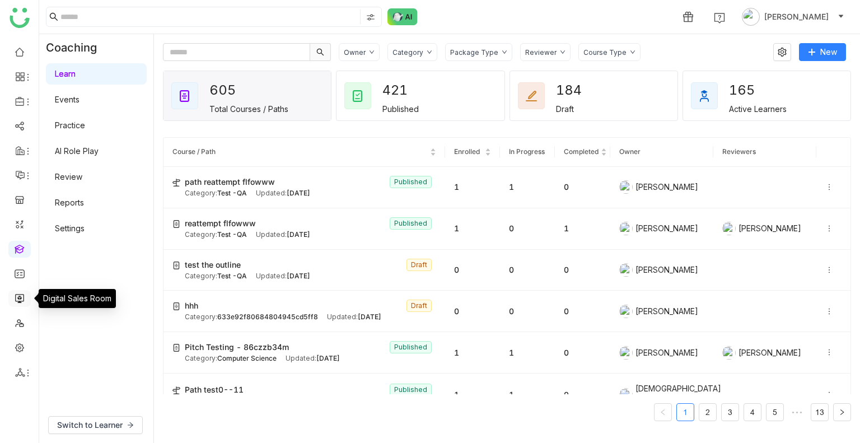
click at [20, 298] on link at bounding box center [20, 298] width 10 height 10
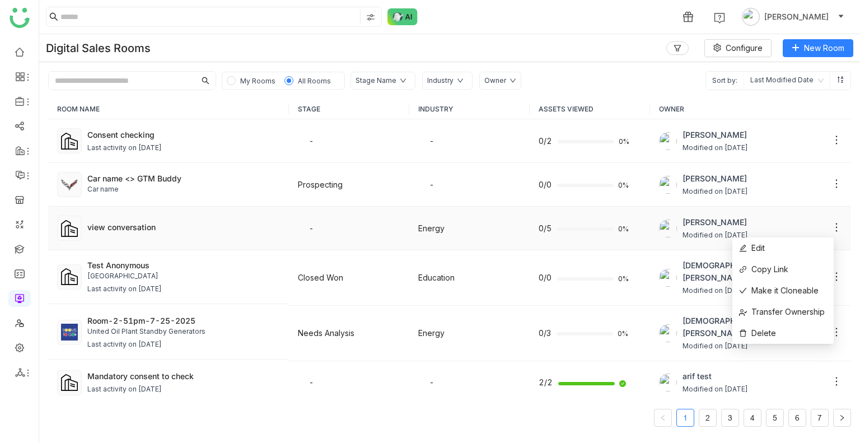
click at [831, 226] on icon at bounding box center [836, 227] width 11 height 11
click at [772, 273] on span "Copy Link" at bounding box center [763, 269] width 49 height 12
click at [831, 222] on icon at bounding box center [836, 227] width 11 height 11
click at [766, 272] on span "Copy Link" at bounding box center [763, 269] width 49 height 12
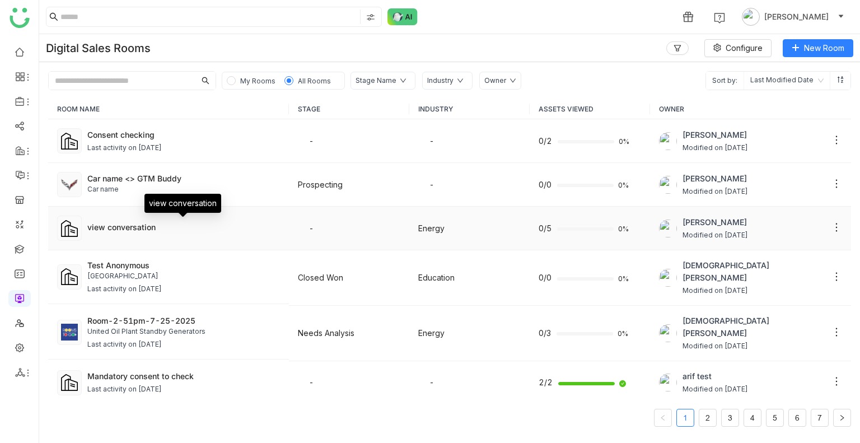
click at [143, 231] on div "view conversation" at bounding box center [183, 227] width 193 height 12
click at [167, 233] on div "view conversation" at bounding box center [183, 228] width 193 height 14
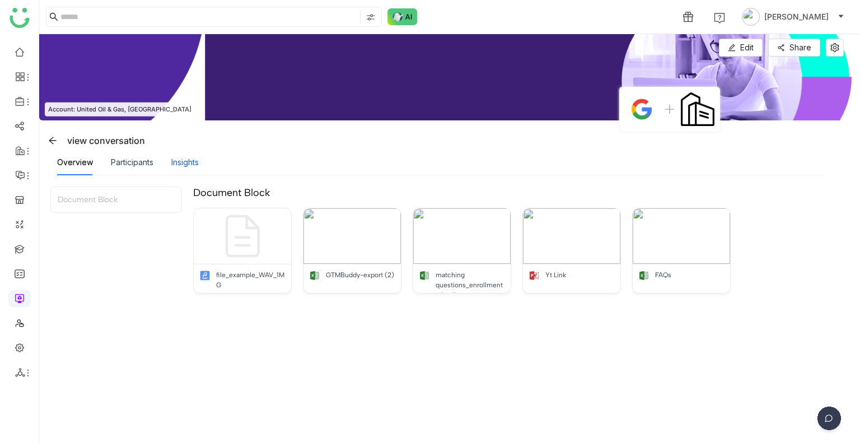
click at [199, 167] on div "Insights" at bounding box center [184, 162] width 27 height 12
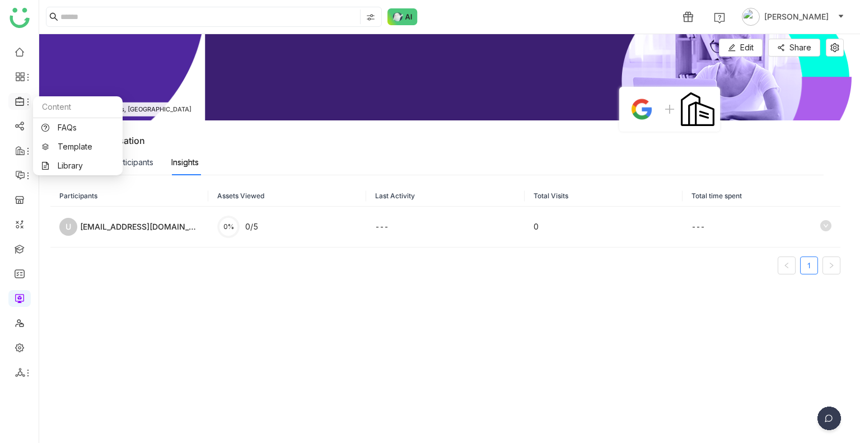
click at [22, 105] on icon at bounding box center [20, 101] width 10 height 10
click at [82, 167] on link "Library" at bounding box center [77, 166] width 73 height 8
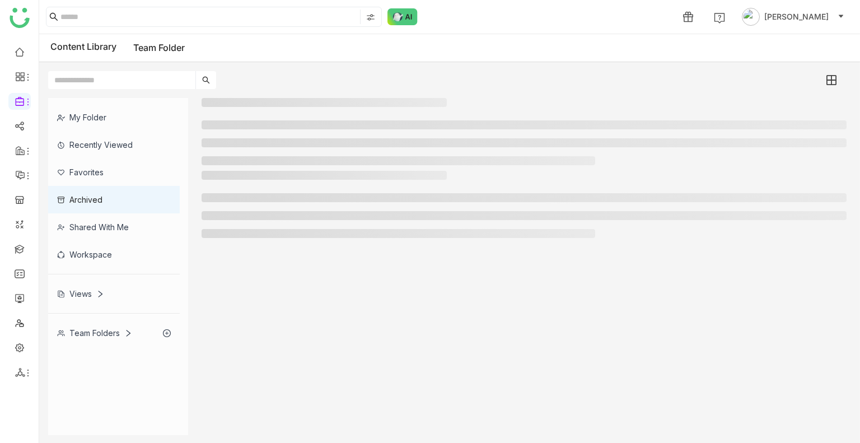
click at [118, 335] on div "Team Folders" at bounding box center [94, 333] width 75 height 10
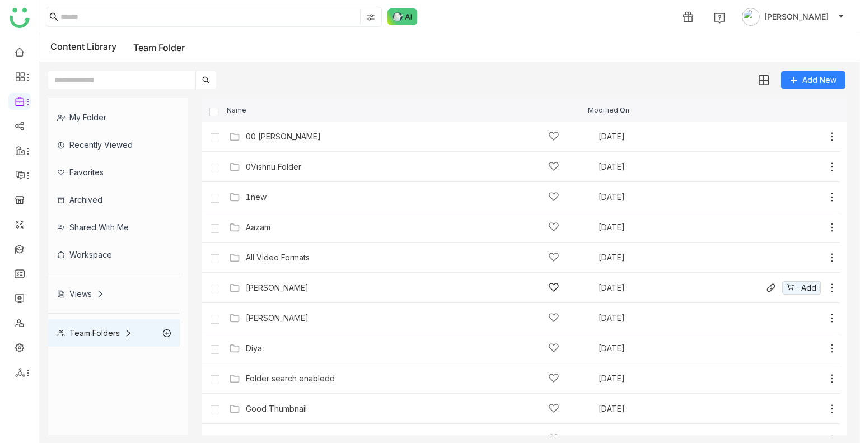
scroll to position [381, 0]
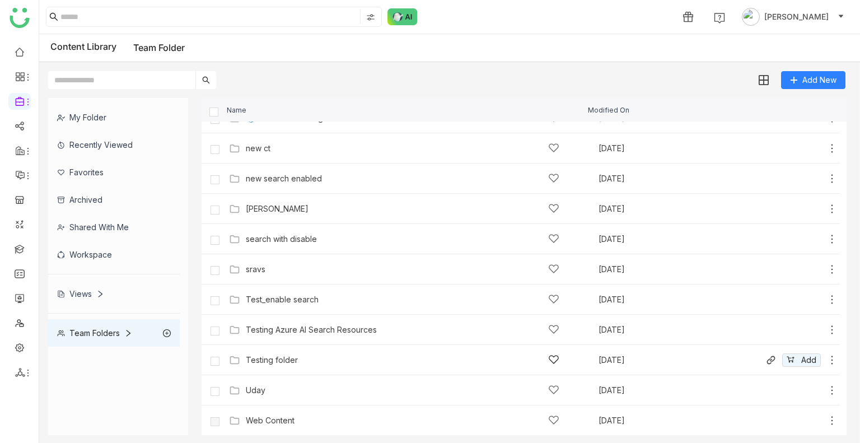
click at [324, 360] on div "Testing folder" at bounding box center [403, 360] width 314 height 12
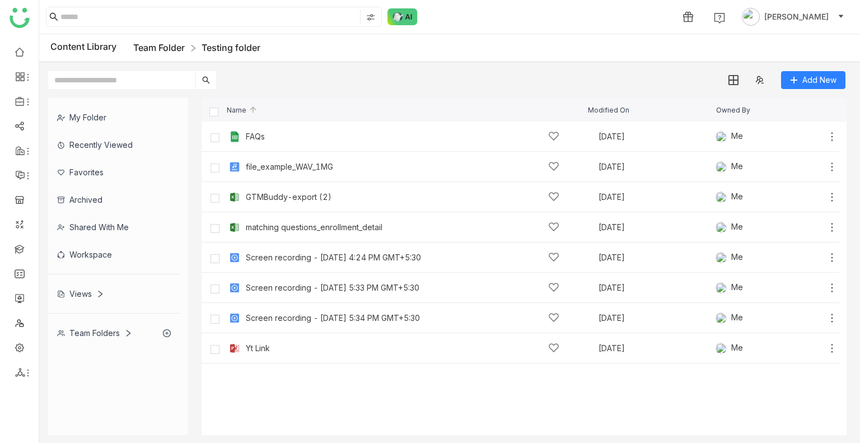
click at [168, 42] on link "Team Folder" at bounding box center [159, 47] width 52 height 11
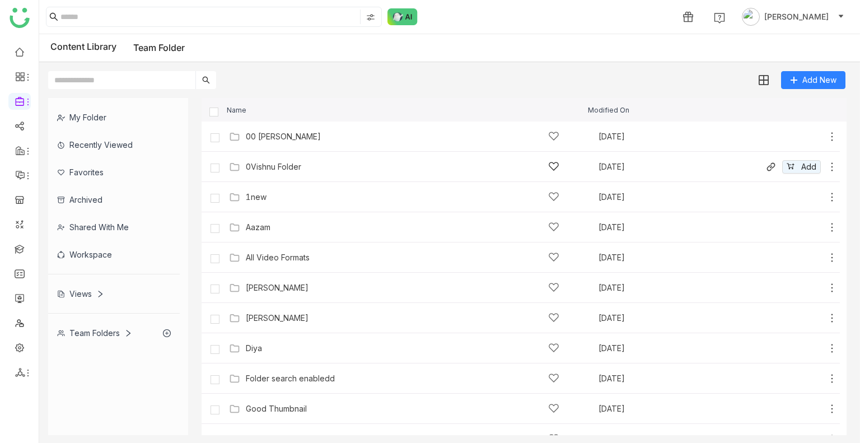
click at [275, 159] on div "0Vishnu Folder Aug 13, 2025 Add" at bounding box center [532, 166] width 612 height 17
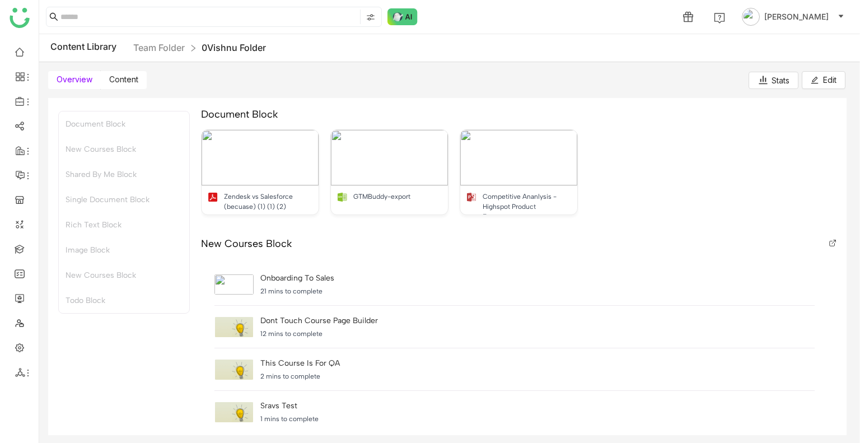
click at [132, 85] on label "Content" at bounding box center [124, 80] width 46 height 18
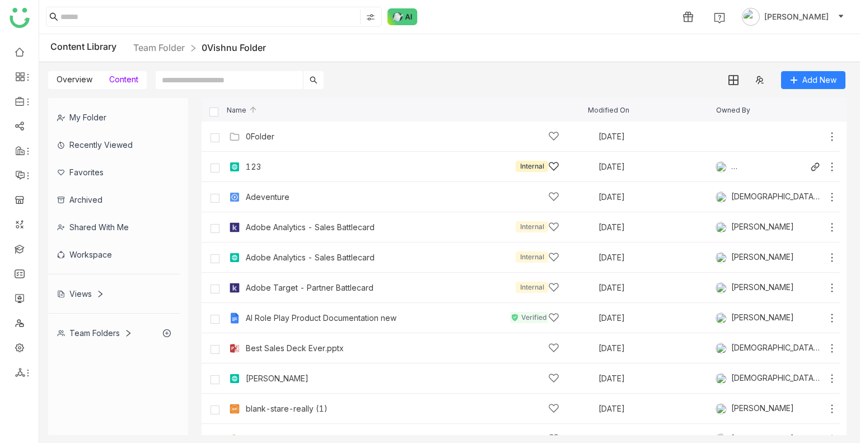
click at [318, 161] on div "123 Internal" at bounding box center [403, 167] width 314 height 12
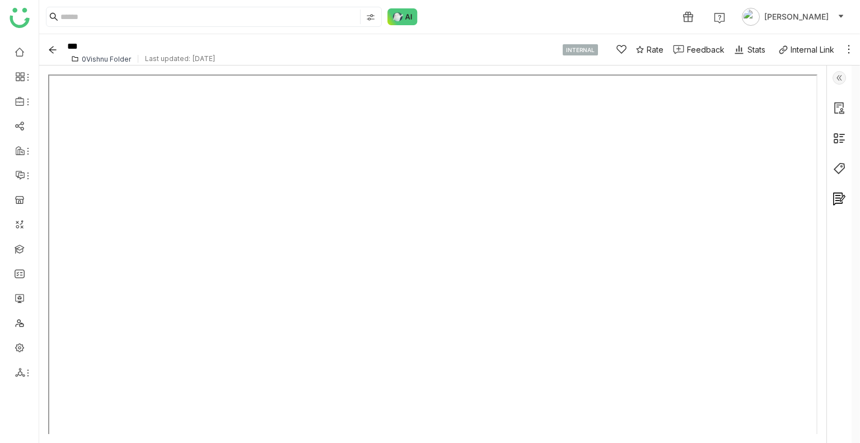
click at [838, 75] on img at bounding box center [839, 77] width 13 height 13
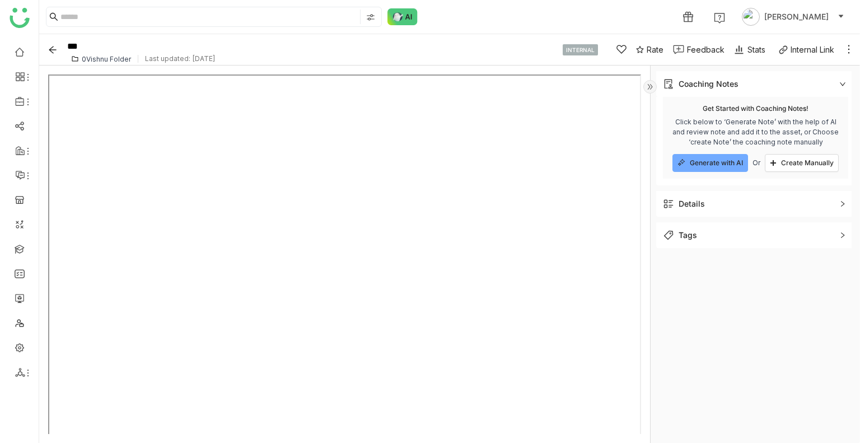
click at [710, 206] on span "Details" at bounding box center [748, 204] width 170 height 12
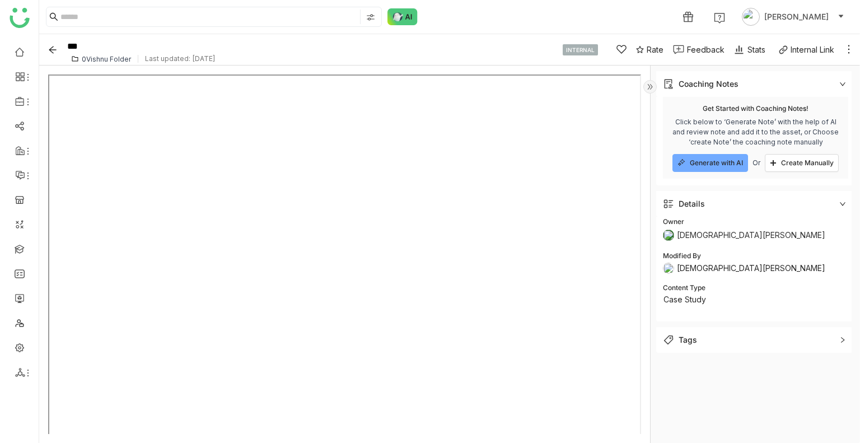
click at [706, 334] on span "Tags" at bounding box center [748, 340] width 170 height 12
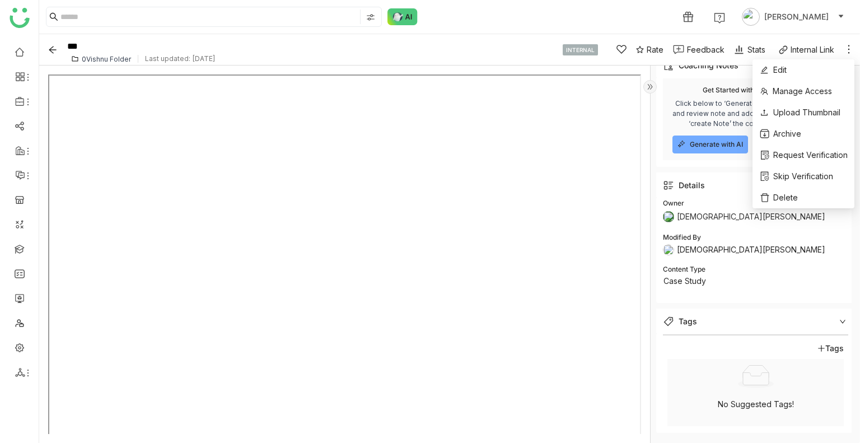
click at [849, 50] on icon at bounding box center [848, 49] width 11 height 11
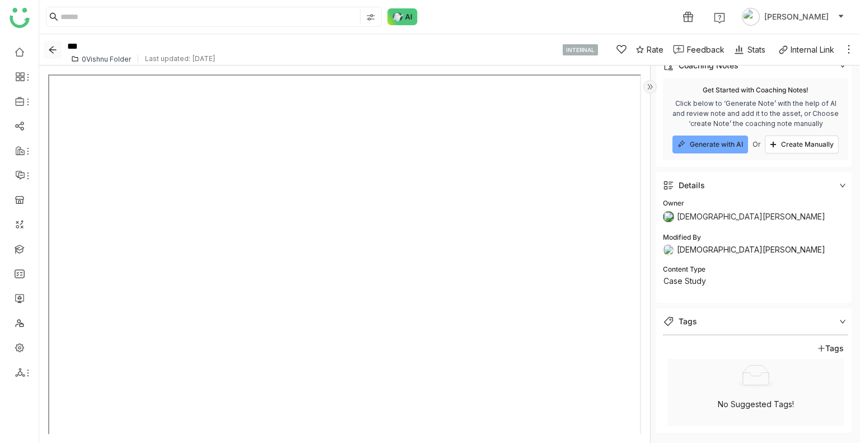
click at [48, 52] on icon "Back" at bounding box center [52, 49] width 9 height 9
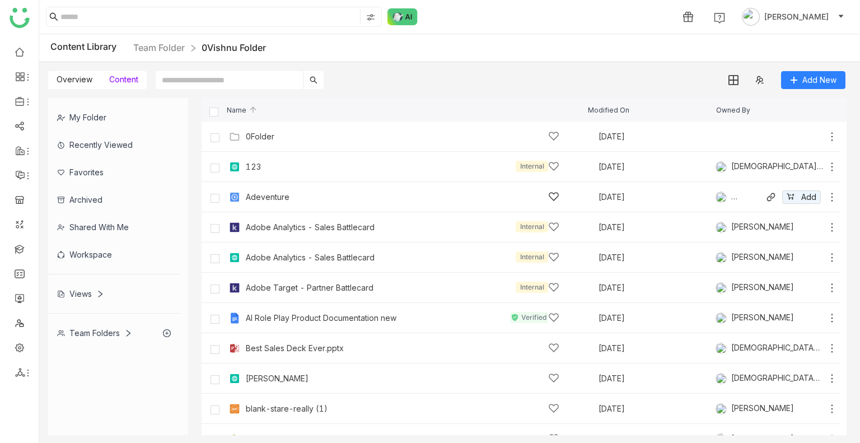
click at [301, 194] on div "Adeventure" at bounding box center [403, 197] width 314 height 12
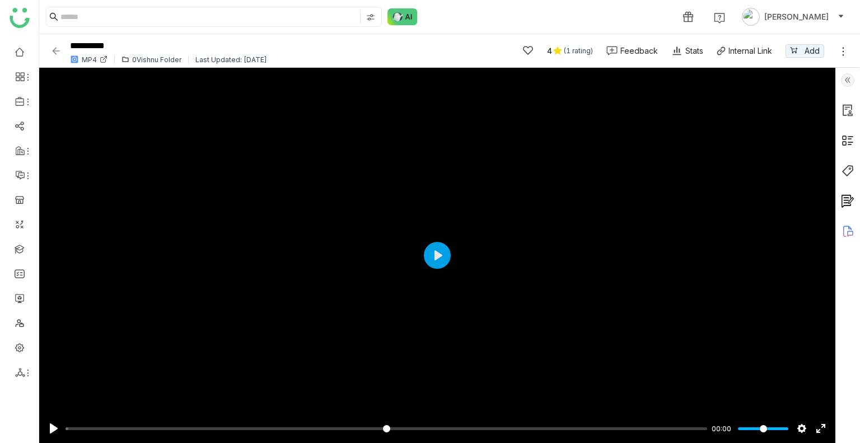
click at [847, 77] on img at bounding box center [847, 79] width 13 height 13
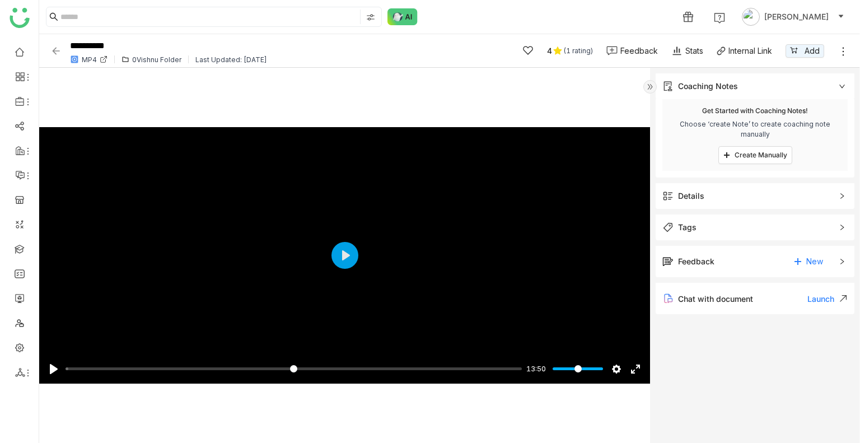
click at [843, 53] on icon at bounding box center [843, 51] width 11 height 11
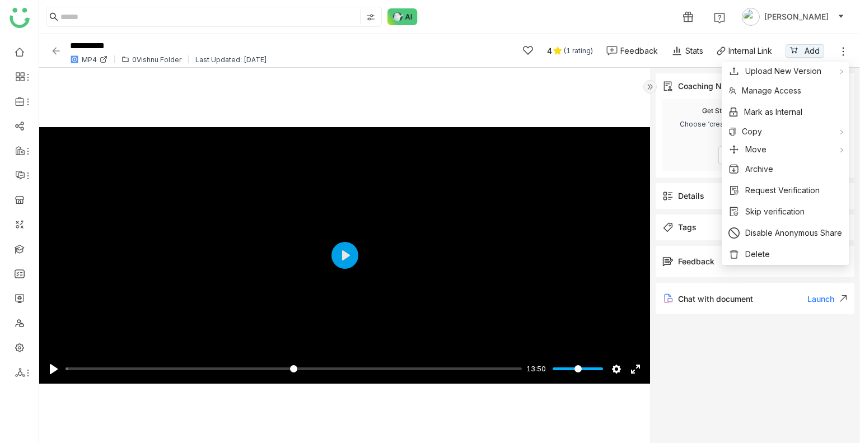
click at [52, 55] on img at bounding box center [55, 50] width 11 height 11
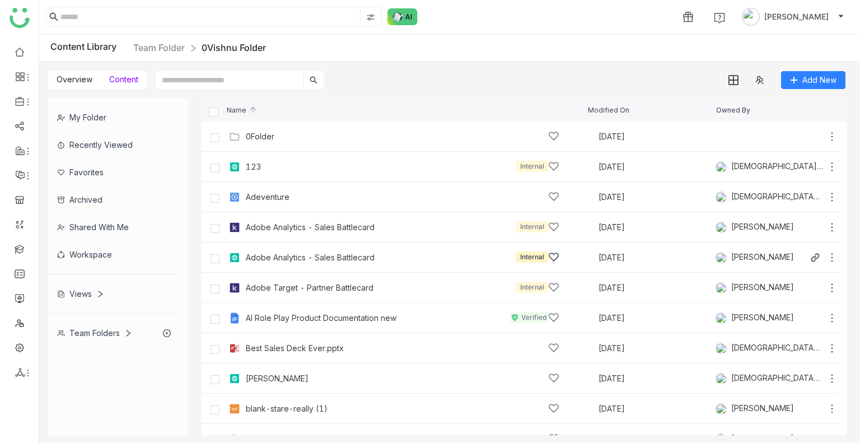
click at [430, 256] on div "Adobe Analytics - Sales Battlecard Internal" at bounding box center [403, 257] width 314 height 12
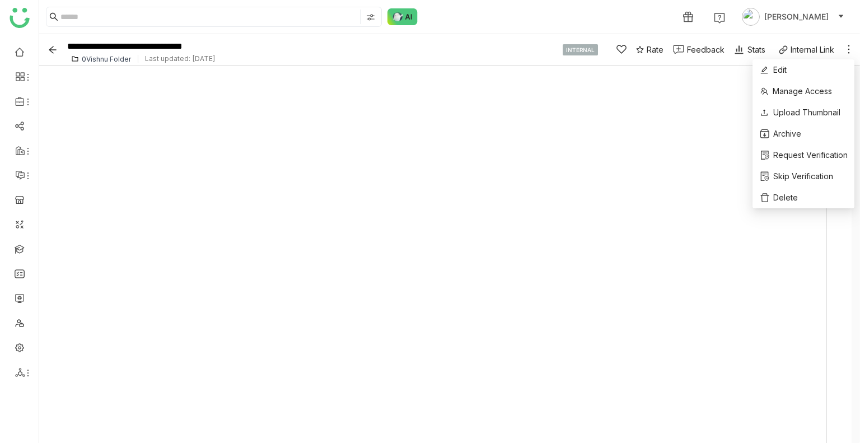
click at [848, 49] on icon at bounding box center [848, 49] width 11 height 11
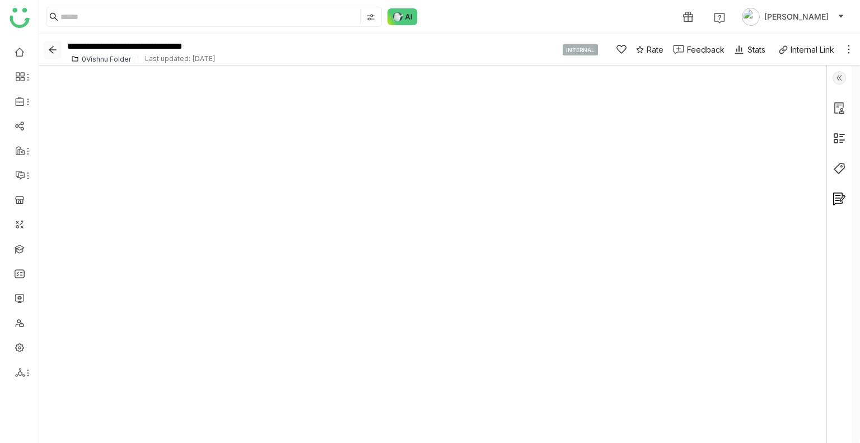
click at [46, 45] on icon "Back" at bounding box center [52, 49] width 17 height 9
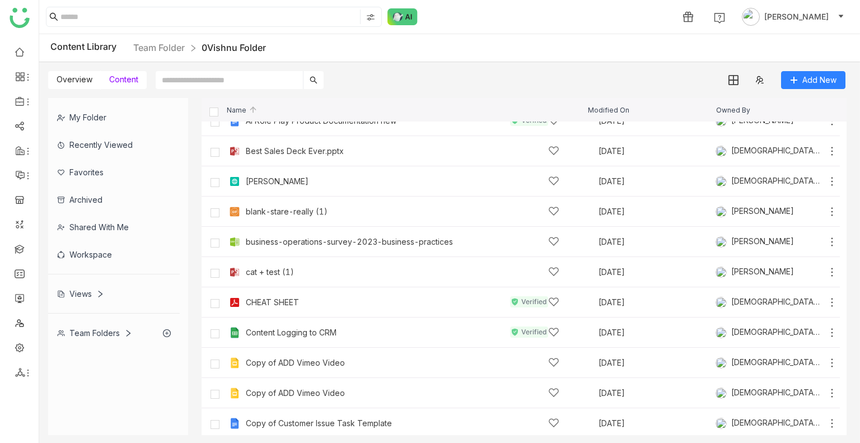
scroll to position [193, 0]
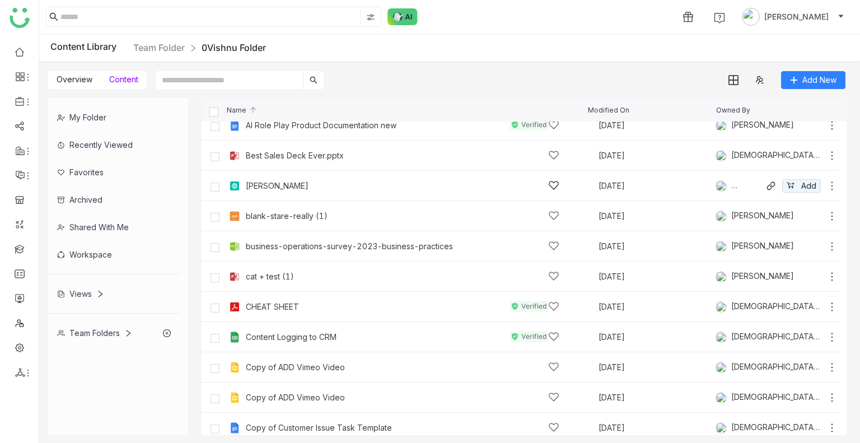
click at [289, 188] on div "Bhupendra" at bounding box center [403, 186] width 314 height 12
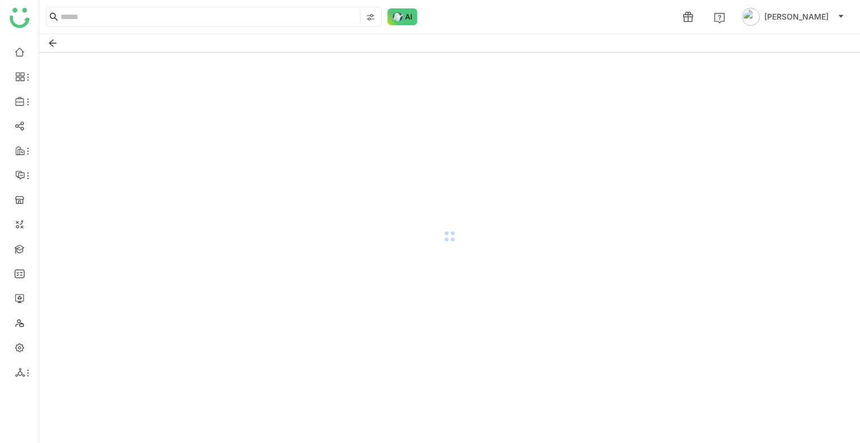
click at [289, 188] on div at bounding box center [449, 236] width 821 height 367
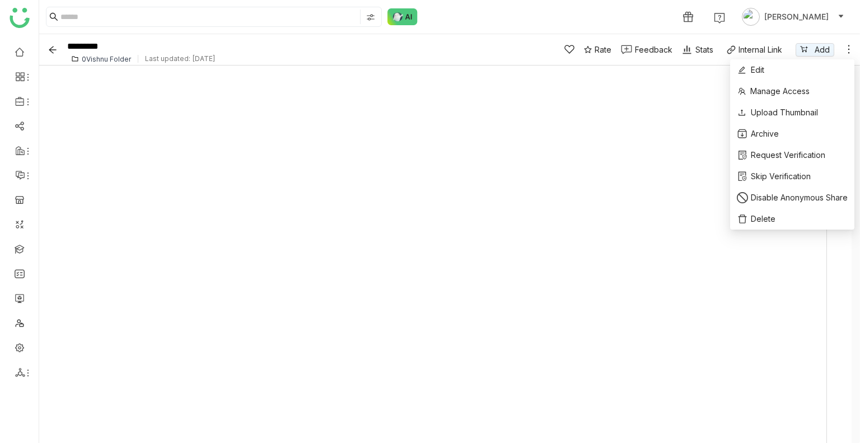
click at [854, 51] on icon at bounding box center [848, 49] width 11 height 11
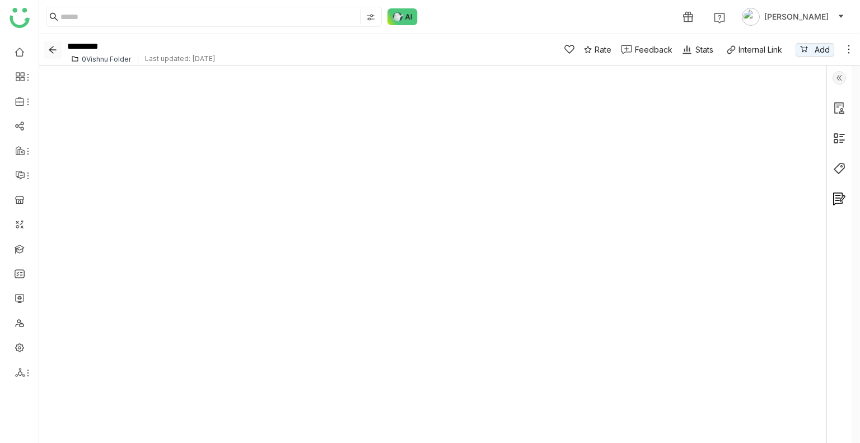
click at [53, 51] on icon "Back" at bounding box center [52, 49] width 9 height 9
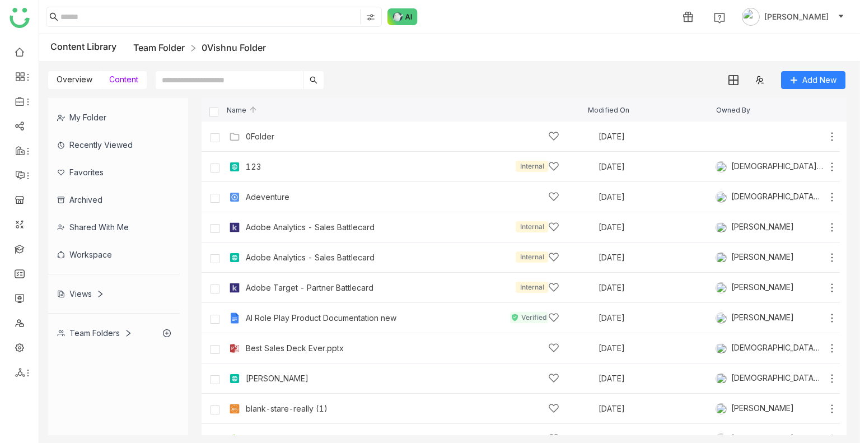
click at [161, 44] on link "Team Folder" at bounding box center [159, 47] width 52 height 11
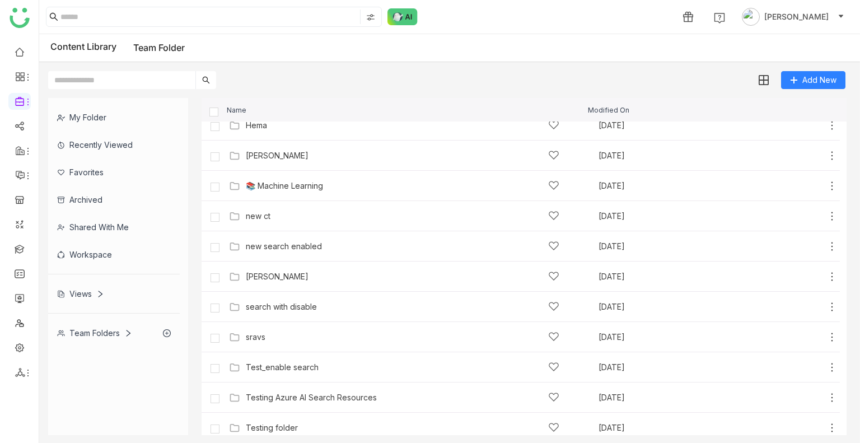
scroll to position [381, 0]
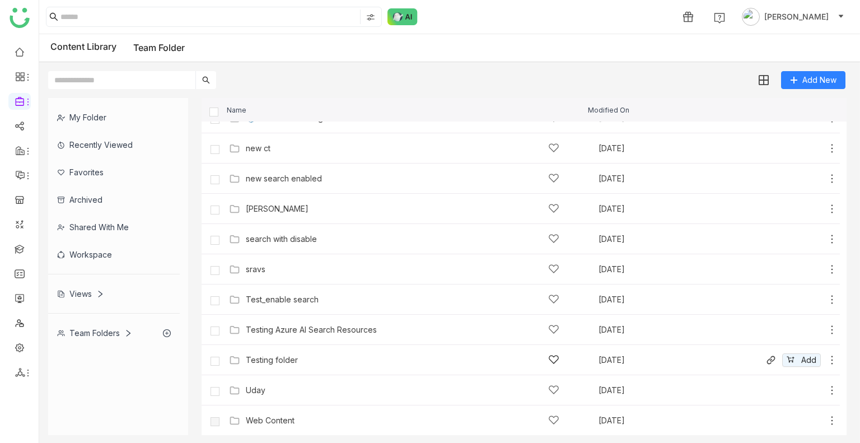
click at [309, 358] on div "Testing folder" at bounding box center [403, 360] width 314 height 12
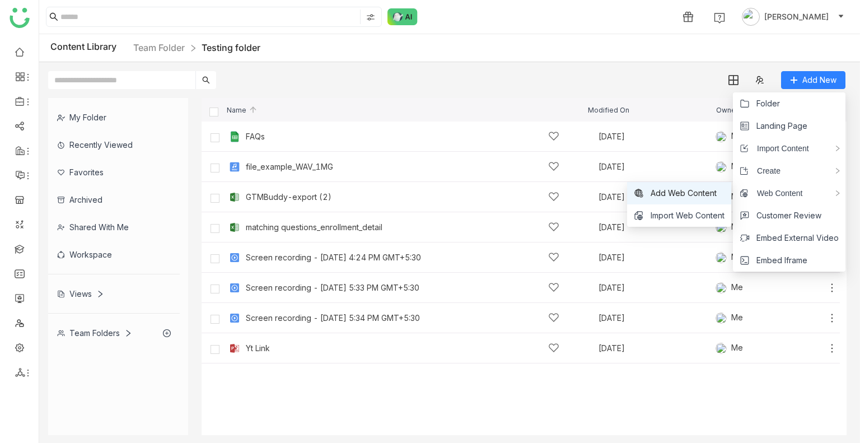
click at [685, 201] on li "Add Web Content" at bounding box center [679, 193] width 104 height 22
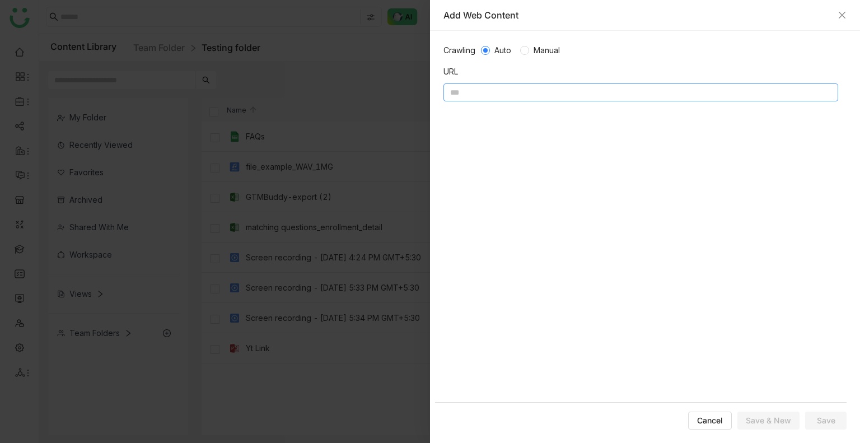
click at [520, 96] on input at bounding box center [641, 92] width 395 height 18
click at [504, 83] on input at bounding box center [641, 92] width 395 height 18
paste input "**********"
type input "**********"
click at [490, 90] on input at bounding box center [641, 92] width 395 height 18
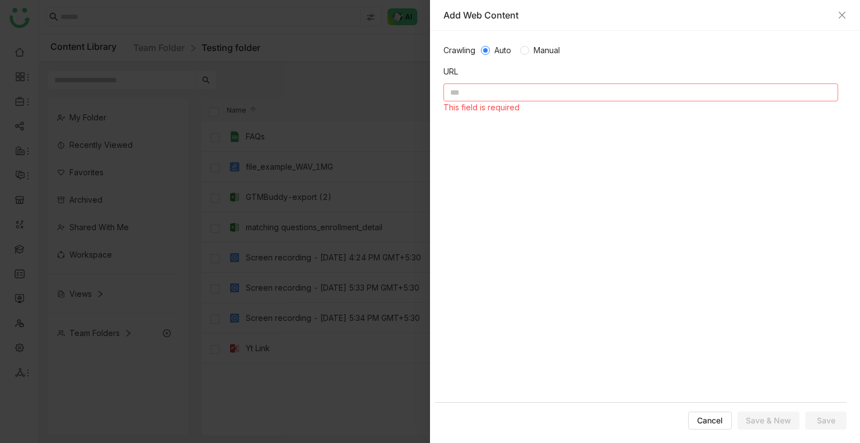
paste input "**********"
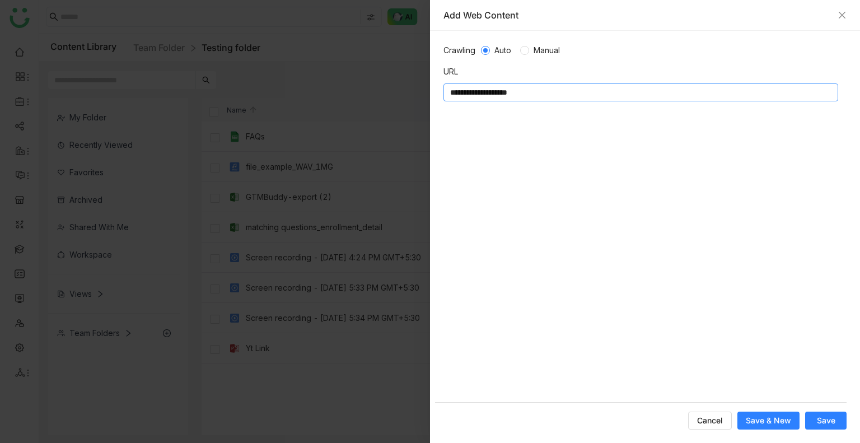
type input "**********"
click at [813, 421] on button "Save" at bounding box center [825, 421] width 41 height 18
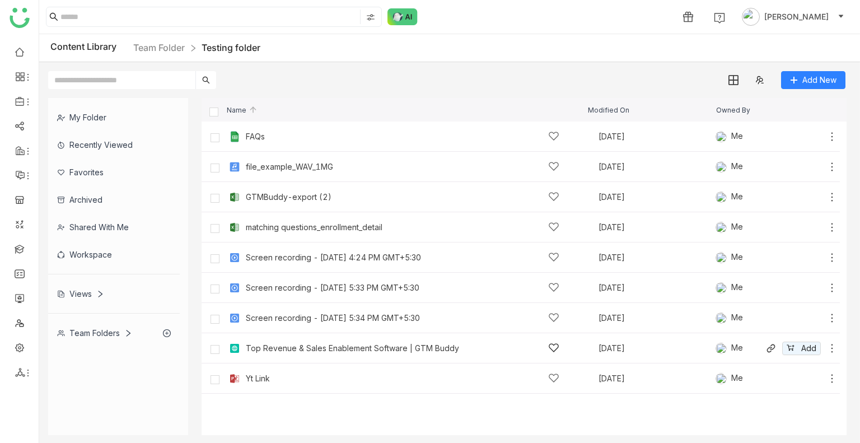
click at [329, 339] on div "Top Revenue & Sales Enablement Software | GTM Buddy Aug 14, 2025 Me Add" at bounding box center [532, 347] width 612 height 17
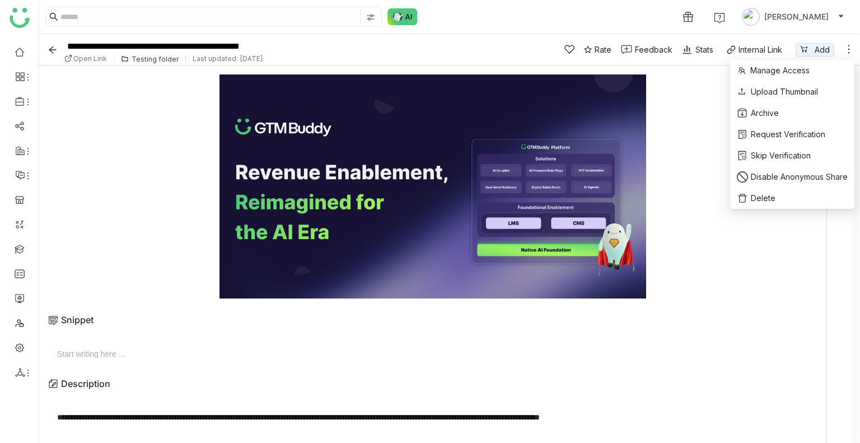
click at [852, 49] on icon at bounding box center [848, 49] width 11 height 11
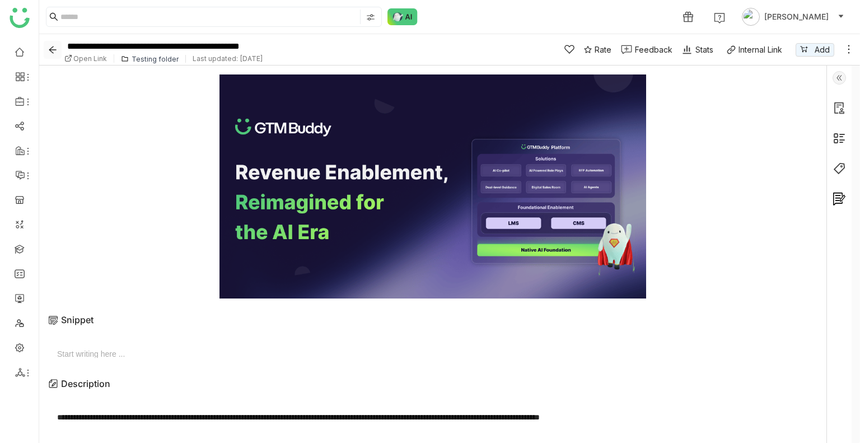
click at [54, 46] on icon "Back" at bounding box center [52, 49] width 7 height 7
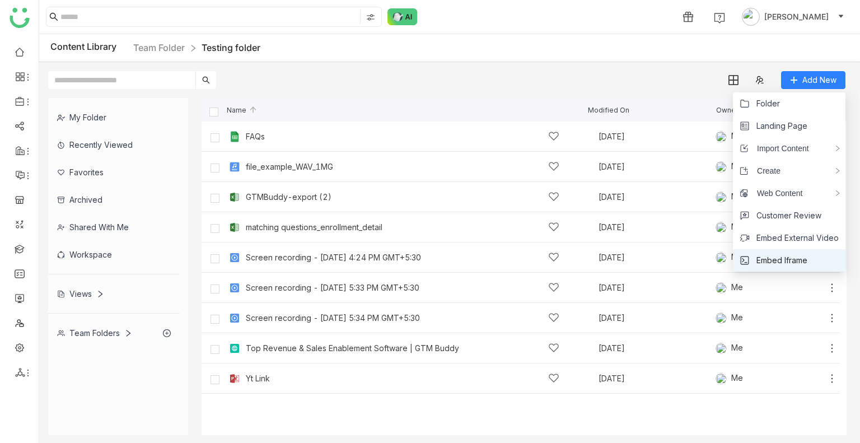
click at [778, 258] on span "Embed Iframe" at bounding box center [782, 260] width 51 height 12
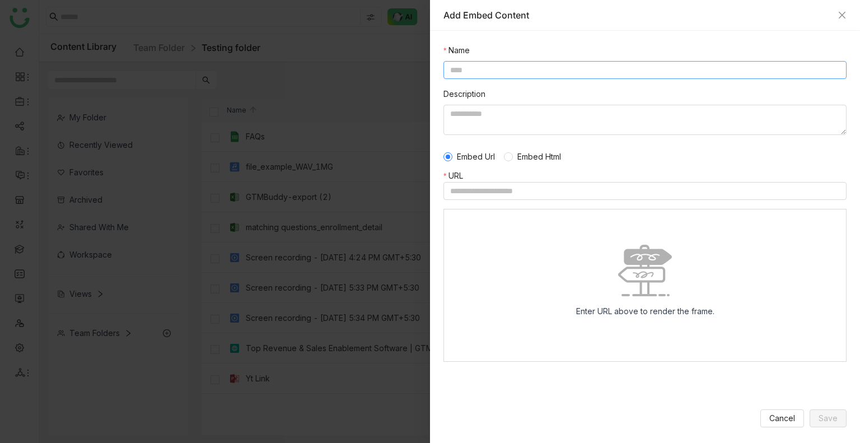
click at [482, 67] on input at bounding box center [645, 70] width 403 height 18
type input "**********"
click at [487, 190] on input at bounding box center [645, 191] width 403 height 18
paste input "**********"
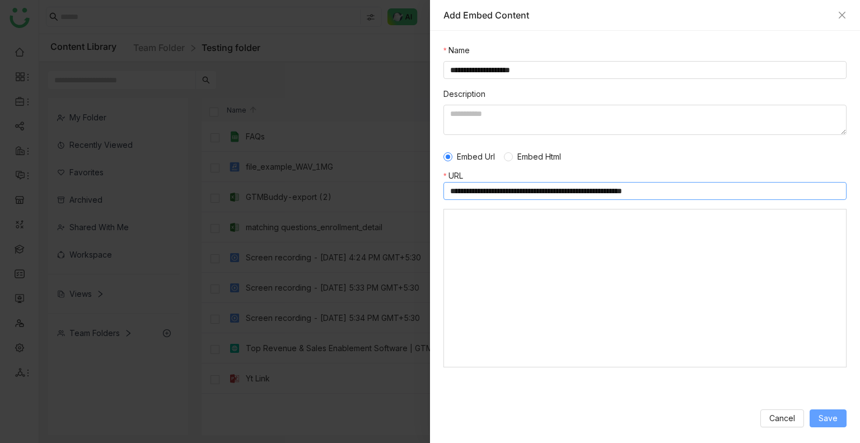
type input "**********"
click at [831, 417] on span "Save" at bounding box center [828, 418] width 19 height 12
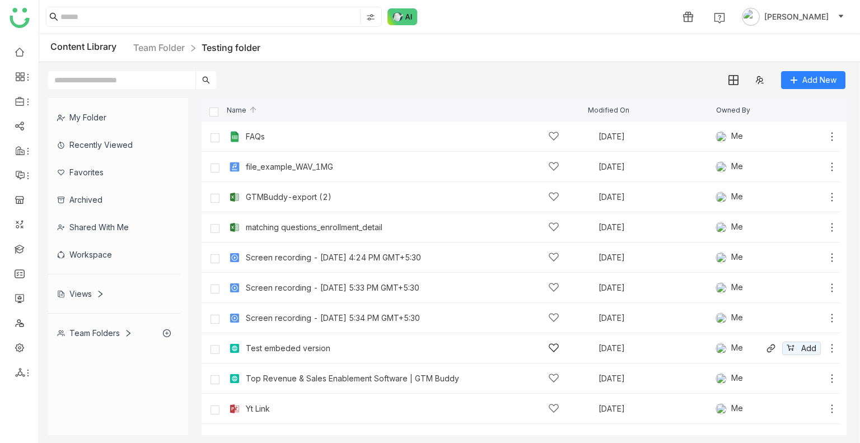
click at [831, 347] on icon at bounding box center [832, 348] width 11 height 11
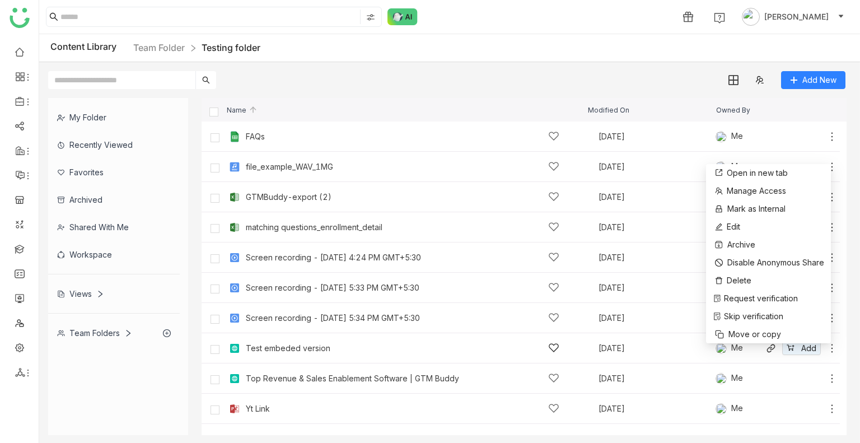
click at [287, 342] on div "Test embeded version Aug 14, 2025 Me Add" at bounding box center [532, 347] width 612 height 17
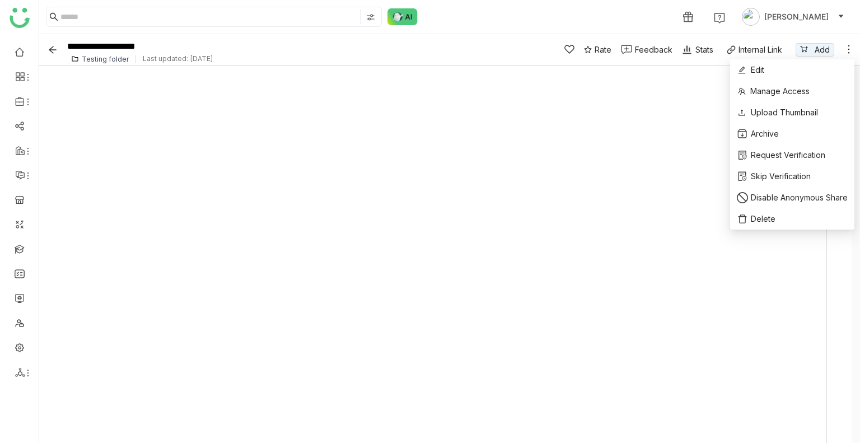
click at [849, 49] on icon at bounding box center [850, 49] width 2 height 8
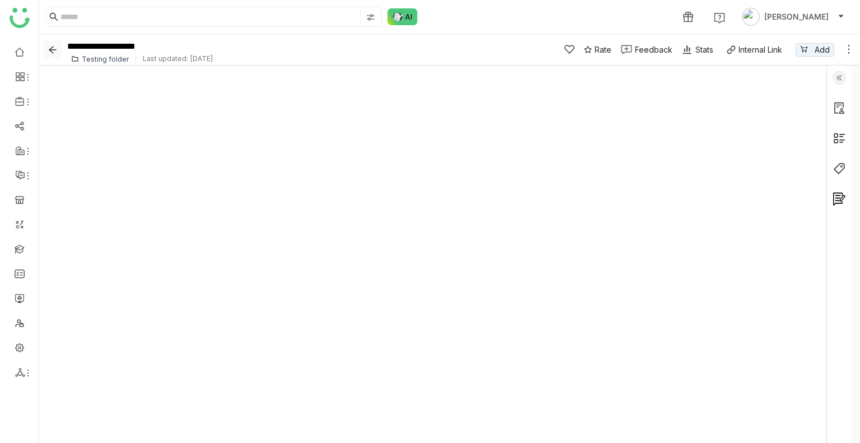
click at [58, 49] on icon "Back" at bounding box center [52, 49] width 17 height 9
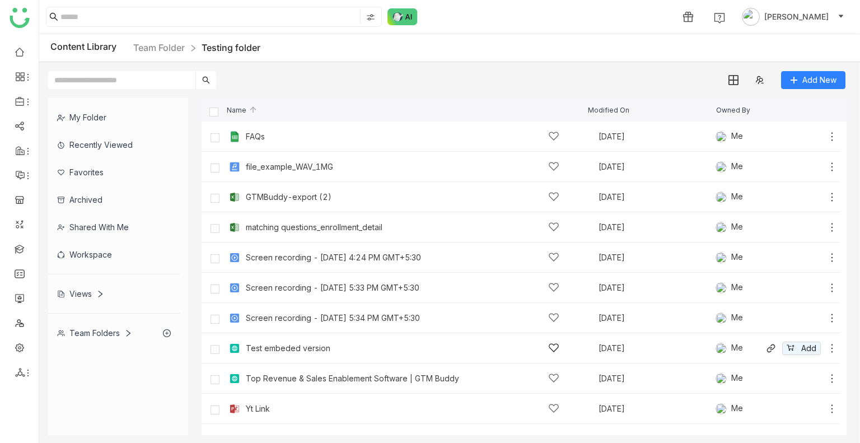
click at [831, 346] on icon at bounding box center [832, 348] width 11 height 11
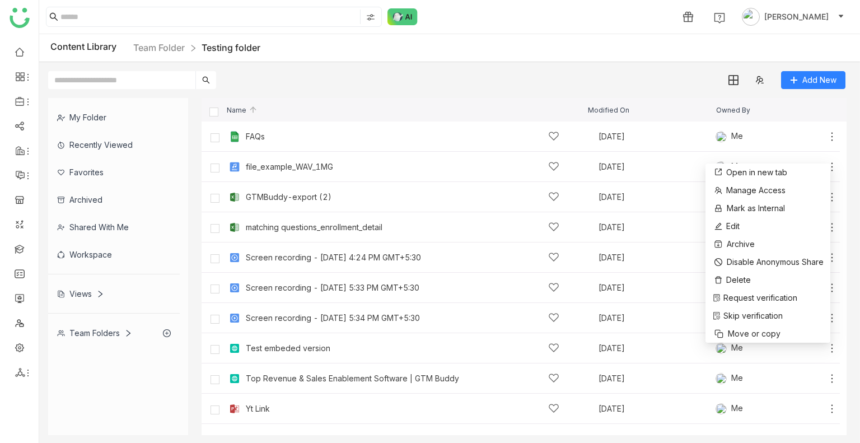
click at [474, 91] on div "My Folder Recently Viewed Favorites Archived Shared with me Workspace Views Tea…" at bounding box center [449, 266] width 821 height 355
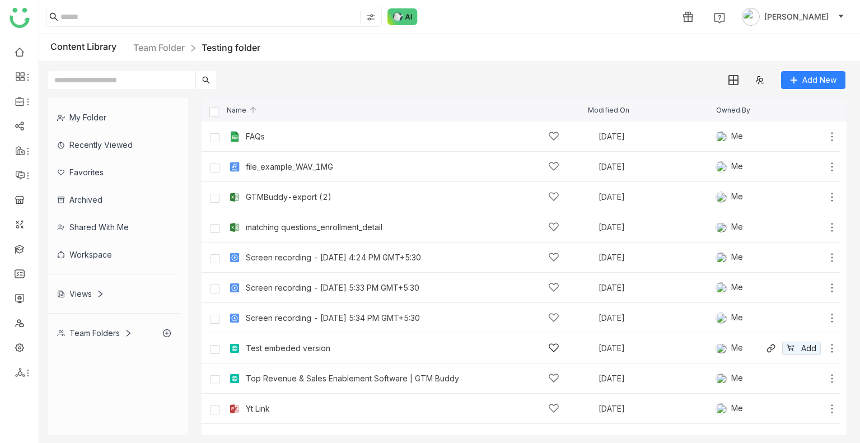
click at [835, 350] on icon at bounding box center [832, 348] width 11 height 11
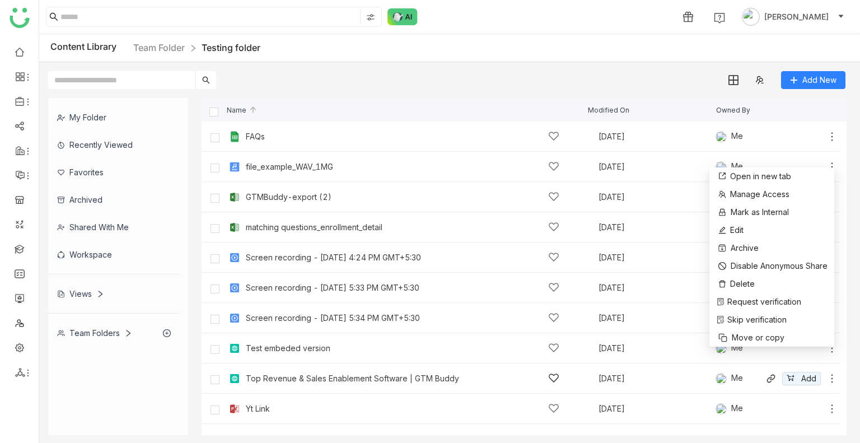
click at [831, 378] on icon at bounding box center [832, 378] width 11 height 11
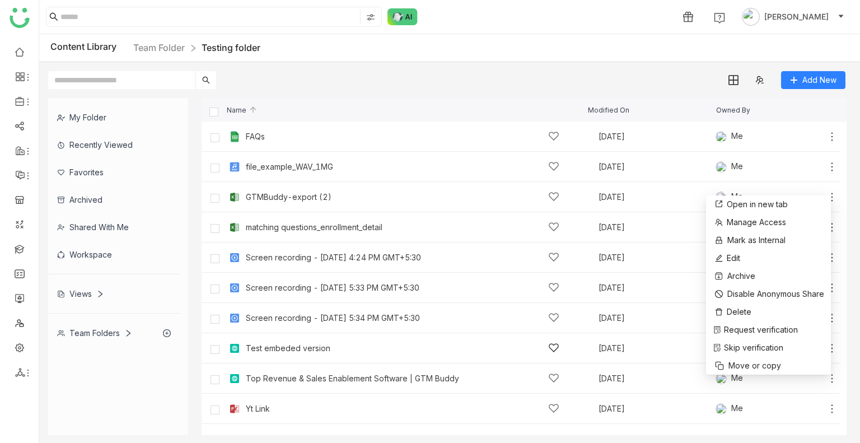
click at [832, 349] on icon at bounding box center [832, 348] width 11 height 11
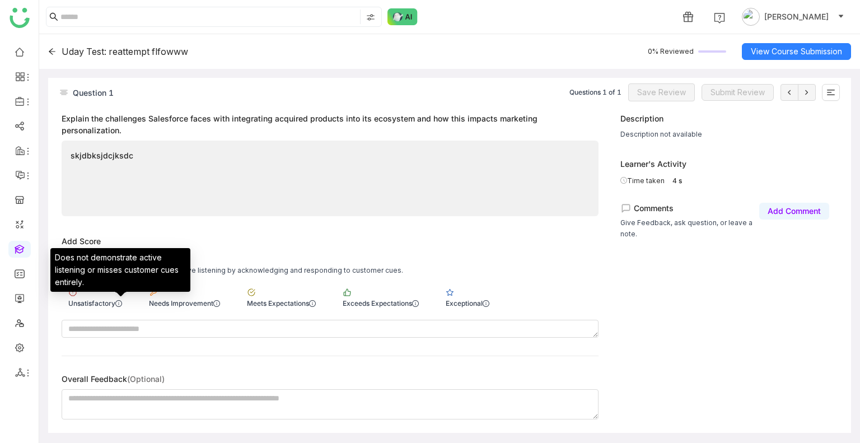
click at [99, 300] on div "Does not demonstrate active listening or misses customer cues entirely." at bounding box center [120, 274] width 140 height 52
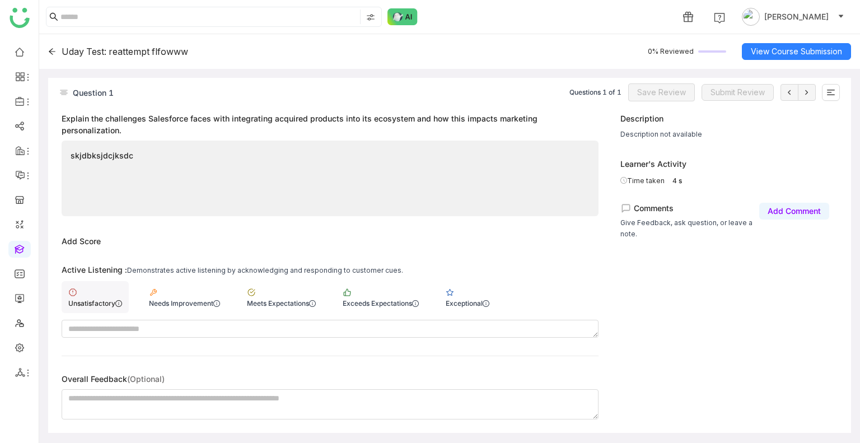
click at [101, 292] on div "Unsatisfactory" at bounding box center [95, 297] width 67 height 32
click at [661, 95] on span "Save Review" at bounding box center [661, 92] width 49 height 12
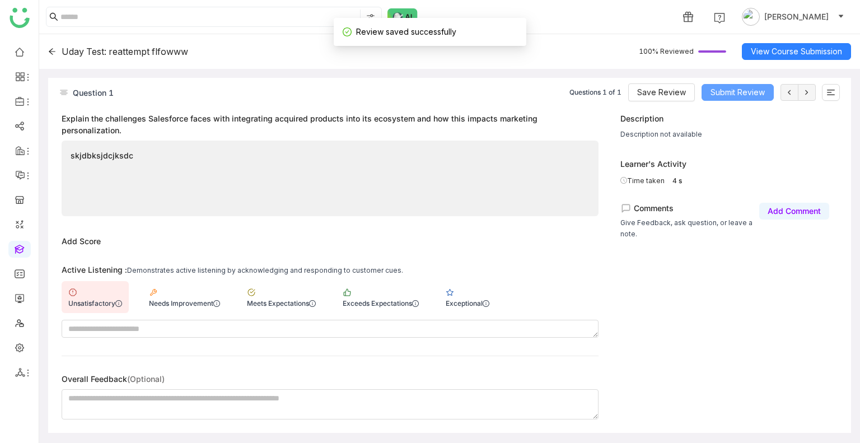
click at [739, 98] on span "Submit Review" at bounding box center [738, 92] width 54 height 12
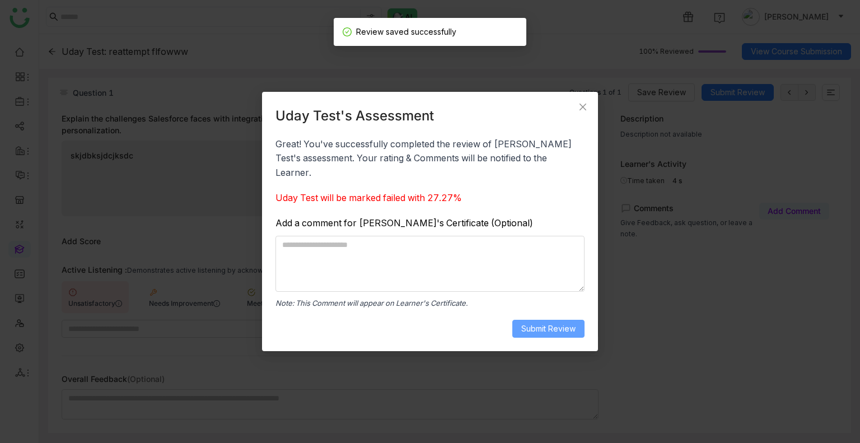
click at [544, 328] on span "Submit Review" at bounding box center [548, 329] width 54 height 12
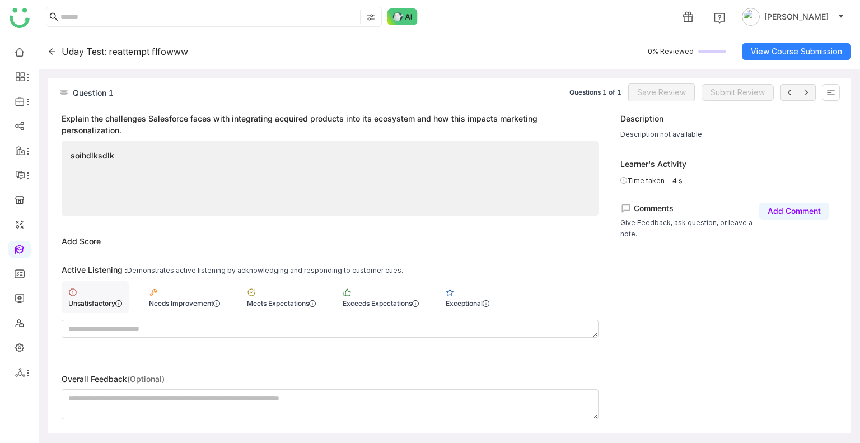
click at [108, 306] on div "Unsatisfactory" at bounding box center [95, 303] width 54 height 8
click at [170, 304] on div "Needs Improvement" at bounding box center [184, 303] width 71 height 8
click at [650, 94] on span "Save Review" at bounding box center [661, 92] width 49 height 12
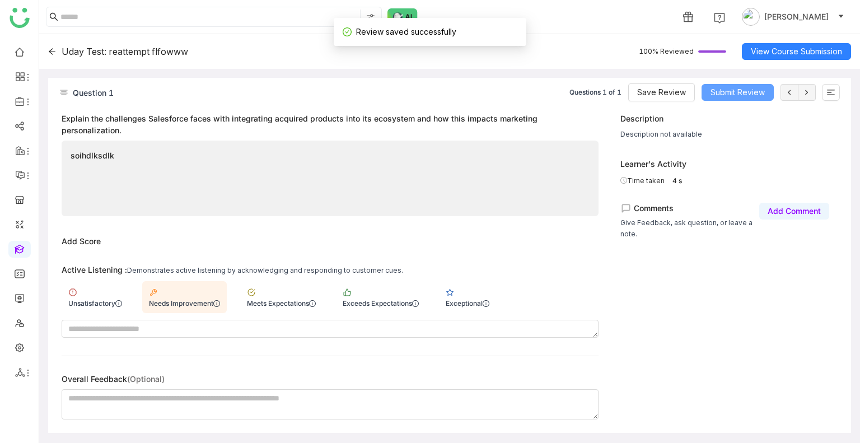
click at [751, 84] on button "Submit Review" at bounding box center [738, 92] width 72 height 17
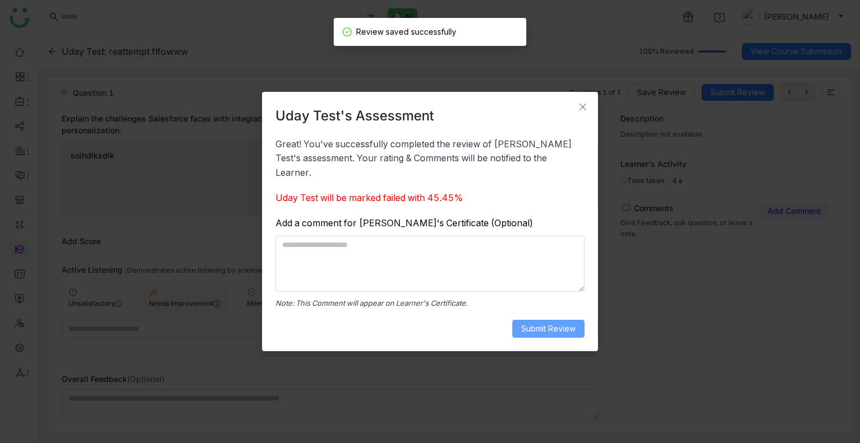
click at [552, 323] on span "Submit Review" at bounding box center [548, 329] width 54 height 12
